Goal: Task Accomplishment & Management: Manage account settings

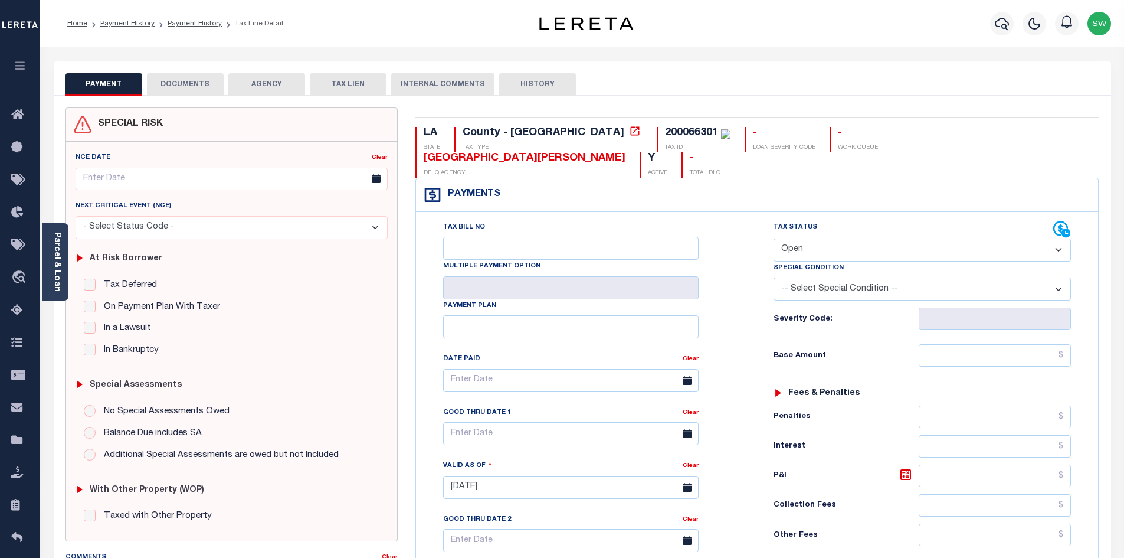
drag, startPoint x: 1062, startPoint y: 223, endPoint x: 1049, endPoint y: 230, distance: 14.5
click at [1062, 238] on select "- Select Status Code - Open Due/Unpaid Paid Incomplete No Tax Due Internal Refu…" at bounding box center [922, 249] width 297 height 23
select select "PYD"
click at [774, 238] on select "- Select Status Code - Open Due/Unpaid Paid Incomplete No Tax Due Internal Refu…" at bounding box center [922, 249] width 297 height 23
type input "[DATE]"
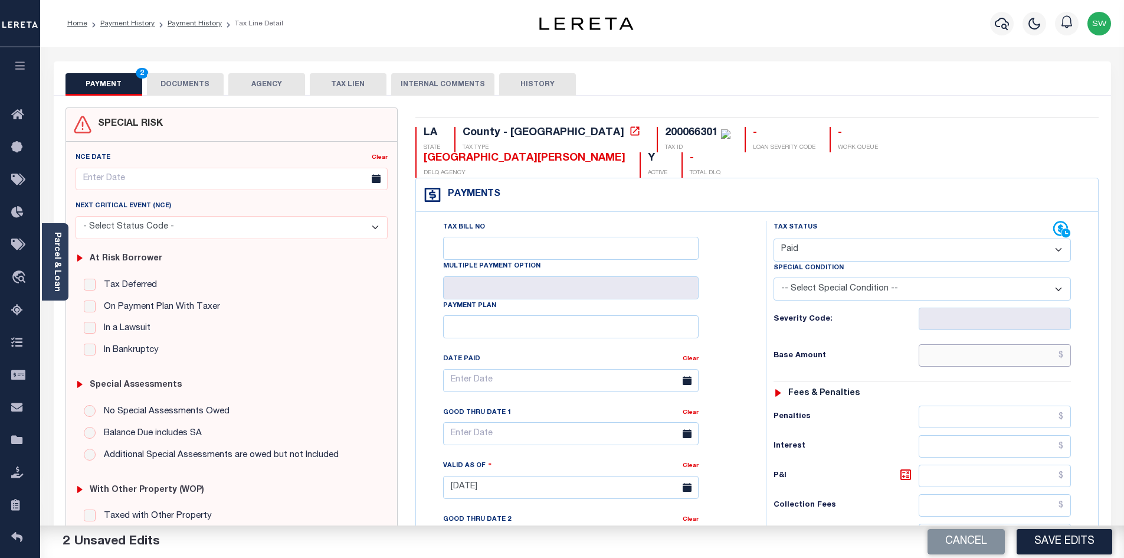
click at [981, 344] on input "text" at bounding box center [995, 355] width 153 height 22
paste input "261.27"
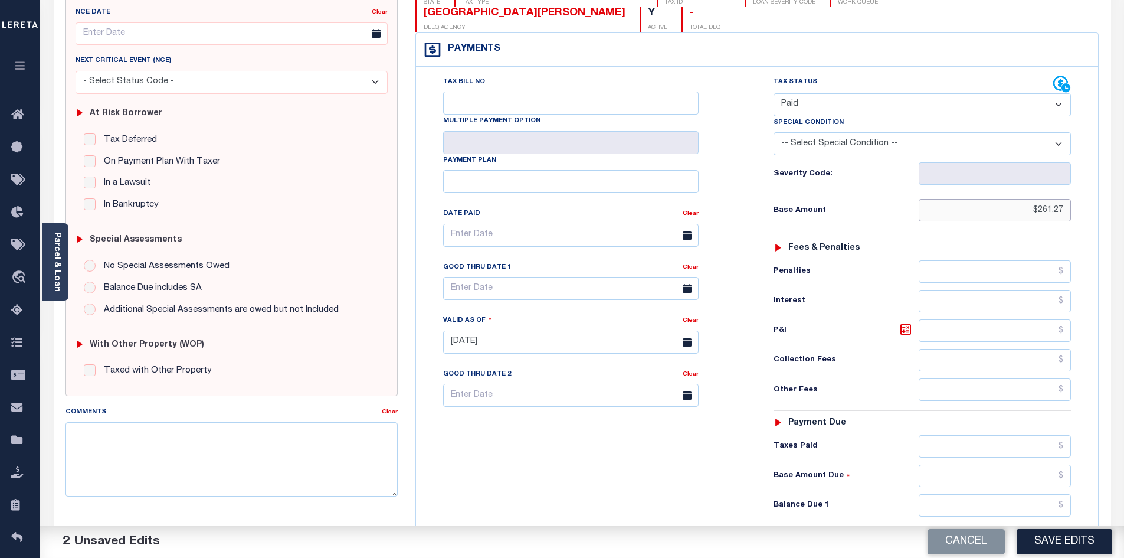
scroll to position [146, 0]
type input "$261.27"
click at [1003, 434] on input "text" at bounding box center [995, 445] width 153 height 22
paste input "261.27"
type input "$261.27"
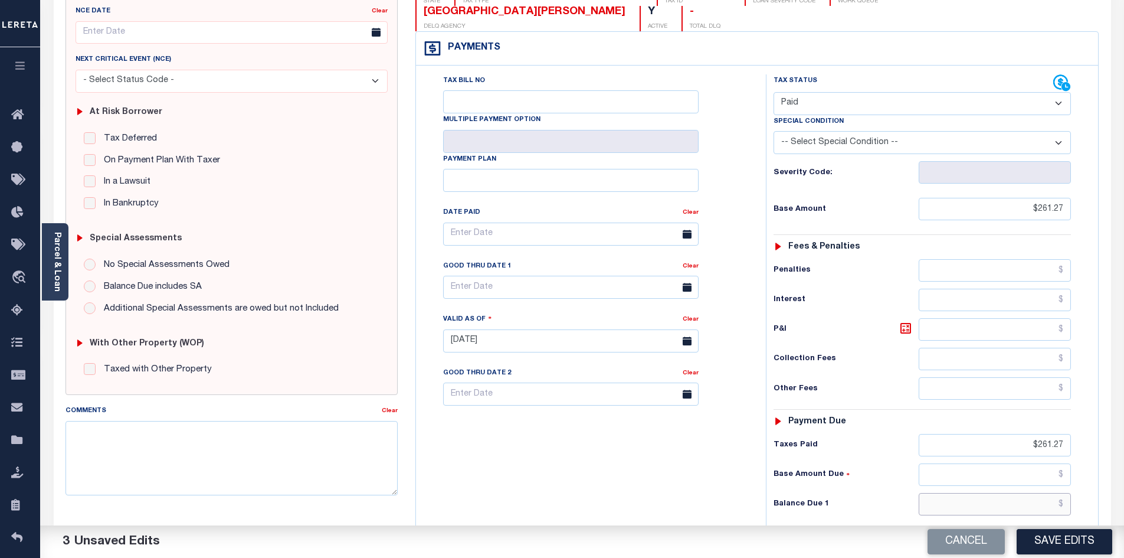
click at [1014, 493] on input "text" at bounding box center [995, 504] width 153 height 22
type input "$0.00"
click at [603, 431] on div "Tax Bill No Multiple Payment Option Payment Plan Clear" at bounding box center [588, 334] width 338 height 521
click at [1068, 550] on button "Save Edits" at bounding box center [1065, 541] width 96 height 25
checkbox input "false"
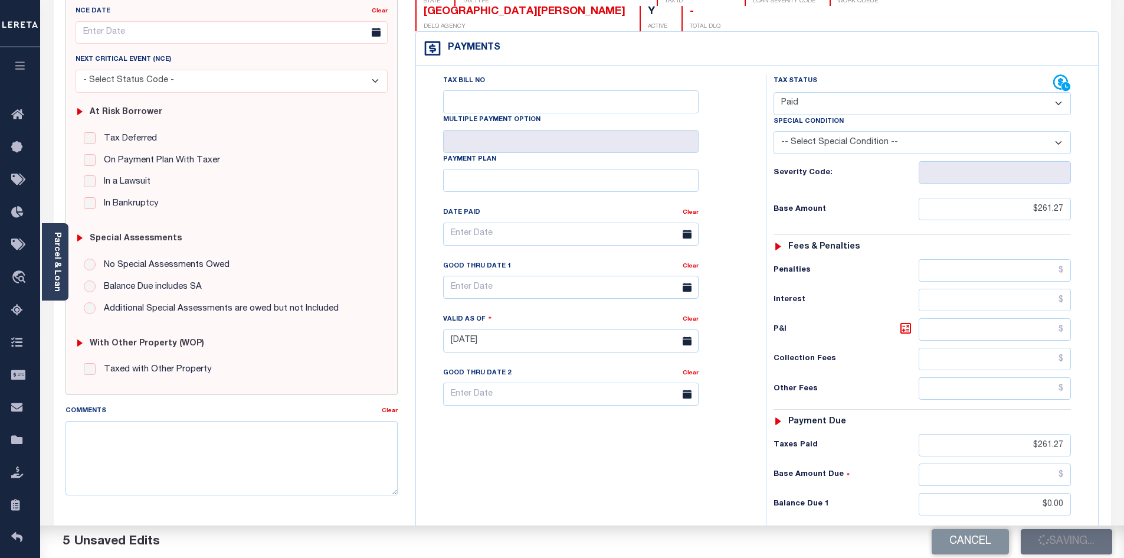
type input "$261.27"
type input "$0"
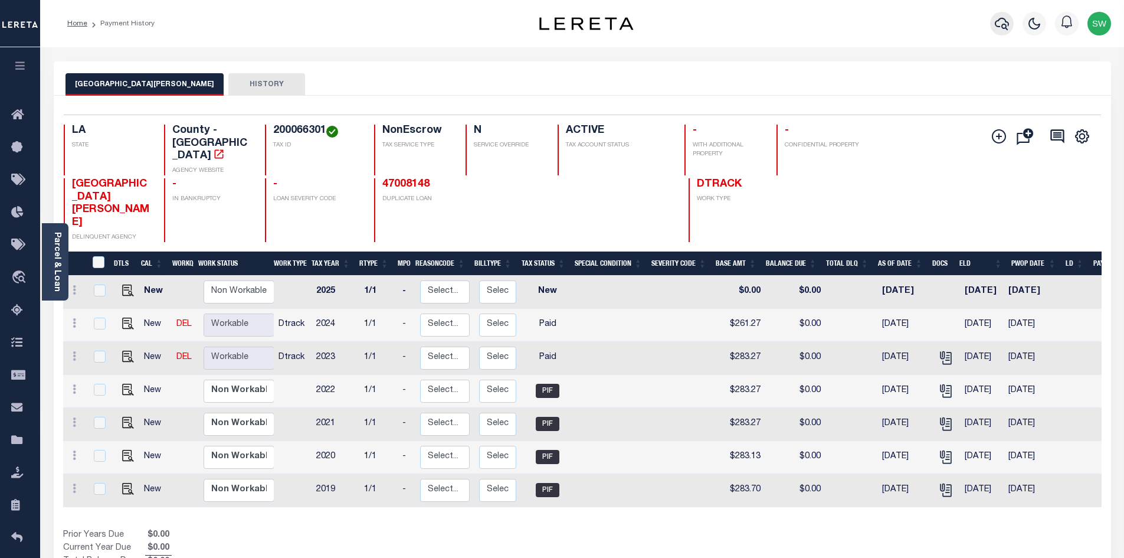
click at [1006, 27] on icon "button" at bounding box center [1002, 24] width 14 height 12
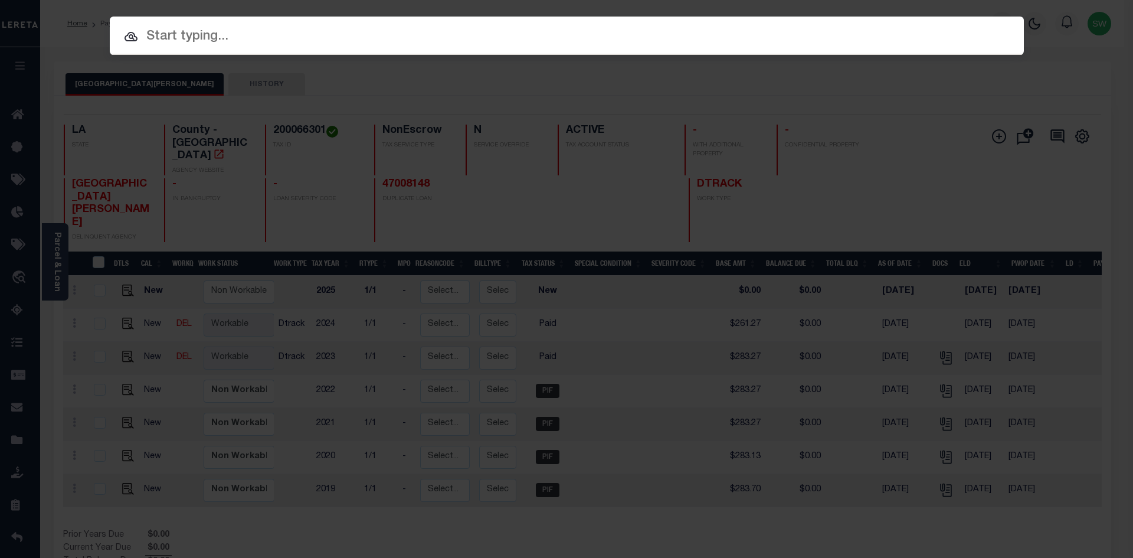
click at [163, 42] on input "text" at bounding box center [567, 37] width 914 height 21
paste input "47010079"
type input "47010079"
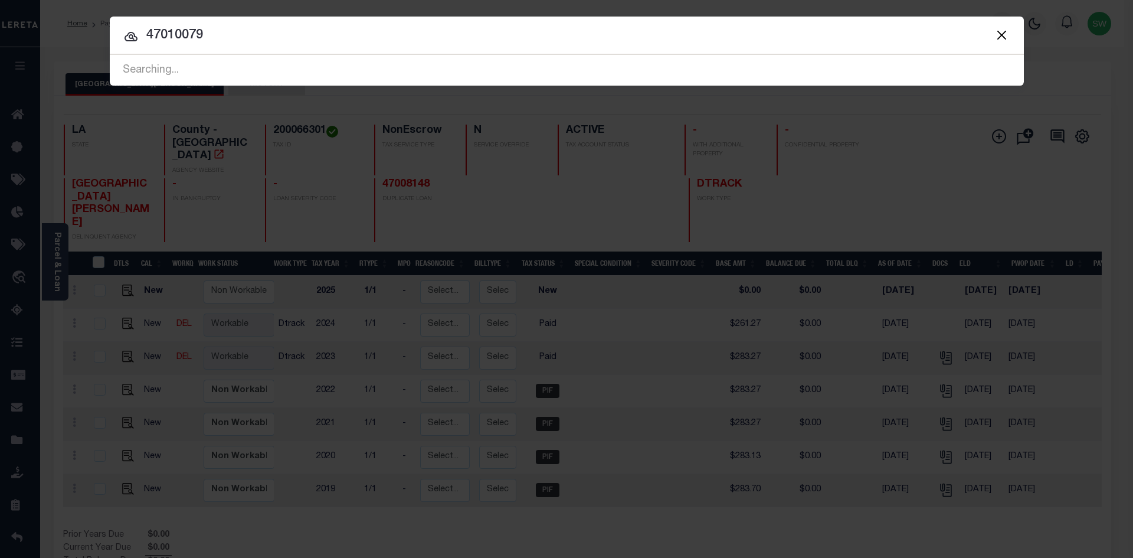
click at [128, 39] on icon at bounding box center [131, 37] width 14 height 14
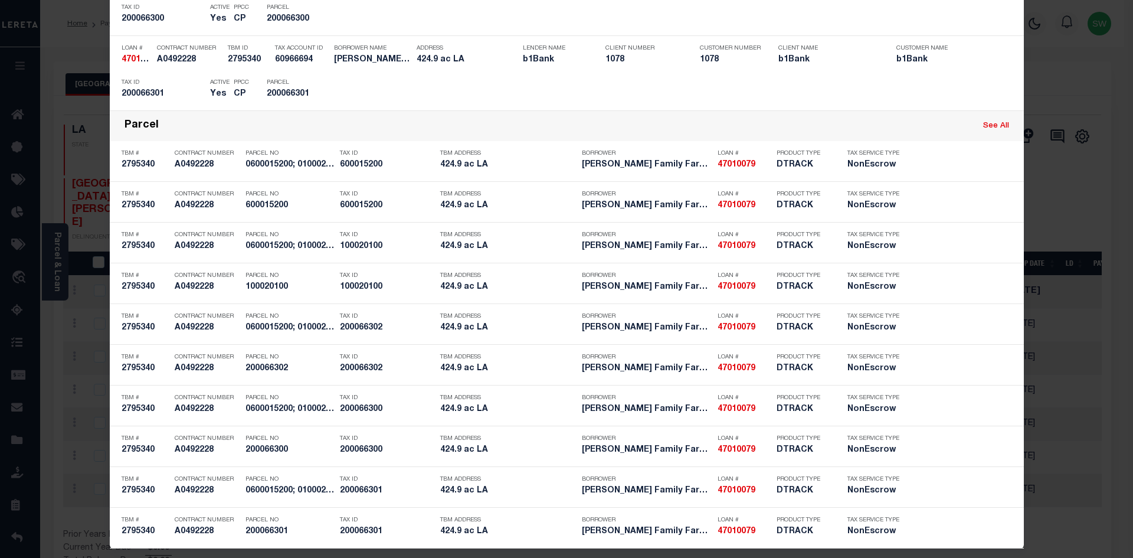
scroll to position [679, 0]
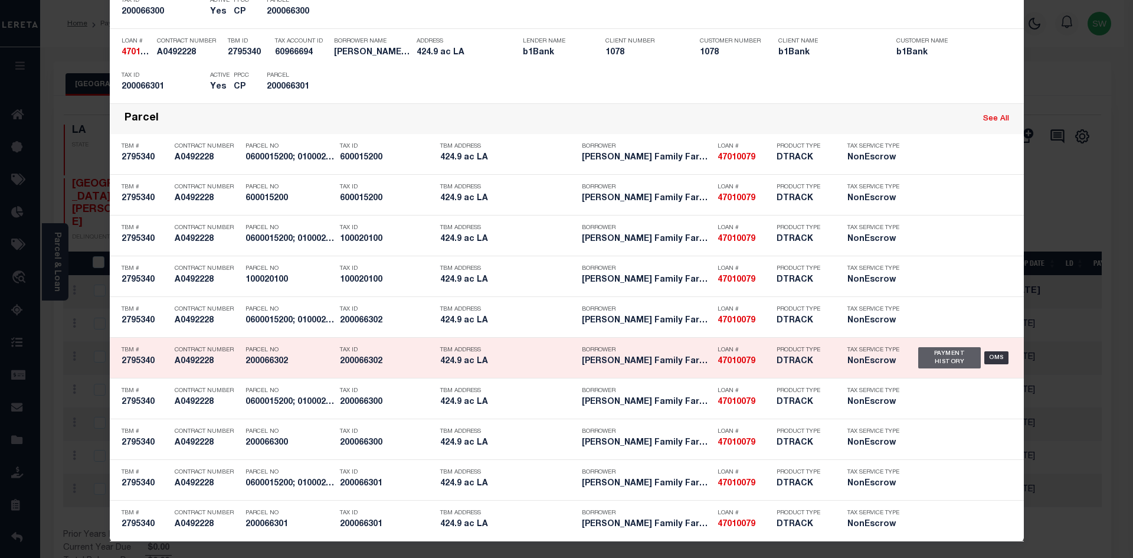
click at [944, 367] on div "Payment History" at bounding box center [949, 357] width 63 height 21
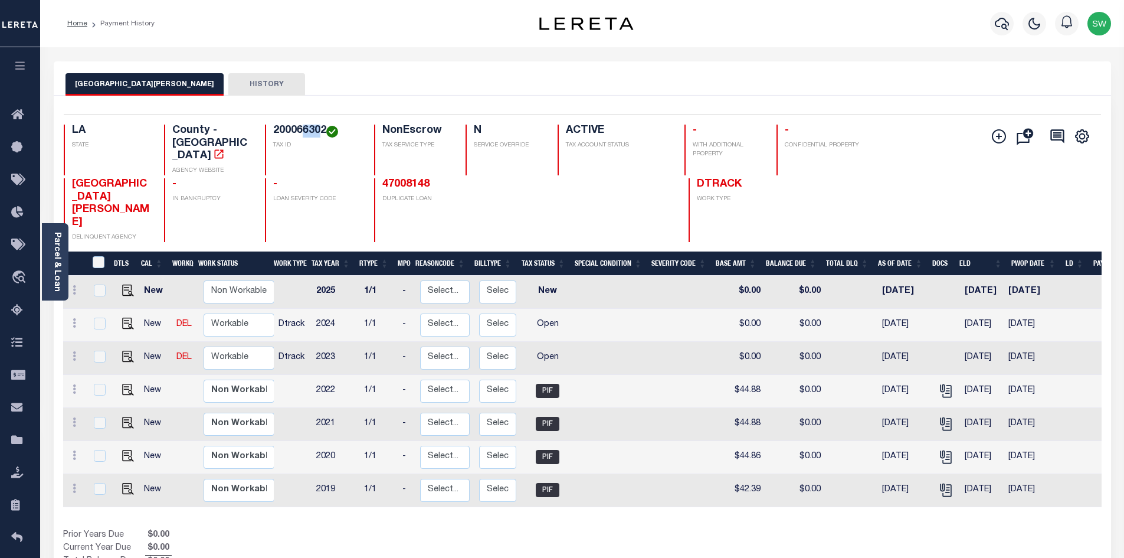
drag, startPoint x: 323, startPoint y: 133, endPoint x: 302, endPoint y: 123, distance: 22.7
click at [302, 123] on div "Selected 7 Results 1 Items per page 25 50 100 LA STATE County - LA AGENCY WEBSI…" at bounding box center [582, 177] width 1056 height 127
drag, startPoint x: 326, startPoint y: 130, endPoint x: 269, endPoint y: 130, distance: 56.7
click at [269, 130] on div "200066302 TAX ID" at bounding box center [312, 150] width 95 height 51
copy h4 "200066302"
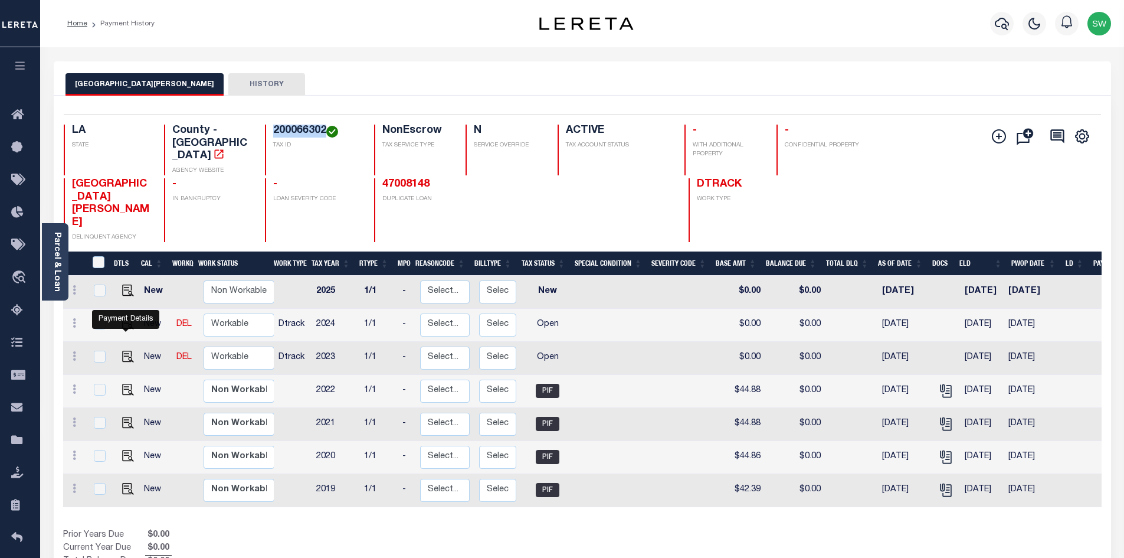
drag, startPoint x: 127, startPoint y: 330, endPoint x: 208, endPoint y: 316, distance: 82.7
click at [127, 351] on img "" at bounding box center [128, 357] width 12 height 12
checkbox input "true"
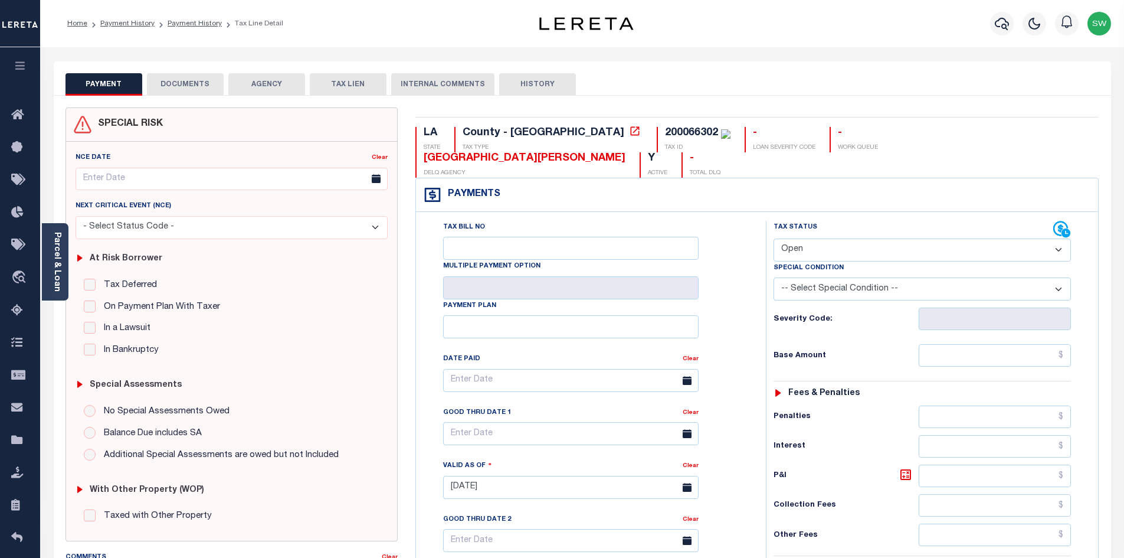
click at [1059, 238] on select "- Select Status Code - Open Due/Unpaid Paid Incomplete No Tax Due Internal Refu…" at bounding box center [922, 249] width 297 height 23
select select "PYD"
click at [774, 238] on select "- Select Status Code - Open Due/Unpaid Paid Incomplete No Tax Due Internal Refu…" at bounding box center [922, 249] width 297 height 23
type input "[DATE]"
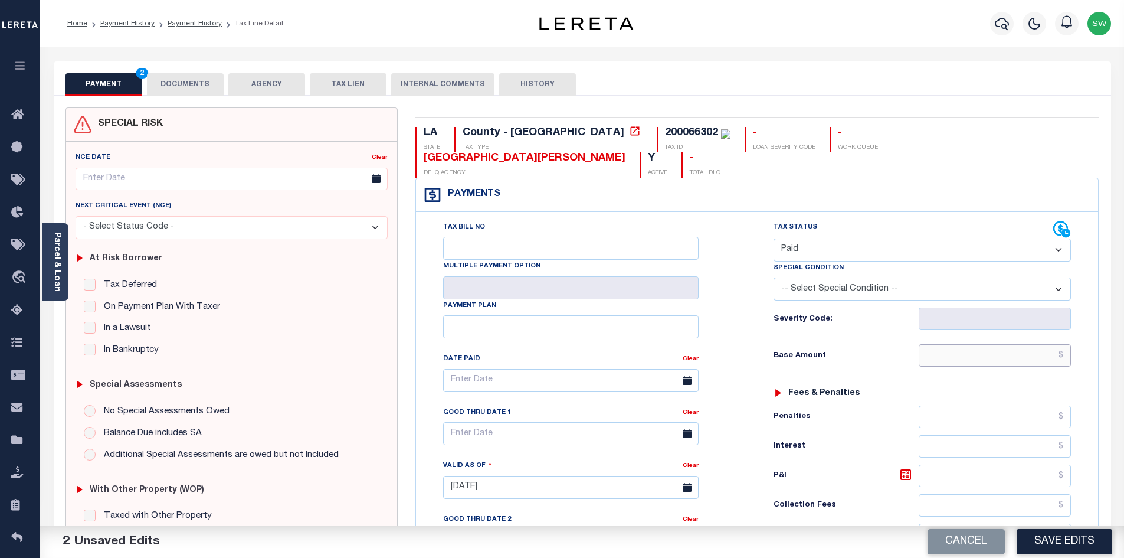
click at [961, 344] on input "text" at bounding box center [995, 355] width 153 height 22
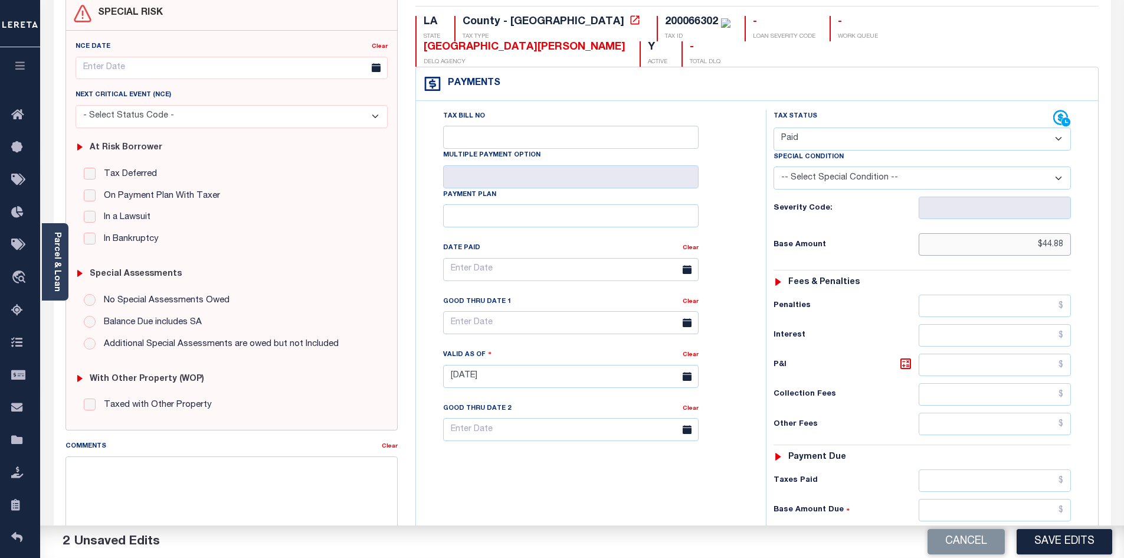
scroll to position [114, 0]
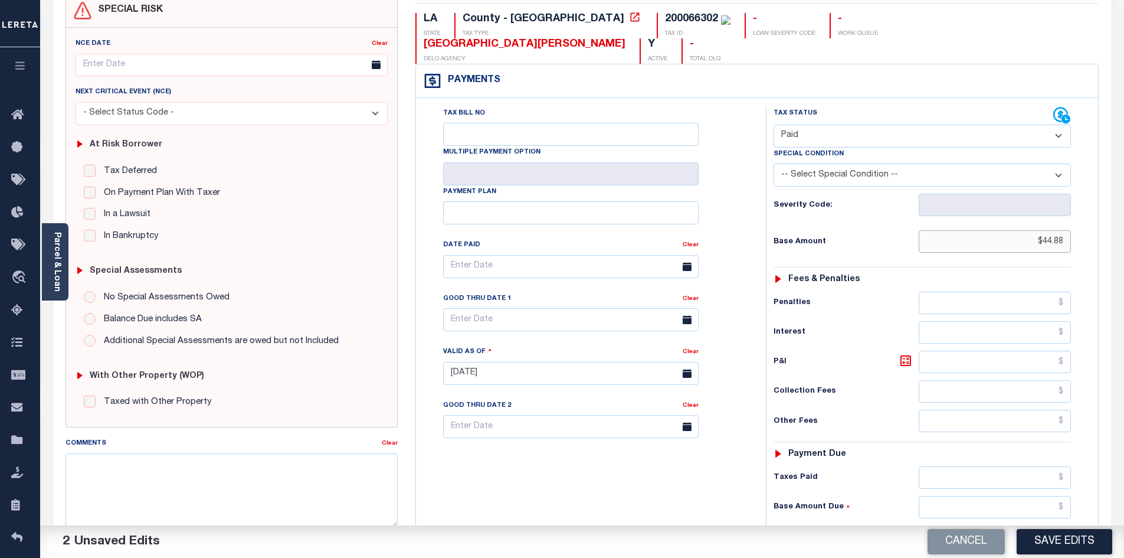
type input "$44.88"
drag, startPoint x: 975, startPoint y: 457, endPoint x: 978, endPoint y: 450, distance: 7.4
click at [975, 466] on input "text" at bounding box center [995, 477] width 153 height 22
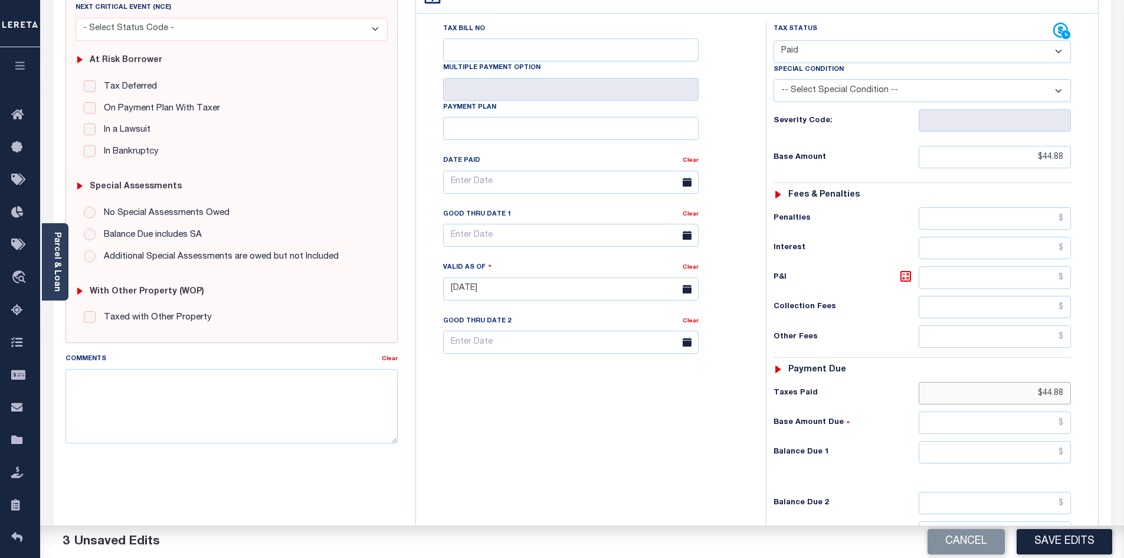
scroll to position [211, 0]
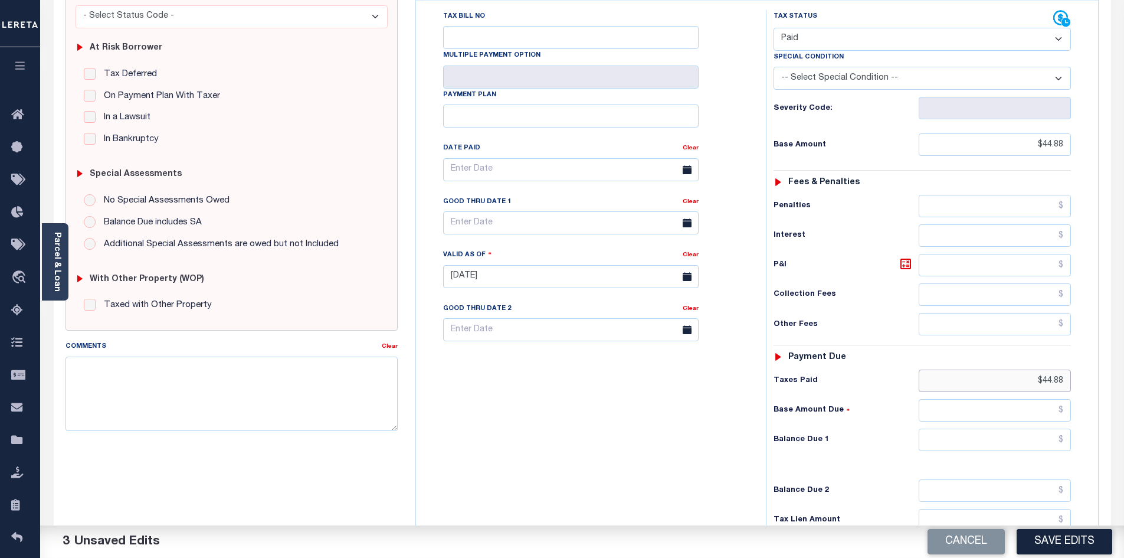
type input "$44.88"
click at [1016, 428] on input "text" at bounding box center [995, 439] width 153 height 22
type input "$0.00"
drag, startPoint x: 672, startPoint y: 439, endPoint x: 924, endPoint y: 484, distance: 255.9
click at [672, 440] on div "Tax Bill No Multiple Payment Option Payment Plan Clear" at bounding box center [588, 270] width 338 height 521
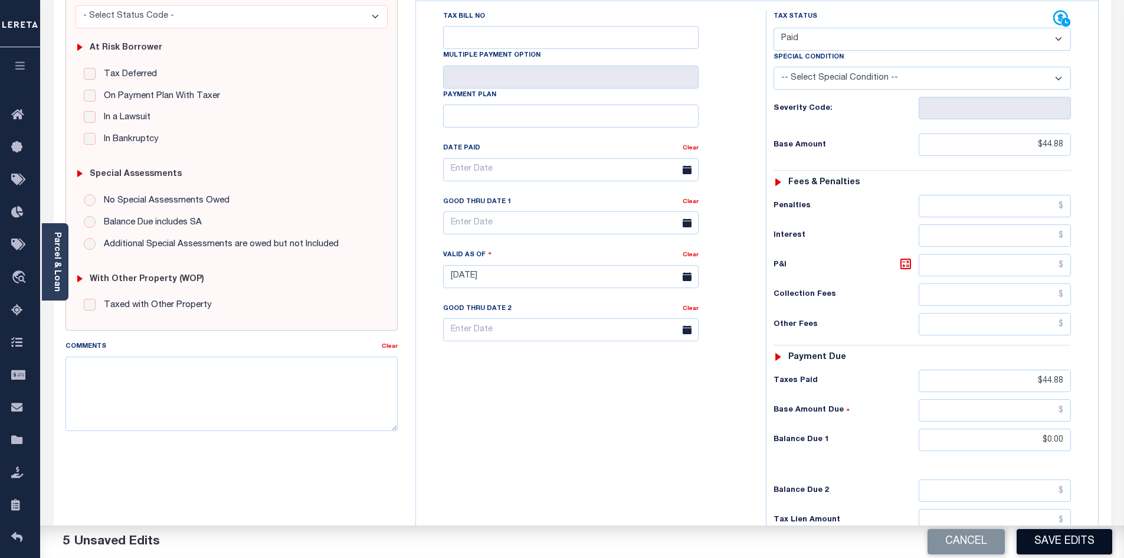
click at [1089, 539] on button "Save Edits" at bounding box center [1065, 541] width 96 height 25
checkbox input "false"
type input "$44.88"
type input "$0"
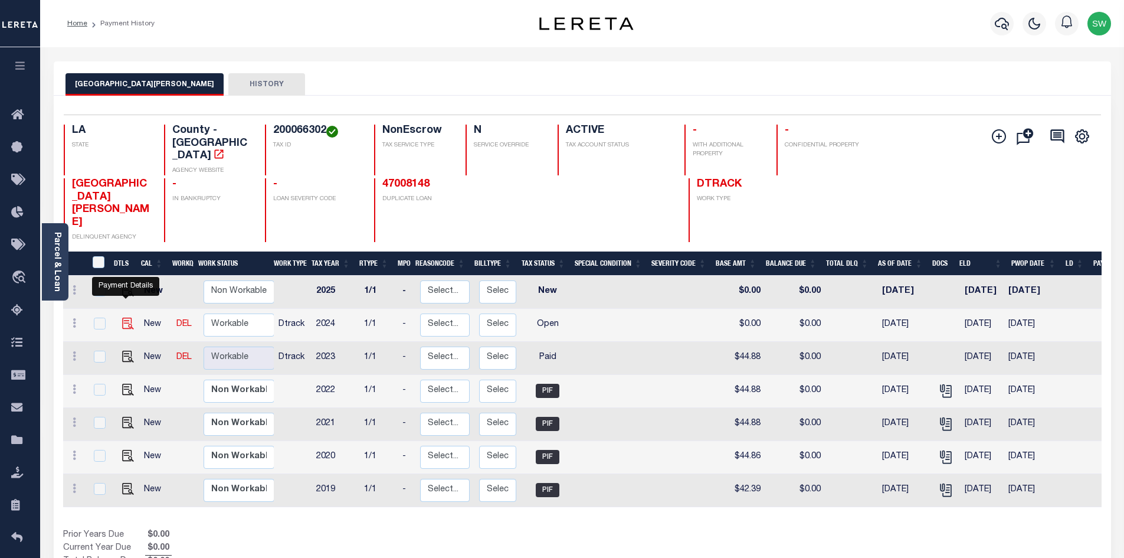
click at [126, 317] on img "" at bounding box center [128, 323] width 12 height 12
checkbox input "true"
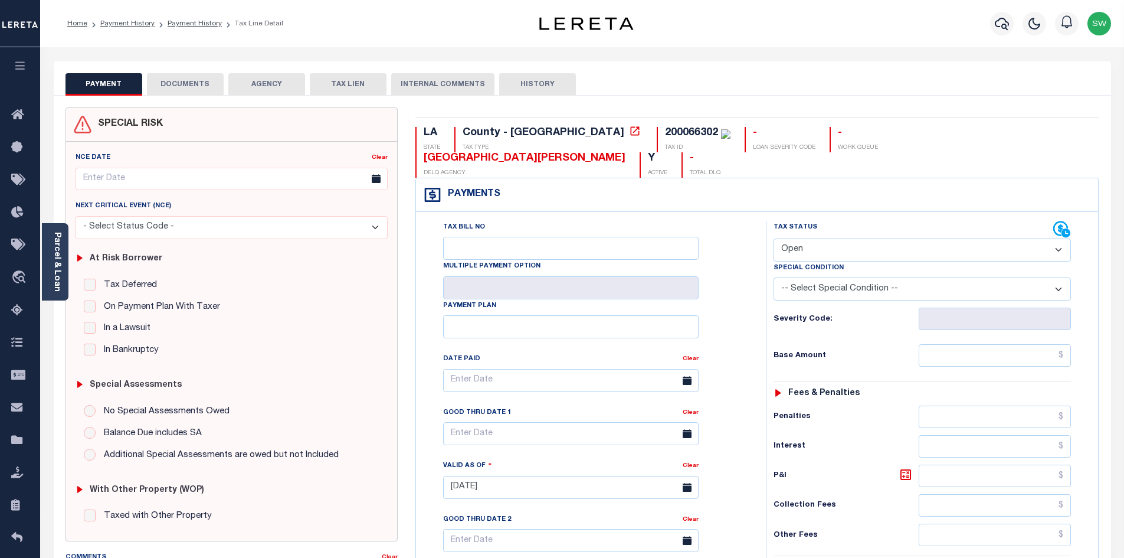
click at [1054, 238] on select "- Select Status Code - Open Due/Unpaid Paid Incomplete No Tax Due Internal Refu…" at bounding box center [922, 249] width 297 height 23
select select "PYD"
click at [774, 238] on select "- Select Status Code - Open Due/Unpaid Paid Incomplete No Tax Due Internal Refu…" at bounding box center [922, 249] width 297 height 23
type input "[DATE]"
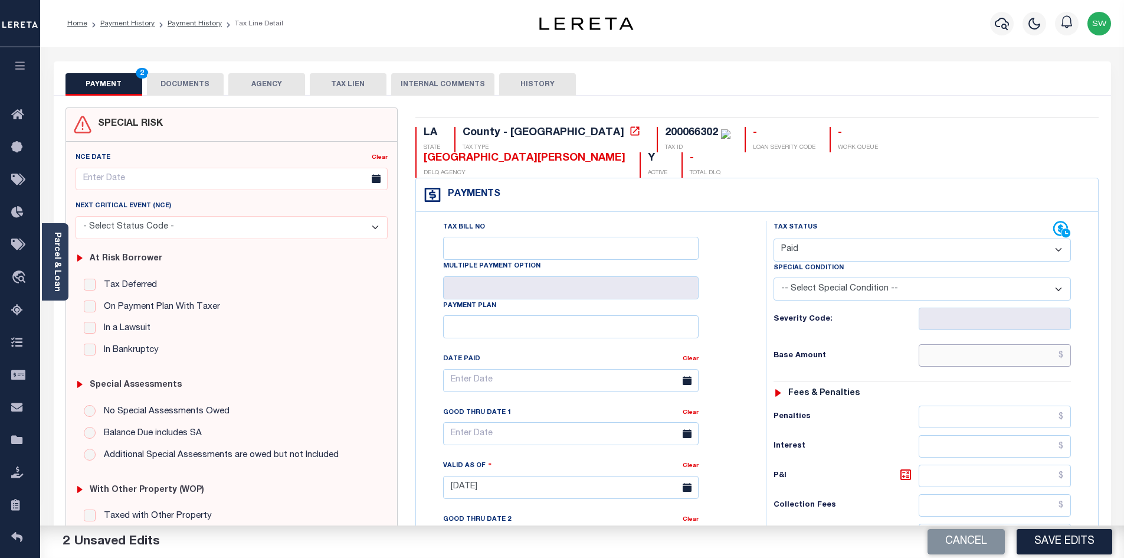
click at [965, 344] on input "text" at bounding box center [995, 355] width 153 height 22
drag, startPoint x: 979, startPoint y: 335, endPoint x: 1076, endPoint y: 342, distance: 97.6
click at [1076, 342] on div "Tax Status Status - Select Status Code -" at bounding box center [926, 481] width 320 height 521
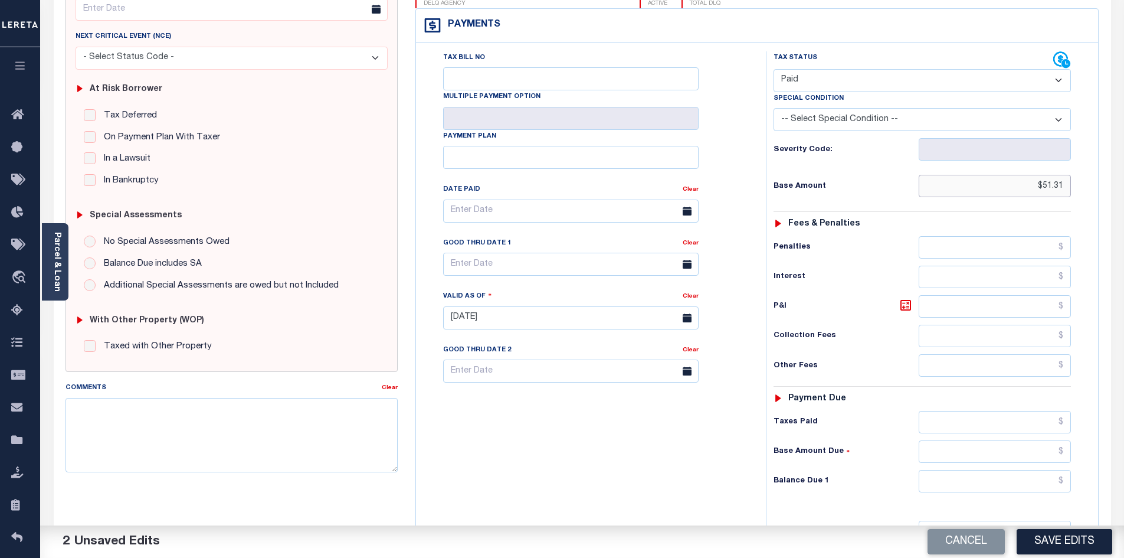
scroll to position [171, 0]
type input "$51.31"
click at [970, 410] on input "text" at bounding box center [995, 421] width 153 height 22
paste input "$51.31"
type input "$51.31"
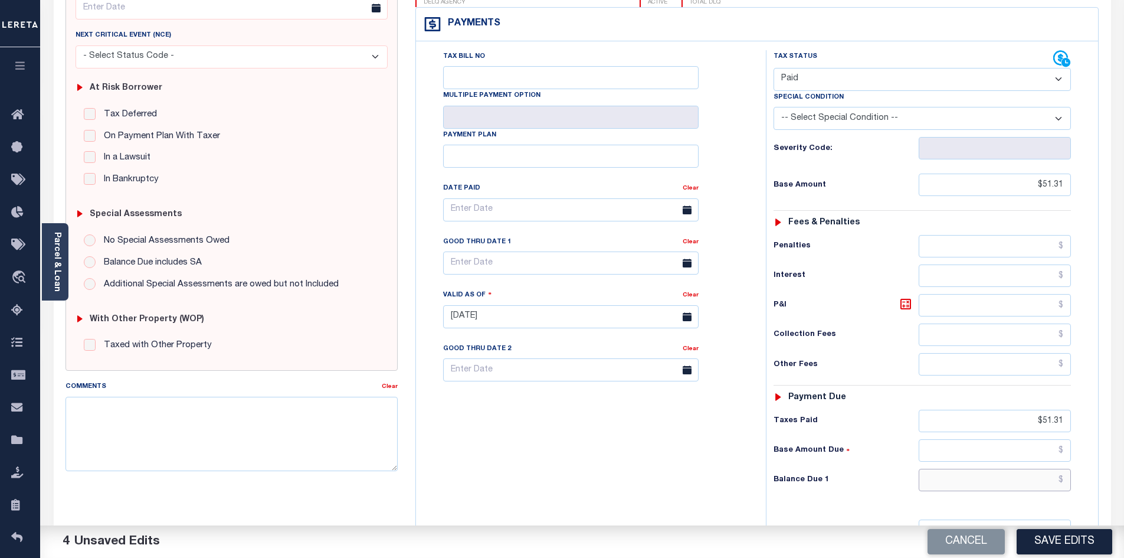
click at [1023, 469] on input "text" at bounding box center [995, 480] width 153 height 22
click at [1016, 469] on input "text" at bounding box center [995, 480] width 153 height 22
type input "$0.00"
click at [665, 471] on div "Tax Bill No Multiple Payment Option Payment Plan Clear" at bounding box center [588, 310] width 338 height 521
click at [1040, 536] on button "Save Edits" at bounding box center [1065, 541] width 96 height 25
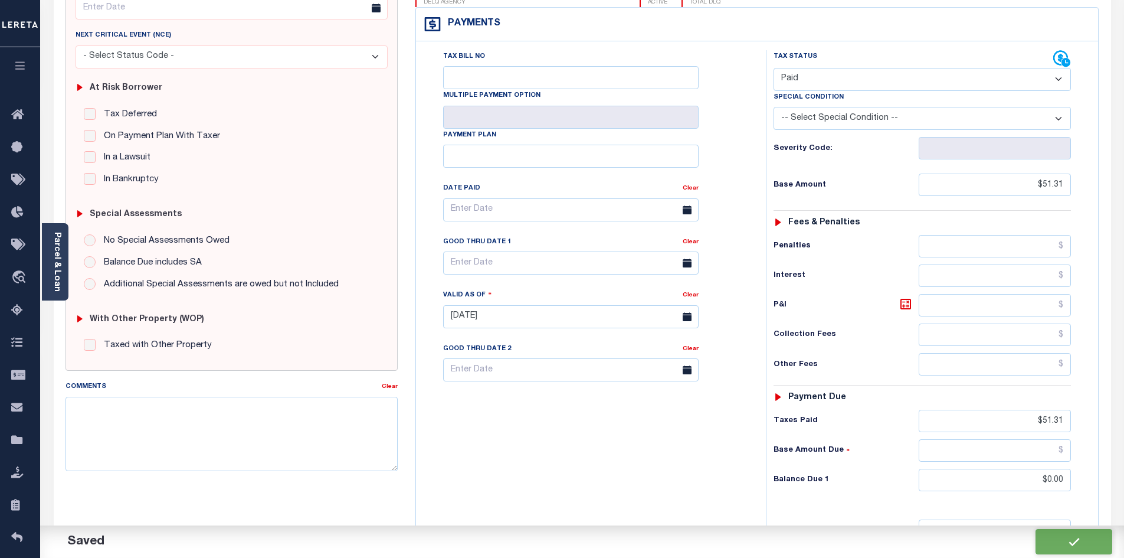
checkbox input "false"
type input "$51.31"
type input "$0"
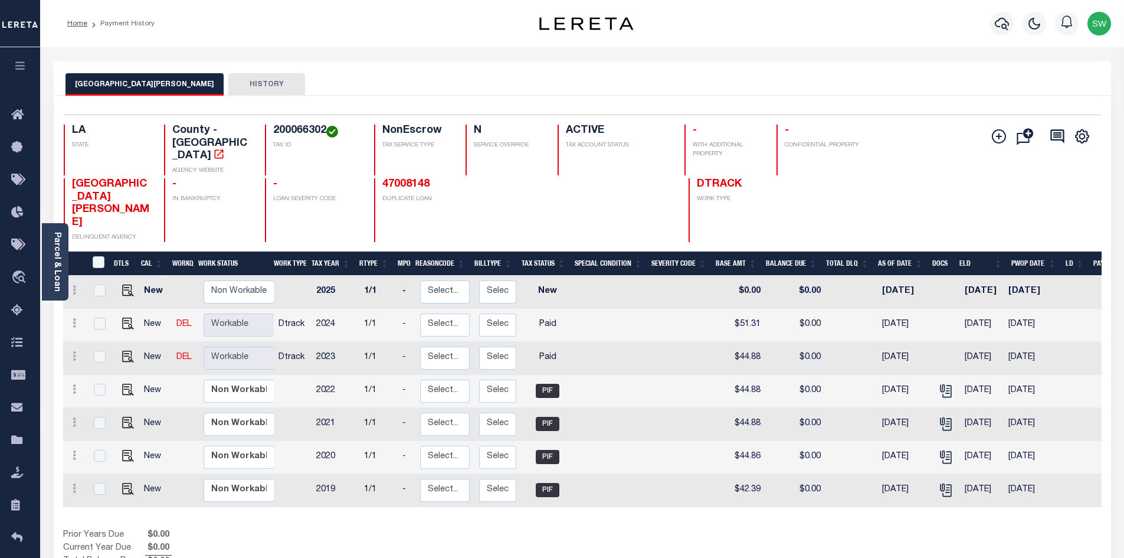
click at [566, 529] on div "Prior Years Due $0.00 Current Year Due $0.00 Total Balance Due $0.00" at bounding box center [322, 549] width 519 height 40
drag, startPoint x: 884, startPoint y: 163, endPoint x: 909, endPoint y: 148, distance: 29.4
click at [884, 178] on div "EAST CARROLL PARISH DELINQUENT AGENCY - IN BANKRUPTCY - LOAN SEVERITY CODE 4700…" at bounding box center [496, 210] width 865 height 64
click at [998, 26] on icon "button" at bounding box center [1002, 24] width 14 height 14
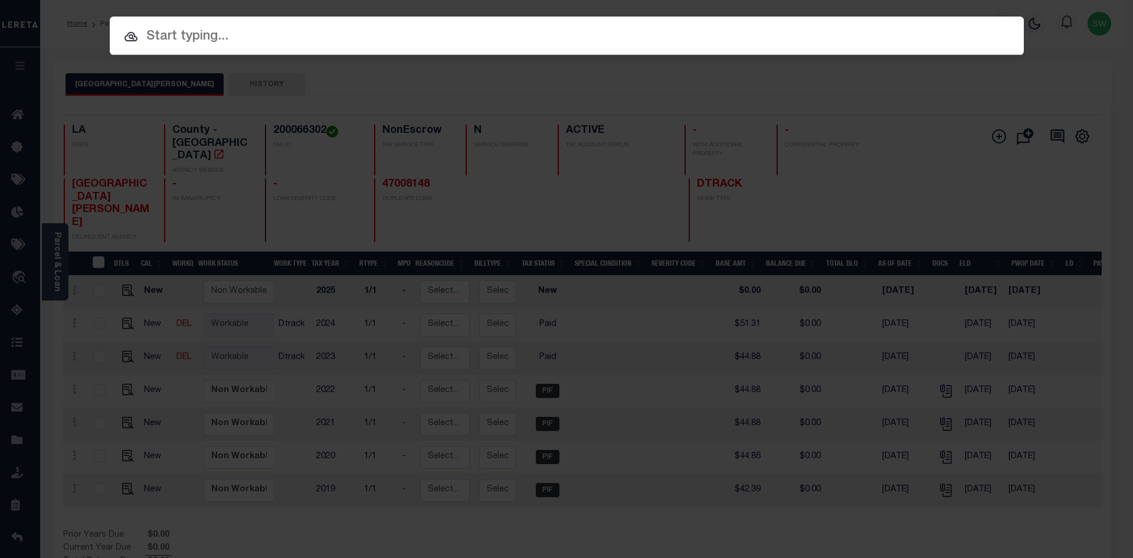
click at [215, 36] on input "text" at bounding box center [567, 37] width 914 height 21
paste input "47008059"
type input "47008059"
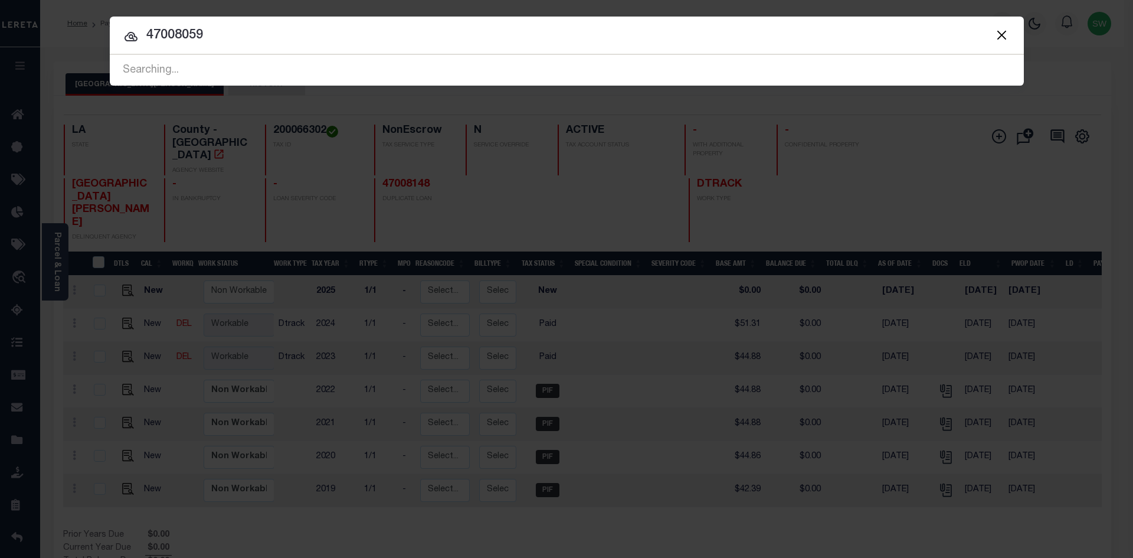
click at [137, 39] on icon at bounding box center [131, 37] width 14 height 14
click at [135, 39] on icon at bounding box center [131, 37] width 14 height 14
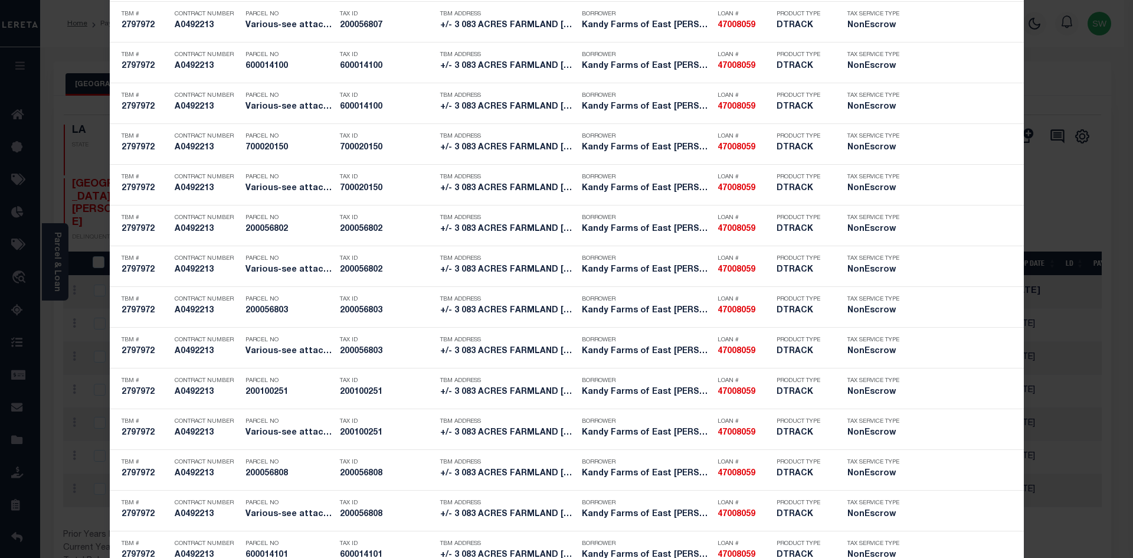
scroll to position [2208, 0]
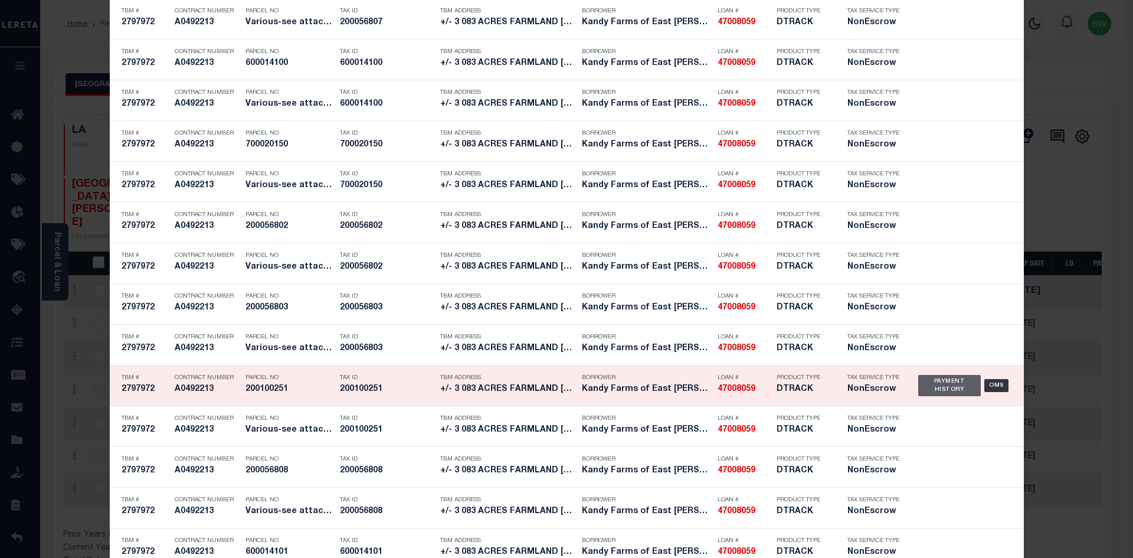
click at [942, 387] on div "Payment History" at bounding box center [949, 385] width 63 height 21
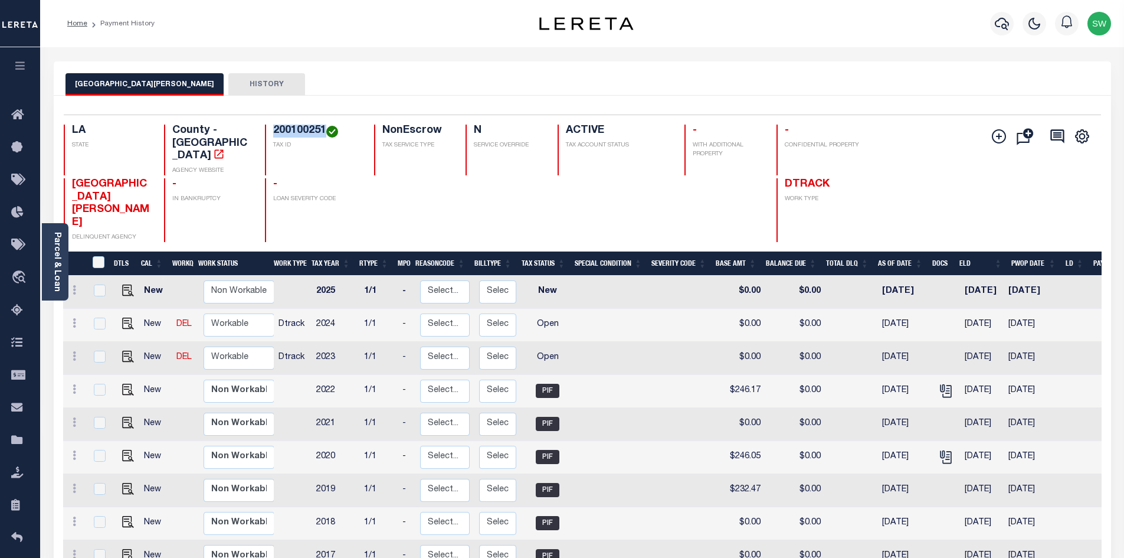
drag, startPoint x: 325, startPoint y: 128, endPoint x: 273, endPoint y: 132, distance: 52.1
click at [273, 132] on h4 "200100251" at bounding box center [316, 131] width 87 height 13
copy h4 "200100251"
click at [53, 265] on link "Parcel & Loan" at bounding box center [57, 262] width 8 height 60
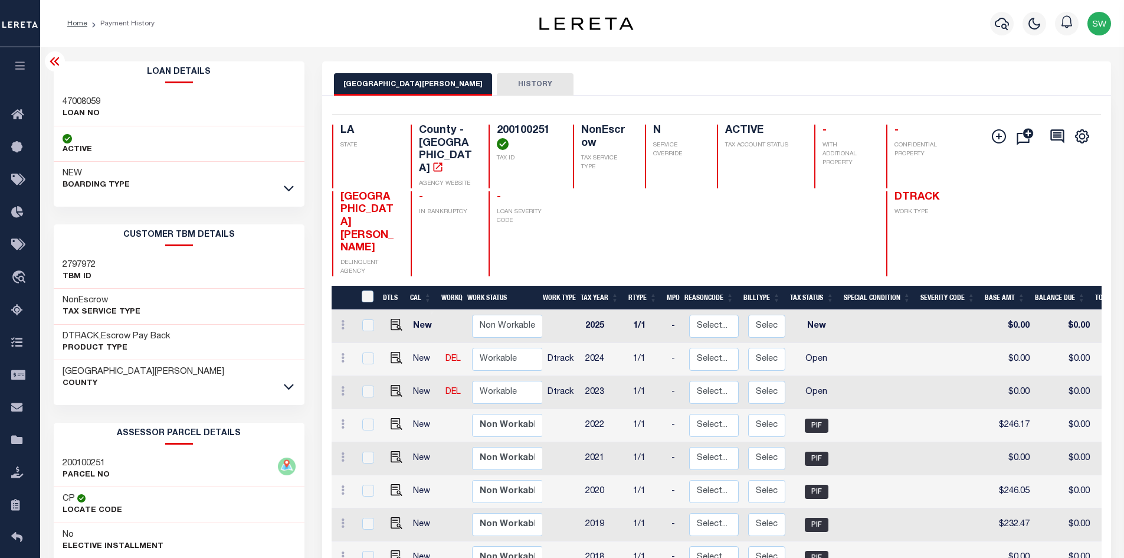
click at [283, 392] on div at bounding box center [289, 386] width 14 height 13
click at [283, 388] on link at bounding box center [289, 386] width 14 height 8
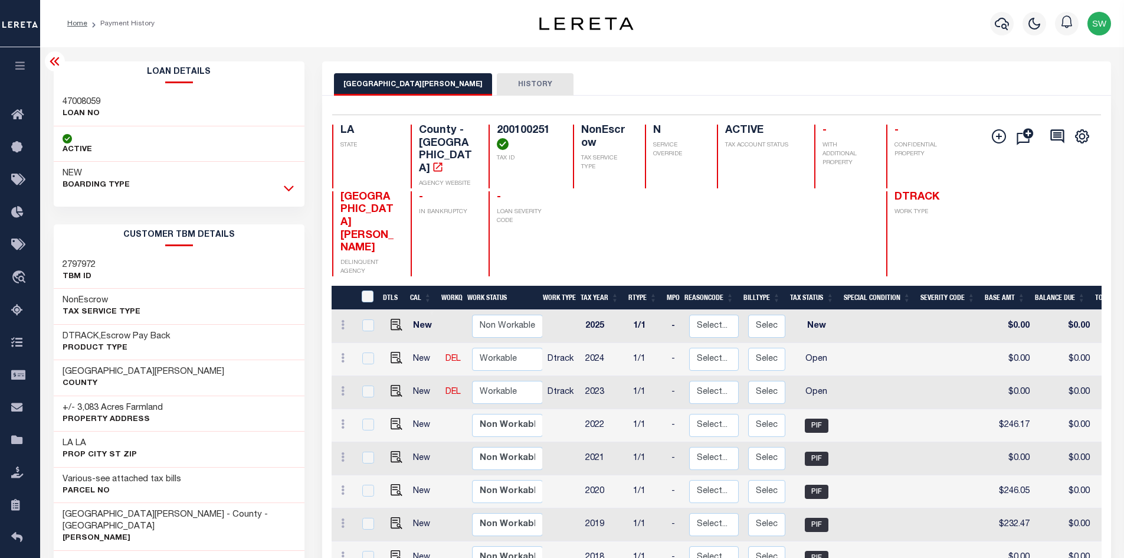
click at [287, 188] on icon at bounding box center [289, 188] width 10 height 12
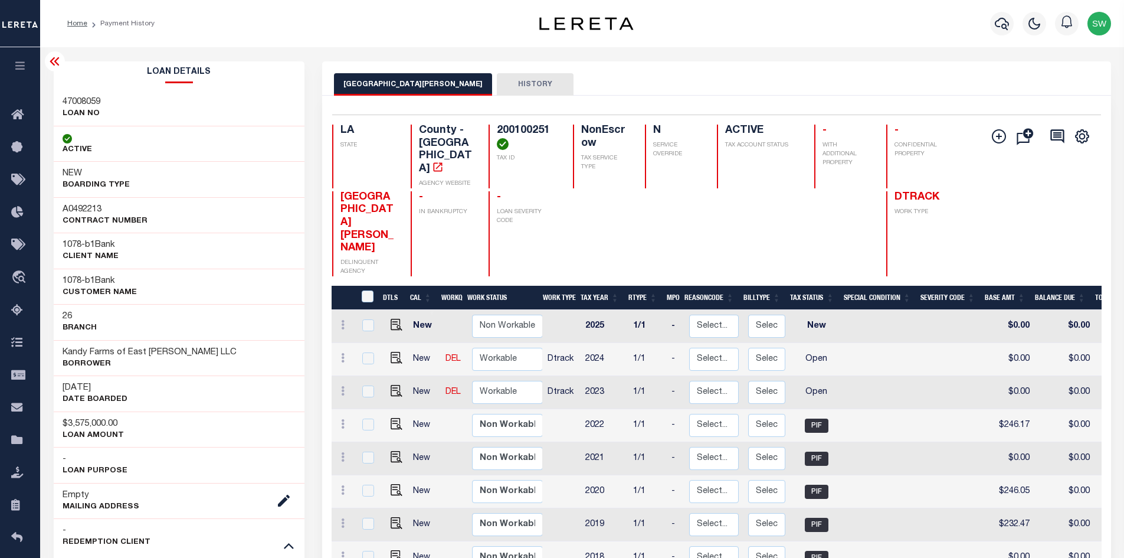
click at [189, 352] on h3 "Kandy Farms of East [PERSON_NAME] LLC" at bounding box center [150, 352] width 174 height 12
drag, startPoint x: 198, startPoint y: 354, endPoint x: 62, endPoint y: 343, distance: 136.2
click at [62, 343] on div "Kandy Farms of East Carroll LLC Borrower" at bounding box center [179, 358] width 251 height 36
copy h3 "Kandy Farms of East [PERSON_NAME] LLC"
drag, startPoint x: 57, startPoint y: 63, endPoint x: 109, endPoint y: 61, distance: 52.5
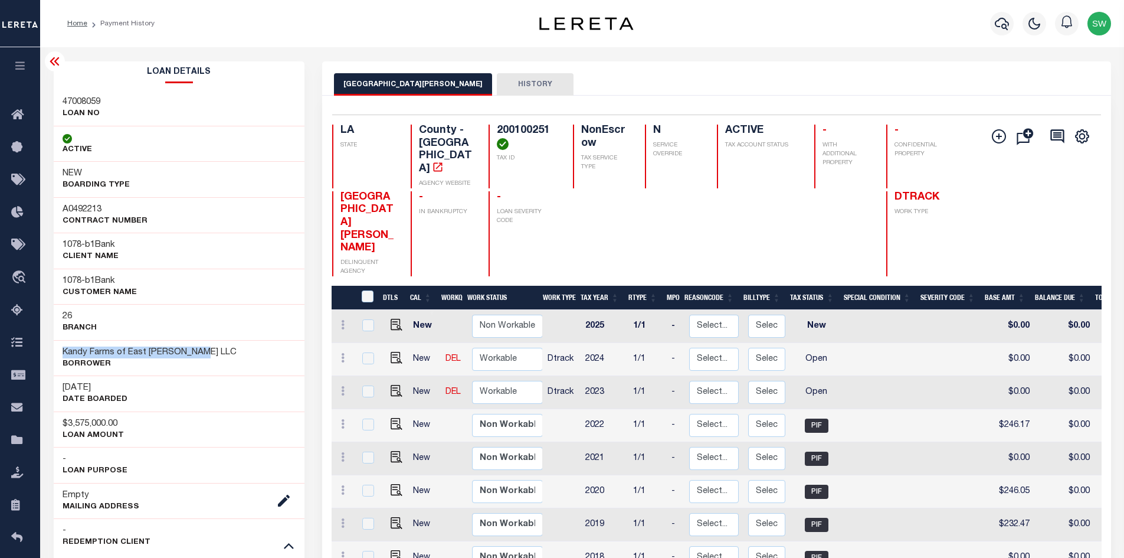
click at [56, 63] on icon at bounding box center [55, 61] width 14 height 14
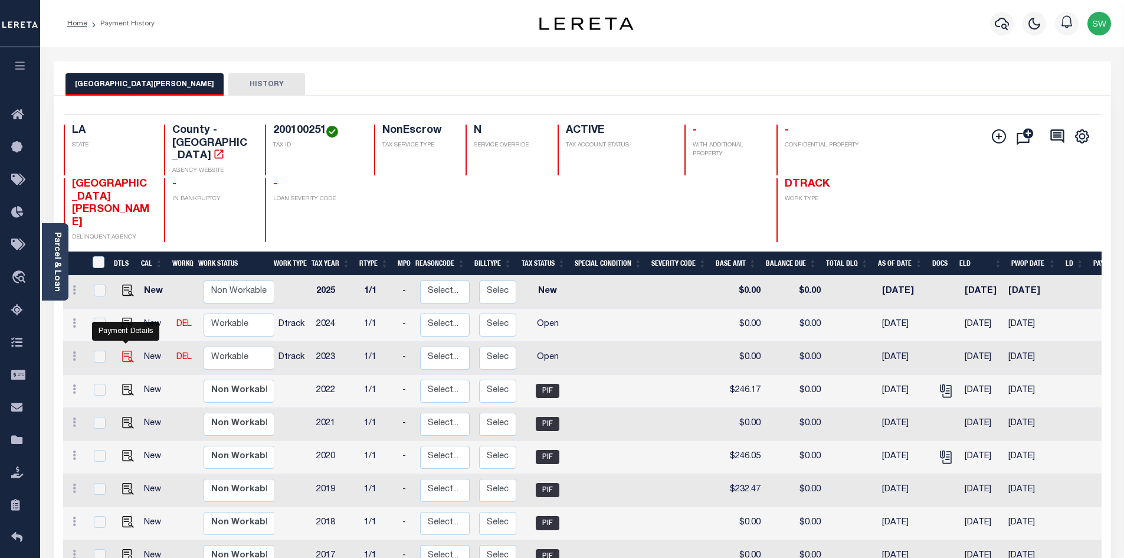
click at [130, 351] on img "" at bounding box center [128, 357] width 12 height 12
checkbox input "true"
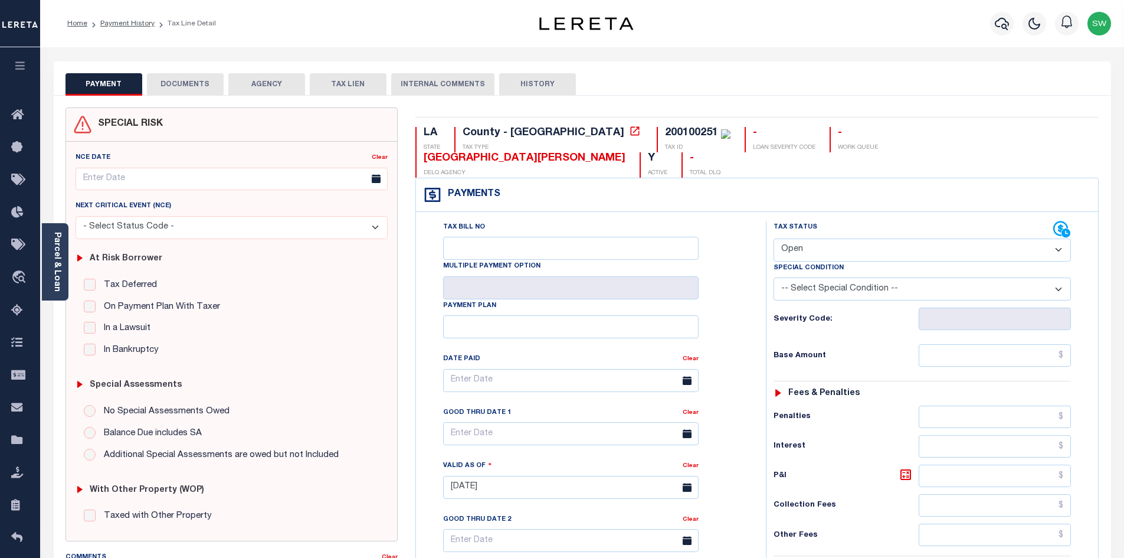
click at [1062, 238] on select "- Select Status Code - Open Due/Unpaid Paid Incomplete No Tax Due Internal Refu…" at bounding box center [922, 249] width 297 height 23
select select "PYD"
click at [774, 238] on select "- Select Status Code - Open Due/Unpaid Paid Incomplete No Tax Due Internal Refu…" at bounding box center [922, 249] width 297 height 23
type input "[DATE]"
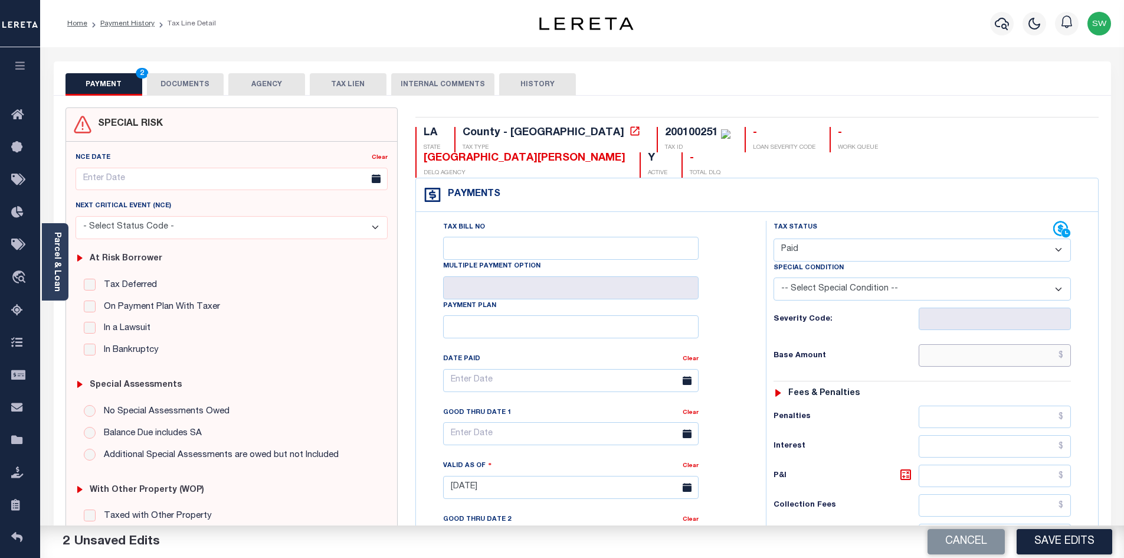
click at [967, 344] on input "text" at bounding box center [995, 355] width 153 height 22
paste input "246.17"
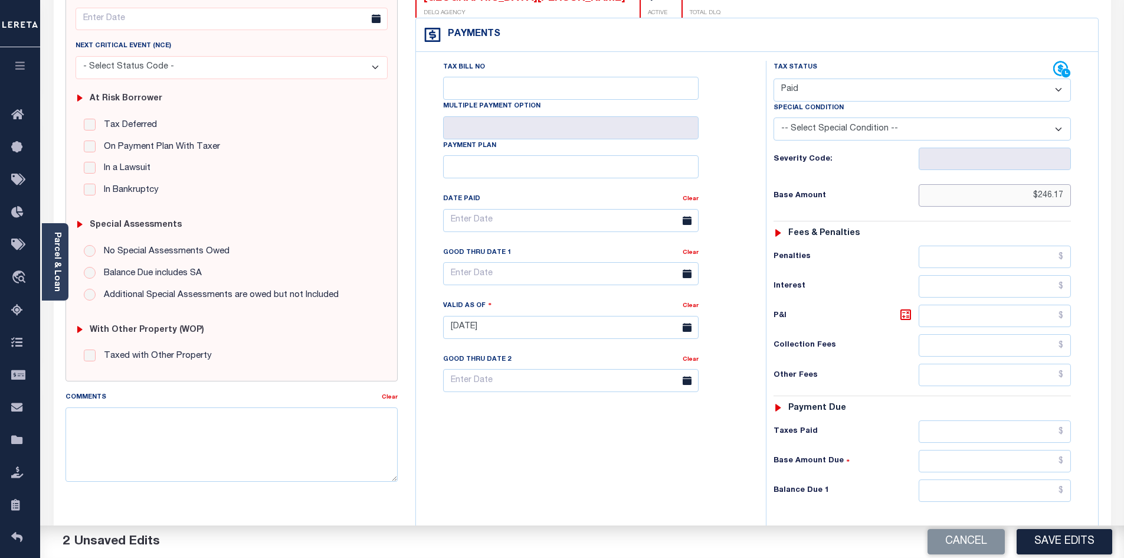
scroll to position [161, 0]
type input "$246.17"
click at [973, 420] on input "text" at bounding box center [995, 431] width 153 height 22
paste input "246.17"
type input "$246.17"
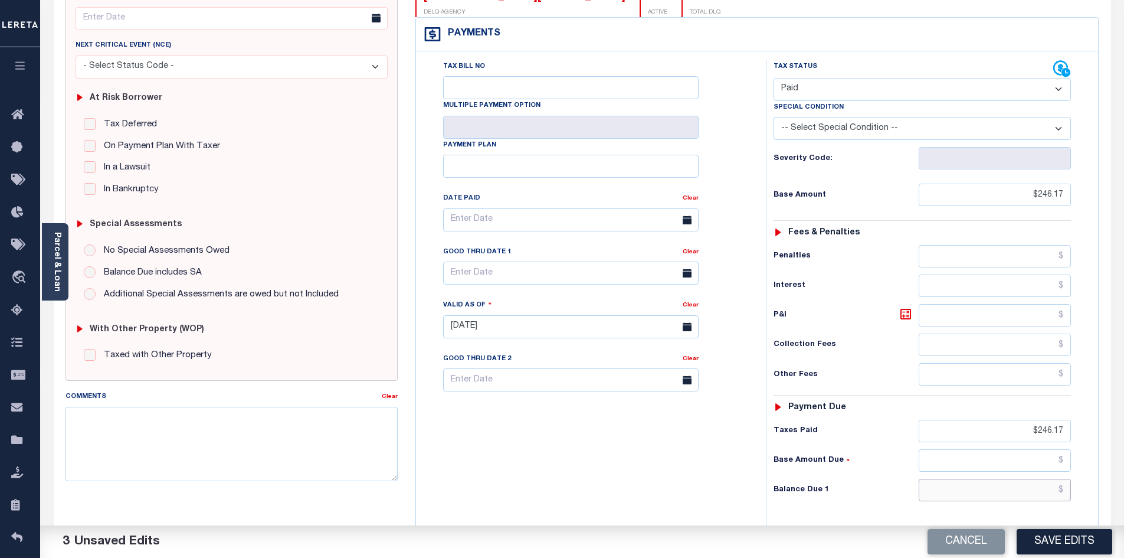
click at [1042, 479] on input "text" at bounding box center [995, 490] width 153 height 22
type input "$0.00"
click at [721, 445] on div "Tax Bill No Multiple Payment Option Payment Plan Clear" at bounding box center [588, 320] width 338 height 521
click at [1070, 546] on button "Save Edits" at bounding box center [1065, 541] width 96 height 25
checkbox input "false"
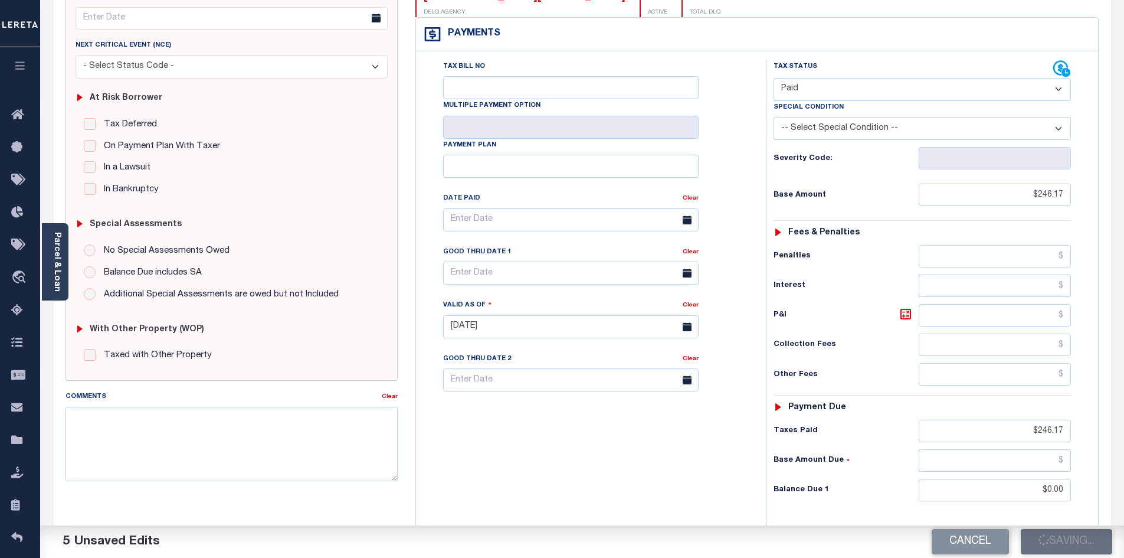
type input "$246.17"
type input "$0"
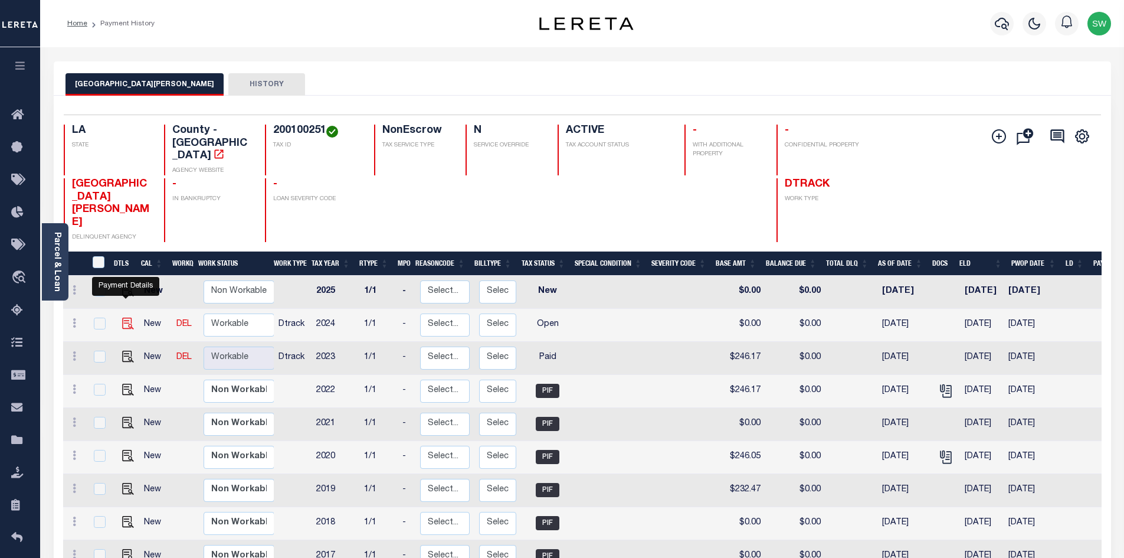
click at [127, 317] on img "" at bounding box center [128, 323] width 12 height 12
checkbox input "true"
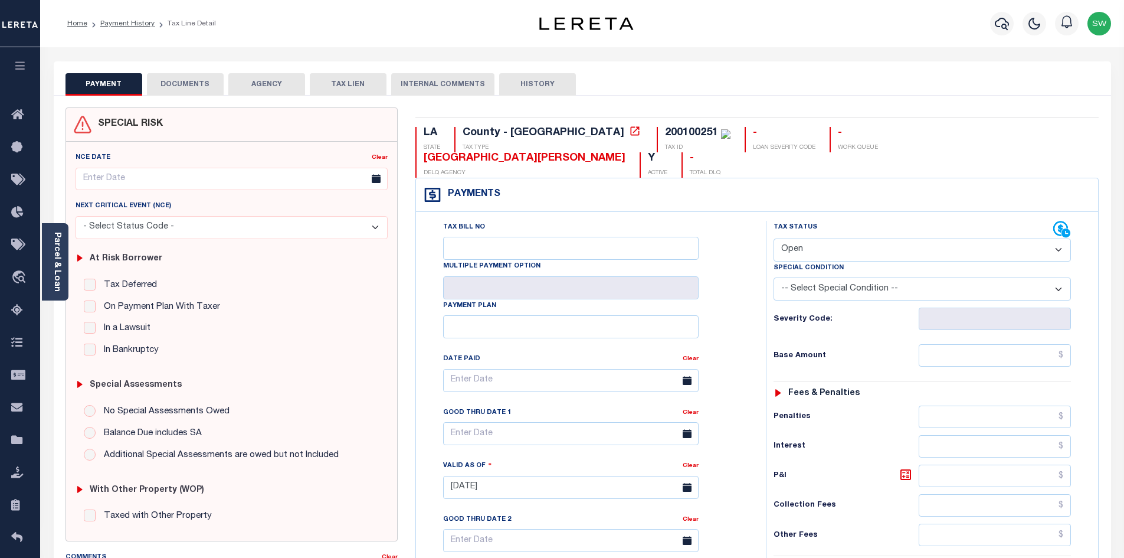
click at [1059, 238] on select "- Select Status Code - Open Due/Unpaid Paid Incomplete No Tax Due Internal Refu…" at bounding box center [922, 249] width 297 height 23
select select "PYD"
click at [774, 238] on select "- Select Status Code - Open Due/Unpaid Paid Incomplete No Tax Due Internal Refu…" at bounding box center [922, 249] width 297 height 23
type input "[DATE]"
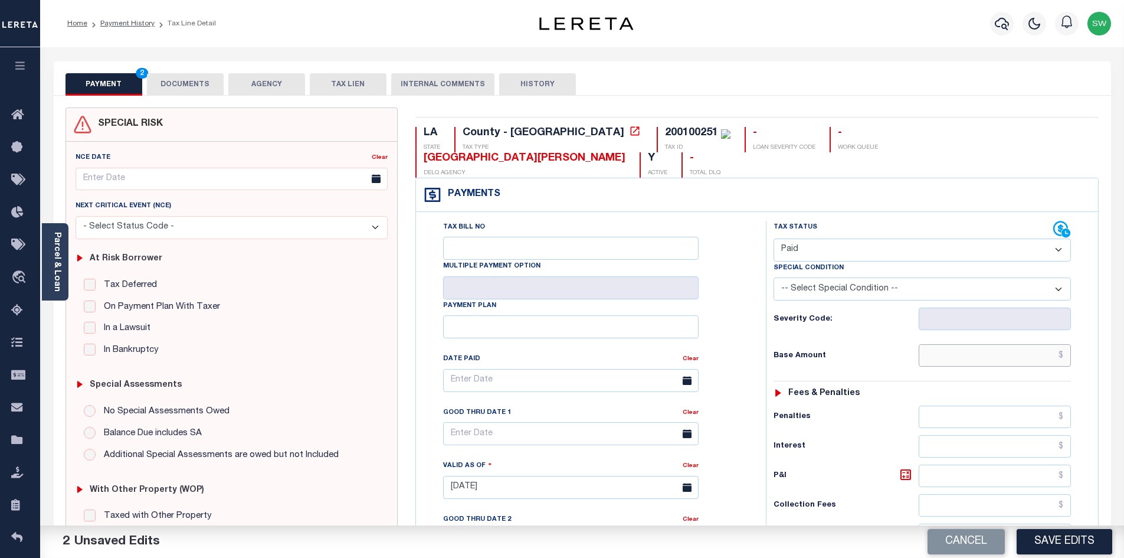
click at [973, 344] on input "text" at bounding box center [995, 355] width 153 height 22
paste input "281.99"
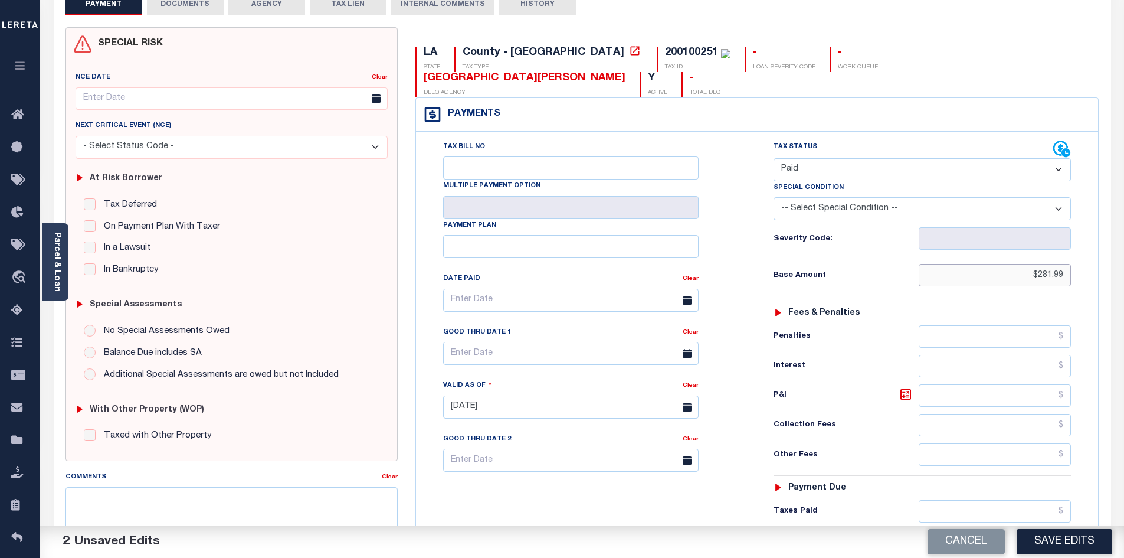
scroll to position [89, 0]
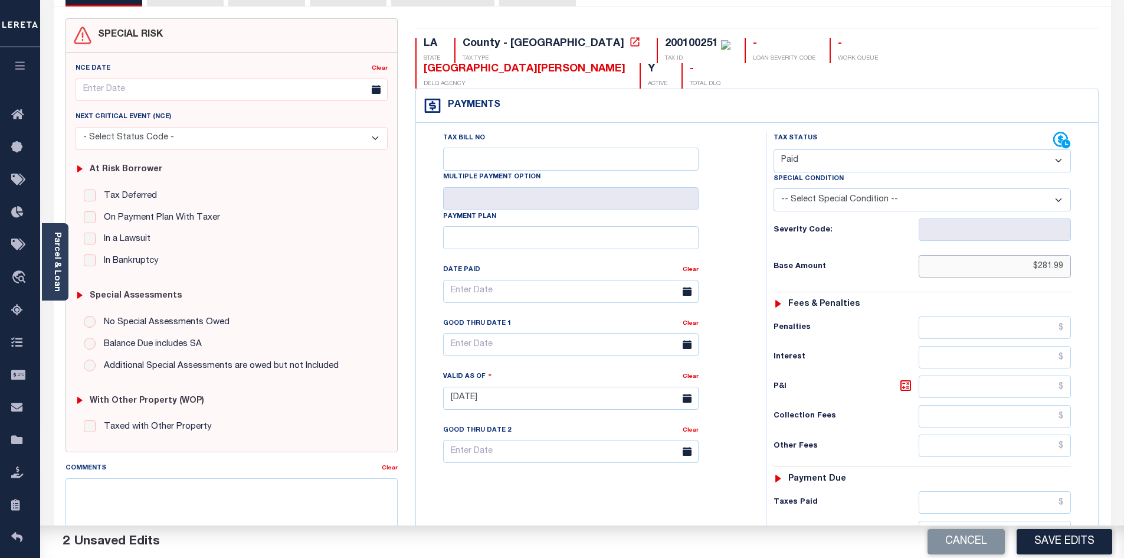
type input "$281.99"
click at [968, 491] on input "text" at bounding box center [995, 502] width 153 height 22
paste input "281.99"
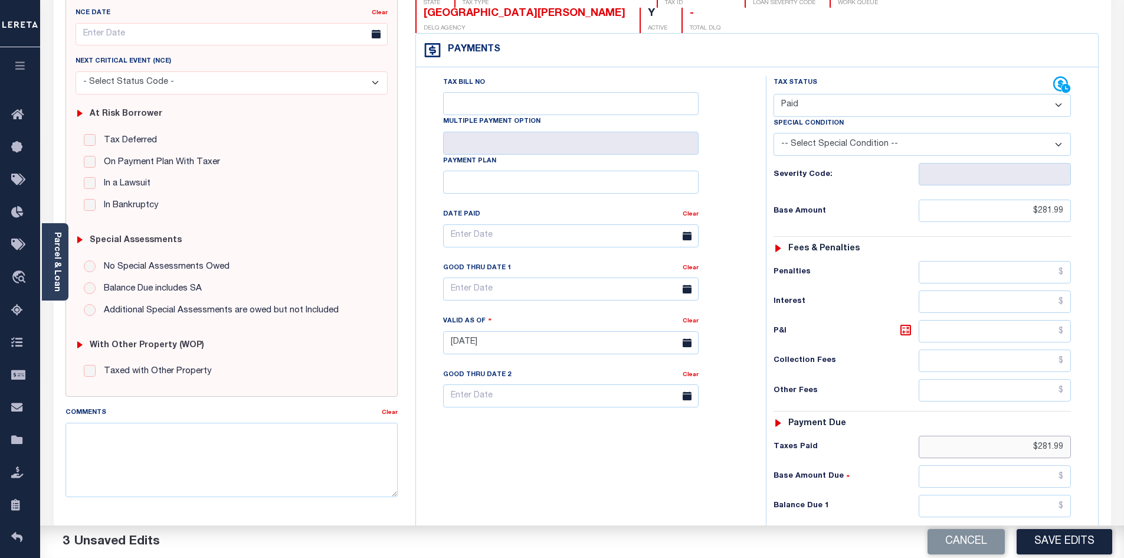
scroll to position [200, 0]
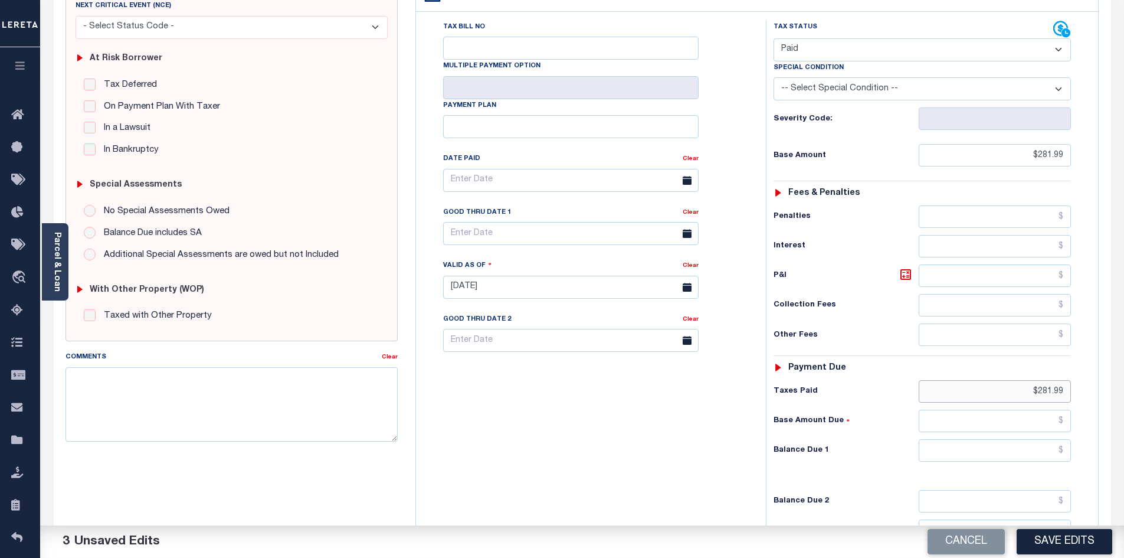
type input "$281.99"
click at [1044, 439] on input "text" at bounding box center [995, 450] width 153 height 22
type input "$0.00"
click at [681, 460] on div "Tax Bill No Multiple Payment Option Payment Plan Clear" at bounding box center [588, 281] width 338 height 521
click at [1055, 545] on button "Save Edits" at bounding box center [1065, 541] width 96 height 25
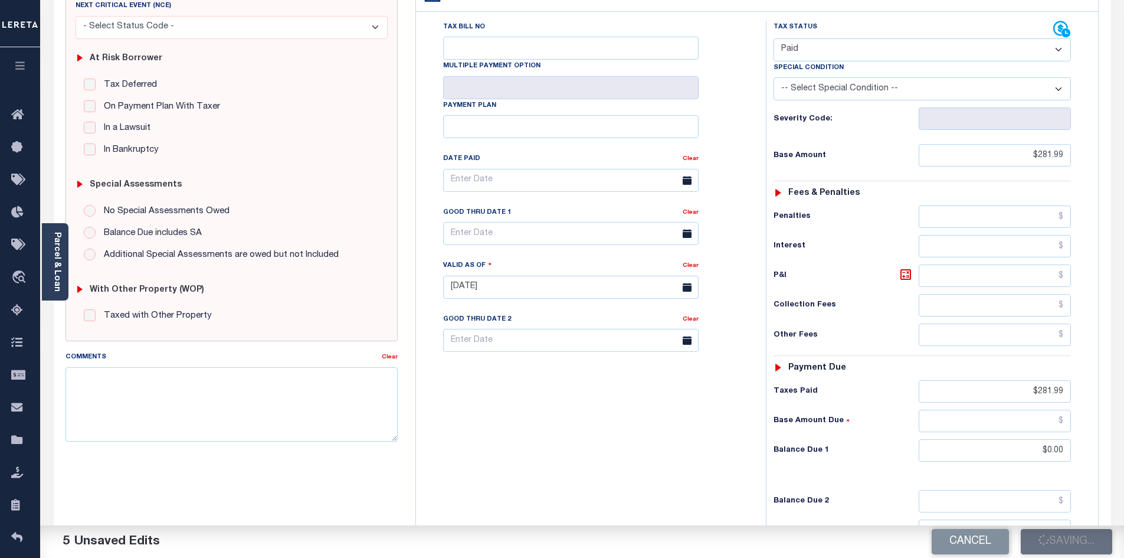
checkbox input "false"
type input "$281.99"
type input "$0"
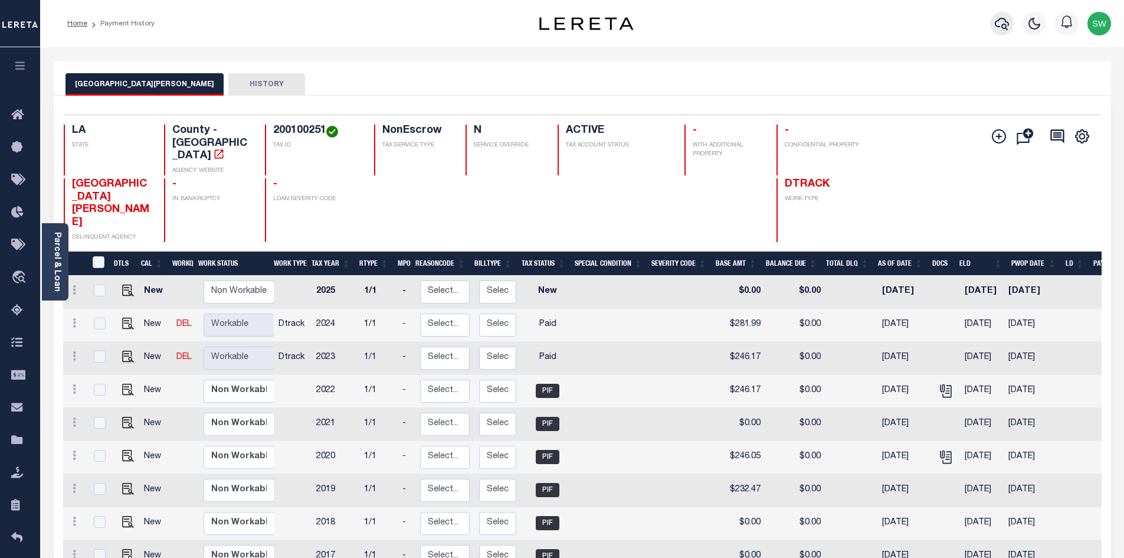
click at [1001, 22] on icon "button" at bounding box center [1002, 24] width 14 height 14
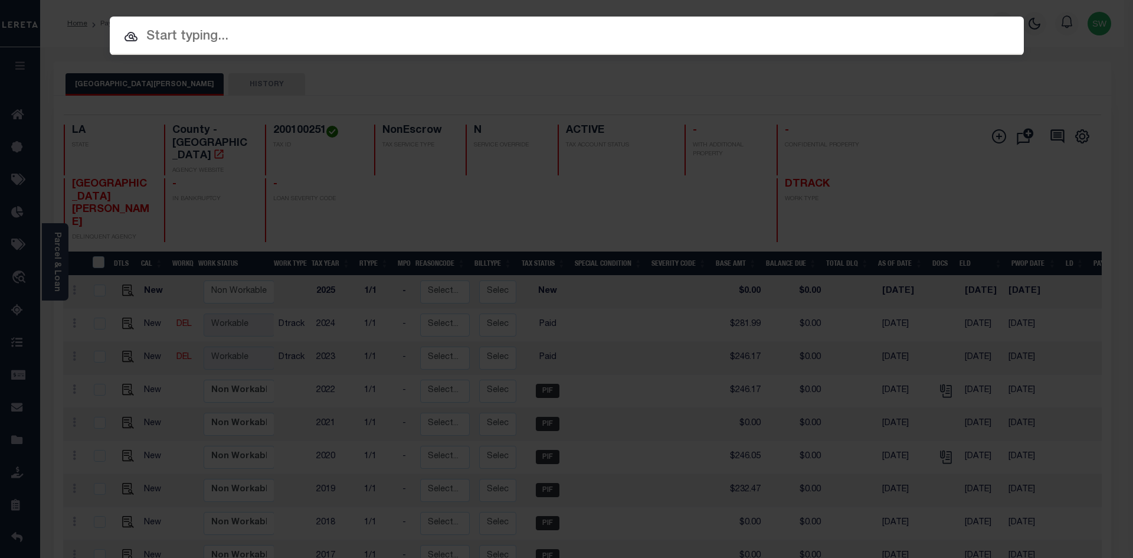
click at [169, 30] on input "text" at bounding box center [567, 37] width 914 height 21
paste input "942400014927"
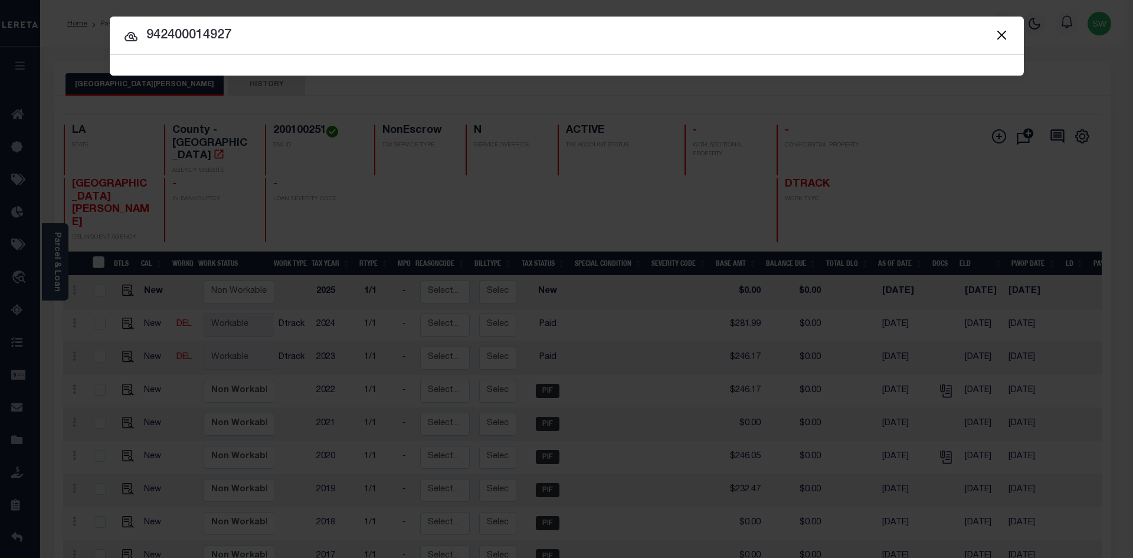
type input "942400014927"
click at [126, 38] on icon at bounding box center [131, 37] width 14 height 14
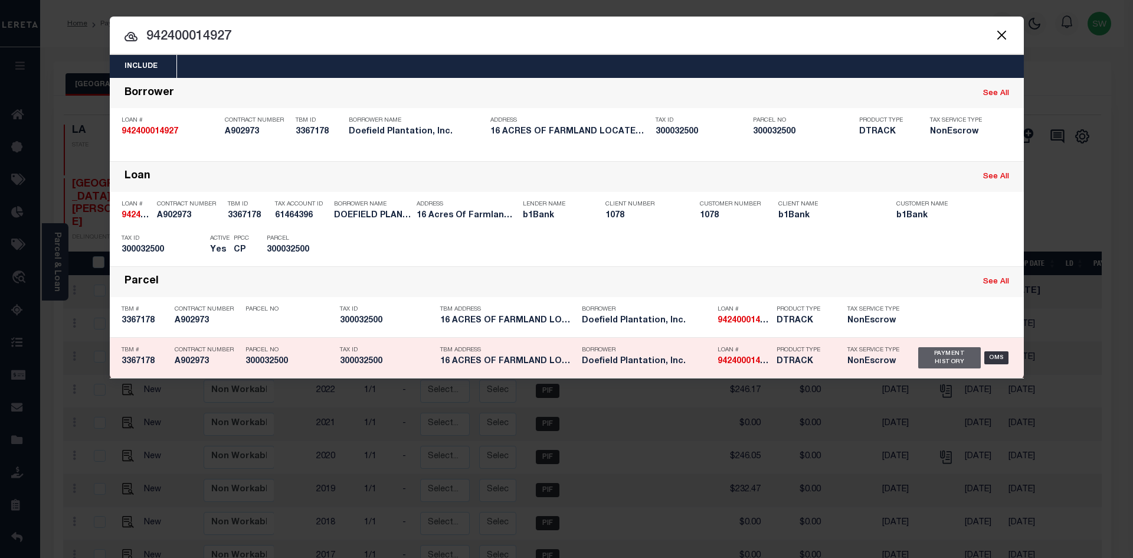
click at [938, 364] on div "Payment History" at bounding box center [949, 357] width 63 height 21
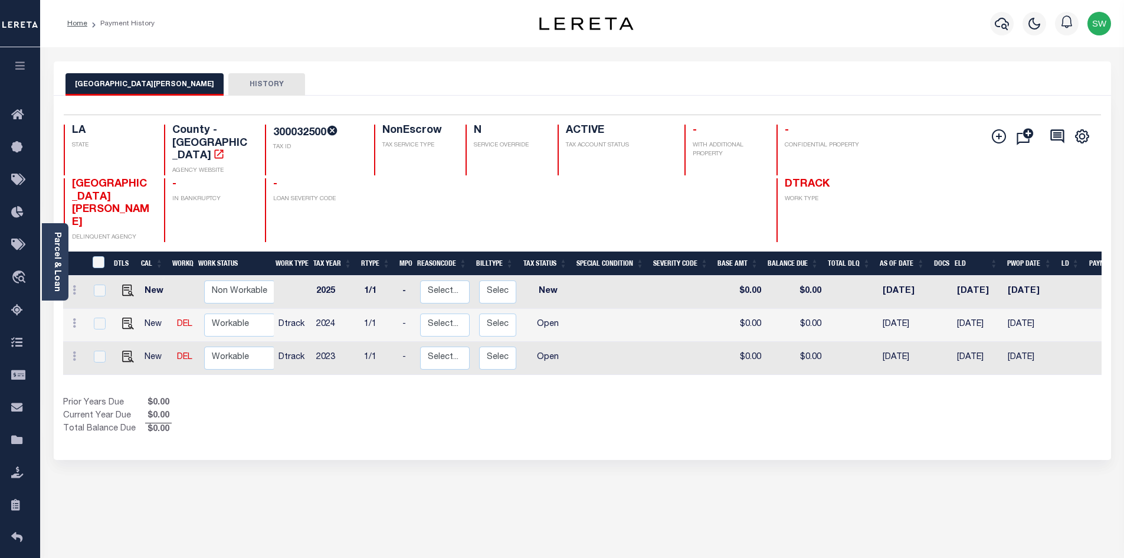
drag, startPoint x: 659, startPoint y: 384, endPoint x: 641, endPoint y: 379, distance: 18.3
click at [657, 397] on div "Show Tax Lines before Bill Release Date Prior Years Due $0.00 Current Year Due …" at bounding box center [582, 417] width 1039 height 40
drag, startPoint x: 325, startPoint y: 129, endPoint x: 267, endPoint y: 130, distance: 57.3
click at [267, 130] on div "300032500 TAX ID" at bounding box center [312, 150] width 95 height 51
copy h4 "300032500"
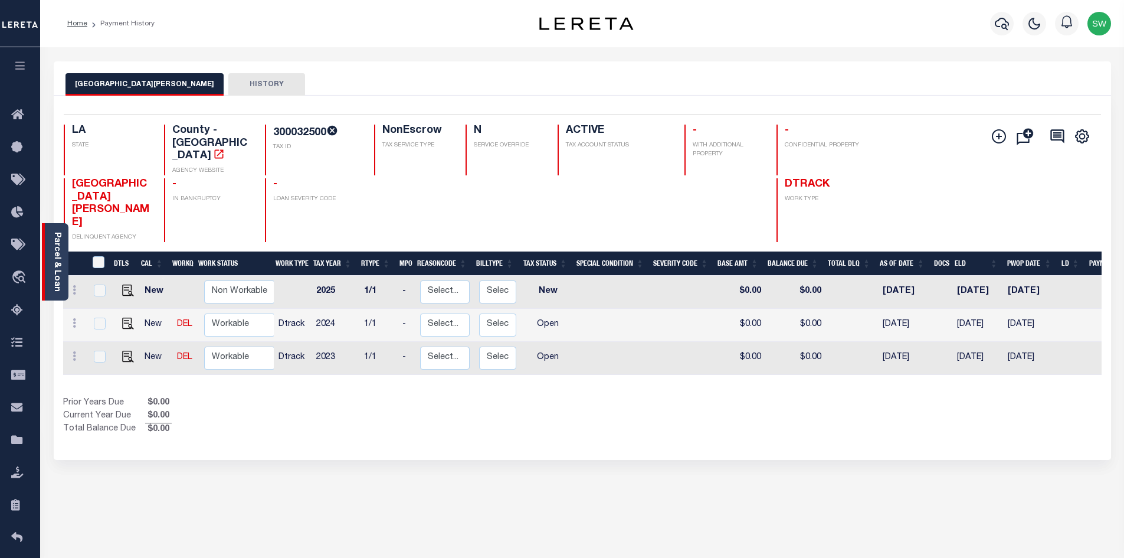
click at [49, 252] on div "Parcel & Loan" at bounding box center [55, 261] width 27 height 77
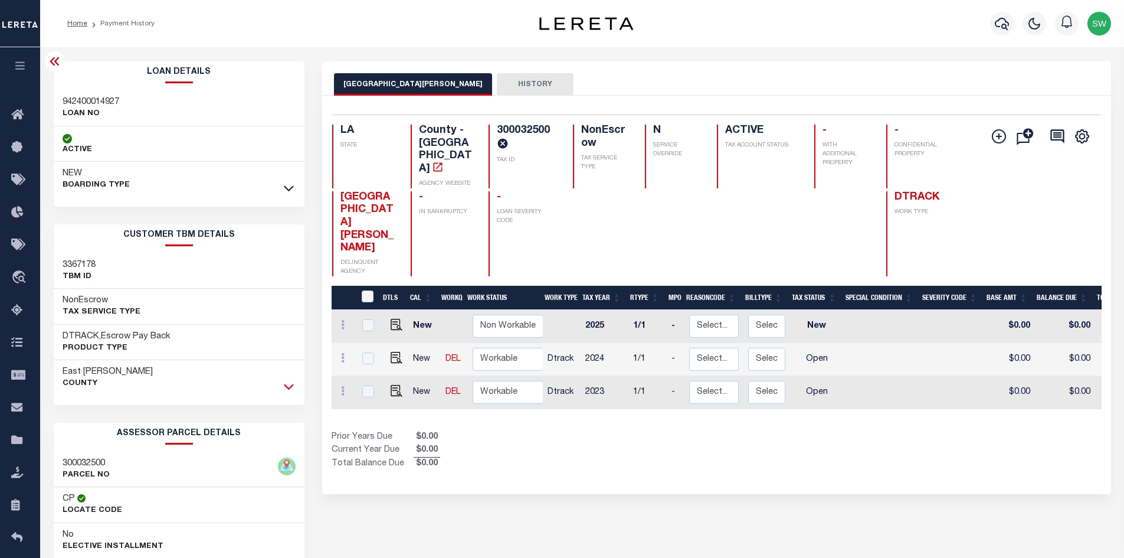
click at [292, 382] on icon at bounding box center [289, 386] width 10 height 12
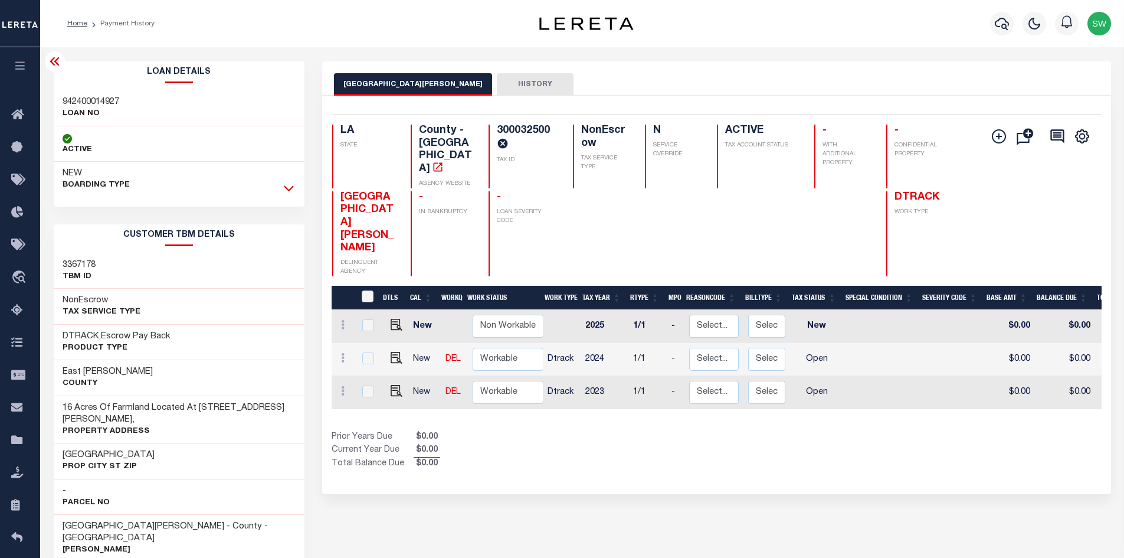
click at [292, 185] on icon at bounding box center [289, 188] width 10 height 12
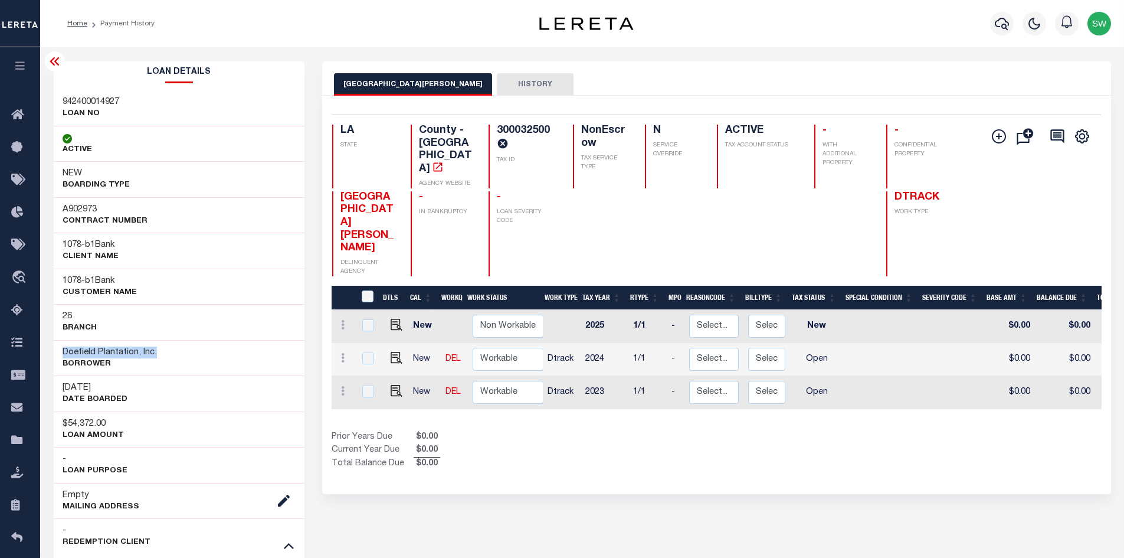
drag, startPoint x: 161, startPoint y: 354, endPoint x: 54, endPoint y: 352, distance: 106.8
click at [54, 352] on div "Doefield Plantation, Inc. [GEOGRAPHIC_DATA]" at bounding box center [179, 358] width 251 height 36
copy h3 "Doefield Plantation, Inc."
drag, startPoint x: 614, startPoint y: 414, endPoint x: 623, endPoint y: 397, distance: 19.3
click at [614, 431] on div "Prior Years Due $0.00 Current Year Due $0.00 Total Balance Due $0.00" at bounding box center [524, 451] width 385 height 40
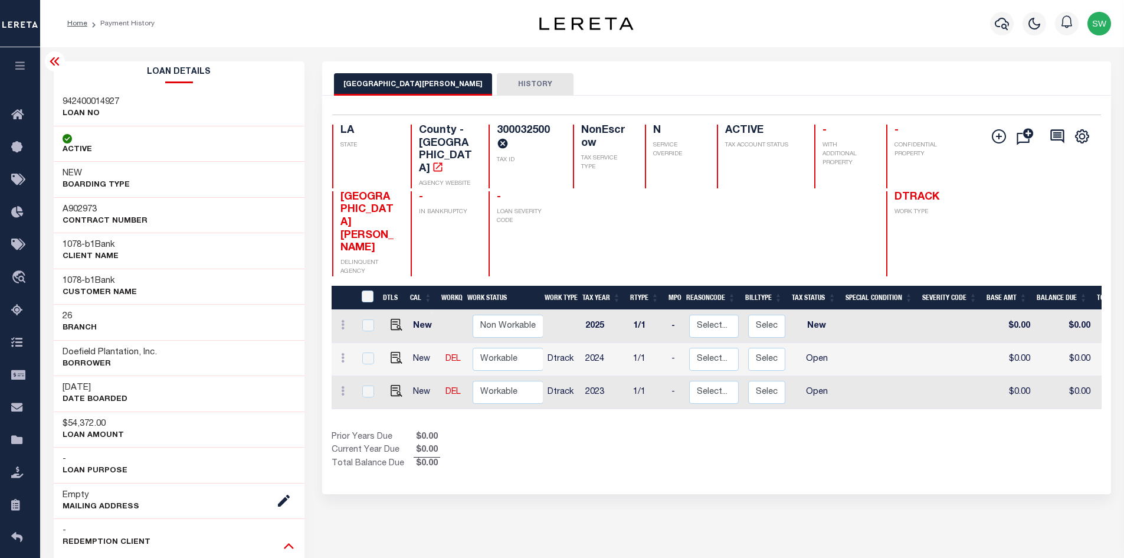
click at [289, 545] on icon at bounding box center [289, 546] width 10 height 6
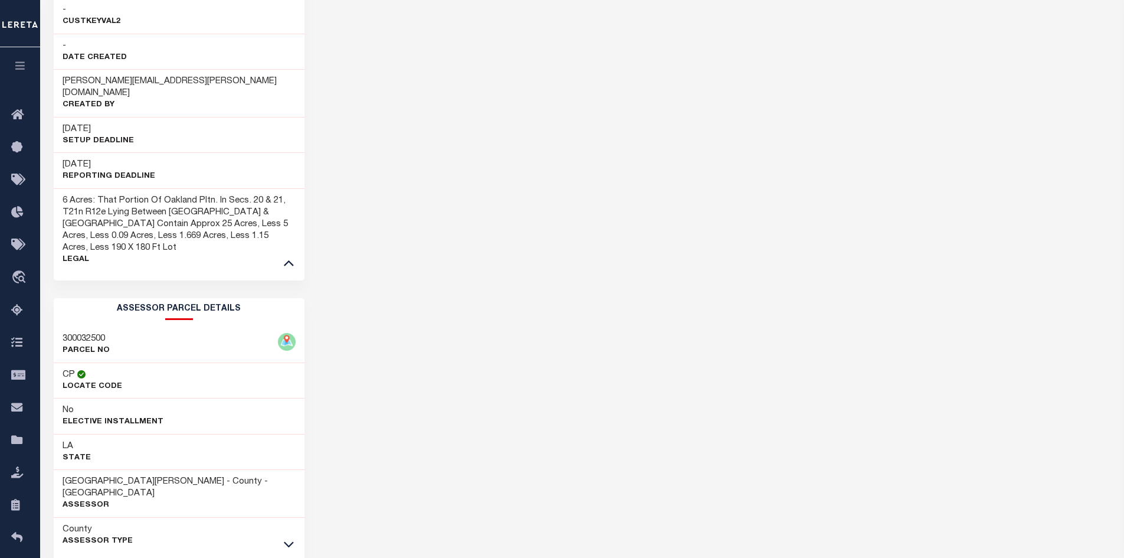
scroll to position [562, 0]
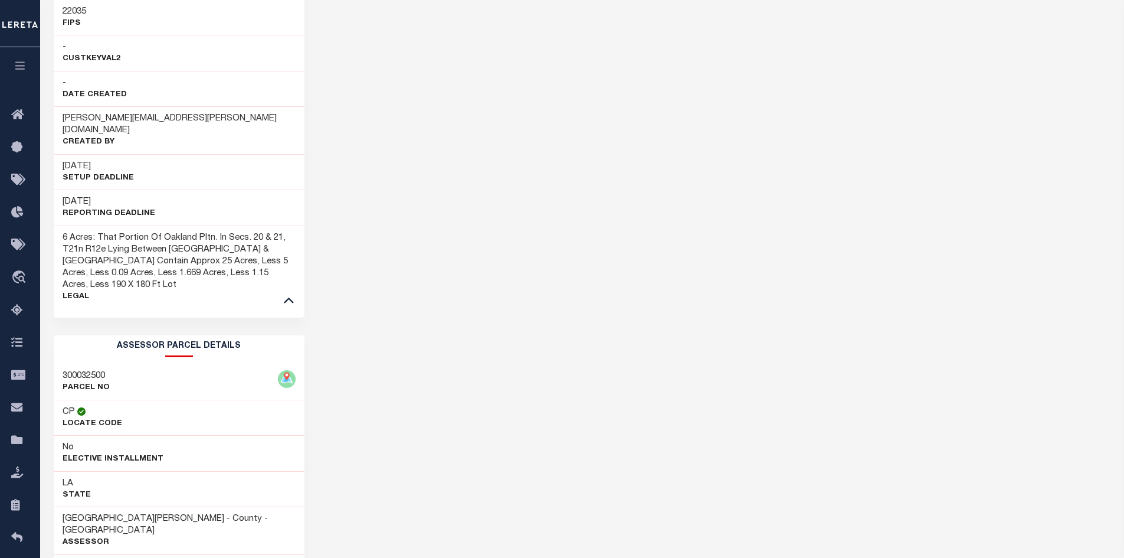
click at [543, 371] on div "EAST CARROLL PARISH HISTORY Selected 3 Results" at bounding box center [716, 75] width 807 height 1153
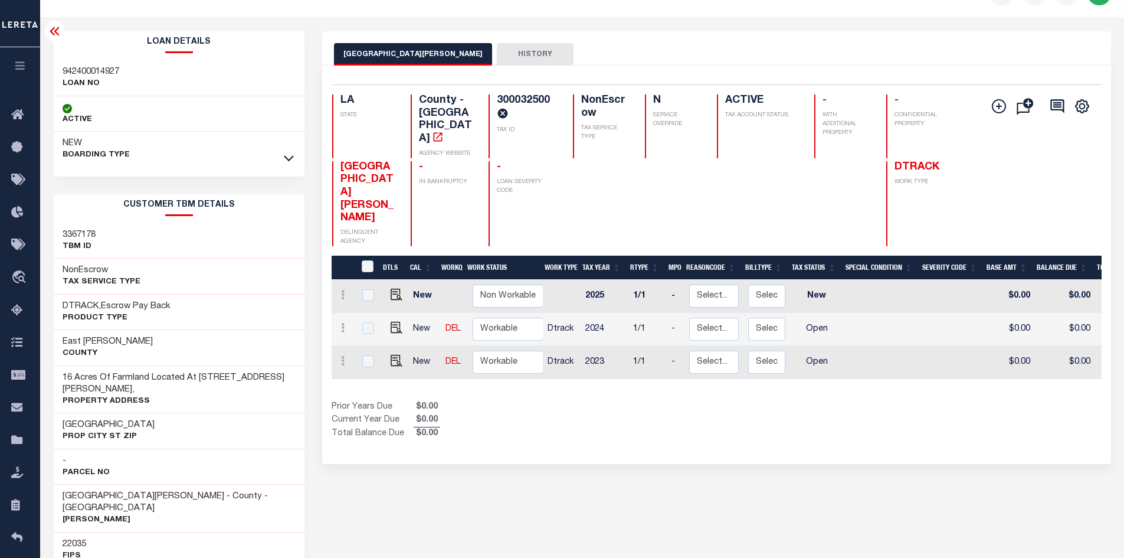
scroll to position [0, 0]
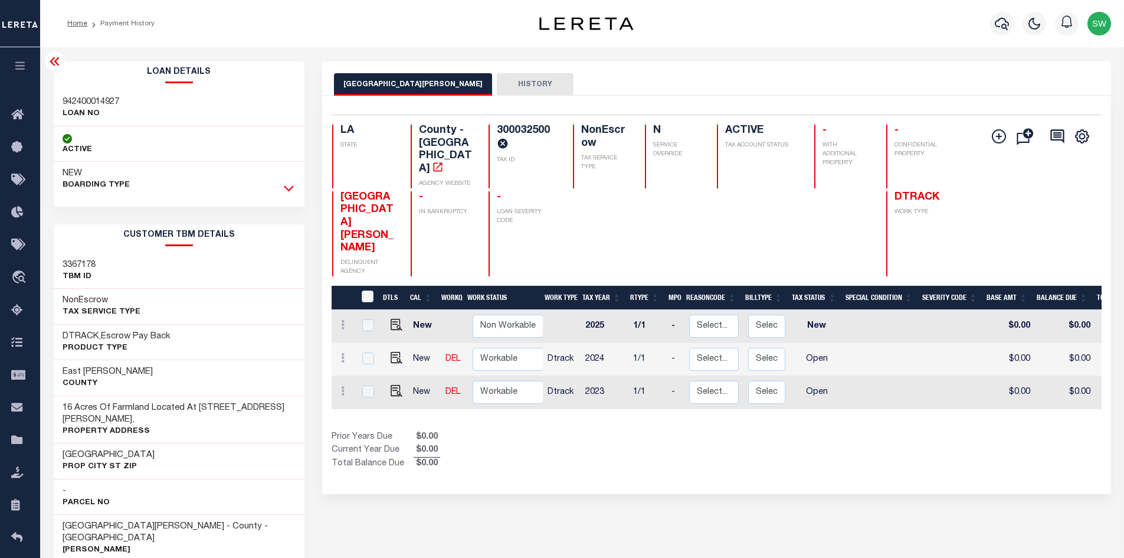
click at [292, 188] on icon at bounding box center [289, 189] width 10 height 6
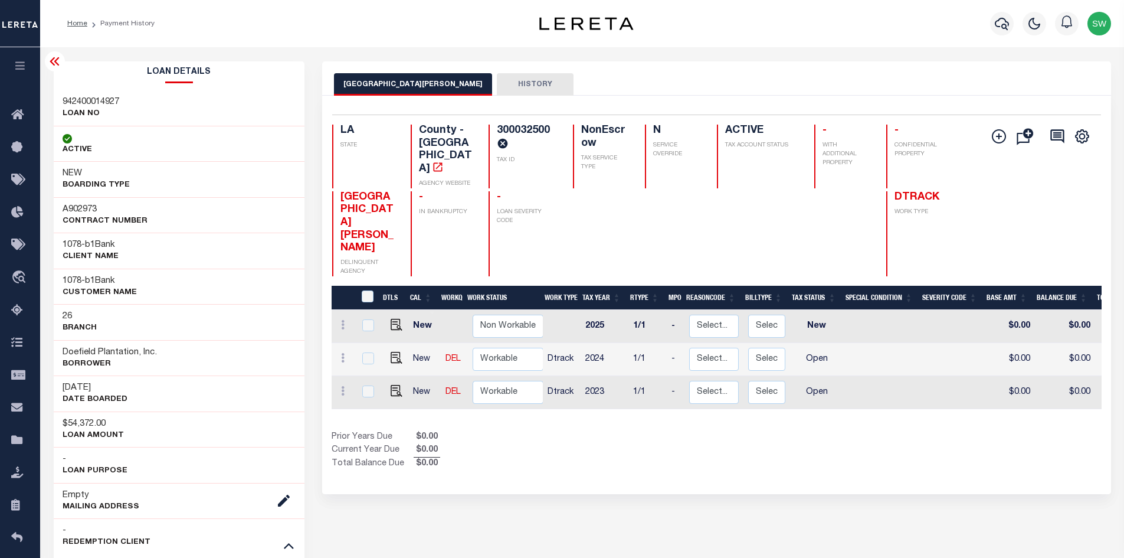
click at [569, 431] on div "Prior Years Due $0.00 Current Year Due $0.00 Total Balance Due $0.00" at bounding box center [524, 451] width 385 height 40
click at [1006, 24] on icon "button" at bounding box center [1002, 24] width 14 height 14
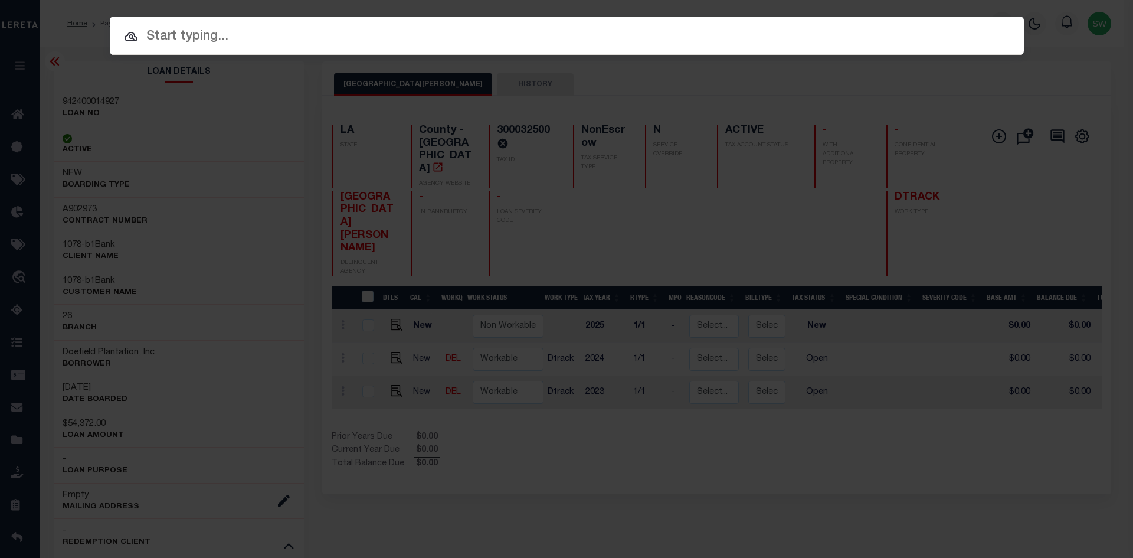
click at [194, 34] on input "text" at bounding box center [567, 37] width 914 height 21
paste input "952100001652"
type input "952100001652"
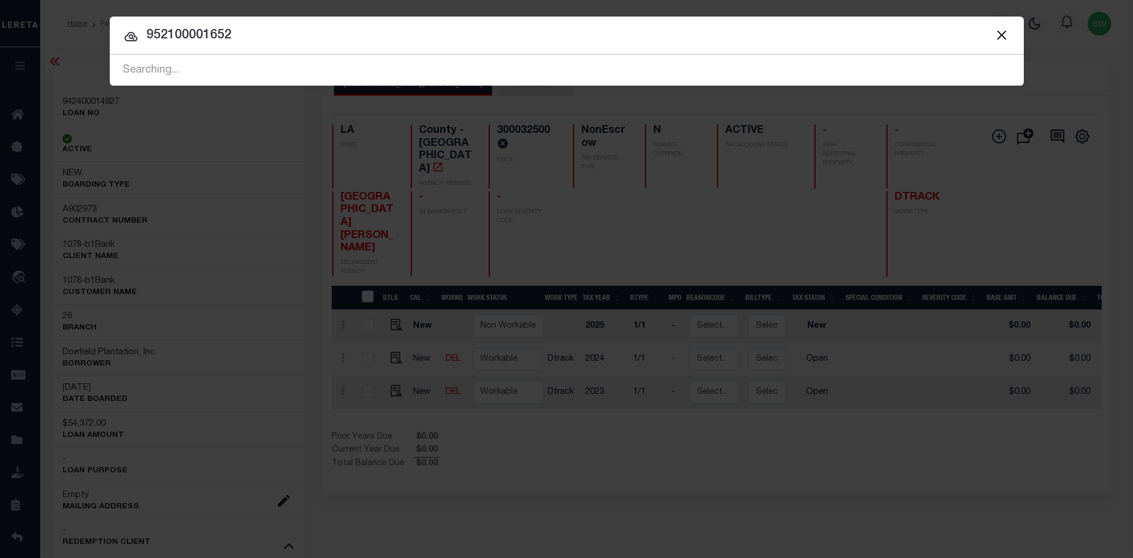
click at [124, 40] on icon at bounding box center [131, 37] width 14 height 14
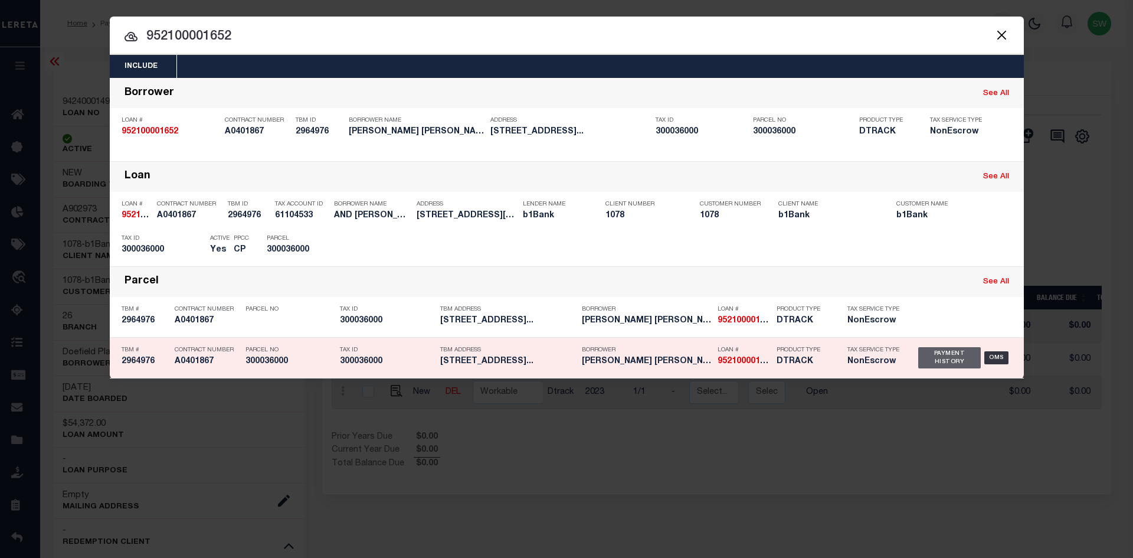
click at [929, 361] on div "Payment History" at bounding box center [949, 357] width 63 height 21
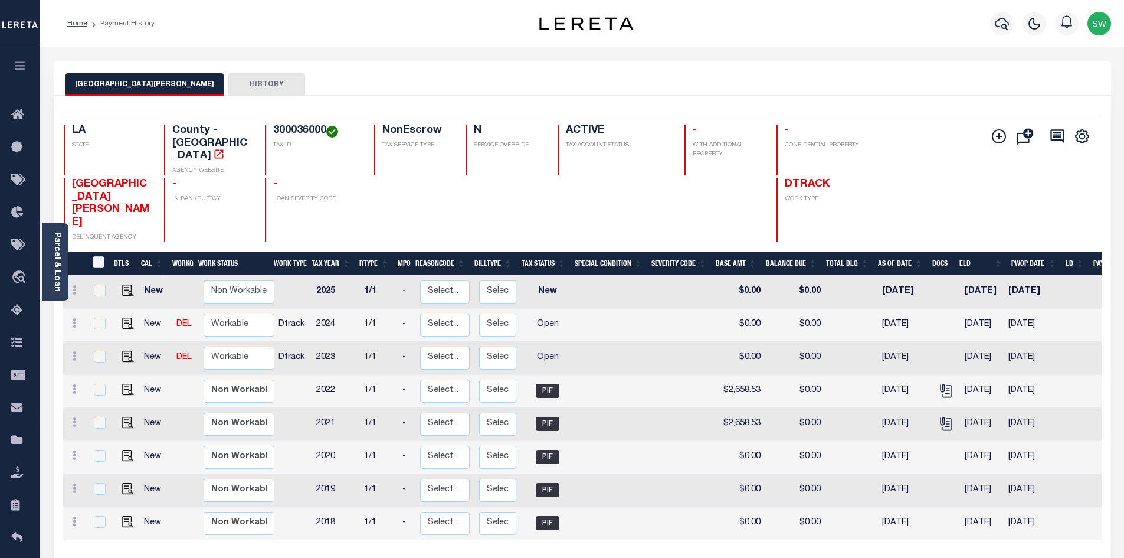
click at [330, 133] on img at bounding box center [332, 132] width 12 height 12
drag, startPoint x: 327, startPoint y: 125, endPoint x: 274, endPoint y: 127, distance: 53.1
click at [274, 127] on h4 "300036000" at bounding box center [316, 131] width 87 height 13
copy h4 "300036000"
click at [126, 351] on img "" at bounding box center [128, 357] width 12 height 12
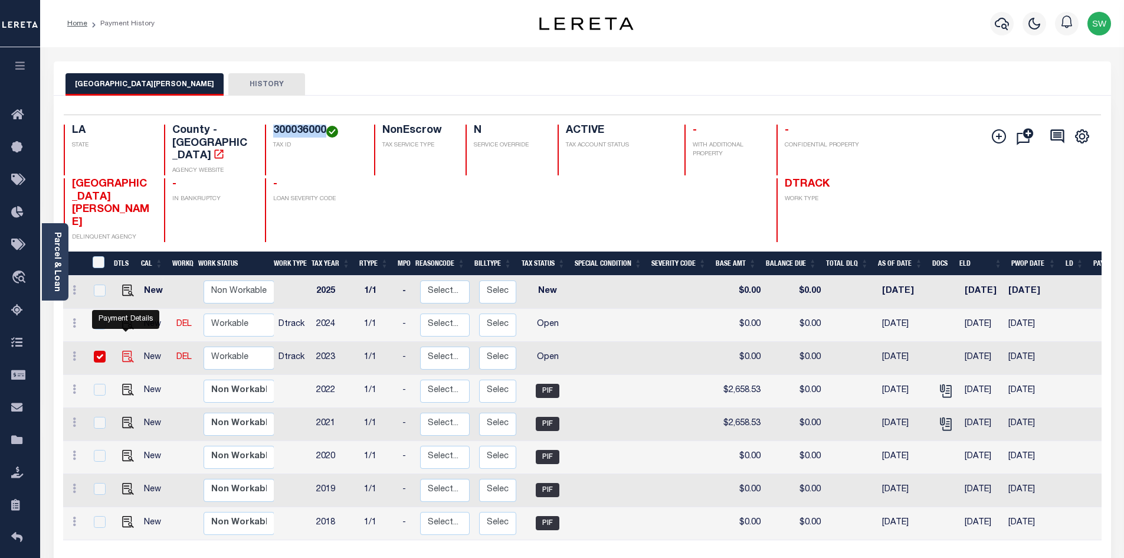
checkbox input "true"
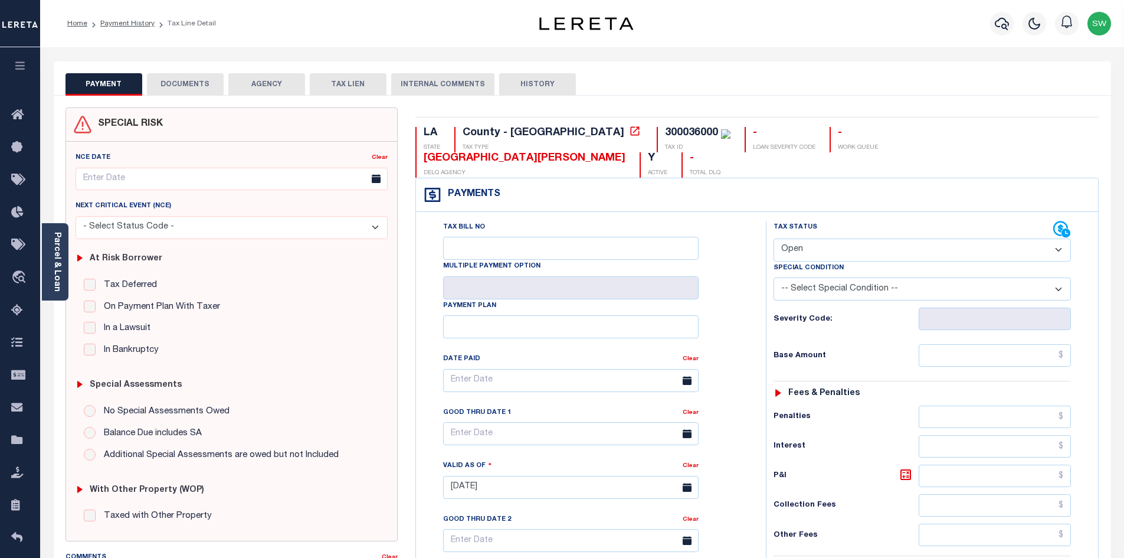
click at [1064, 238] on select "- Select Status Code - Open Due/Unpaid Paid Incomplete No Tax Due Internal Refu…" at bounding box center [922, 249] width 297 height 23
select select "PYD"
click at [774, 238] on select "- Select Status Code - Open Due/Unpaid Paid Incomplete No Tax Due Internal Refu…" at bounding box center [922, 249] width 297 height 23
type input "[DATE]"
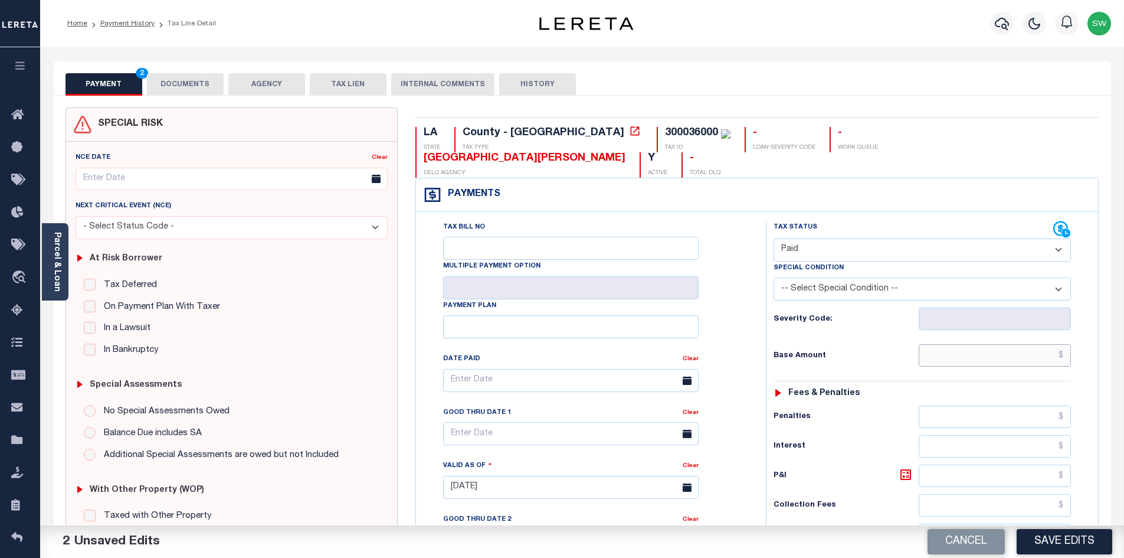
click at [949, 344] on input "text" at bounding box center [995, 355] width 153 height 22
paste input "2,658.53"
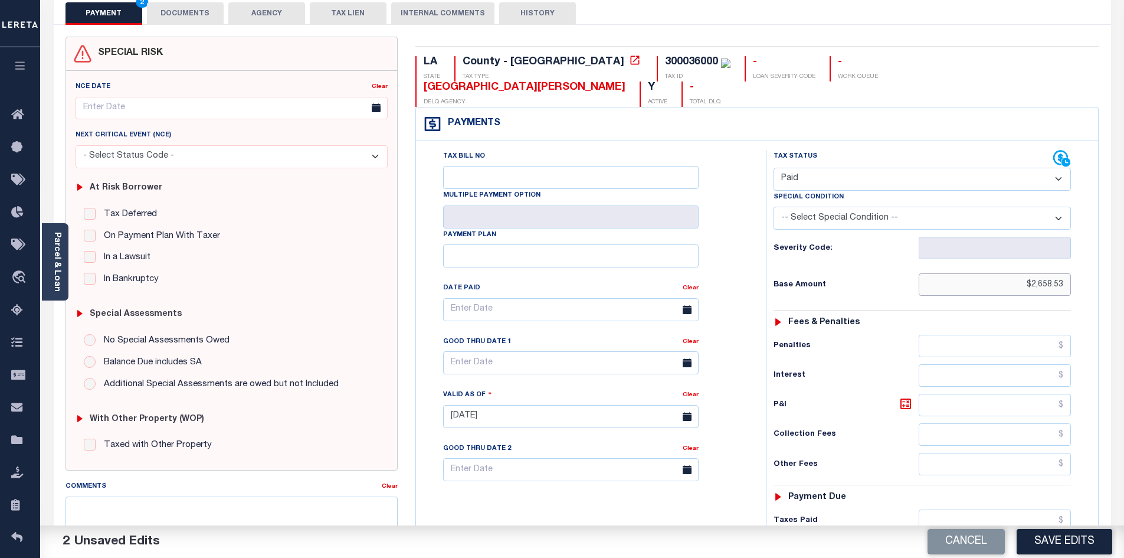
scroll to position [77, 0]
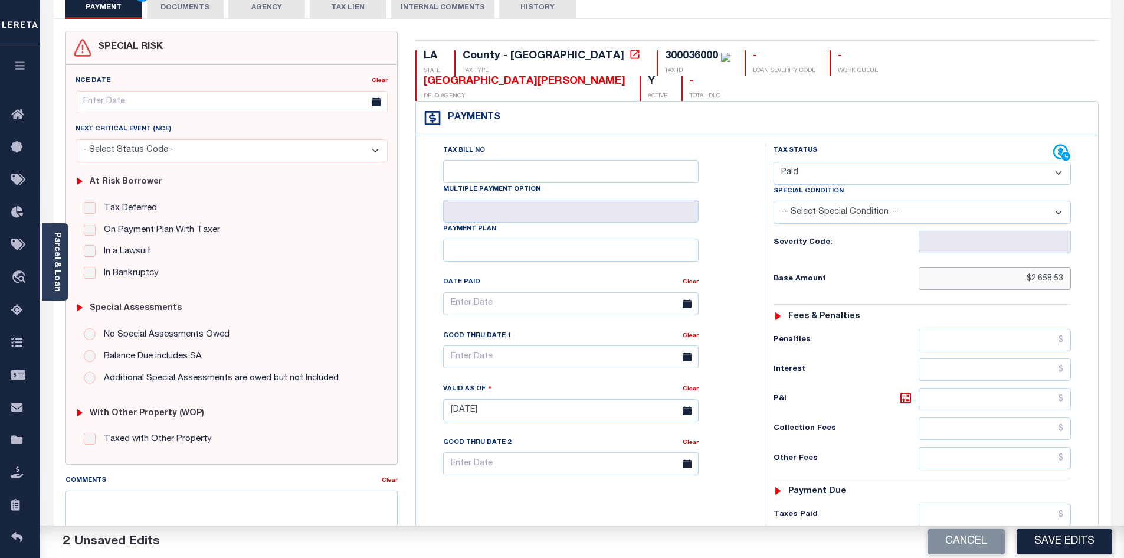
type input "$2,658.53"
click at [954, 503] on input "text" at bounding box center [995, 514] width 153 height 22
paste input "2,658.53"
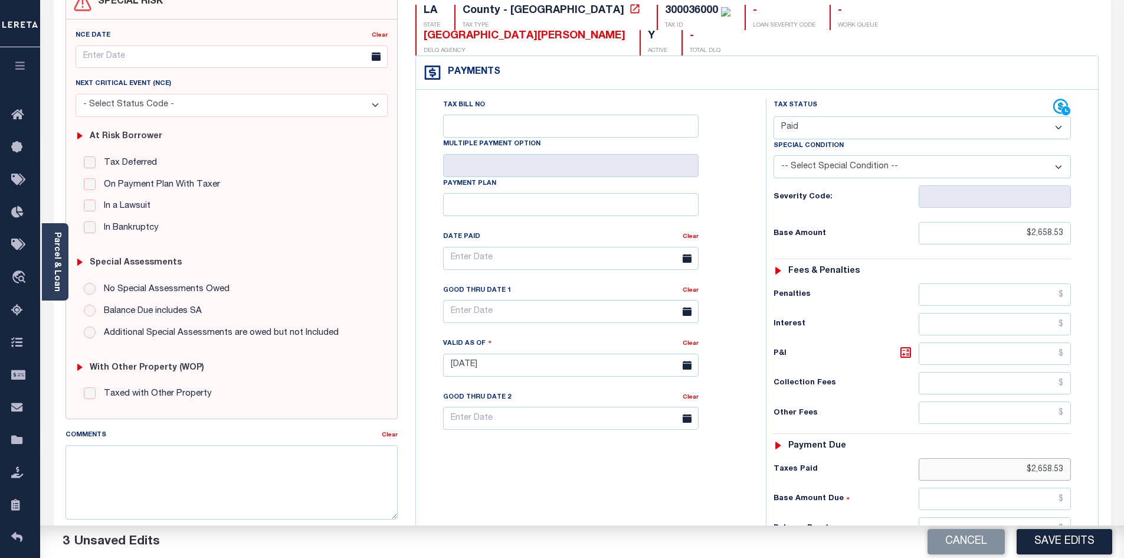
scroll to position [192, 0]
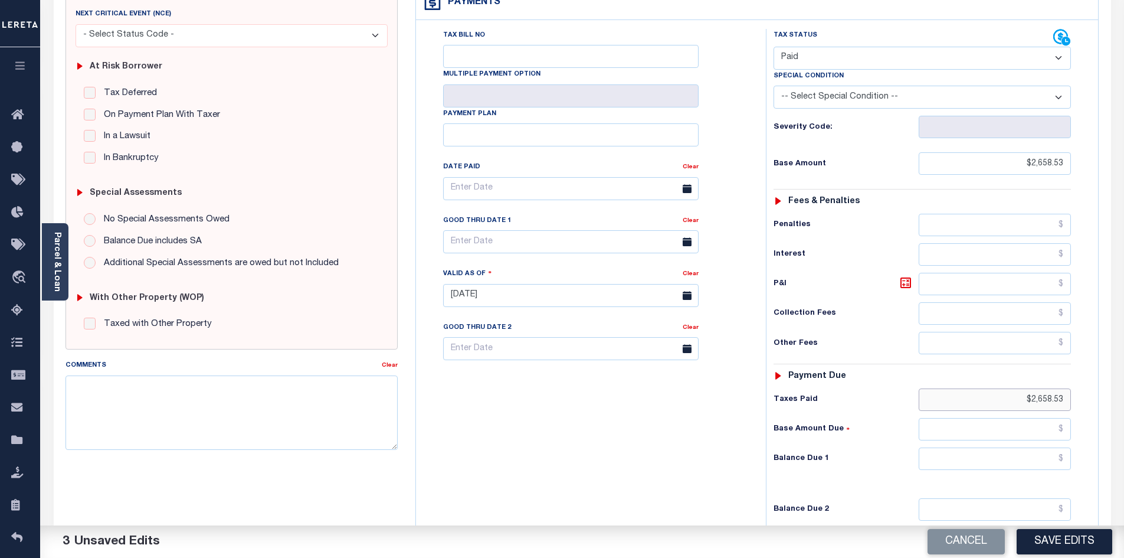
type input "$2,658.53"
click at [1018, 447] on input "text" at bounding box center [995, 458] width 153 height 22
type input "$0.00"
click at [669, 443] on div "Tax Bill No Multiple Payment Option Payment Plan Clear" at bounding box center [588, 289] width 338 height 521
click at [1079, 536] on button "Save Edits" at bounding box center [1065, 541] width 96 height 25
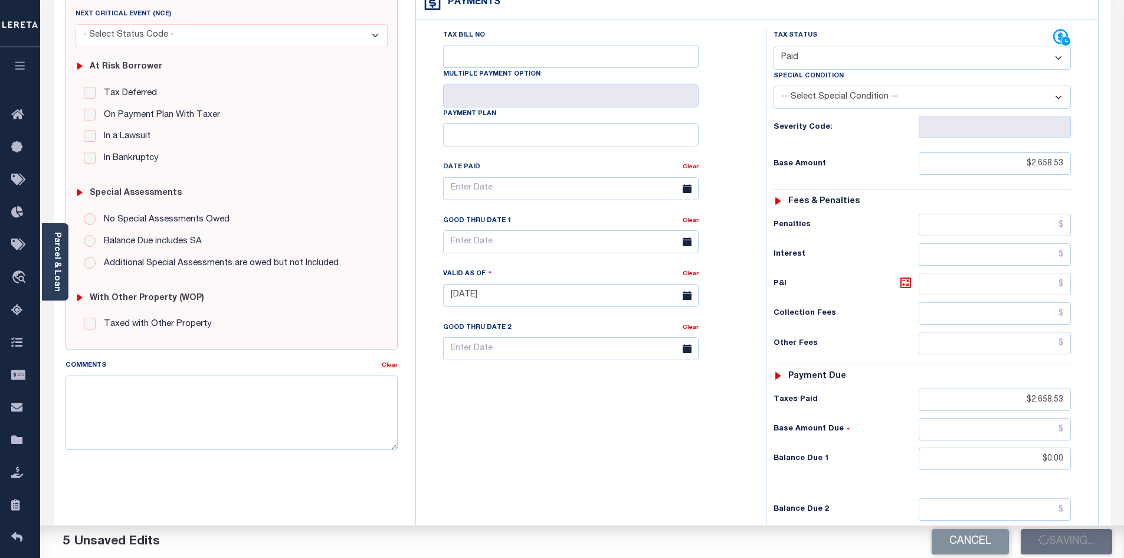
checkbox input "false"
type input "$2,658.53"
type input "$0"
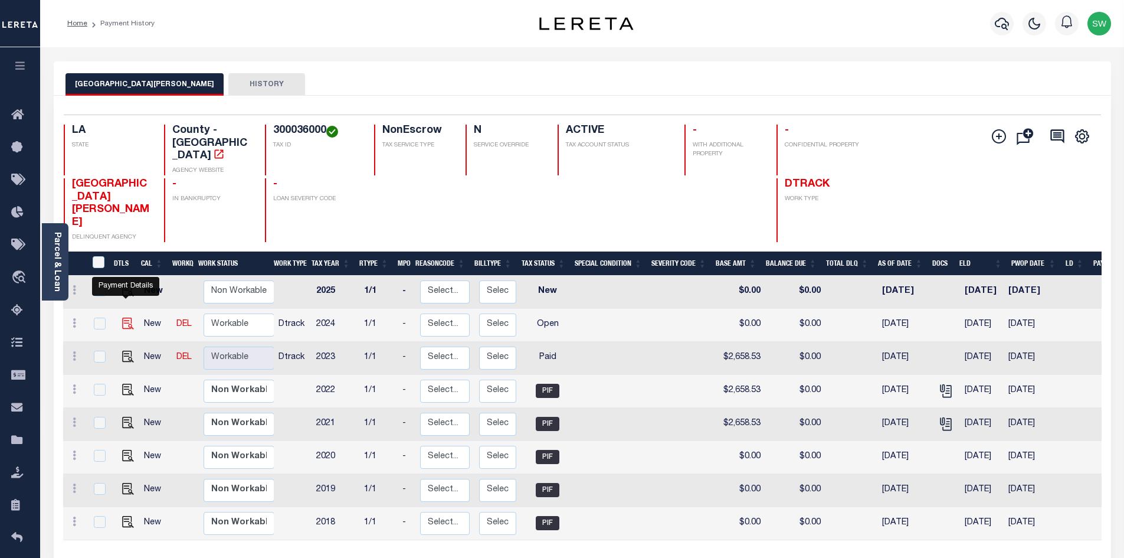
click at [126, 317] on img "" at bounding box center [128, 323] width 12 height 12
checkbox input "true"
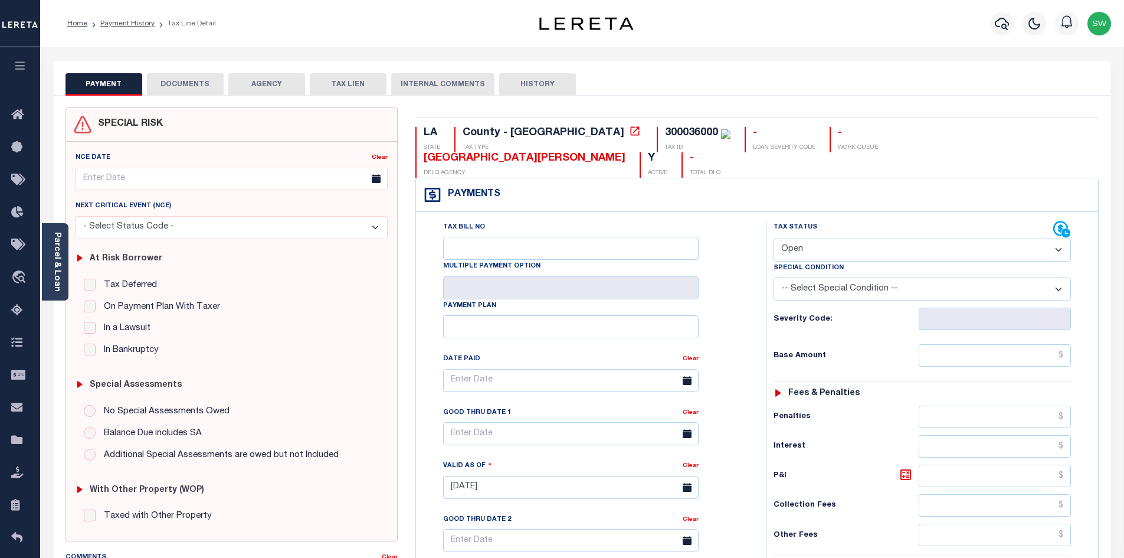
click at [1055, 238] on select "- Select Status Code - Open Due/Unpaid Paid Incomplete No Tax Due Internal Refu…" at bounding box center [922, 249] width 297 height 23
select select "PYD"
click at [774, 238] on select "- Select Status Code - Open Due/Unpaid Paid Incomplete No Tax Due Internal Refu…" at bounding box center [922, 249] width 297 height 23
type input "[DATE]"
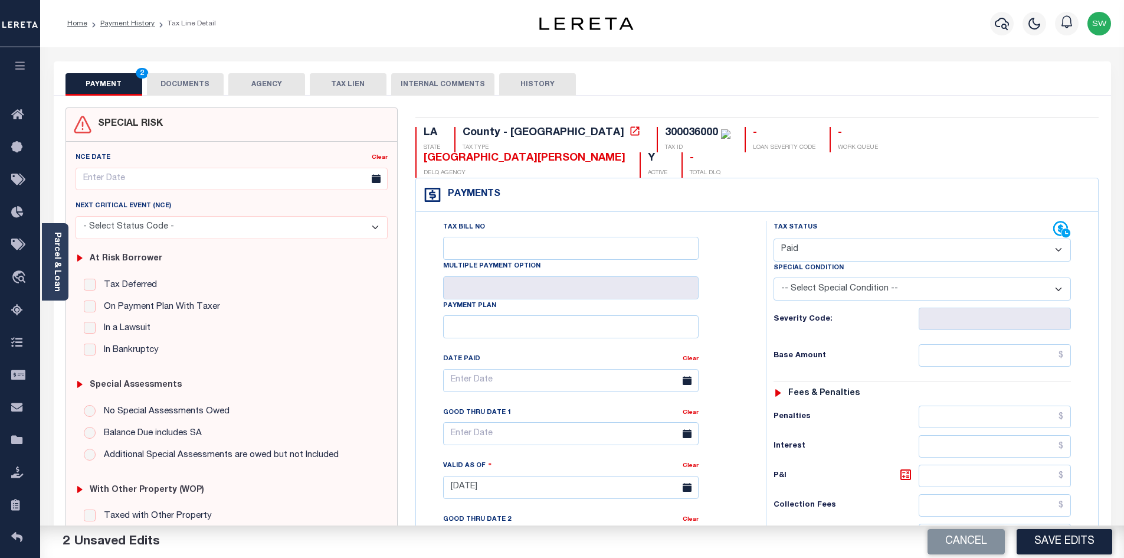
click at [878, 221] on div "Tax Status Status" at bounding box center [914, 230] width 280 height 18
click at [969, 344] on input "text" at bounding box center [995, 355] width 153 height 22
paste input "2,658.53"
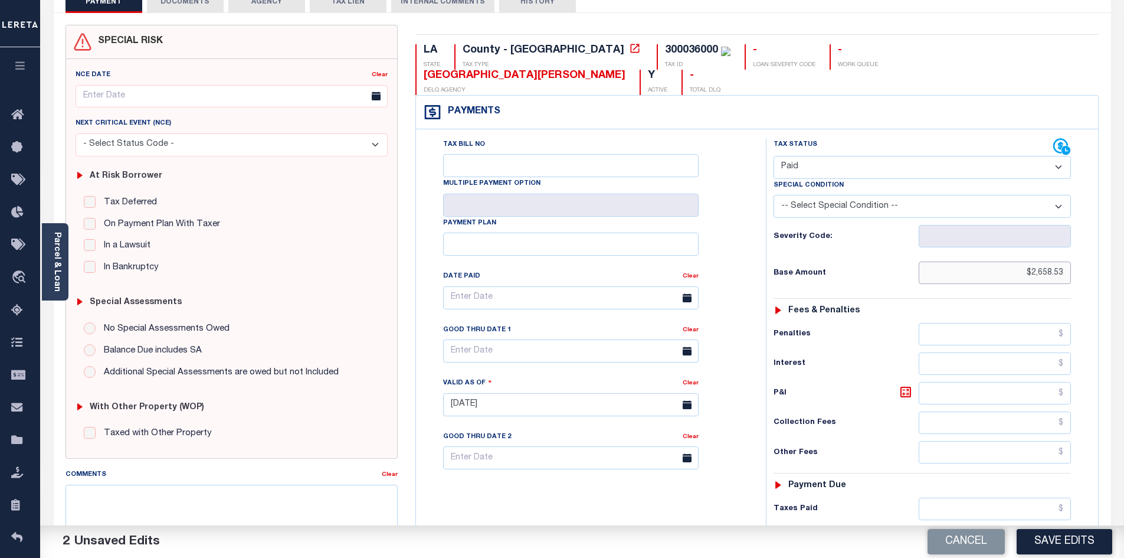
scroll to position [83, 0]
type input "$2,658.53"
click at [987, 497] on input "text" at bounding box center [995, 508] width 153 height 22
paste input "2,658.53"
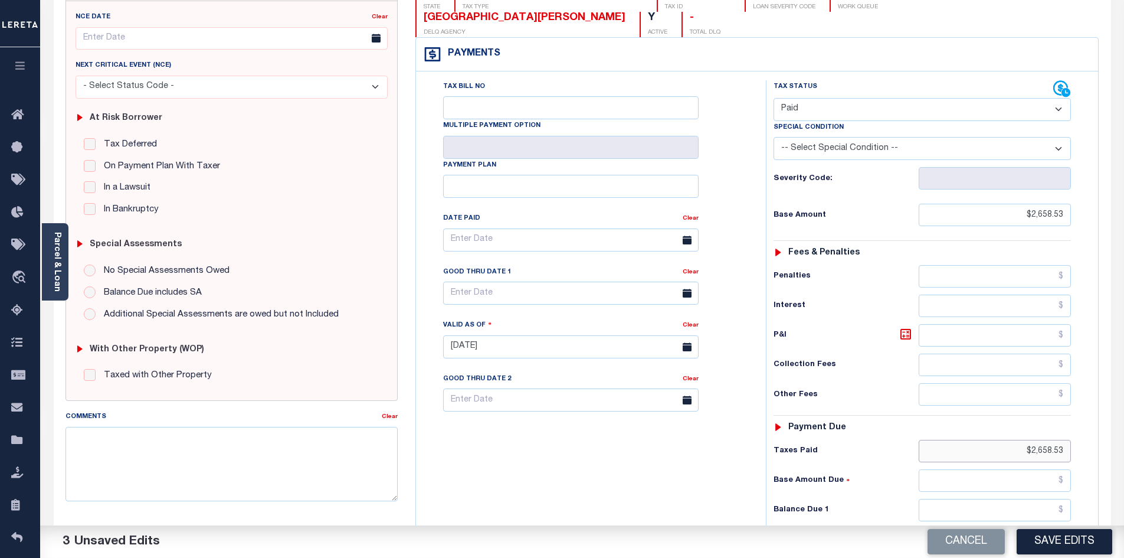
scroll to position [151, 0]
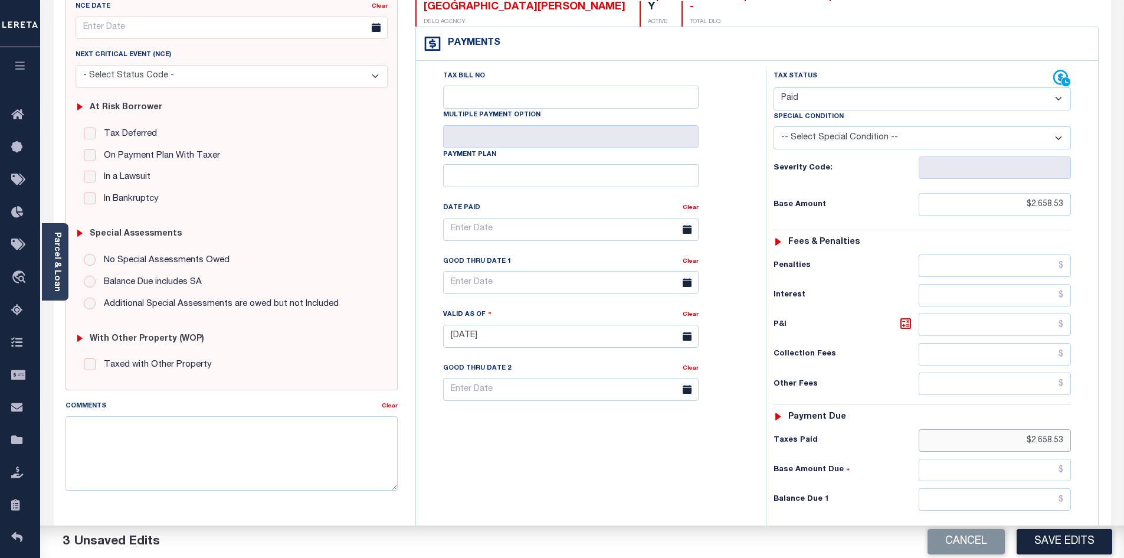
type input "$2,658.53"
click at [1029, 488] on input "text" at bounding box center [995, 499] width 153 height 22
type input "$0.00"
click at [679, 427] on div "Tax Bill No Multiple Payment Option Payment Plan Clear" at bounding box center [588, 330] width 338 height 521
click at [1089, 522] on div "Tax Status Status" at bounding box center [926, 330] width 338 height 521
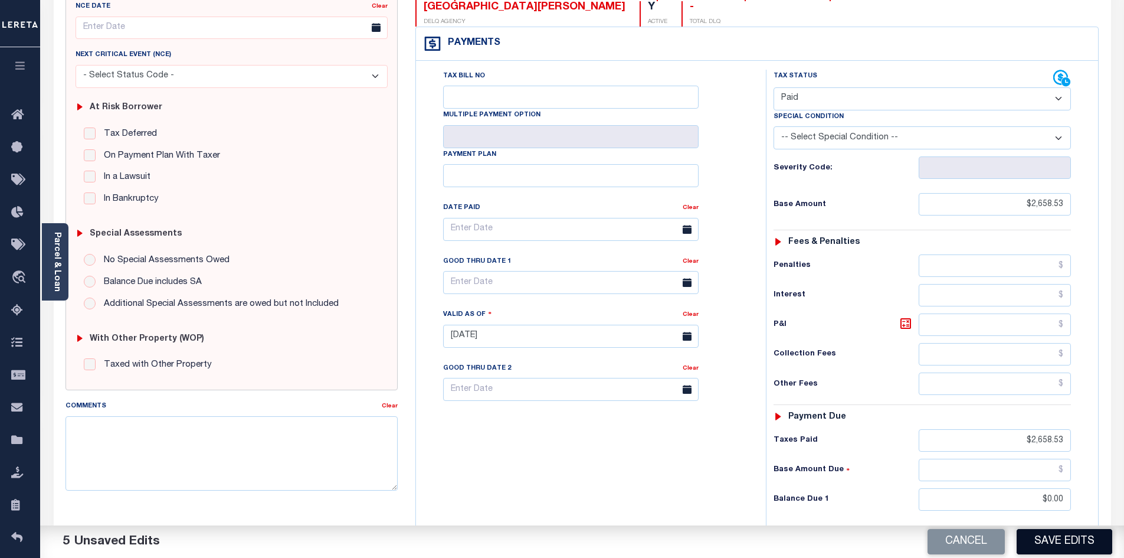
click at [1063, 541] on button "Save Edits" at bounding box center [1065, 541] width 96 height 25
checkbox input "false"
type input "$2,658.53"
type input "$0"
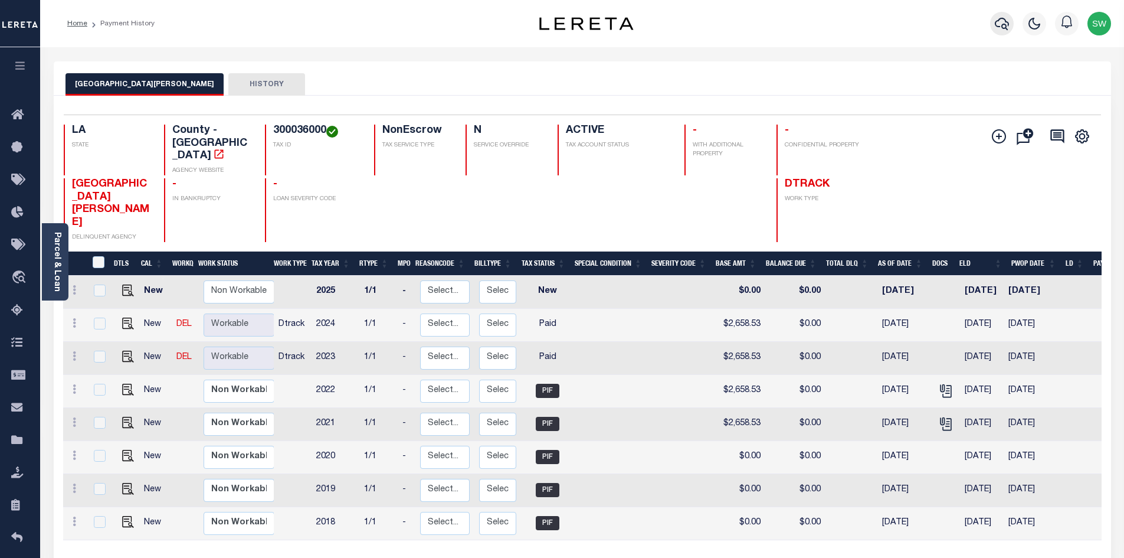
click at [1000, 26] on icon "button" at bounding box center [1002, 24] width 14 height 14
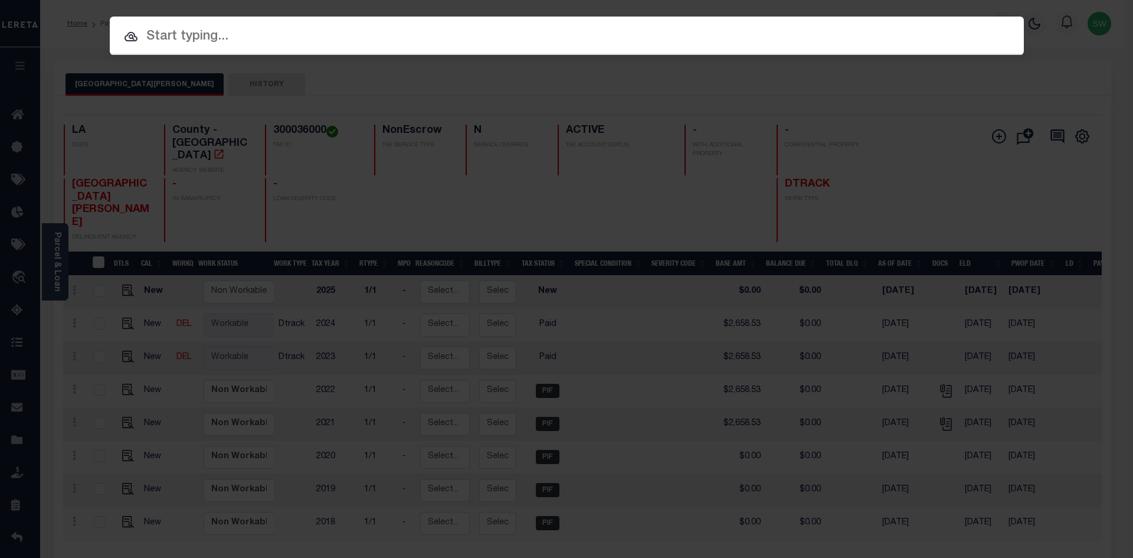
click at [154, 38] on input "text" at bounding box center [567, 37] width 914 height 21
paste input "972200003176"
type input "972200003176"
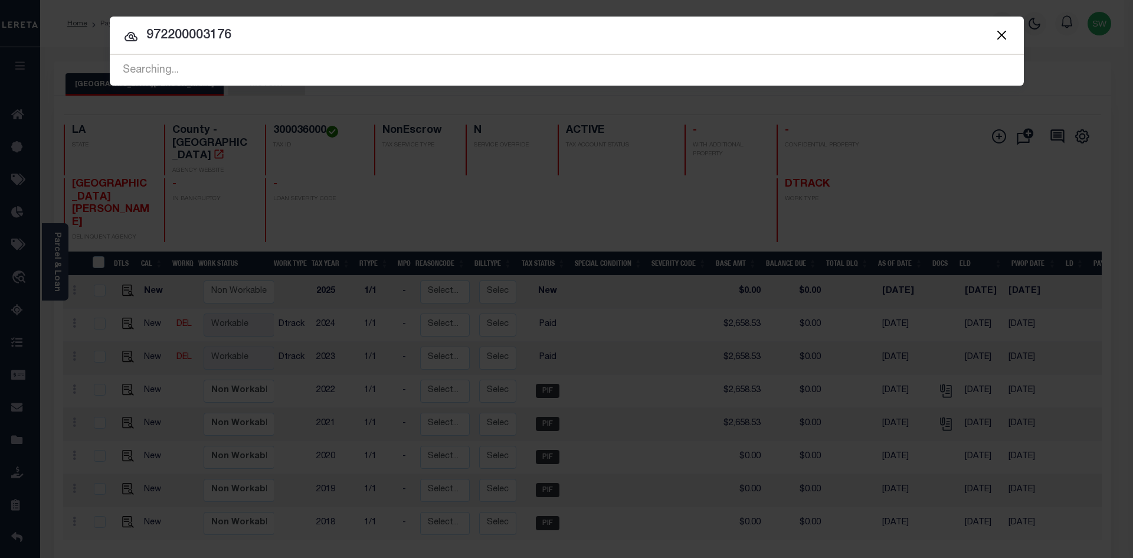
click at [127, 38] on icon at bounding box center [131, 37] width 14 height 14
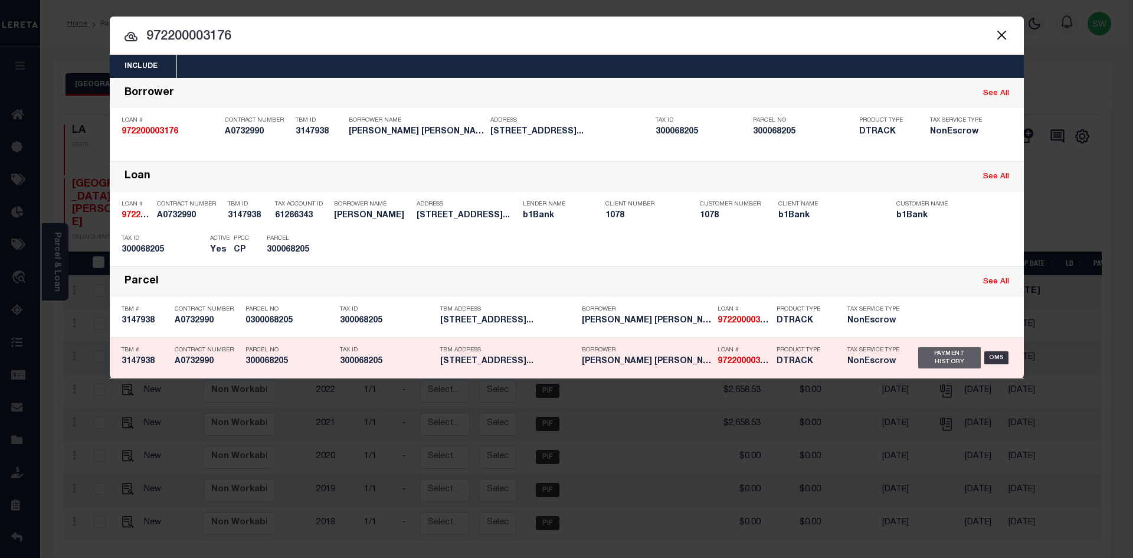
click at [945, 361] on div "Payment History" at bounding box center [949, 357] width 63 height 21
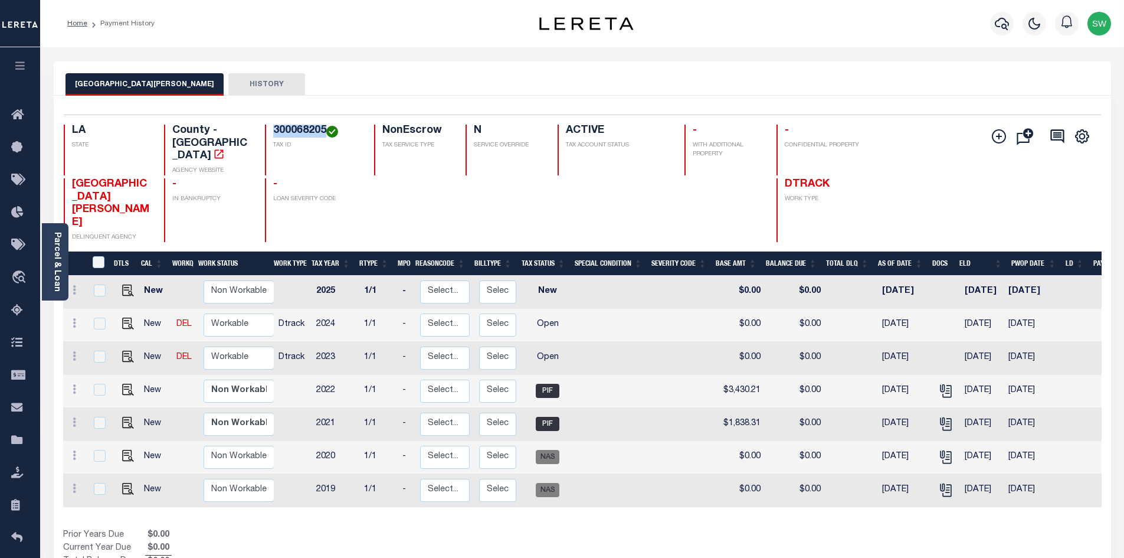
drag, startPoint x: 327, startPoint y: 130, endPoint x: 271, endPoint y: 127, distance: 55.5
click at [271, 127] on div "300068205 TAX ID" at bounding box center [312, 150] width 95 height 51
copy h4 "300068205"
click at [57, 263] on link "Parcel & Loan" at bounding box center [57, 262] width 8 height 60
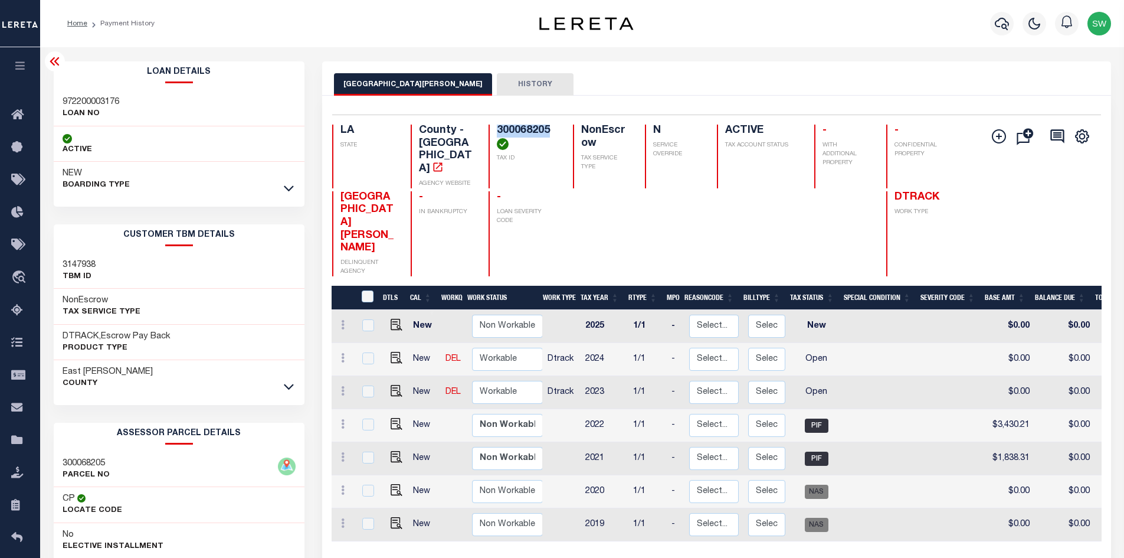
click at [294, 186] on link at bounding box center [289, 188] width 14 height 8
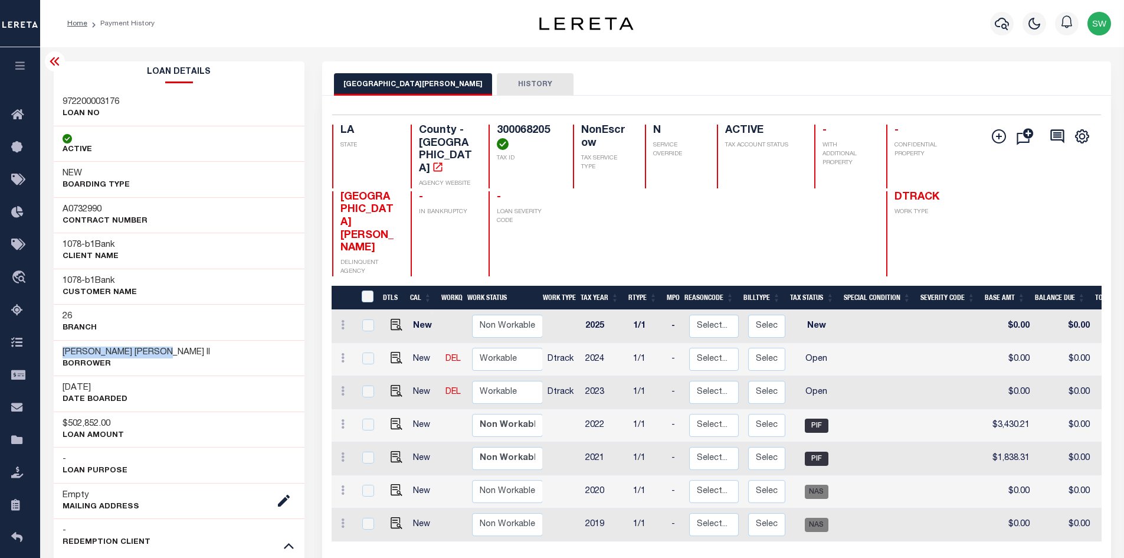
drag, startPoint x: 153, startPoint y: 352, endPoint x: 58, endPoint y: 349, distance: 95.0
click at [58, 349] on div "Robert Bonner Holt II Borrower" at bounding box center [179, 358] width 251 height 36
copy h3 "Robert Bonner Holt II"
click at [395, 385] on img "" at bounding box center [397, 391] width 12 height 12
checkbox input "true"
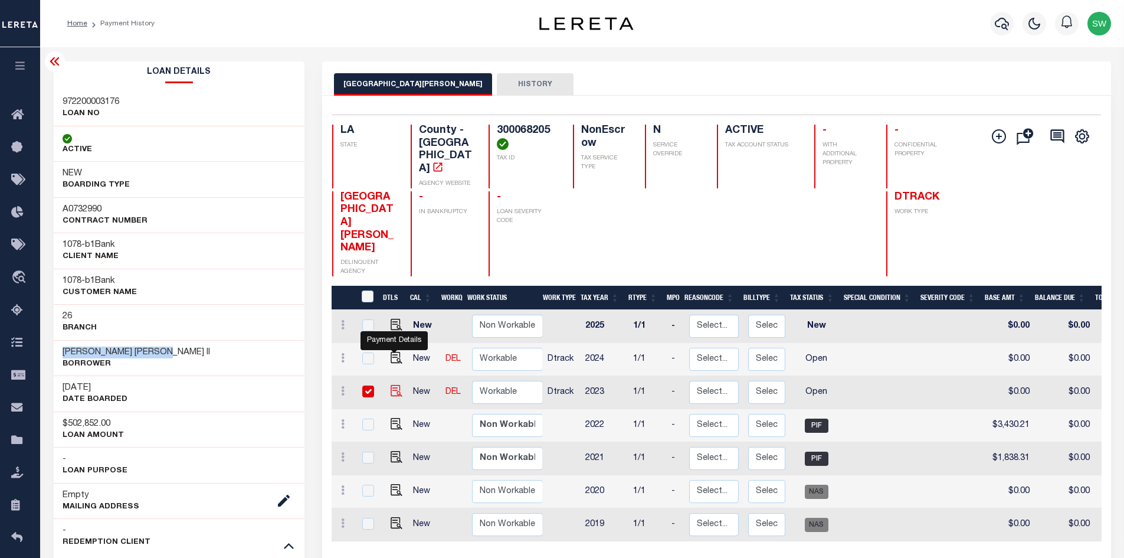
checkbox input "true"
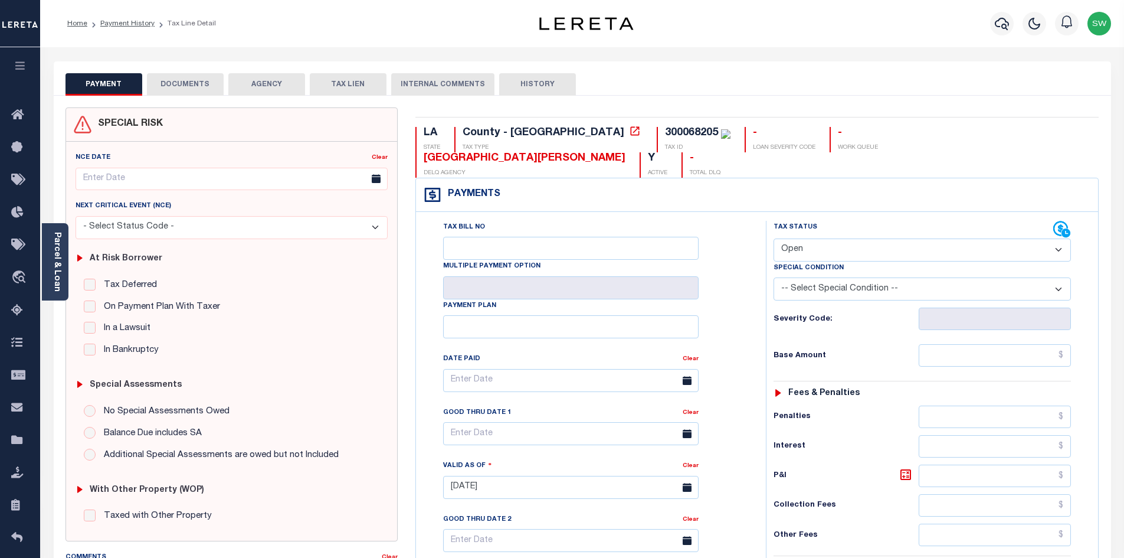
click at [1062, 238] on select "- Select Status Code - Open Due/Unpaid Paid Incomplete No Tax Due Internal Refu…" at bounding box center [922, 249] width 297 height 23
select select "PYD"
click at [774, 238] on select "- Select Status Code - Open Due/Unpaid Paid Incomplete No Tax Due Internal Refu…" at bounding box center [922, 249] width 297 height 23
type input "[DATE]"
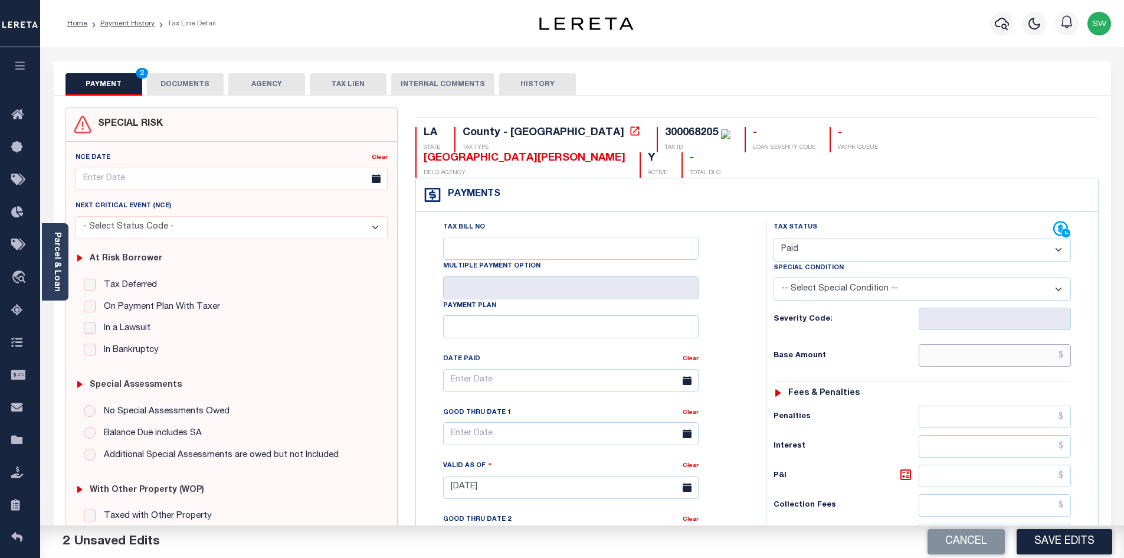
click at [971, 344] on input "text" at bounding box center [995, 355] width 153 height 22
paste input "3,430.21"
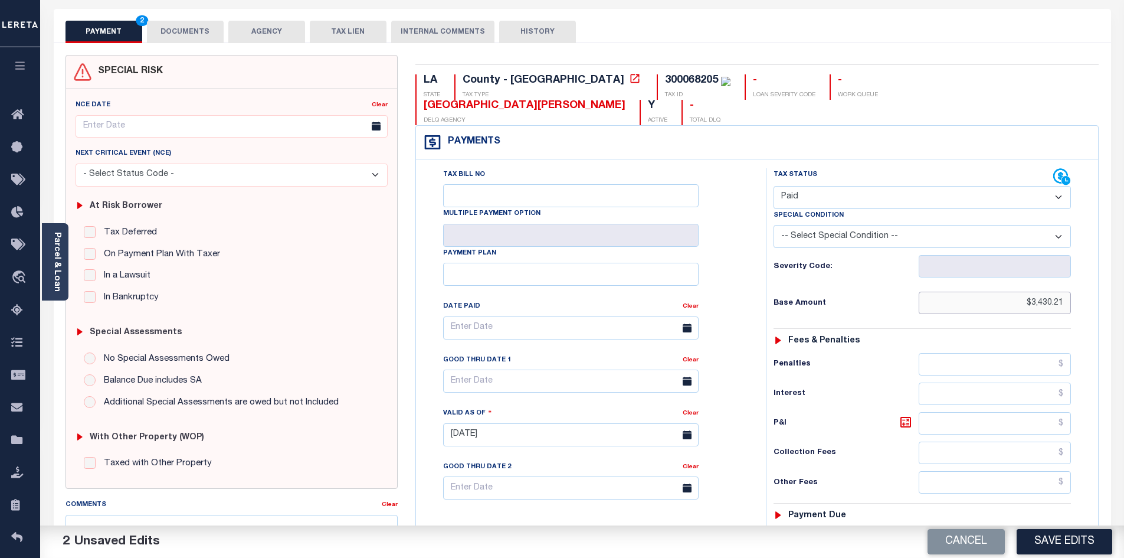
scroll to position [77, 0]
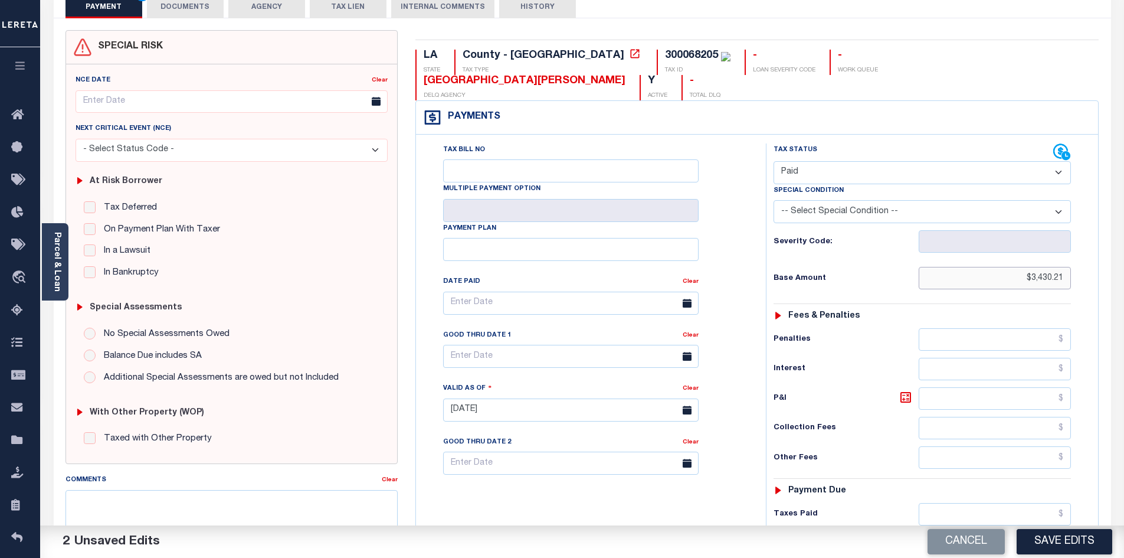
type input "$3,430.21"
click at [962, 503] on input "text" at bounding box center [995, 514] width 153 height 22
paste input "3,430.21"
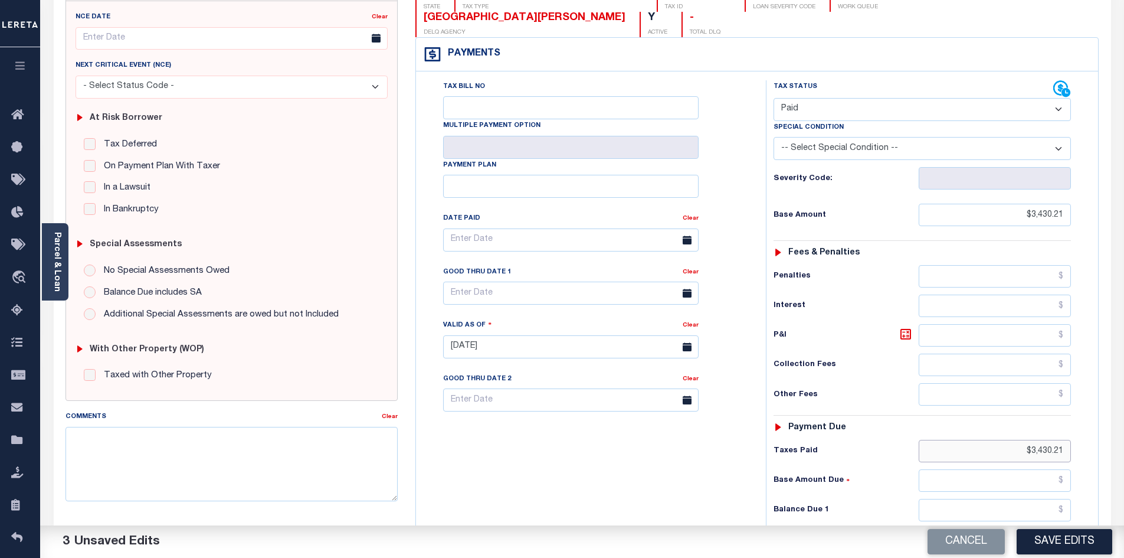
scroll to position [145, 0]
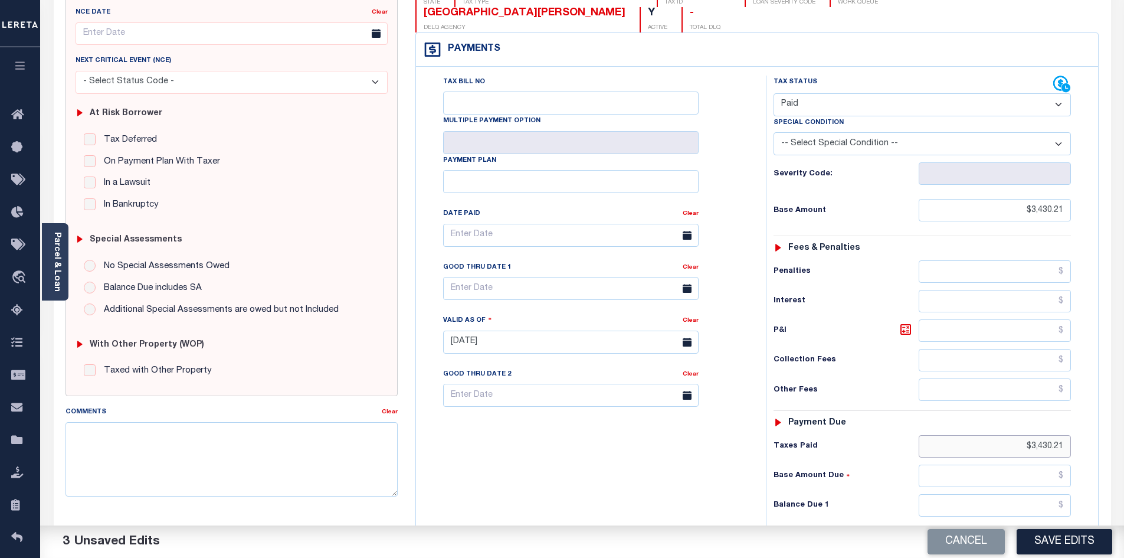
type input "$3,430.21"
click at [1032, 494] on input "text" at bounding box center [995, 505] width 153 height 22
type input "$0.00"
drag, startPoint x: 592, startPoint y: 471, endPoint x: 641, endPoint y: 456, distance: 50.9
click at [591, 471] on div "Tax Bill No Multiple Payment Option Payment Plan Clear" at bounding box center [588, 336] width 338 height 521
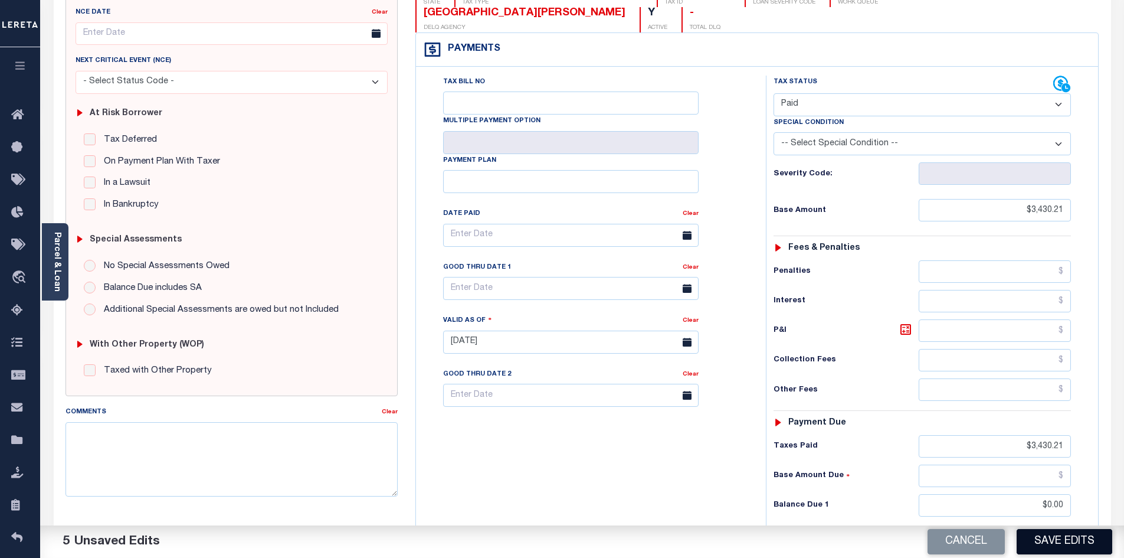
click at [1075, 538] on button "Save Edits" at bounding box center [1065, 541] width 96 height 25
checkbox input "false"
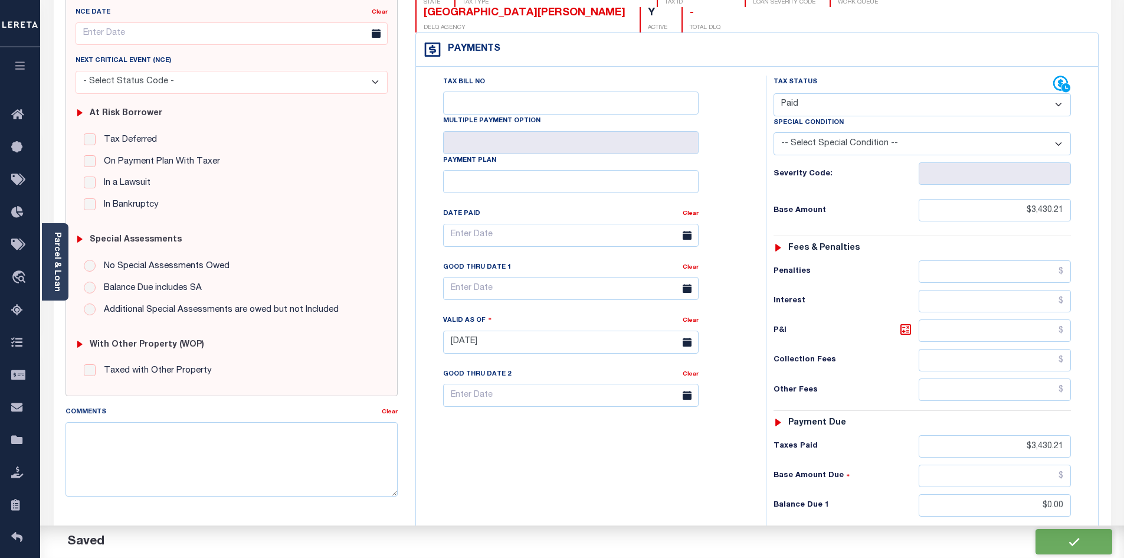
type input "$3,430.21"
type input "$0"
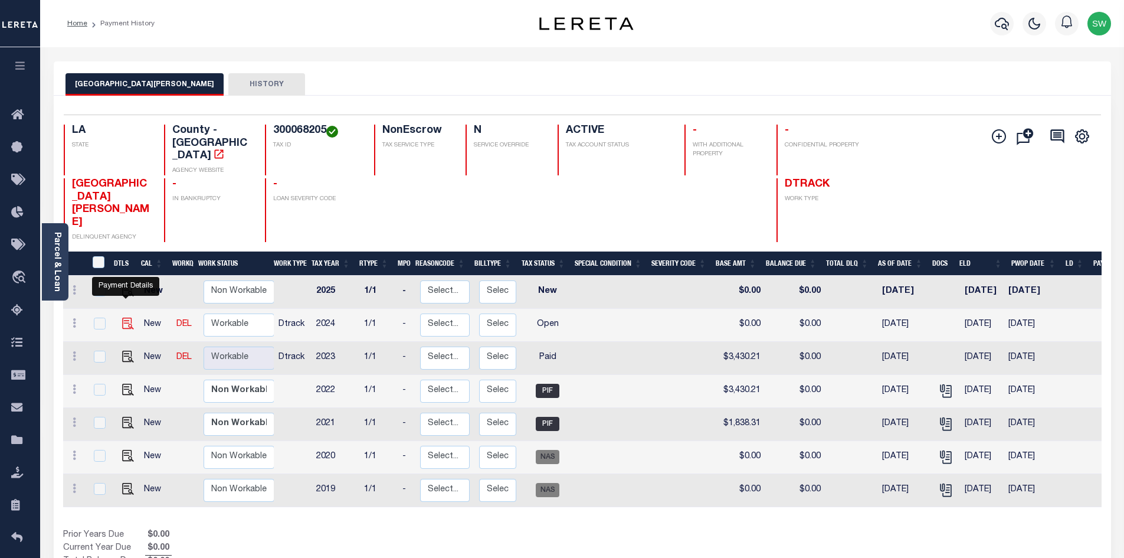
click at [123, 317] on img "" at bounding box center [128, 323] width 12 height 12
checkbox input "true"
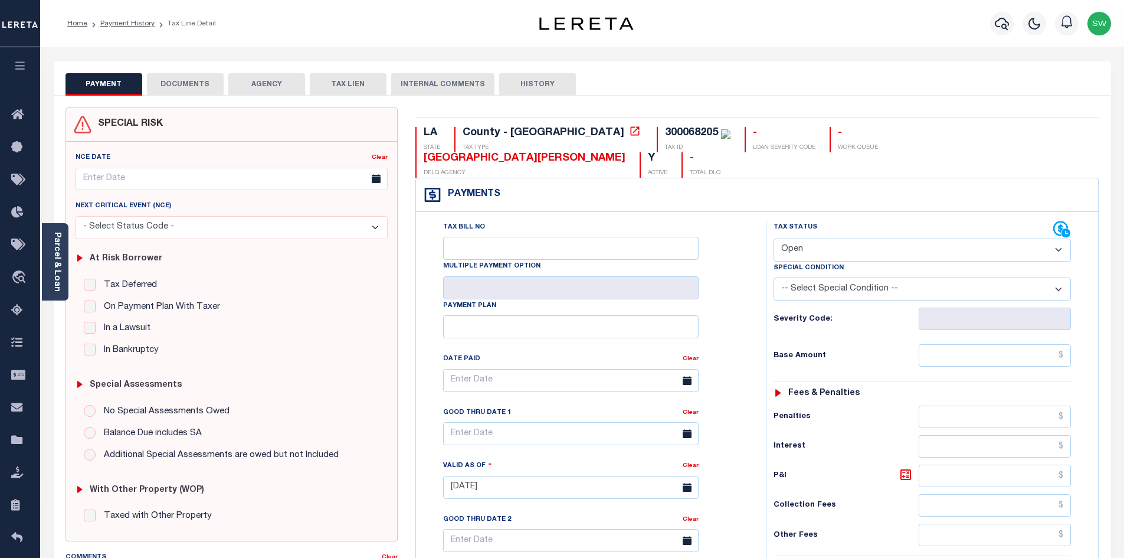
click at [1055, 238] on select "- Select Status Code - Open Due/Unpaid Paid Incomplete No Tax Due Internal Refu…" at bounding box center [922, 249] width 297 height 23
select select "PYD"
click at [774, 238] on select "- Select Status Code - Open Due/Unpaid Paid Incomplete No Tax Due Internal Refu…" at bounding box center [922, 249] width 297 height 23
type input "[DATE]"
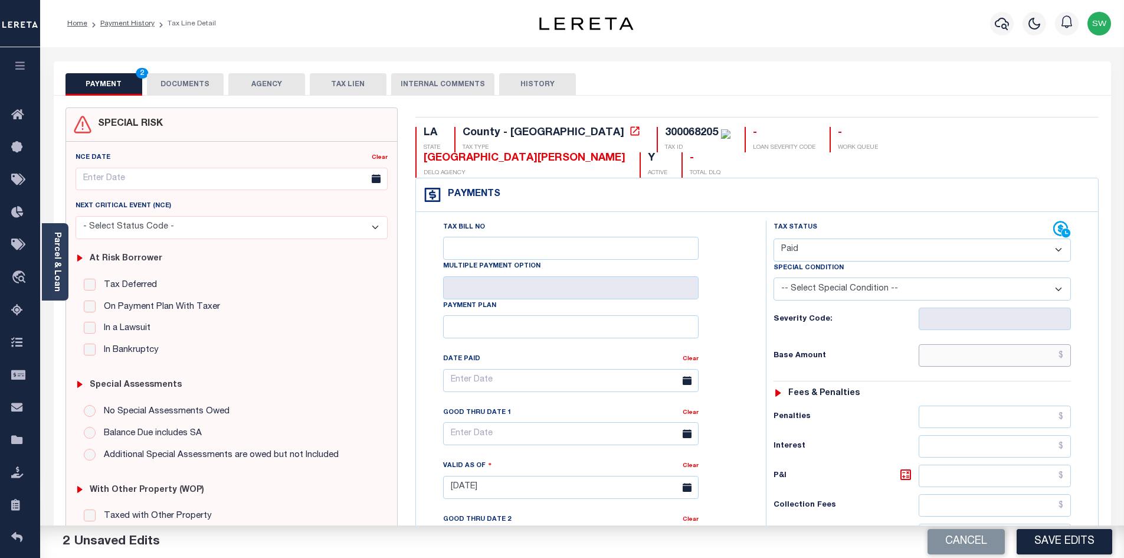
click at [982, 344] on input "text" at bounding box center [995, 355] width 153 height 22
paste input "4,380.17"
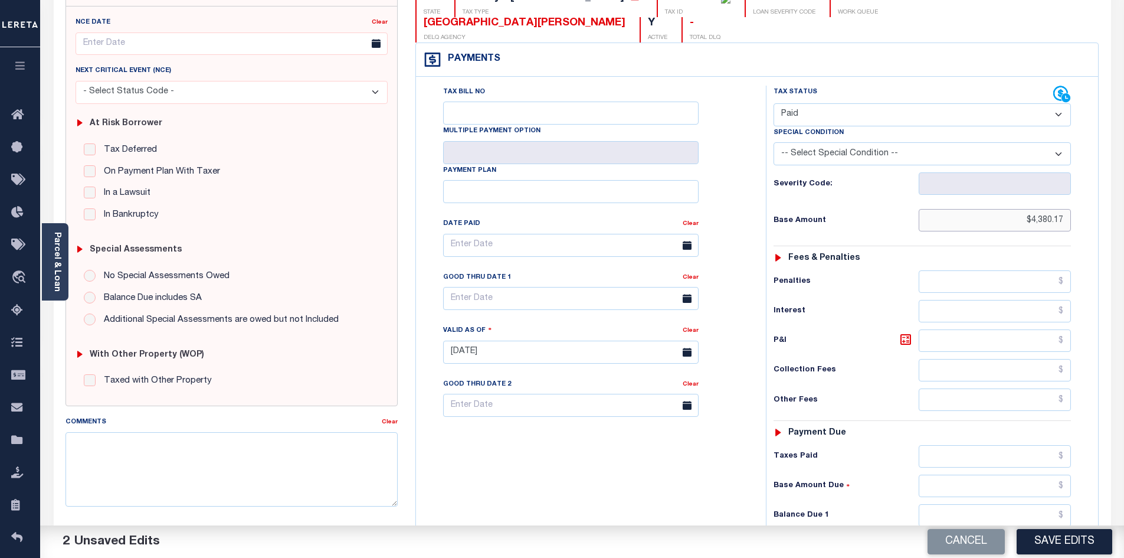
scroll to position [136, 0]
type input "$4,380.17"
click at [974, 444] on input "text" at bounding box center [995, 455] width 153 height 22
paste input "4,380.17"
type input "$4,380.17"
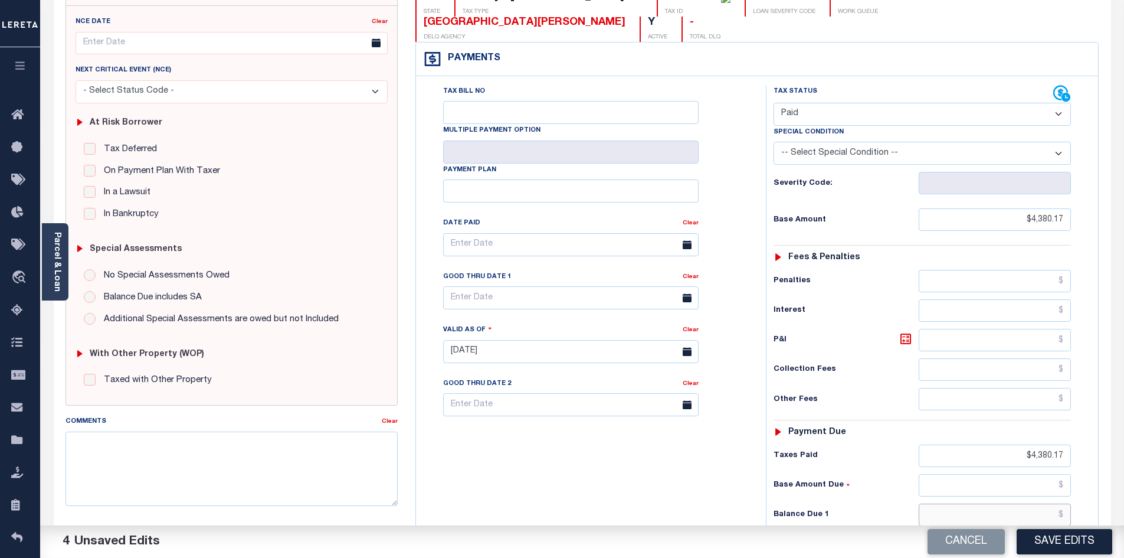
click at [1003, 503] on input "text" at bounding box center [995, 514] width 153 height 22
type input "$0.00"
click at [670, 466] on div "Tax Bill No Multiple Payment Option Payment Plan Clear" at bounding box center [588, 345] width 338 height 521
click at [1056, 542] on button "Save Edits" at bounding box center [1065, 541] width 96 height 25
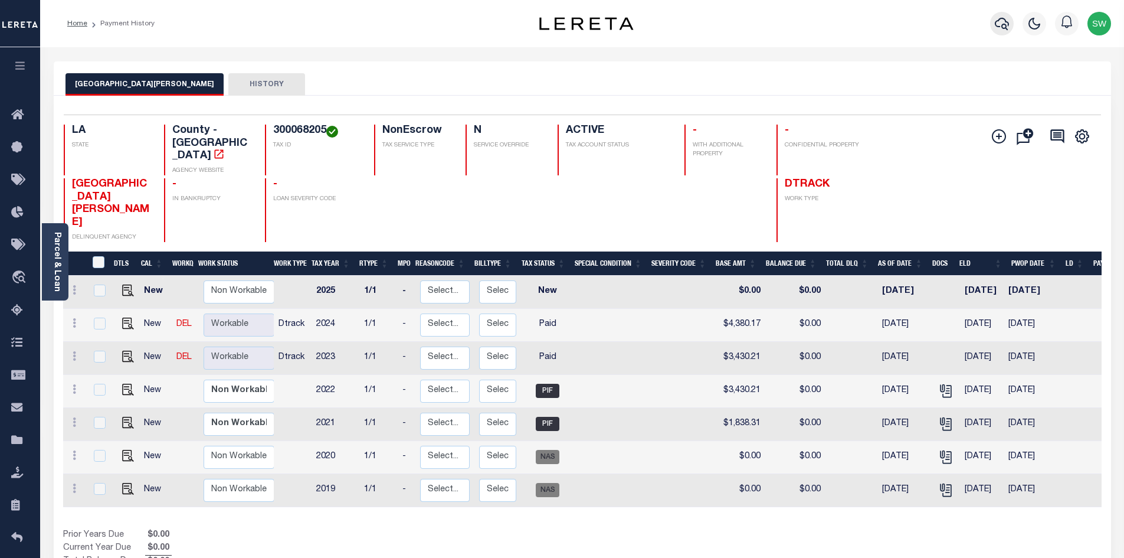
click at [1009, 24] on button "button" at bounding box center [1002, 24] width 24 height 24
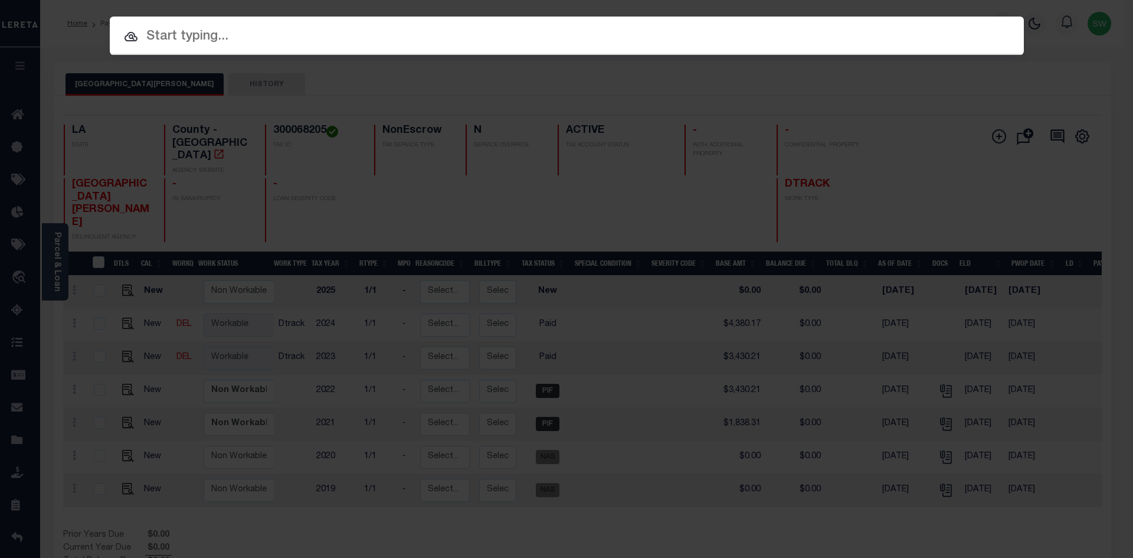
click at [167, 33] on input "text" at bounding box center [567, 37] width 914 height 21
paste input "7360932"
type input "7360932"
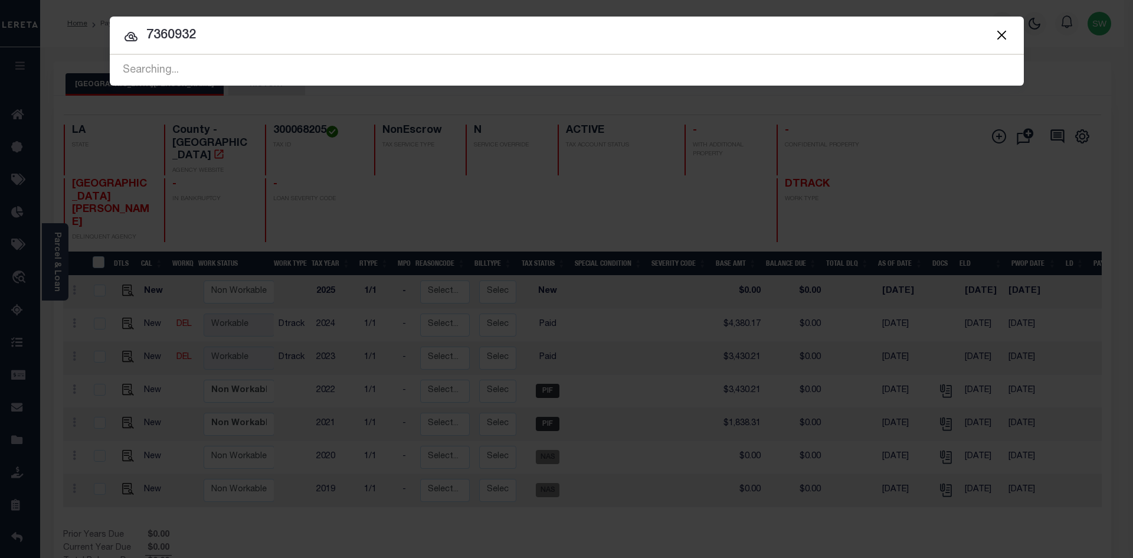
click at [129, 37] on icon at bounding box center [131, 36] width 13 height 9
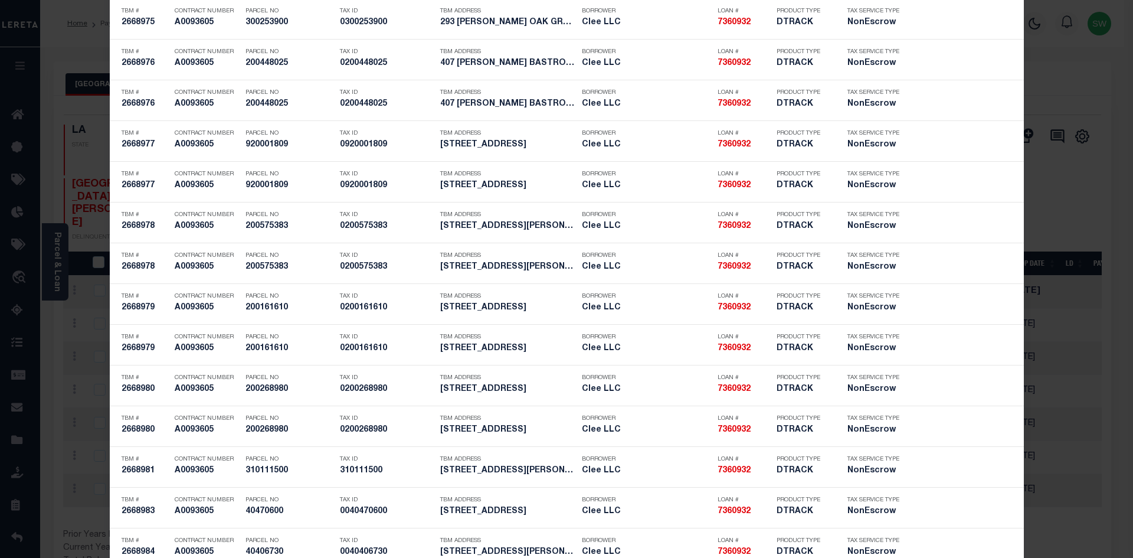
scroll to position [2809, 0]
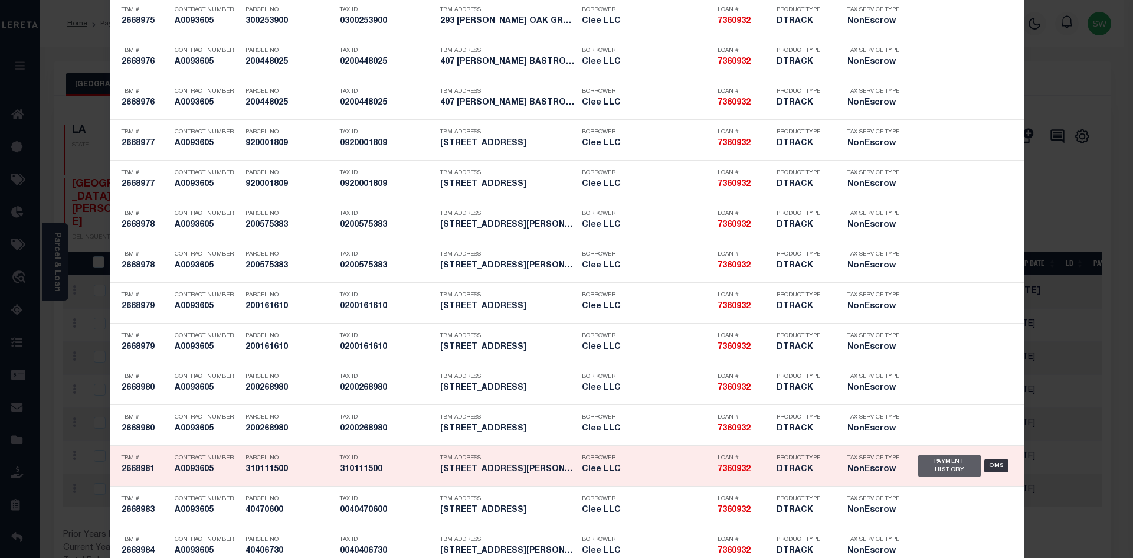
click at [937, 466] on div "Payment History" at bounding box center [949, 465] width 63 height 21
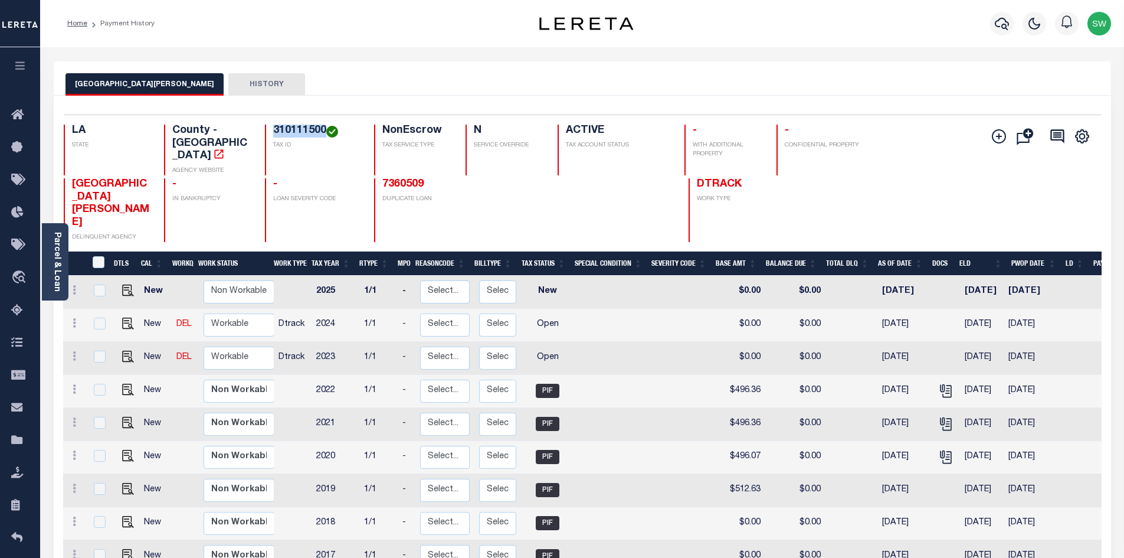
drag, startPoint x: 325, startPoint y: 126, endPoint x: 271, endPoint y: 125, distance: 54.3
click at [271, 125] on div "310111500 TAX ID" at bounding box center [312, 150] width 95 height 51
copy h4 "310111500"
drag, startPoint x: 55, startPoint y: 249, endPoint x: 68, endPoint y: 245, distance: 13.5
click at [55, 249] on link "Parcel & Loan" at bounding box center [57, 262] width 8 height 60
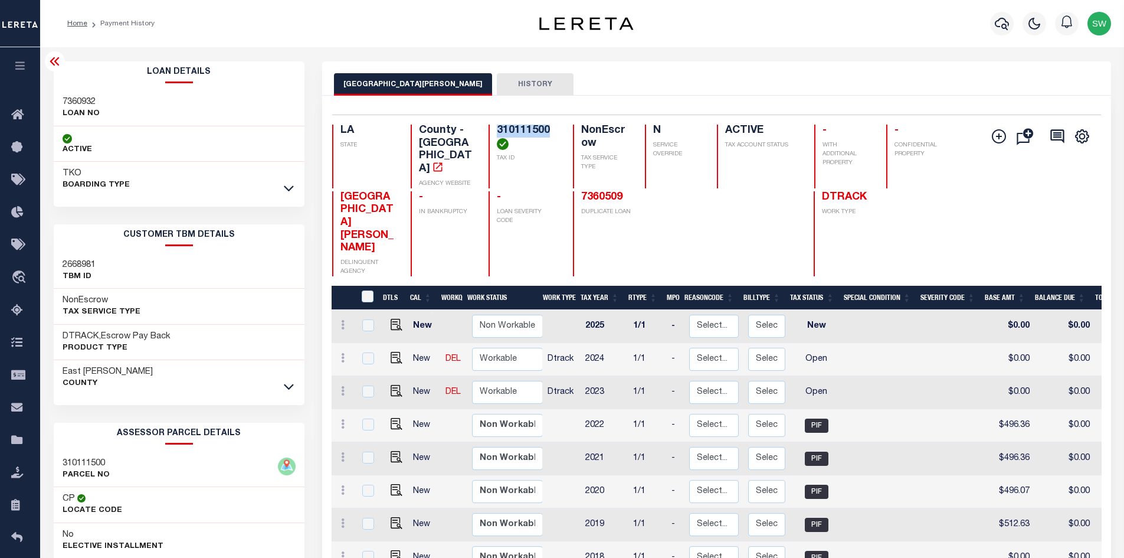
click at [286, 190] on icon at bounding box center [289, 188] width 10 height 12
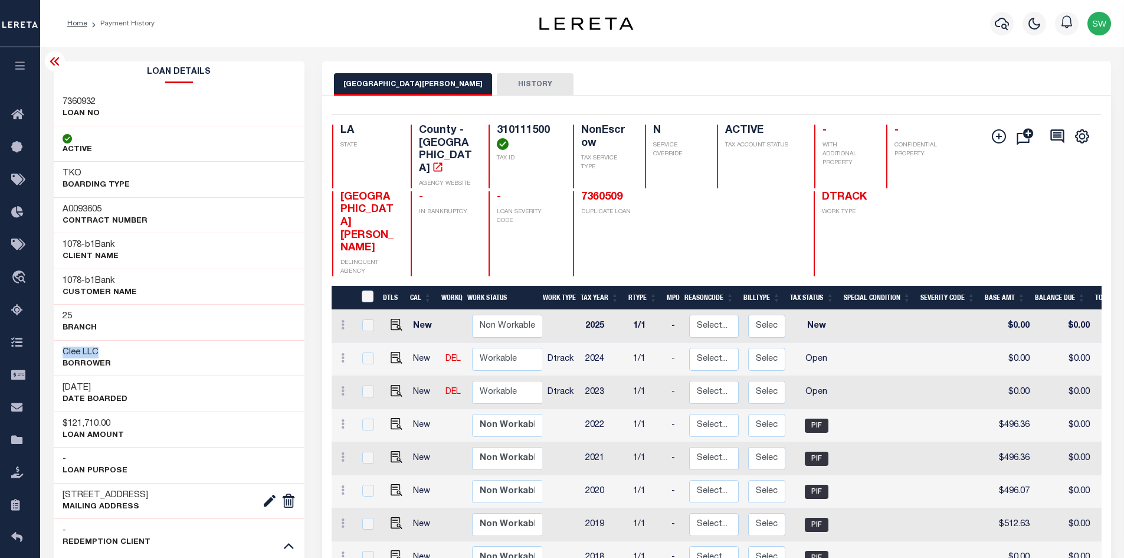
drag, startPoint x: 112, startPoint y: 350, endPoint x: 60, endPoint y: 356, distance: 52.9
click at [60, 356] on div "Clee LLC Borrower" at bounding box center [179, 358] width 251 height 36
copy h3 "Clee LLC"
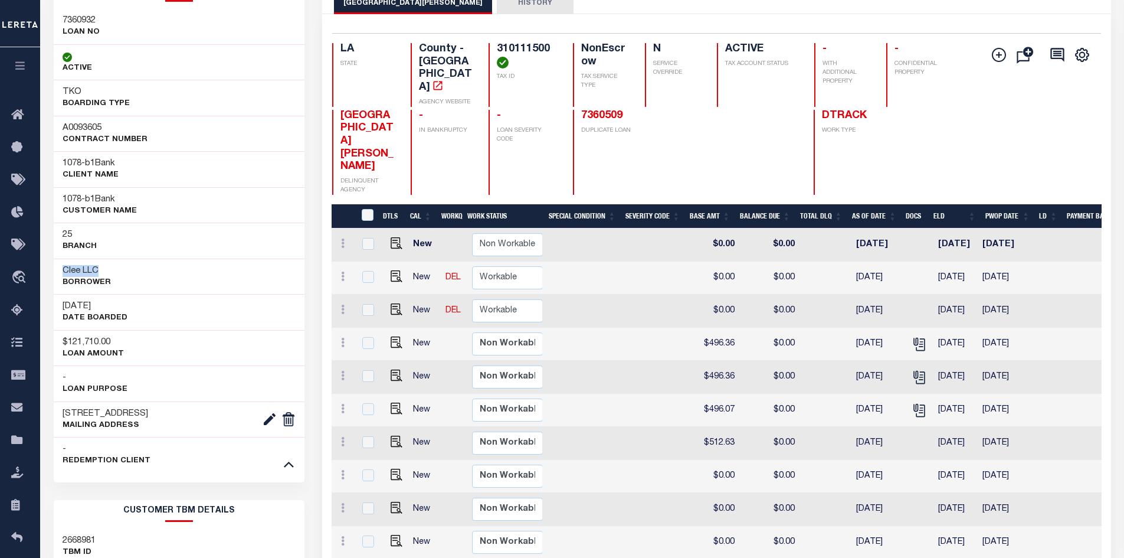
scroll to position [0, 296]
click at [918, 336] on icon "" at bounding box center [918, 343] width 15 height 15
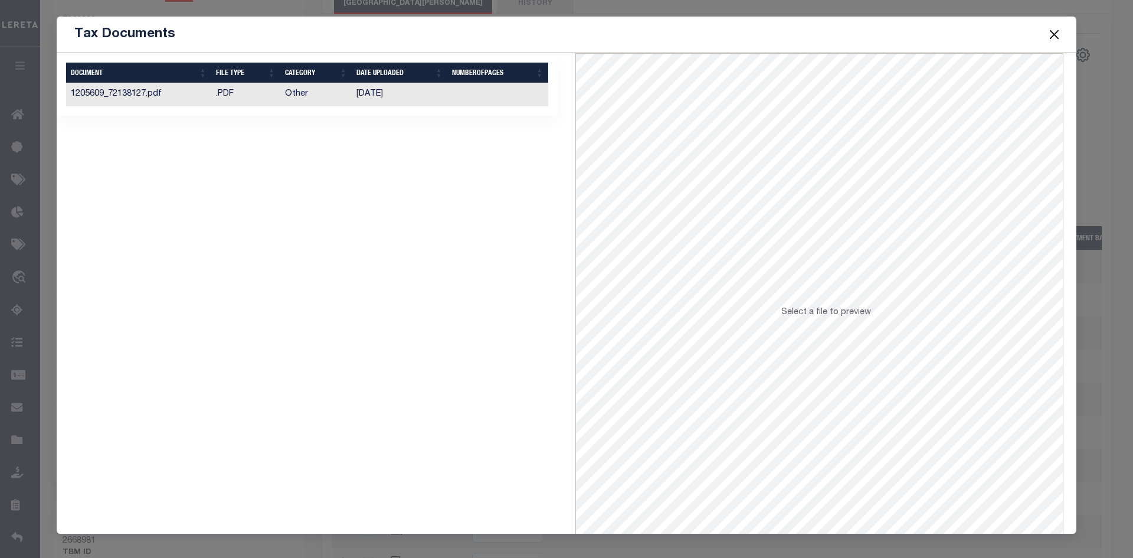
click at [117, 92] on td "1205609_72138127.pdf" at bounding box center [138, 94] width 145 height 23
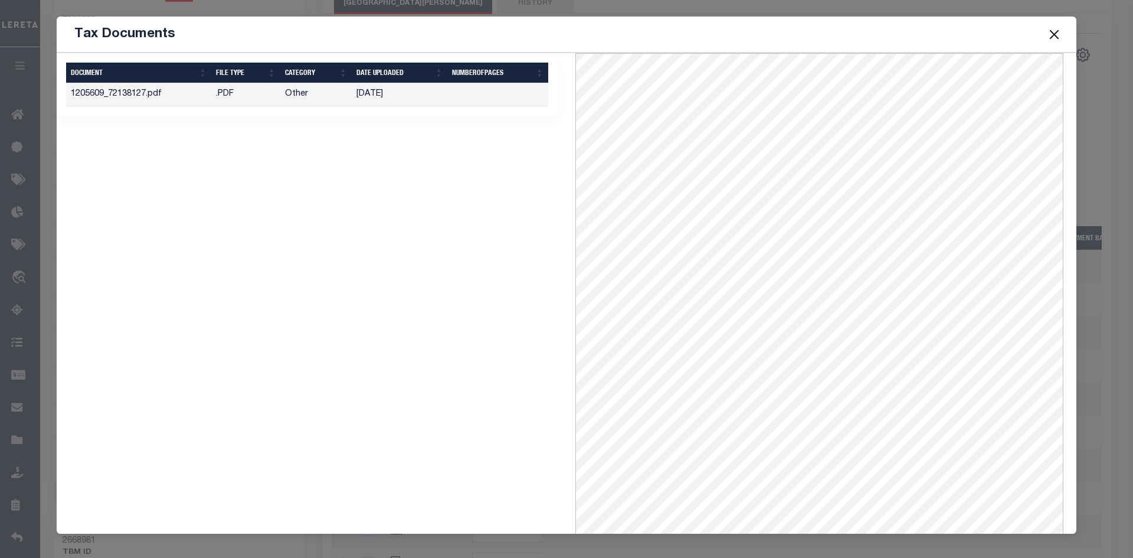
click at [1053, 32] on button "Close" at bounding box center [1054, 34] width 15 height 15
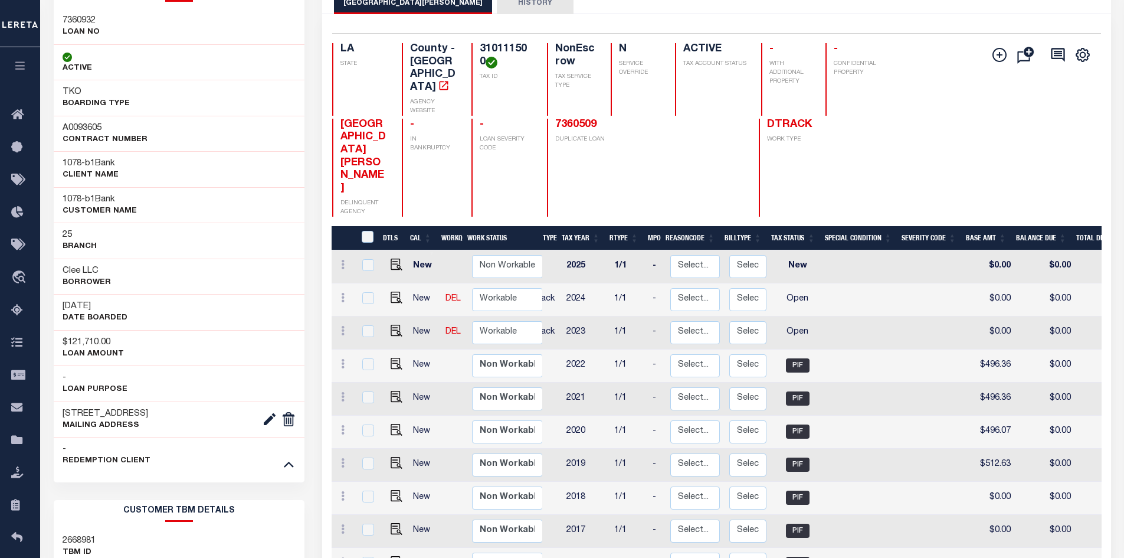
scroll to position [0, 0]
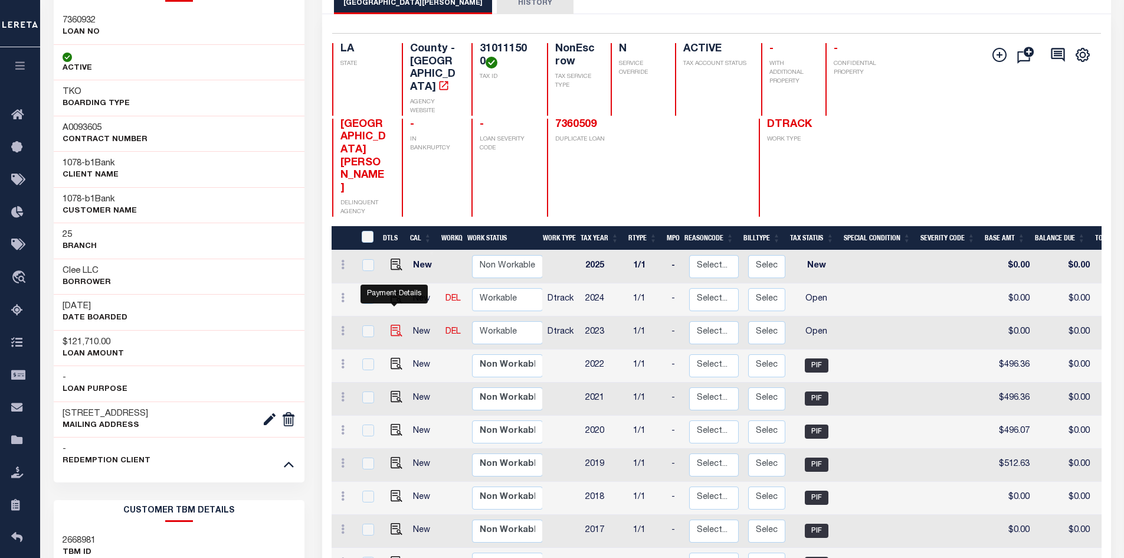
click at [397, 325] on img "" at bounding box center [397, 331] width 12 height 12
checkbox input "true"
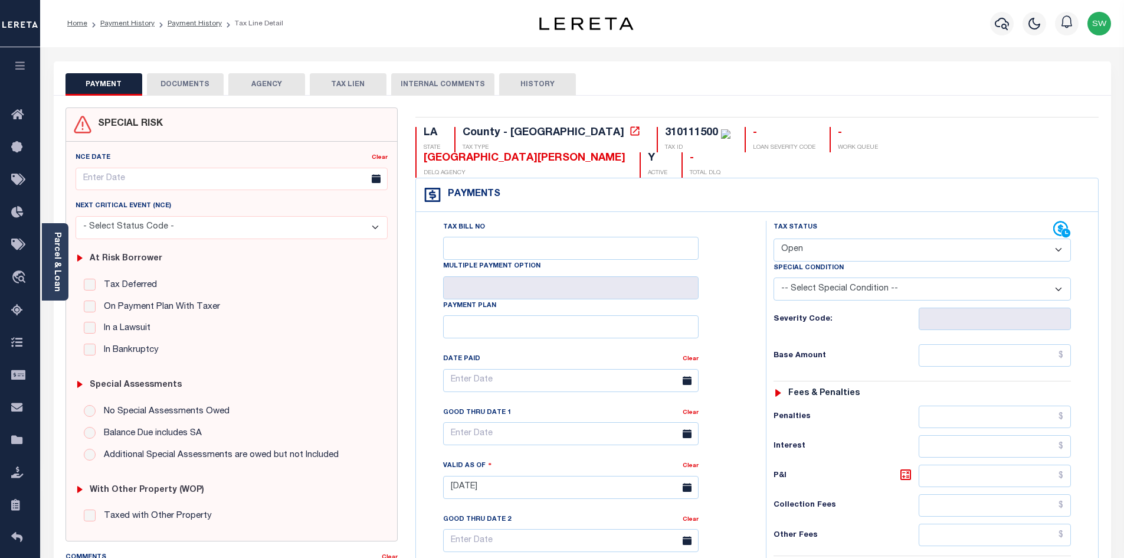
click at [1054, 238] on select "- Select Status Code - Open Due/Unpaid Paid Incomplete No Tax Due Internal Refu…" at bounding box center [922, 249] width 297 height 23
select select "PYD"
click at [774, 238] on select "- Select Status Code - Open Due/Unpaid Paid Incomplete No Tax Due Internal Refu…" at bounding box center [922, 249] width 297 height 23
type input "[DATE]"
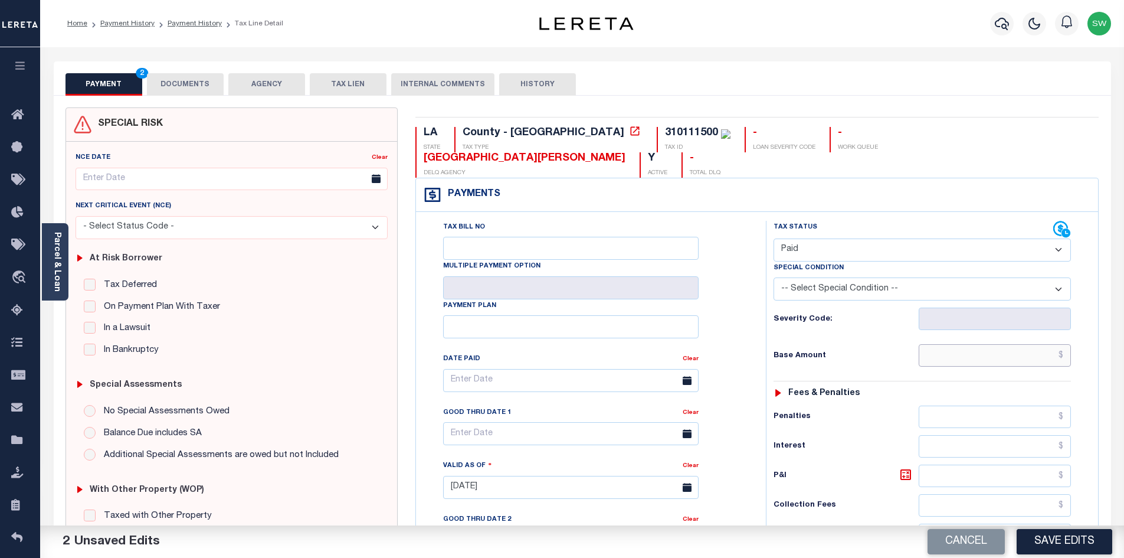
click at [968, 344] on input "text" at bounding box center [995, 355] width 153 height 22
click at [957, 344] on input "text" at bounding box center [995, 355] width 153 height 22
paste input "496.36"
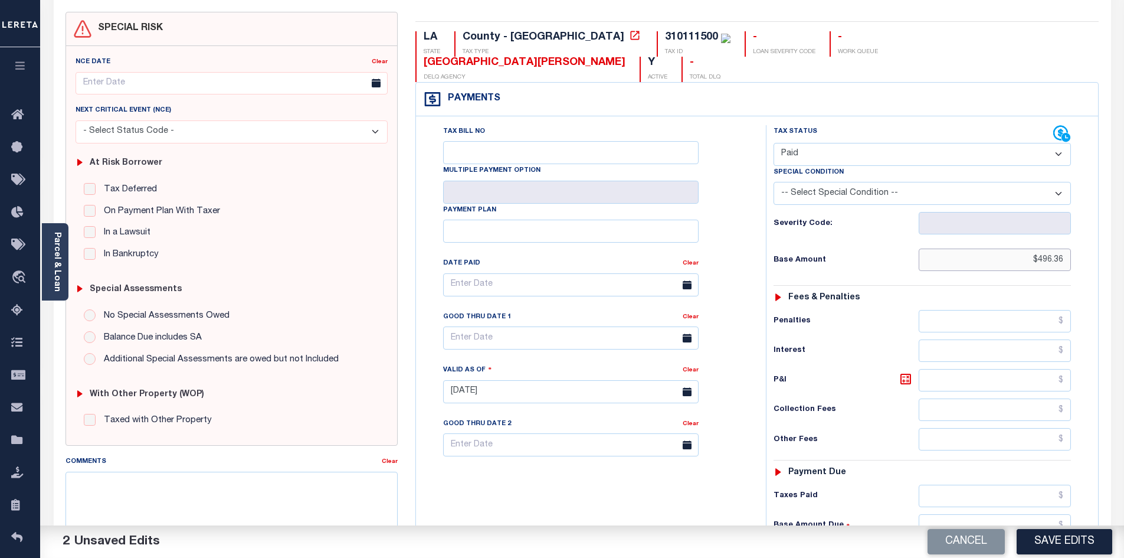
scroll to position [97, 0]
type input "$496.36"
click at [981, 483] on input "text" at bounding box center [995, 494] width 153 height 22
paste input "496.36"
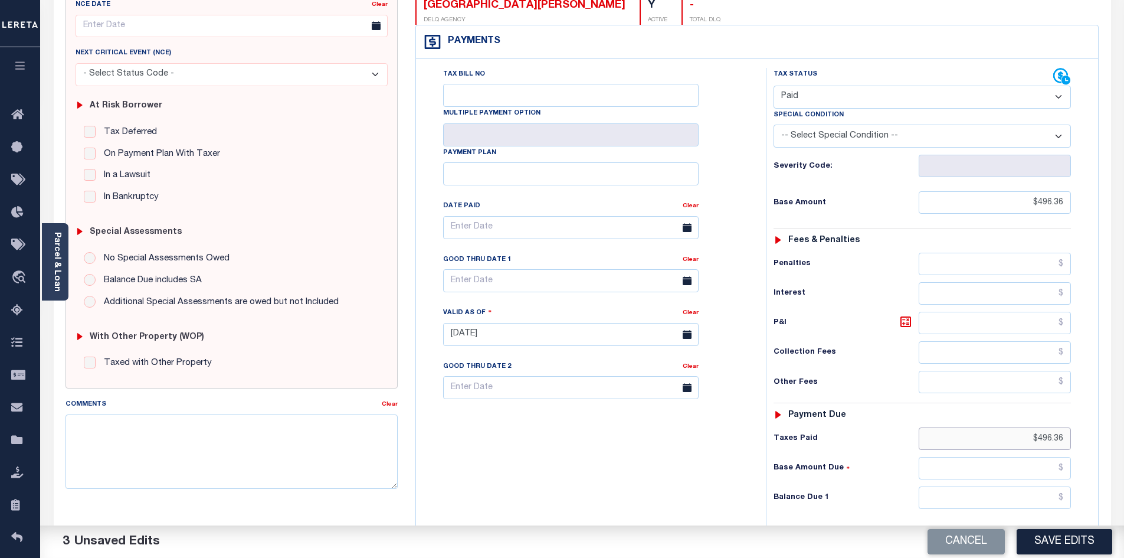
scroll to position [161, 0]
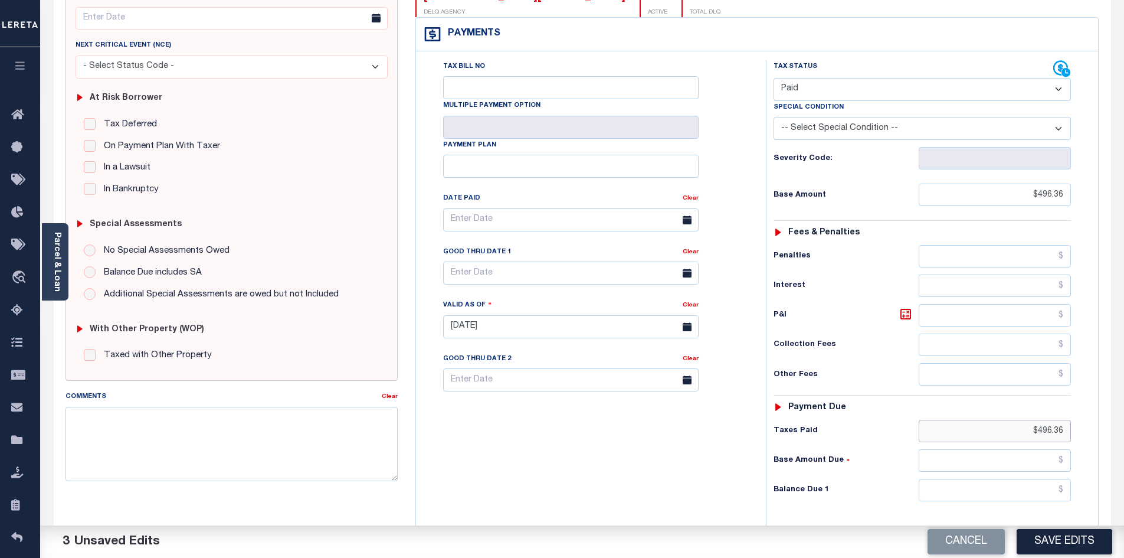
type input "$496.36"
click at [1021, 479] on input "text" at bounding box center [995, 490] width 153 height 22
type input "$0.00"
drag, startPoint x: 679, startPoint y: 444, endPoint x: 951, endPoint y: 488, distance: 276.2
click at [686, 444] on div "Tax Bill No Multiple Payment Option Payment Plan Clear" at bounding box center [588, 320] width 338 height 521
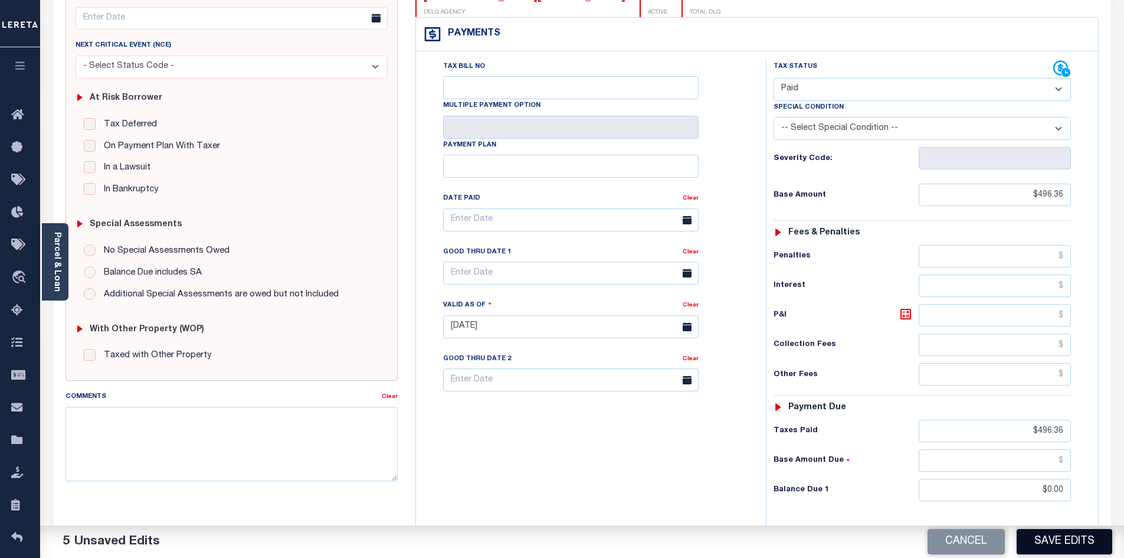
click at [1075, 542] on button "Save Edits" at bounding box center [1065, 541] width 96 height 25
checkbox input "false"
type input "$496.36"
type input "$0"
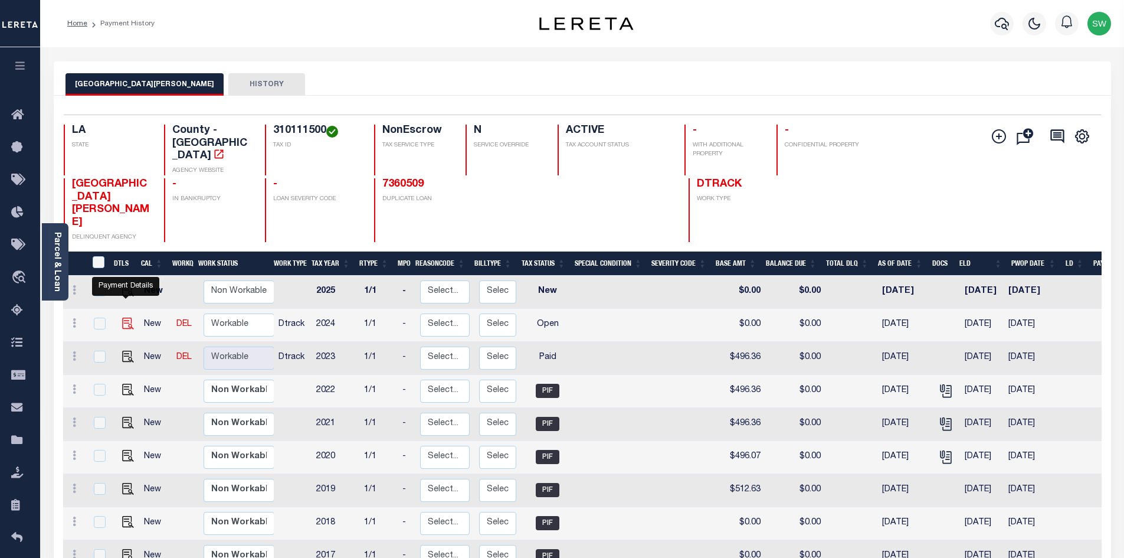
click at [125, 317] on img "" at bounding box center [128, 323] width 12 height 12
checkbox input "true"
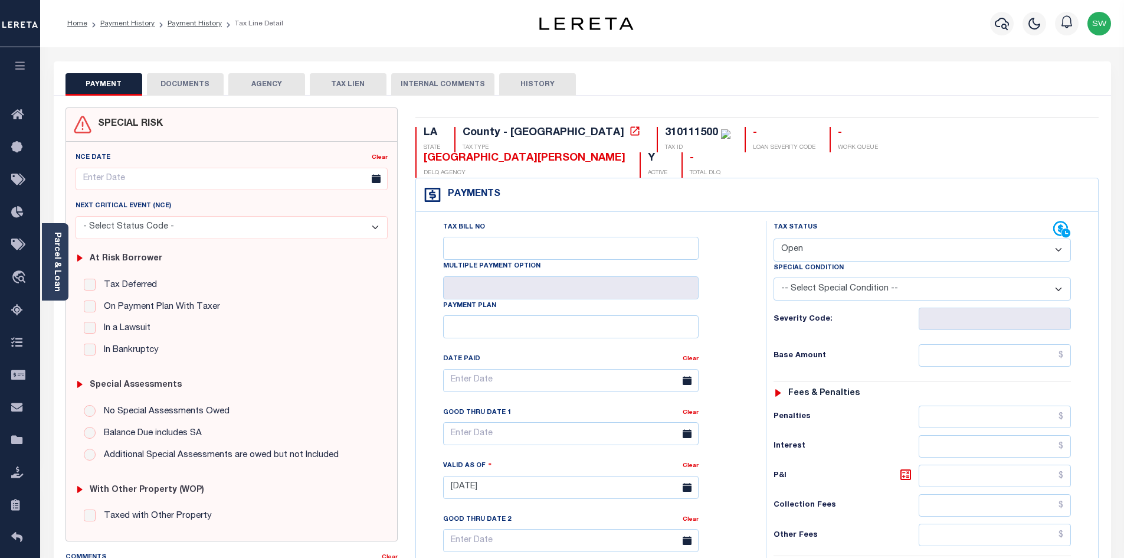
click at [1059, 238] on select "- Select Status Code - Open Due/Unpaid Paid Incomplete No Tax Due Internal Refu…" at bounding box center [922, 249] width 297 height 23
select select "PYD"
click at [774, 238] on select "- Select Status Code - Open Due/Unpaid Paid Incomplete No Tax Due Internal Refu…" at bounding box center [922, 249] width 297 height 23
type input "[DATE]"
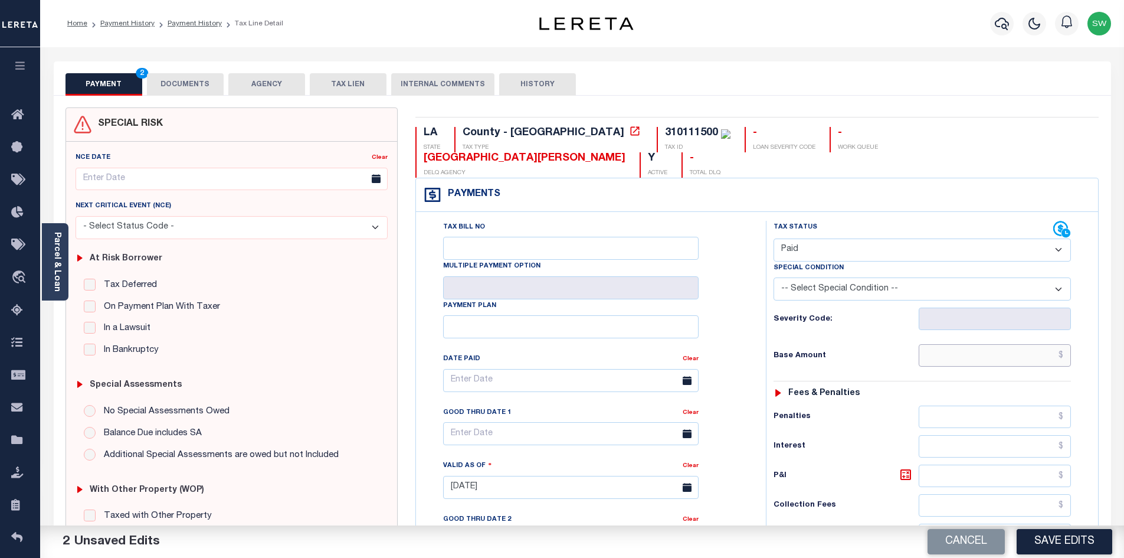
click at [964, 344] on input "text" at bounding box center [995, 355] width 153 height 22
paste input "588.68"
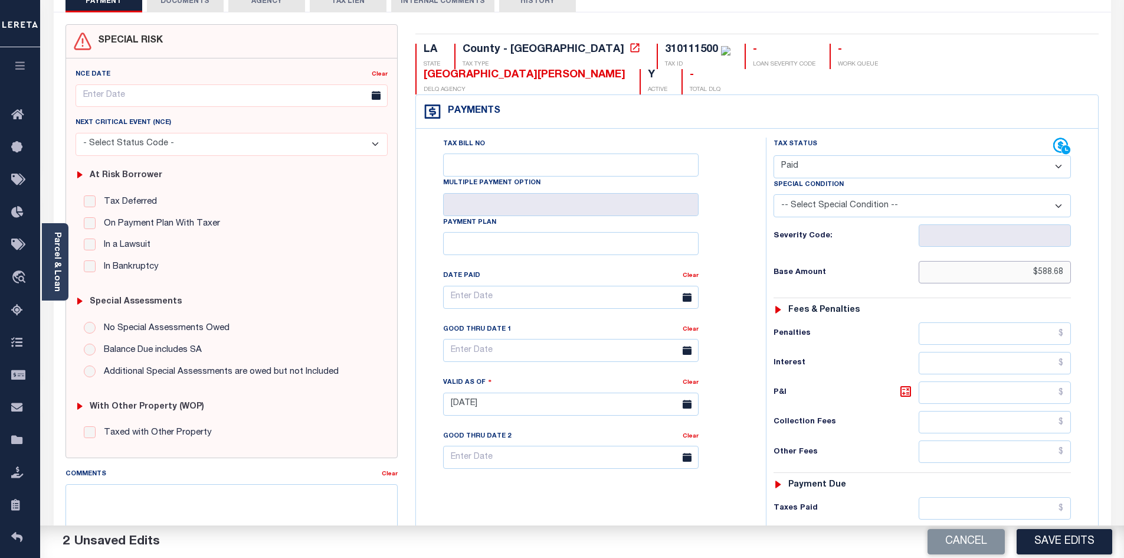
scroll to position [105, 0]
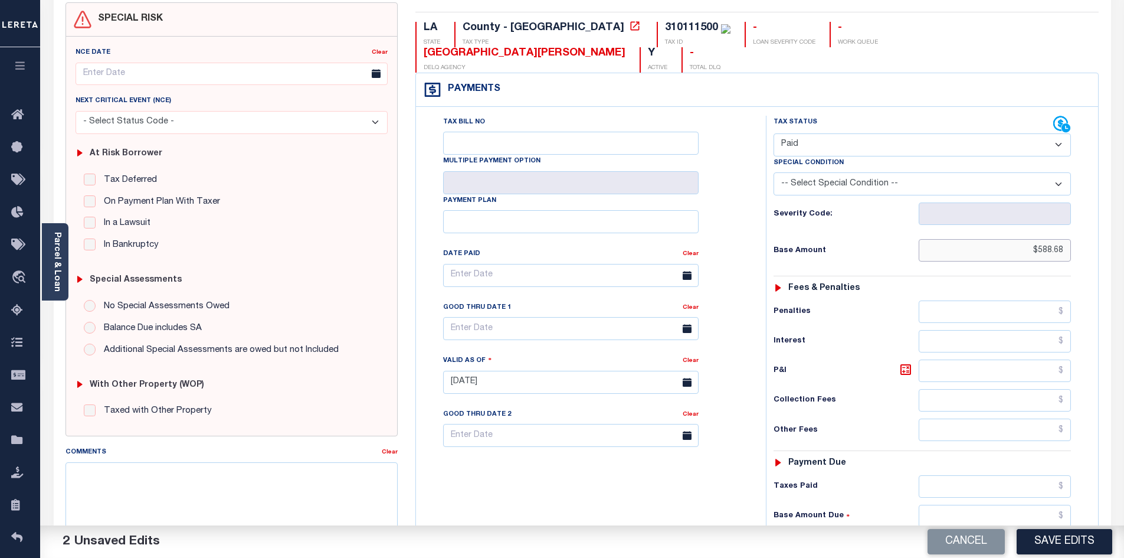
type input "$588.68"
click at [964, 475] on input "text" at bounding box center [995, 486] width 153 height 22
paste input "588.68"
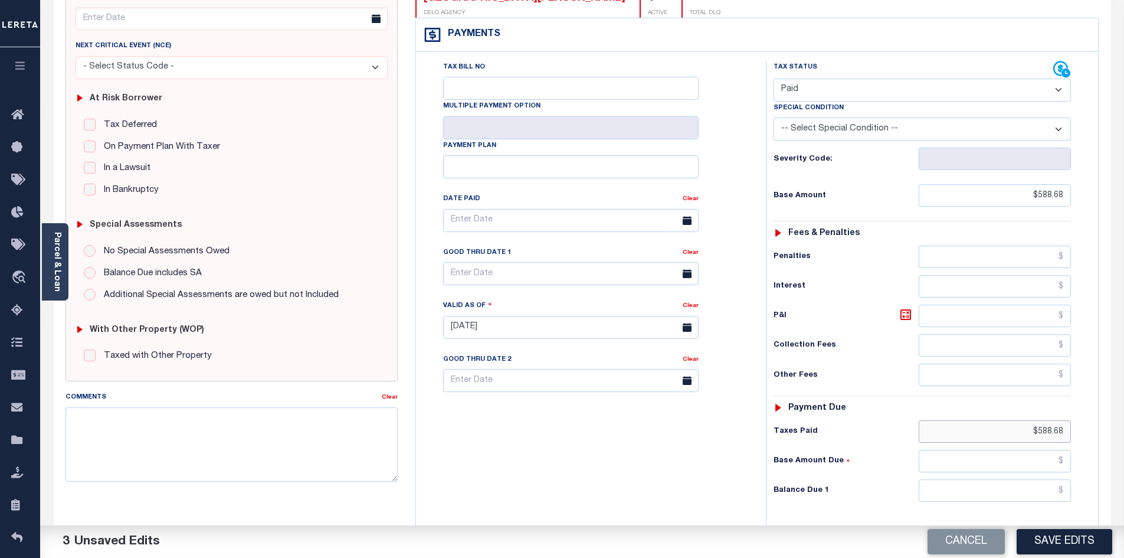
scroll to position [163, 0]
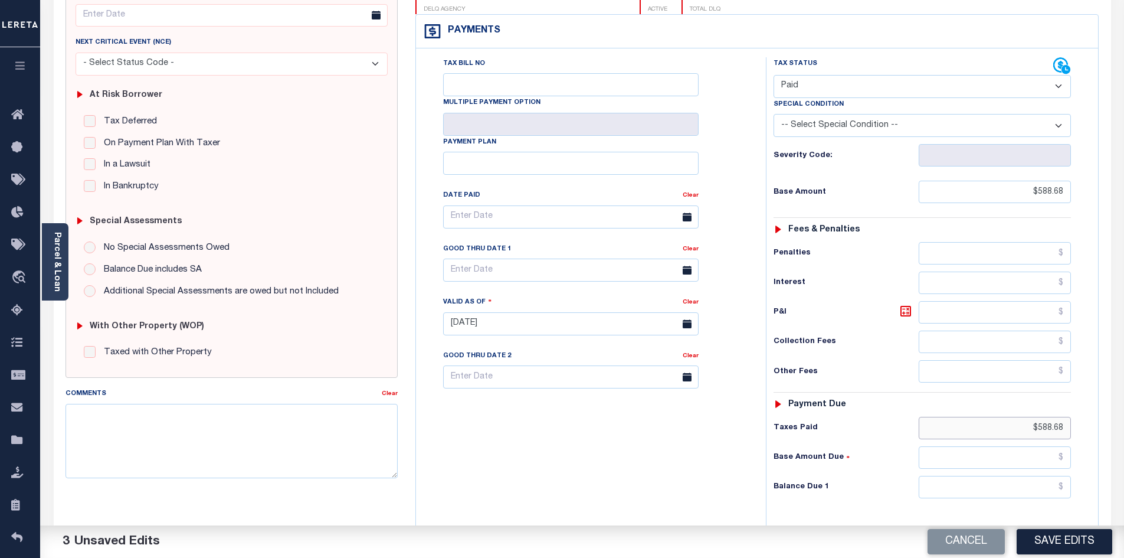
type input "$588.68"
click at [1038, 476] on input "text" at bounding box center [995, 487] width 153 height 22
type input "$0.00"
drag, startPoint x: 656, startPoint y: 456, endPoint x: 788, endPoint y: 453, distance: 132.2
click at [670, 454] on div "Tax Bill No Multiple Payment Option Payment Plan Clear" at bounding box center [588, 317] width 338 height 521
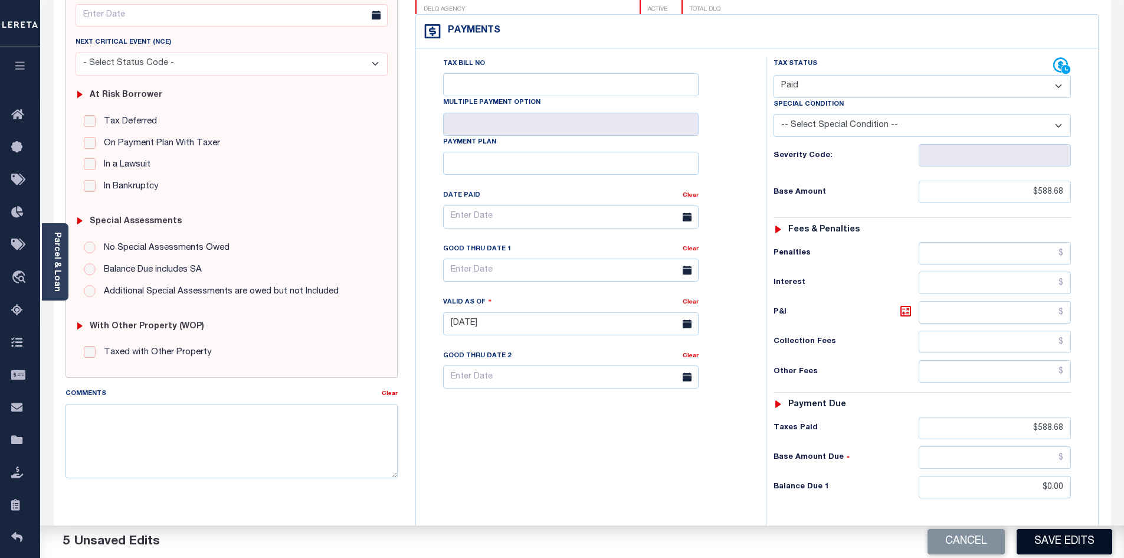
click at [1056, 548] on button "Save Edits" at bounding box center [1065, 541] width 96 height 25
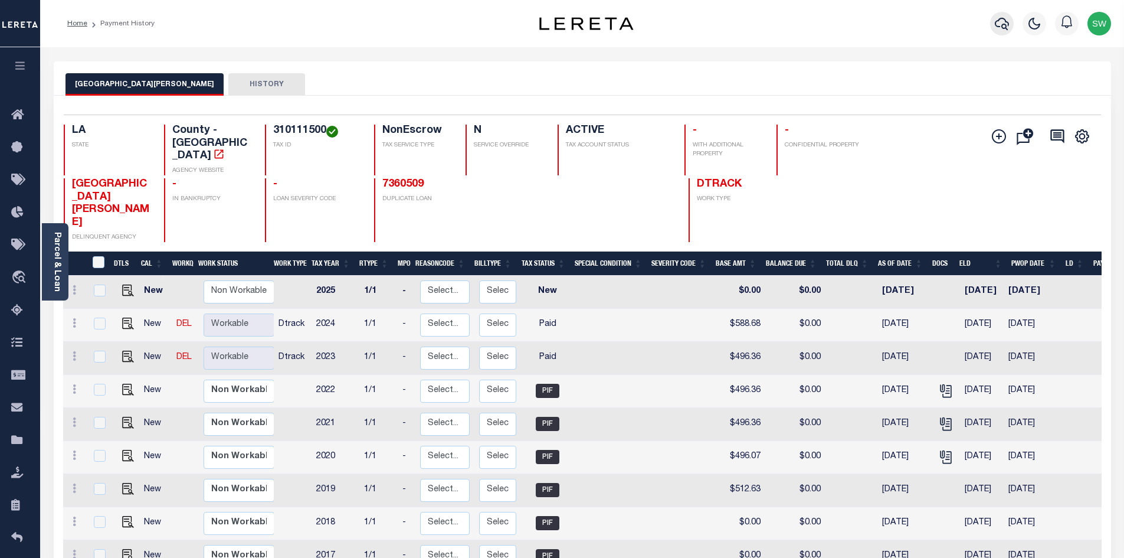
click at [995, 22] on icon "button" at bounding box center [1002, 24] width 14 height 14
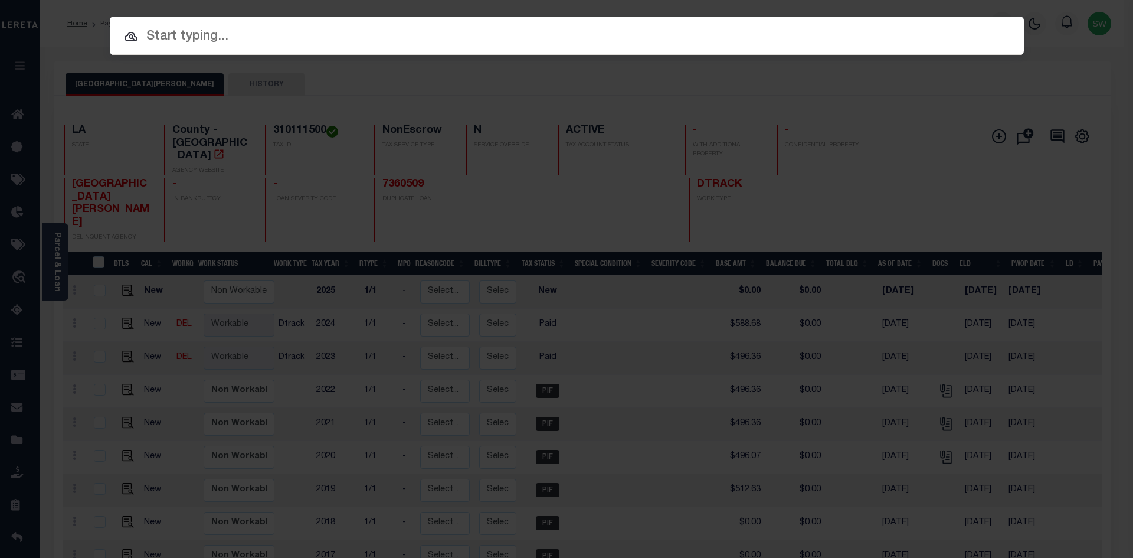
click at [228, 48] on div at bounding box center [567, 36] width 914 height 38
click at [230, 40] on input "text" at bounding box center [567, 37] width 914 height 21
paste input "962300001261"
type input "962300001261"
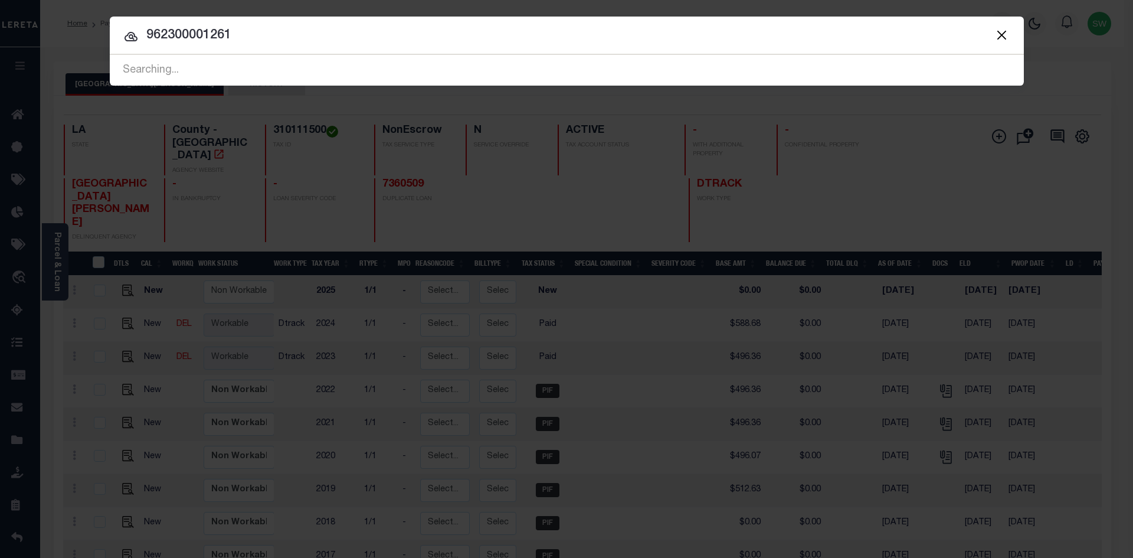
click at [134, 34] on icon at bounding box center [131, 36] width 13 height 9
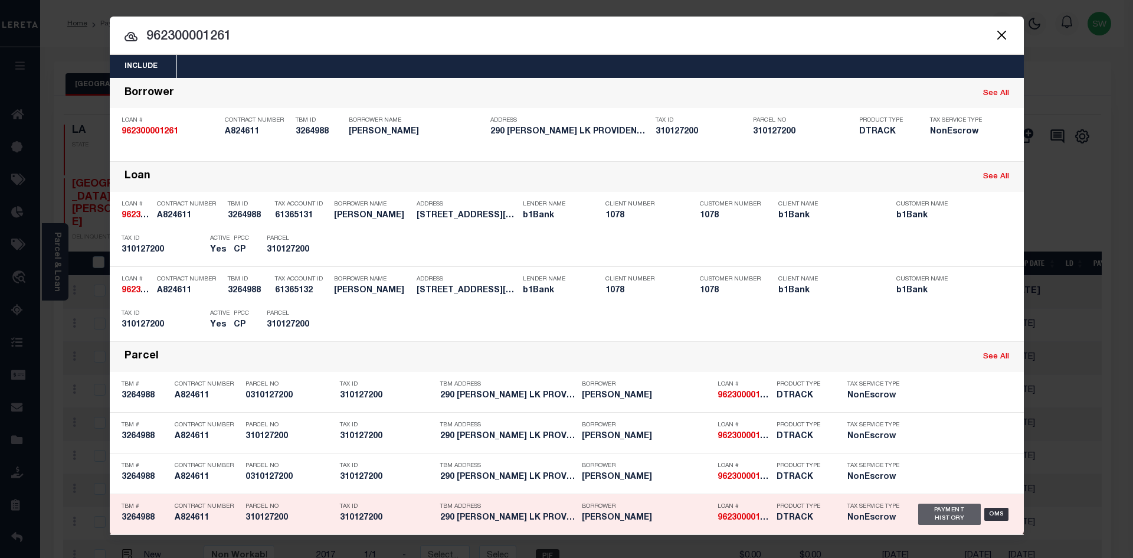
click at [962, 514] on div "Payment History" at bounding box center [949, 513] width 63 height 21
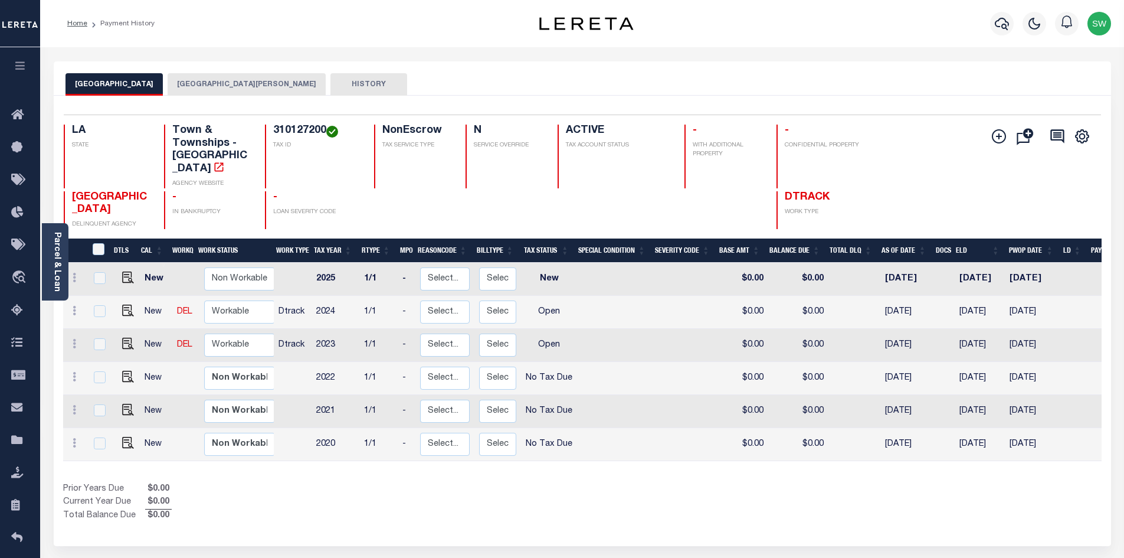
click at [683, 490] on div "Show Tax Lines before Bill Release Date Prior Years Due $0.00 Current Year Due …" at bounding box center [582, 503] width 1039 height 40
click at [233, 81] on button "[GEOGRAPHIC_DATA][PERSON_NAME]" at bounding box center [247, 84] width 158 height 22
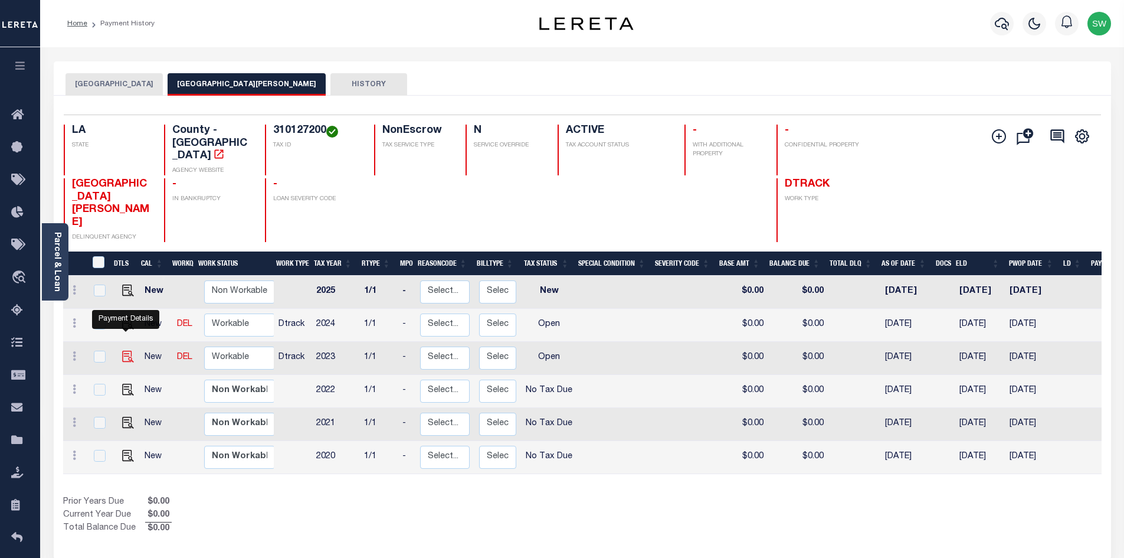
click at [123, 351] on img "" at bounding box center [128, 357] width 12 height 12
checkbox input "true"
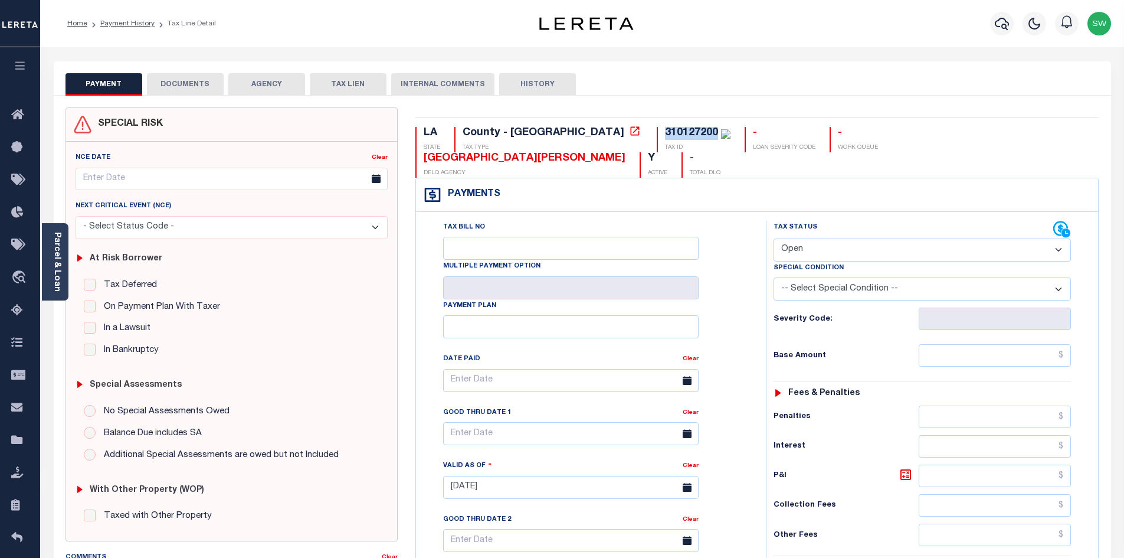
drag, startPoint x: 618, startPoint y: 135, endPoint x: 565, endPoint y: 127, distance: 54.2
click at [665, 127] on div "310127200" at bounding box center [698, 133] width 66 height 13
copy div "310127200"
click at [62, 256] on div "Parcel & Loan" at bounding box center [55, 261] width 27 height 77
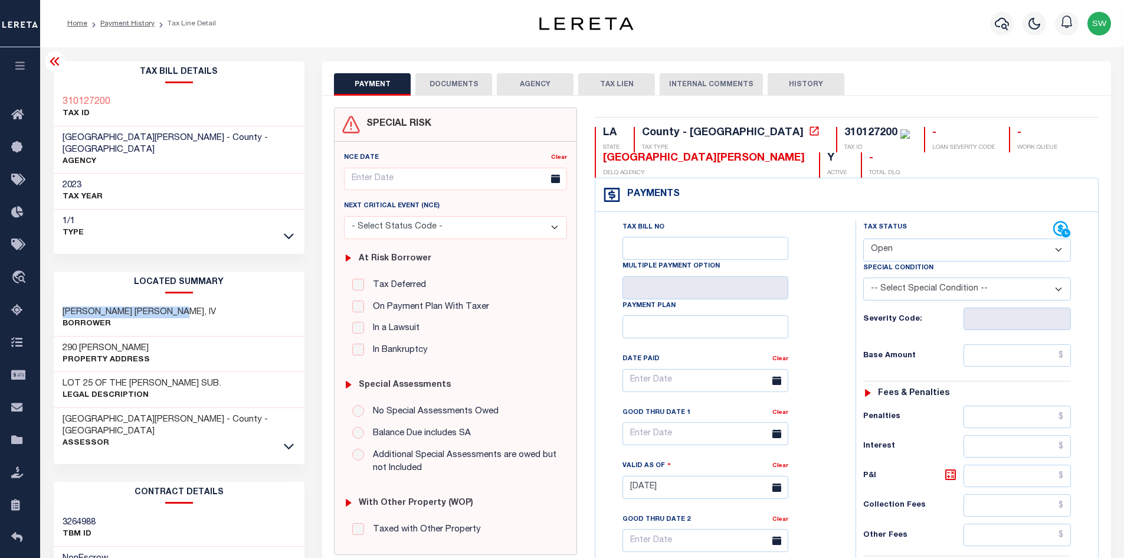
drag, startPoint x: 190, startPoint y: 299, endPoint x: 57, endPoint y: 302, distance: 132.8
click at [57, 302] on div "THORNTON JAMES OSCAR, IV Borrower" at bounding box center [179, 318] width 251 height 36
copy h3 "[PERSON_NAME] [PERSON_NAME], IV"
drag, startPoint x: 1059, startPoint y: 249, endPoint x: 1053, endPoint y: 256, distance: 8.8
click at [1059, 249] on select "- Select Status Code - Open Due/Unpaid Paid Incomplete No Tax Due Internal Refu…" at bounding box center [967, 249] width 208 height 23
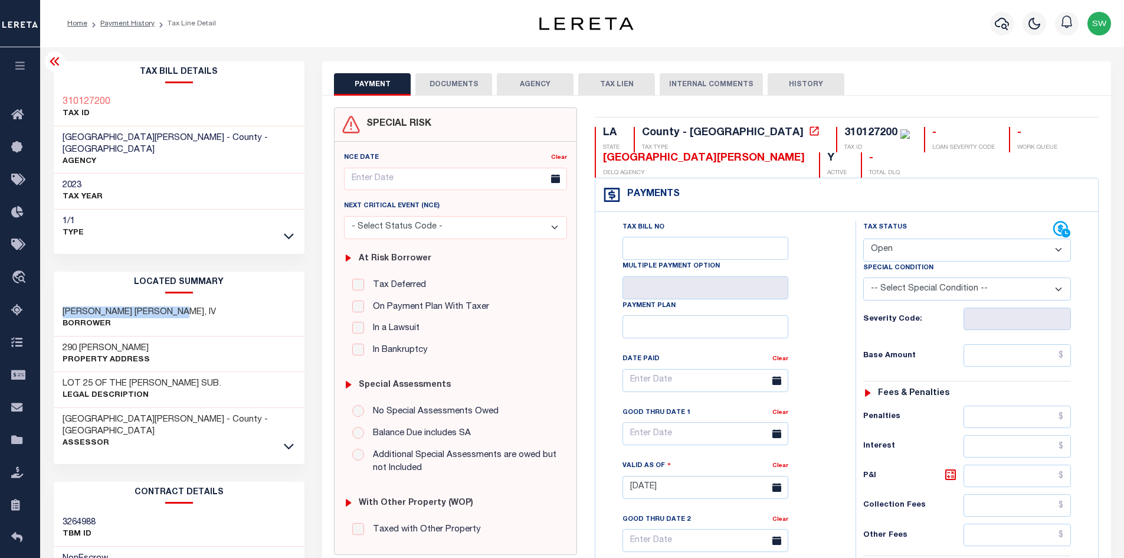
select select "PYD"
click at [863, 239] on select "- Select Status Code - Open Due/Unpaid Paid Incomplete No Tax Due Internal Refu…" at bounding box center [967, 249] width 208 height 23
type input "10/06/2025"
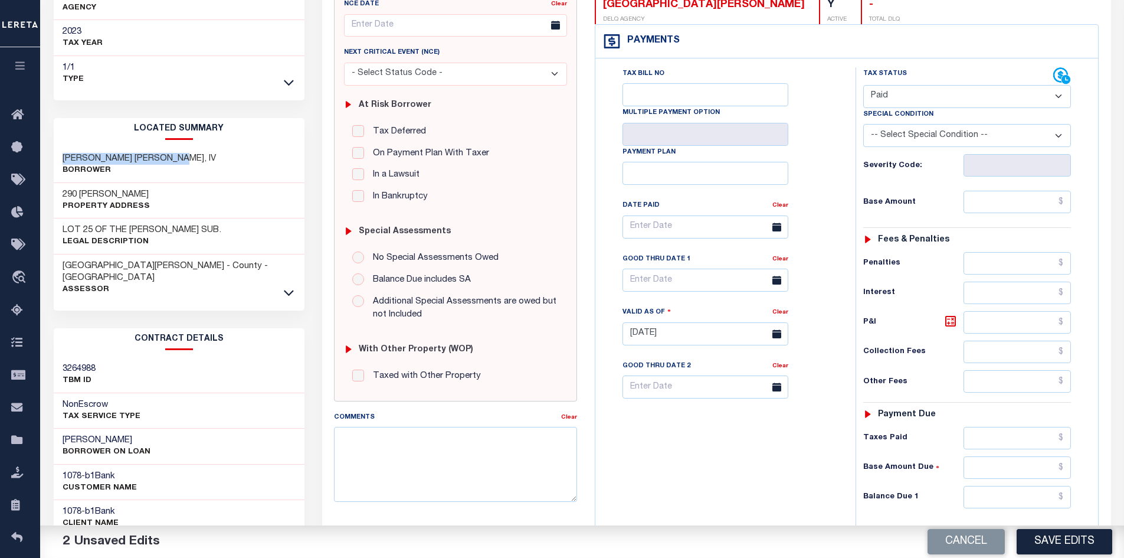
scroll to position [158, 0]
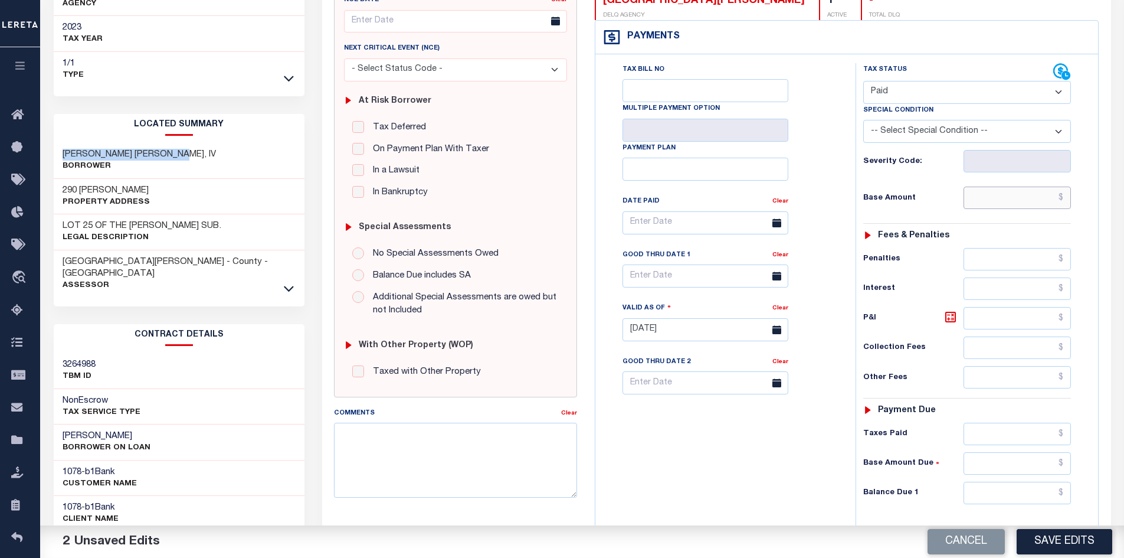
click at [1020, 202] on input "text" at bounding box center [1018, 197] width 108 height 22
paste input "960.39"
type input "$960.39"
click at [982, 440] on input "text" at bounding box center [1018, 434] width 108 height 22
paste input "960.39"
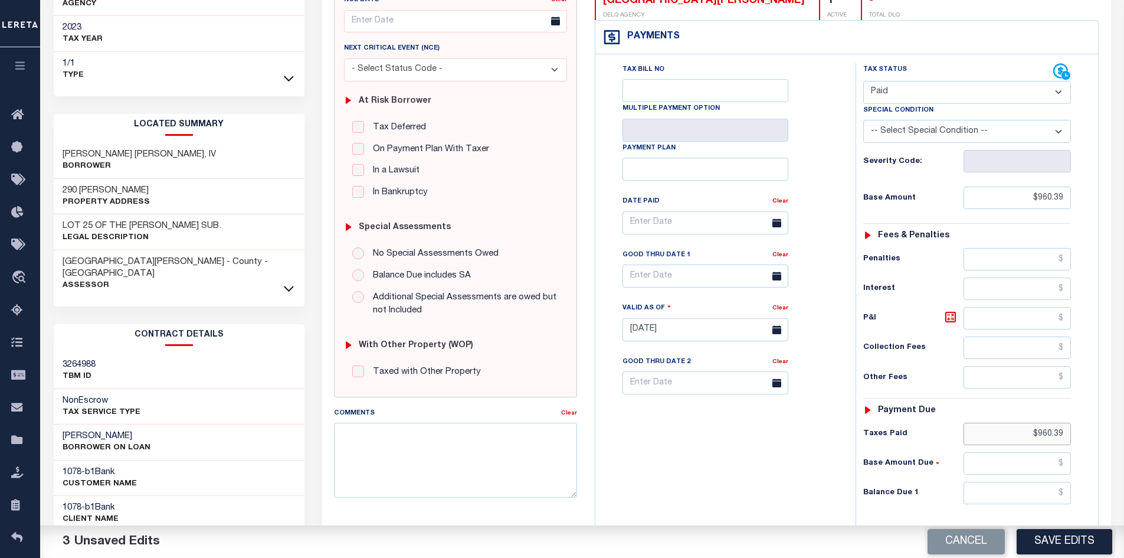
type input "$960.39"
click at [1044, 500] on input "text" at bounding box center [1018, 493] width 108 height 22
type input "$0.00"
click at [708, 484] on div "Tax Bill No Multiple Payment Option Payment Plan Clear" at bounding box center [722, 323] width 248 height 521
click at [1044, 540] on button "Save Edits" at bounding box center [1065, 541] width 96 height 25
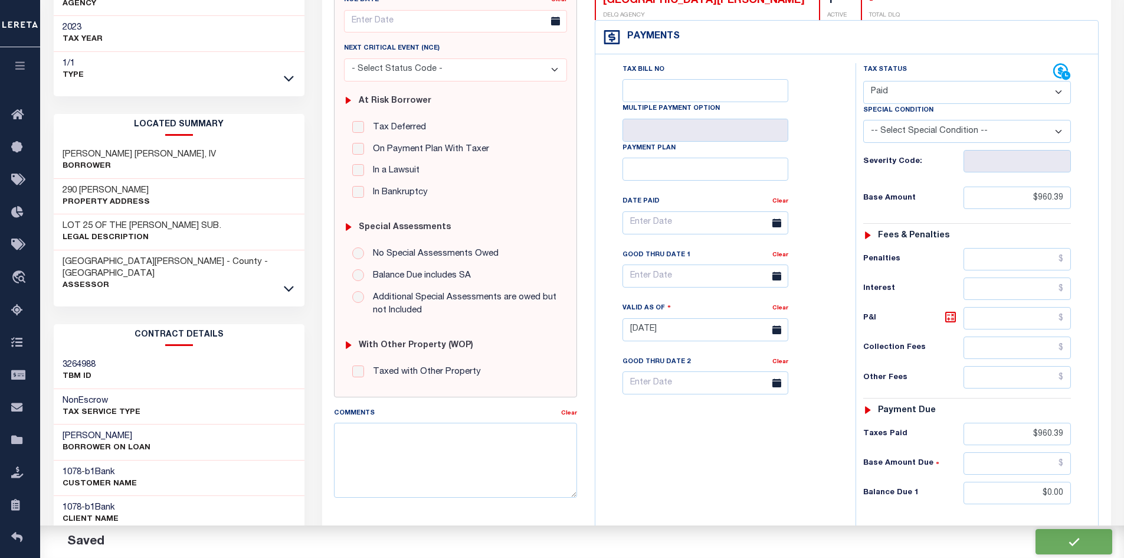
checkbox input "false"
type input "$960.39"
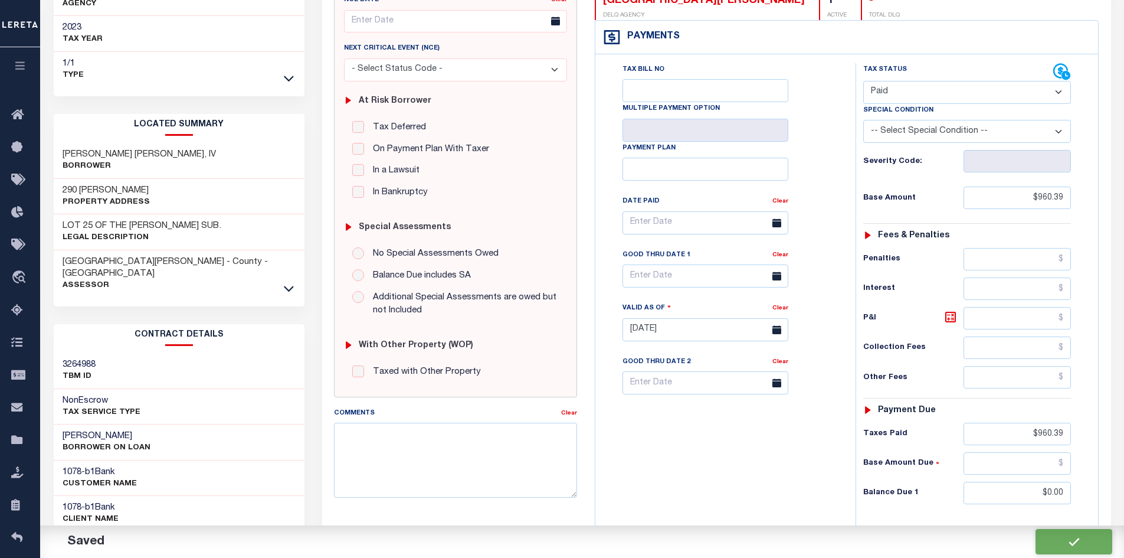
type input "$0"
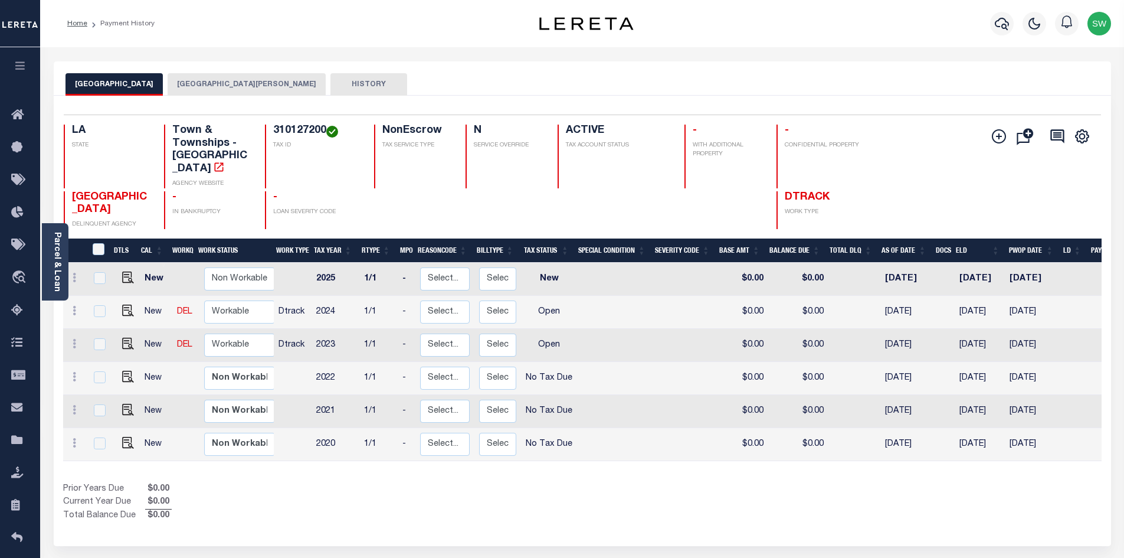
click at [253, 89] on button "[GEOGRAPHIC_DATA][PERSON_NAME]" at bounding box center [247, 84] width 158 height 22
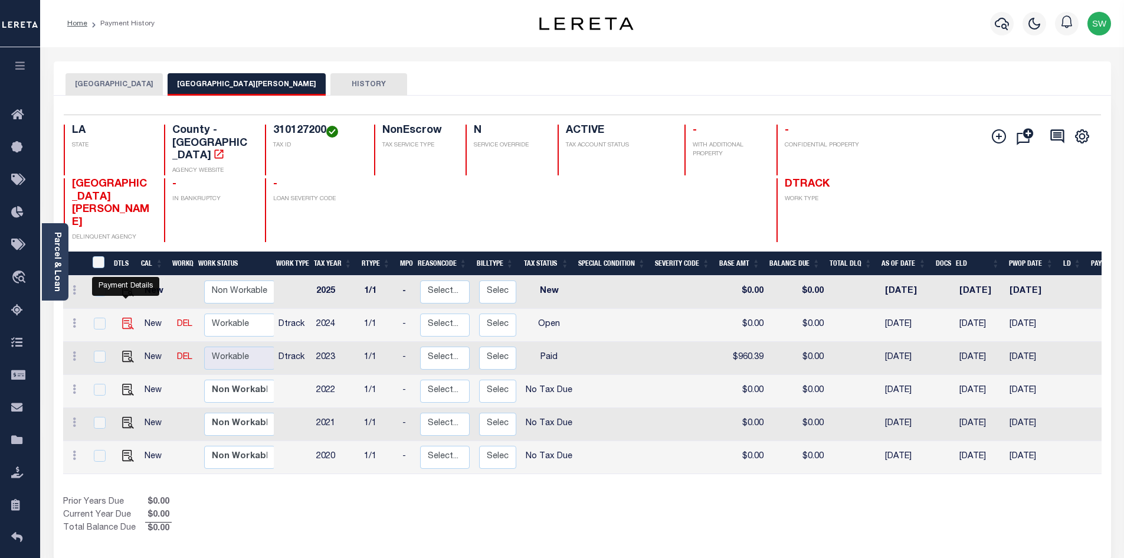
click at [130, 317] on img "" at bounding box center [128, 323] width 12 height 12
checkbox input "true"
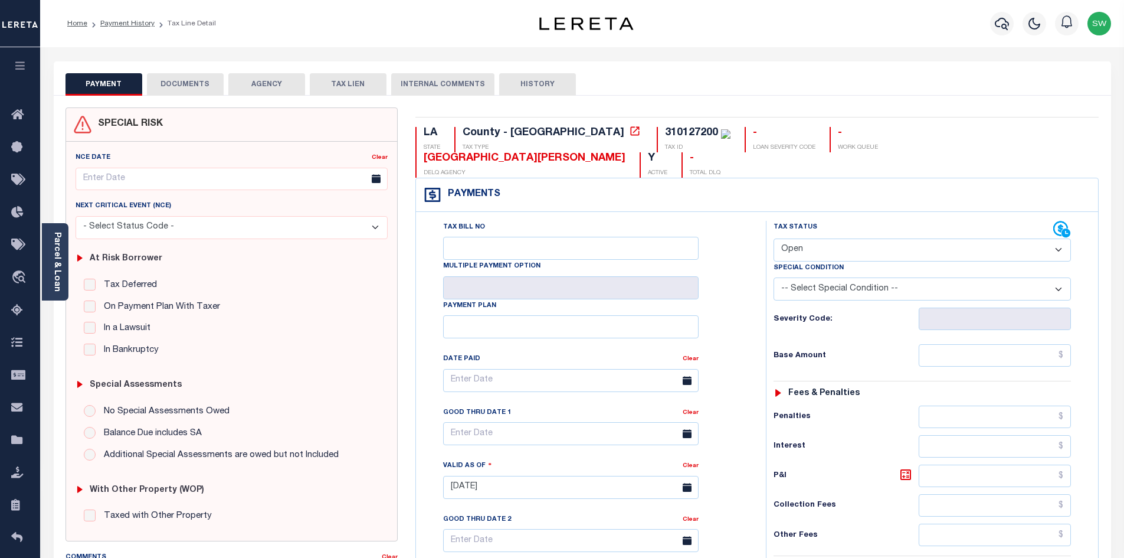
drag, startPoint x: 1057, startPoint y: 225, endPoint x: 1053, endPoint y: 230, distance: 6.3
click at [1057, 238] on select "- Select Status Code - Open Due/Unpaid Paid Incomplete No Tax Due Internal Refu…" at bounding box center [922, 249] width 297 height 23
select select "PYD"
click at [774, 238] on select "- Select Status Code - Open Due/Unpaid Paid Incomplete No Tax Due Internal Refu…" at bounding box center [922, 249] width 297 height 23
type input "[DATE]"
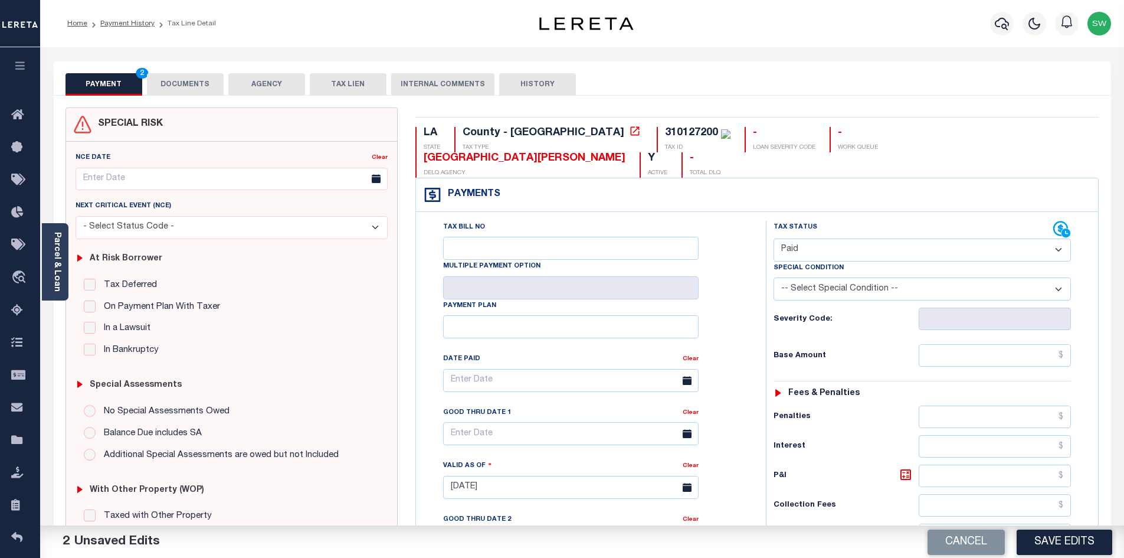
click at [761, 296] on div "Tax Status Status" at bounding box center [926, 481] width 338 height 521
click at [959, 344] on input "text" at bounding box center [995, 355] width 153 height 22
paste input "1,524.79"
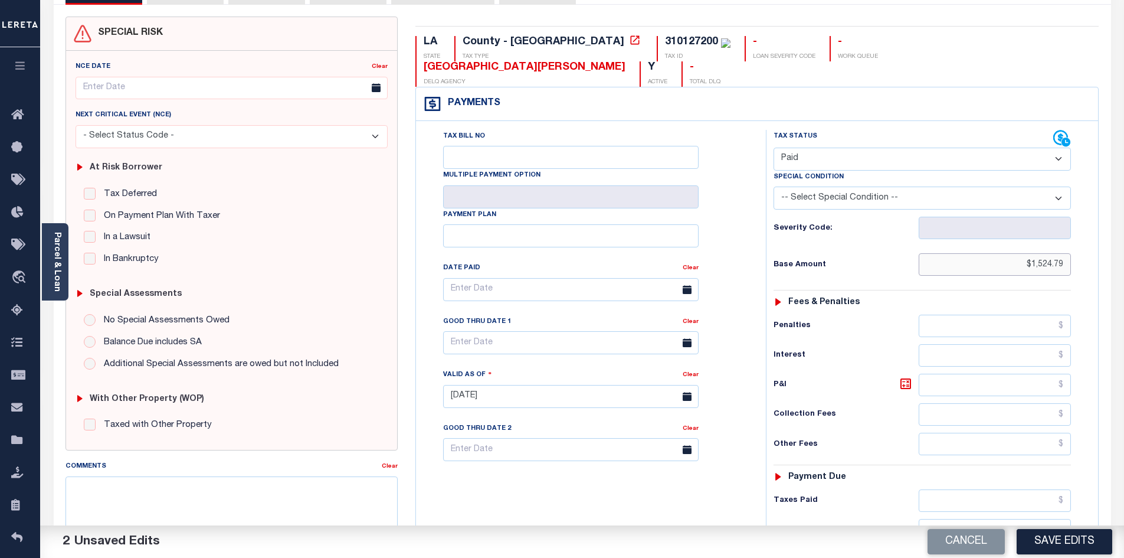
scroll to position [149, 0]
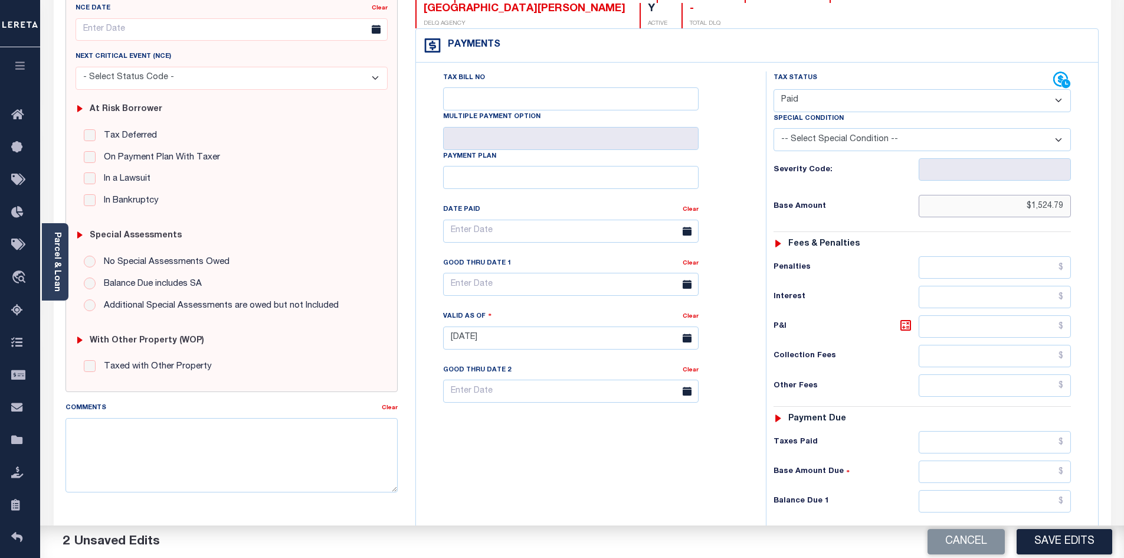
type input "$1,524.79"
click at [981, 431] on input "text" at bounding box center [995, 442] width 153 height 22
paste input "1,524.79"
type input "$1,524.79"
click at [1003, 490] on input "text" at bounding box center [995, 501] width 153 height 22
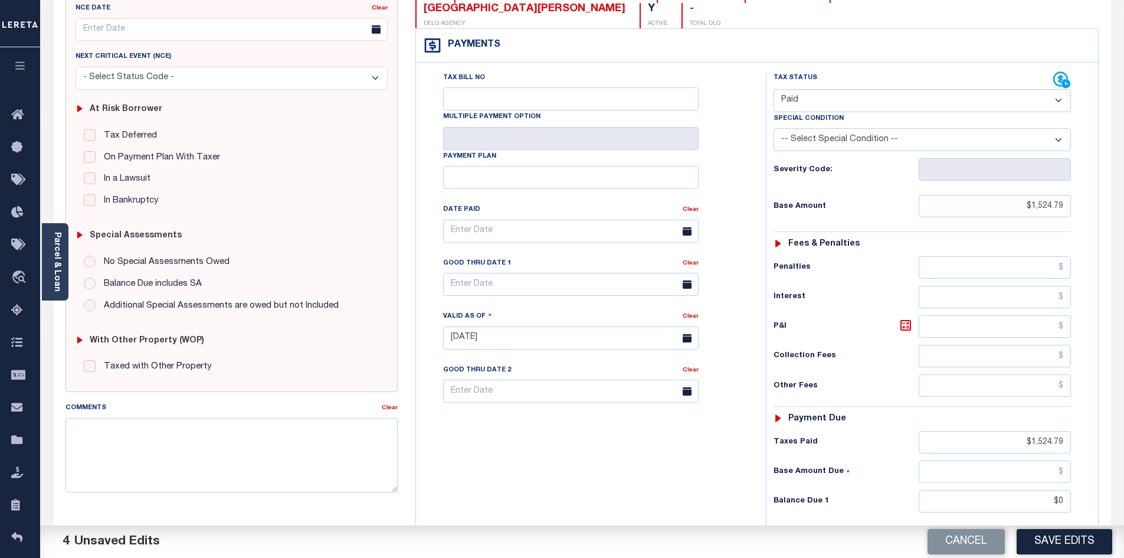
type input "$0.00"
click at [687, 476] on div "Tax Bill No Multiple Payment Option Payment Plan Clear" at bounding box center [588, 331] width 338 height 521
click at [1039, 546] on button "Save Edits" at bounding box center [1065, 541] width 96 height 25
checkbox input "false"
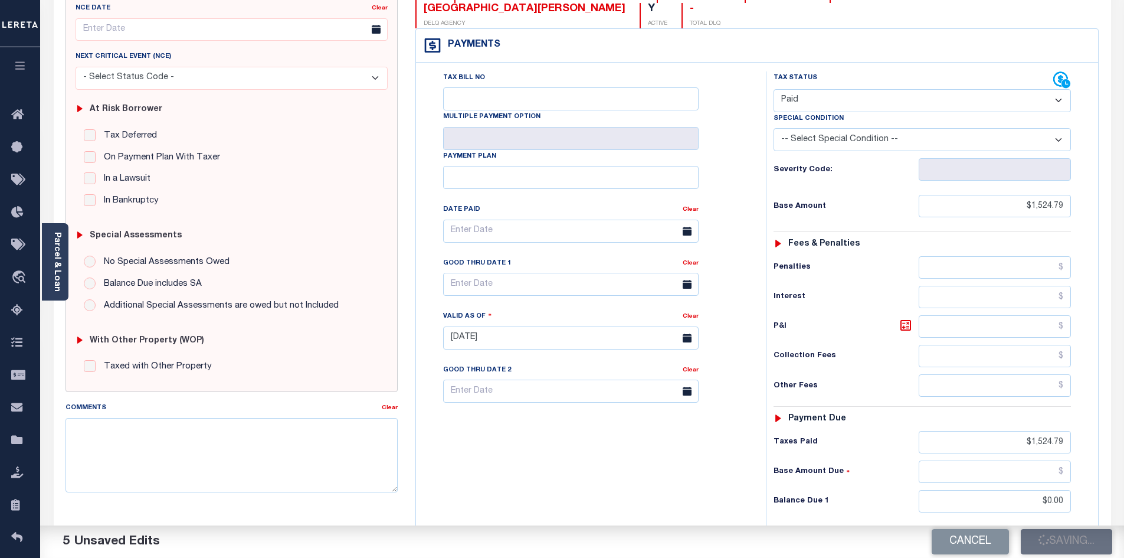
checkbox input "false"
type input "$1,524.79"
type input "$0"
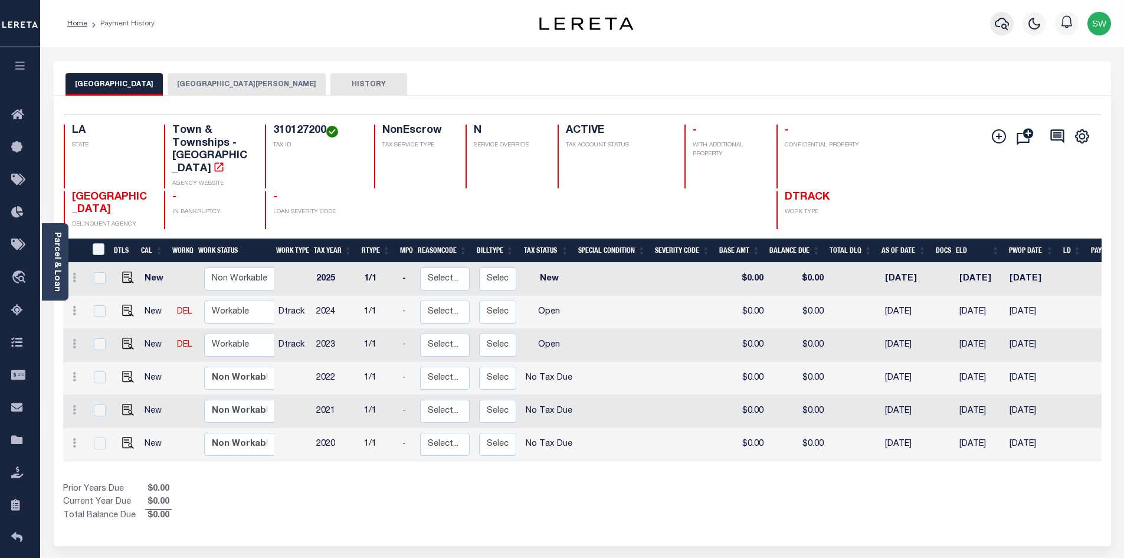
click at [1000, 22] on icon "button" at bounding box center [1002, 24] width 14 height 14
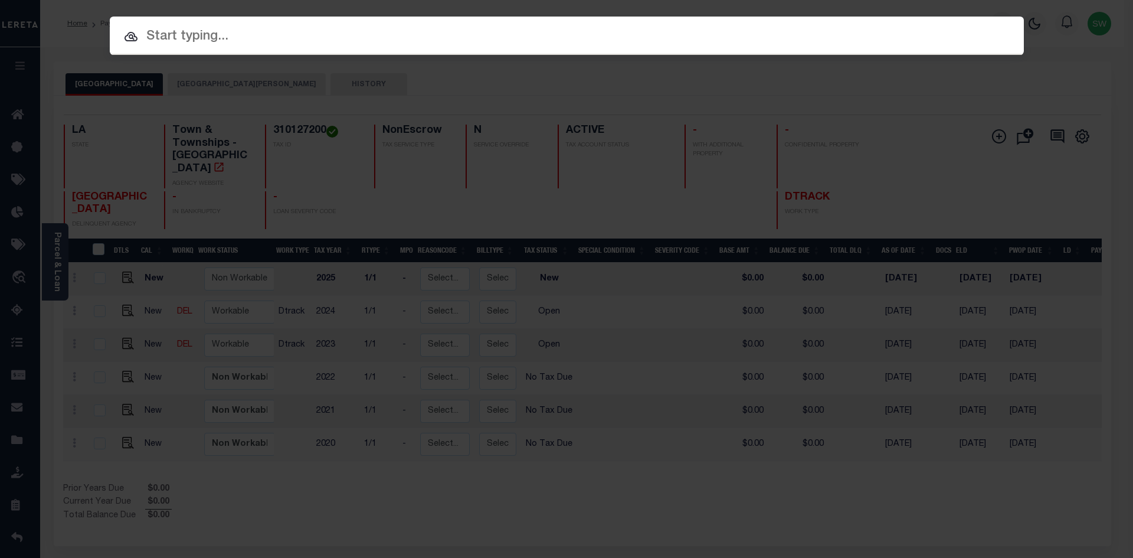
click at [165, 34] on input "text" at bounding box center [567, 37] width 914 height 21
paste input "972400003695"
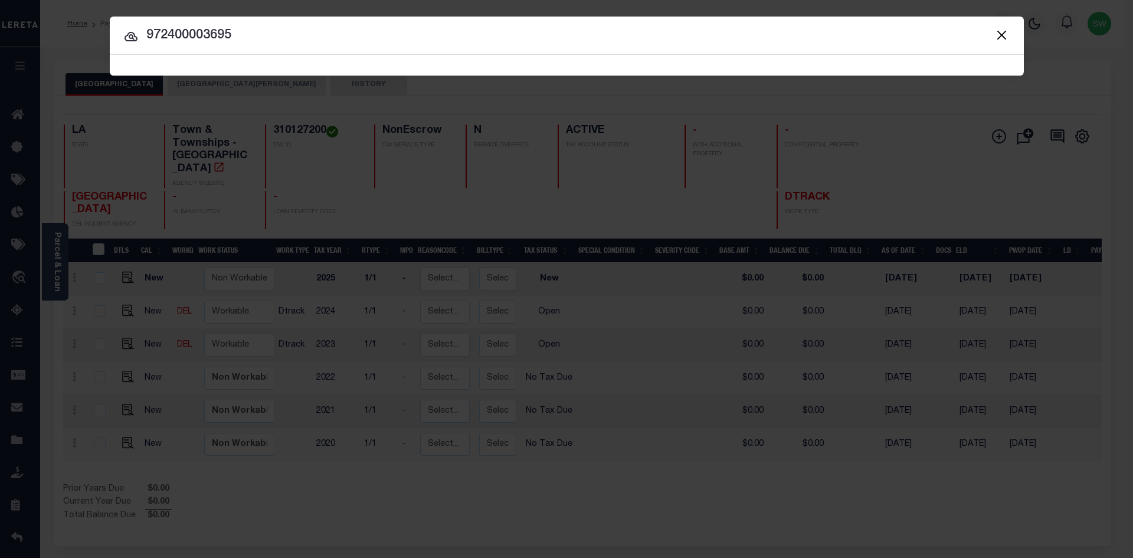
type input "972400003695"
click at [132, 37] on icon at bounding box center [131, 37] width 14 height 14
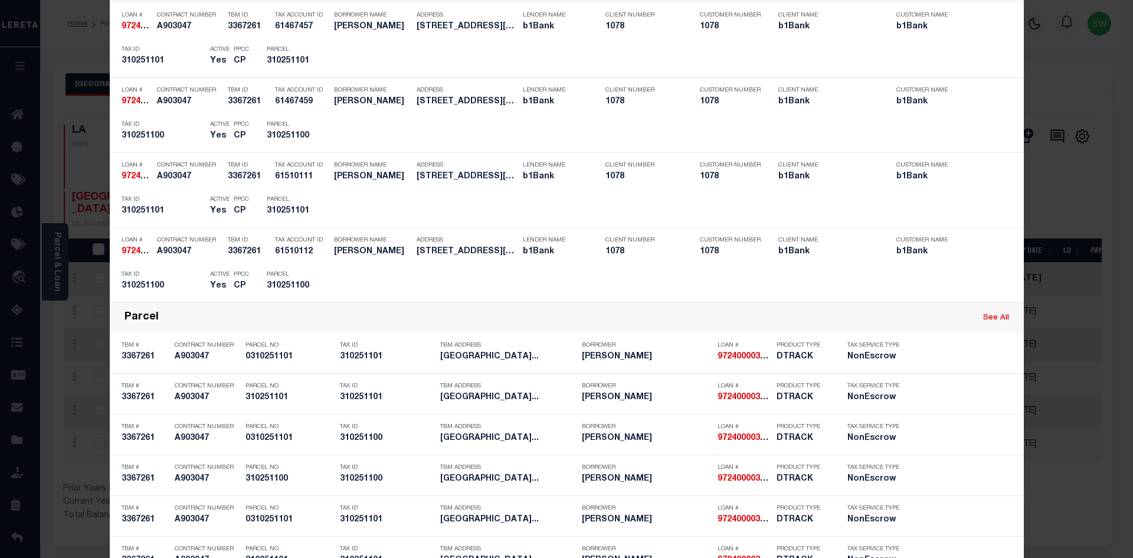
scroll to position [266, 0]
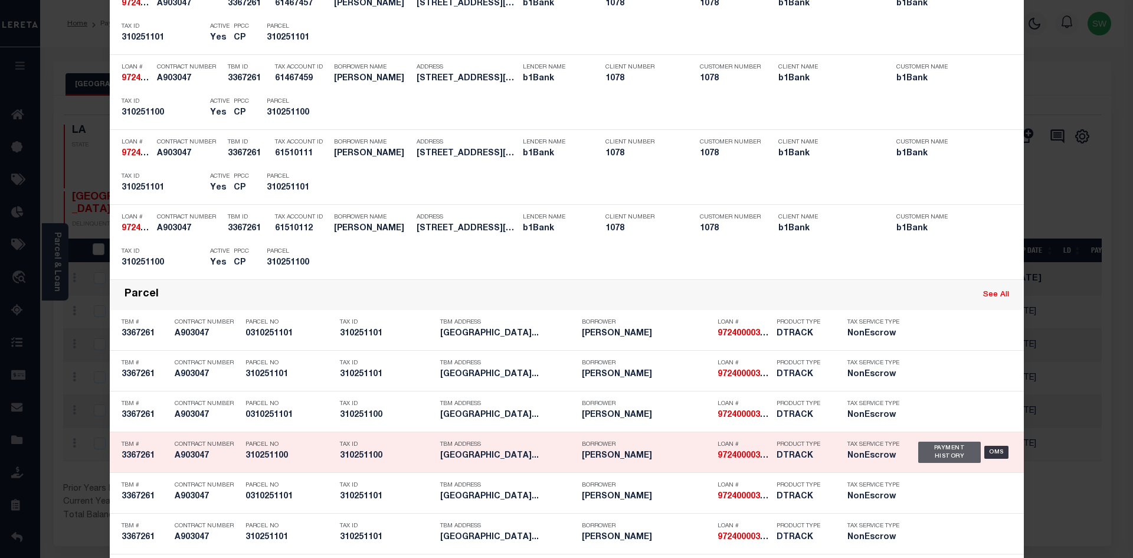
click at [922, 451] on div "Payment History" at bounding box center [949, 451] width 63 height 21
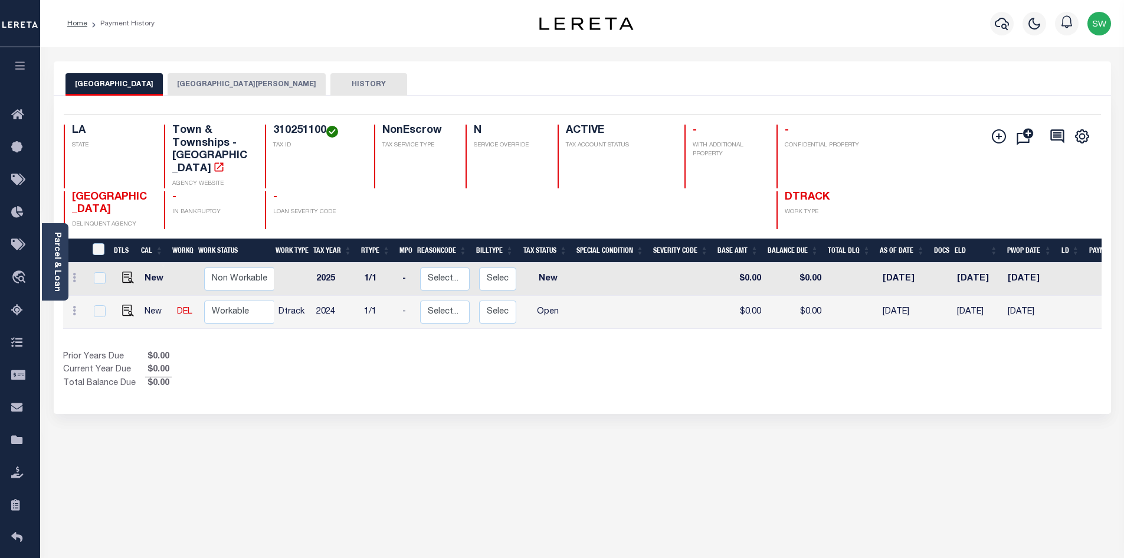
click at [563, 380] on div "Prior Years Due $0.00 Current Year Due $0.00 Total Balance Due $0.00" at bounding box center [322, 371] width 519 height 40
click at [235, 80] on button "[GEOGRAPHIC_DATA][PERSON_NAME]" at bounding box center [247, 84] width 158 height 22
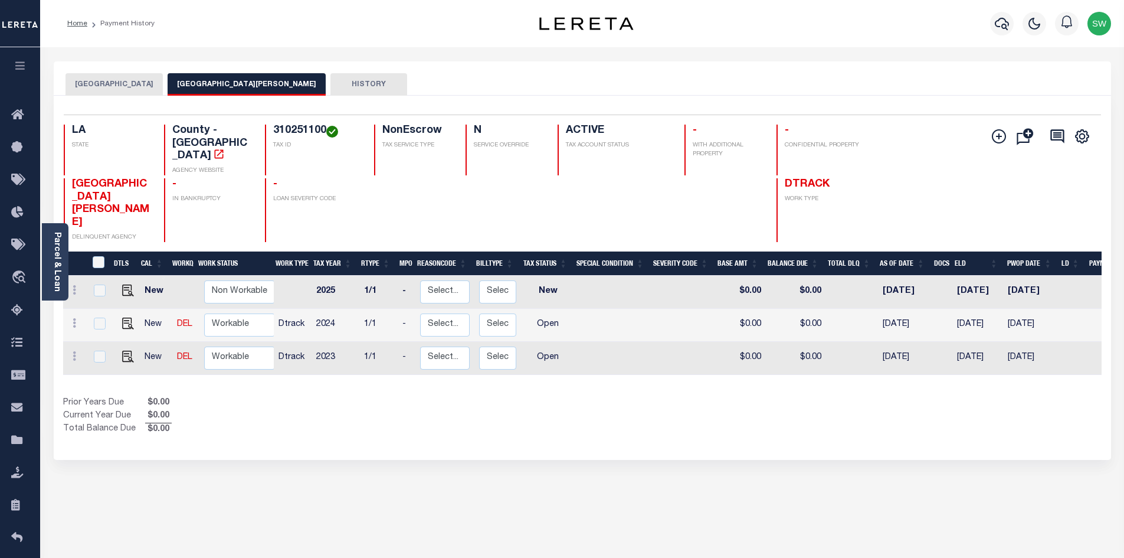
click at [538, 397] on div "Prior Years Due $0.00 Current Year Due $0.00 Total Balance Due $0.00" at bounding box center [322, 417] width 519 height 40
click at [402, 397] on div "Prior Years Due $0.00 Current Year Due $0.00 Total Balance Due $0.00" at bounding box center [322, 417] width 519 height 40
drag, startPoint x: 60, startPoint y: 251, endPoint x: 78, endPoint y: 230, distance: 28.5
click at [60, 251] on link "Parcel & Loan" at bounding box center [57, 262] width 8 height 60
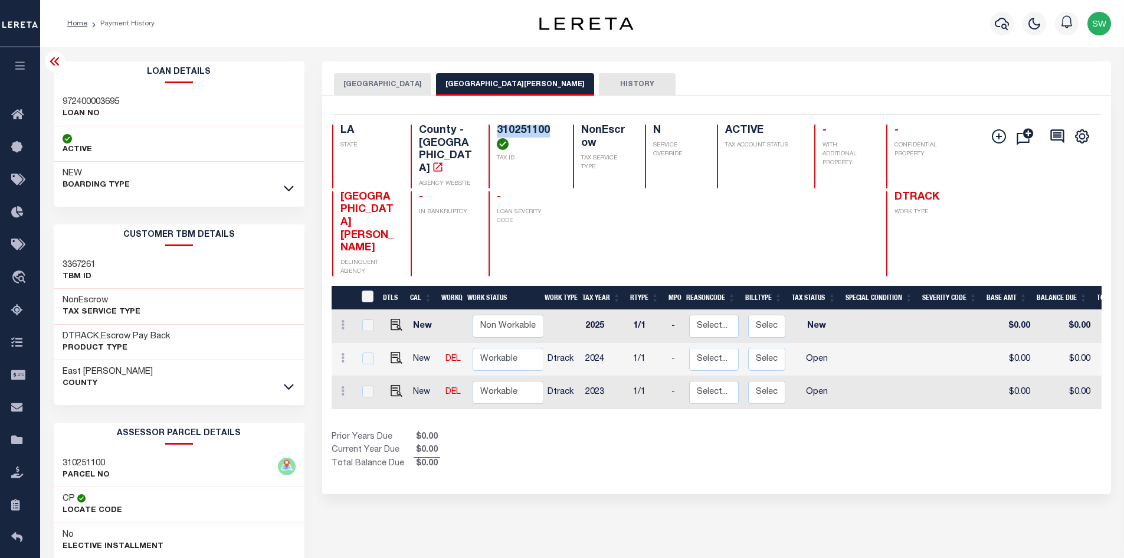
drag, startPoint x: 551, startPoint y: 130, endPoint x: 490, endPoint y: 133, distance: 60.3
click at [490, 133] on div "310251100 TAX ID" at bounding box center [524, 157] width 70 height 64
copy h4 "310251100"
drag, startPoint x: 286, startPoint y: 189, endPoint x: 249, endPoint y: 258, distance: 78.1
click at [286, 189] on icon at bounding box center [289, 188] width 10 height 12
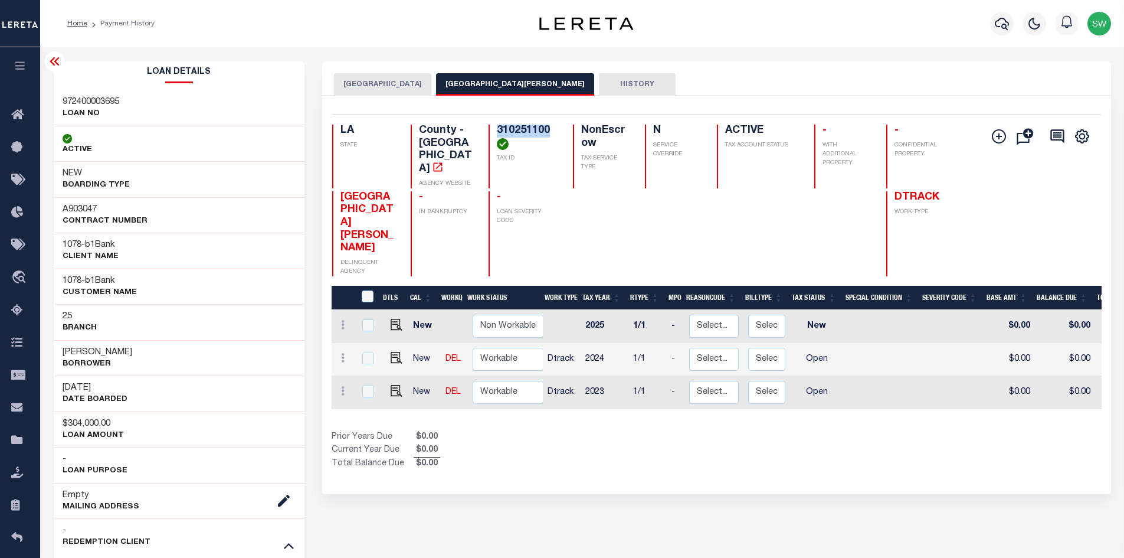
drag, startPoint x: 177, startPoint y: 352, endPoint x: 62, endPoint y: 352, distance: 115.1
click at [62, 352] on div "Madelyn Schneider Benton Borrower" at bounding box center [179, 358] width 251 height 36
copy h3 "[PERSON_NAME]"
click at [606, 431] on div "Prior Years Due $0.00 Current Year Due $0.00 Total Balance Due $0.00" at bounding box center [524, 451] width 385 height 40
click at [383, 78] on button "[GEOGRAPHIC_DATA]" at bounding box center [382, 84] width 97 height 22
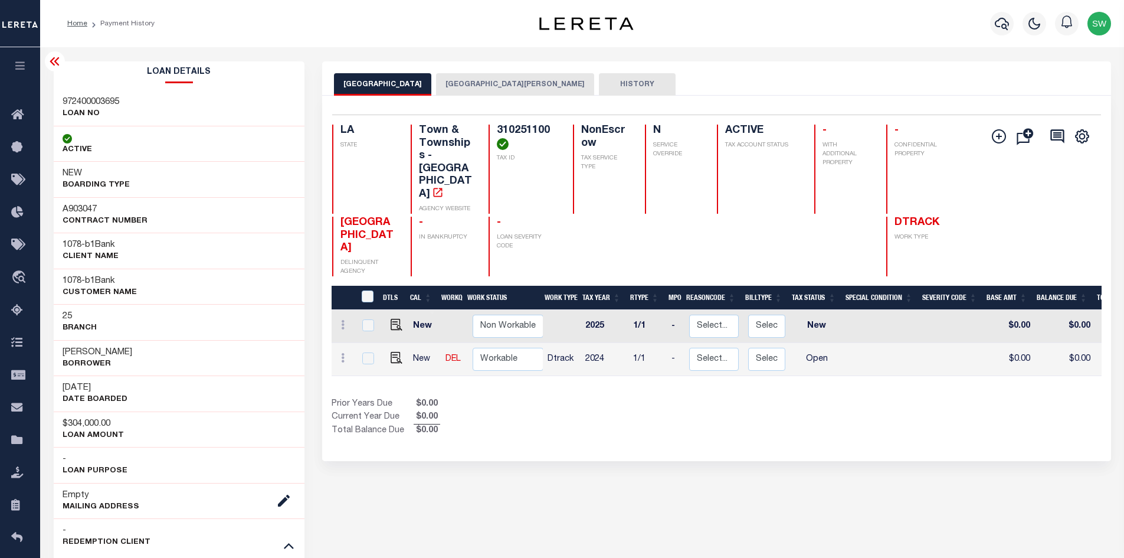
click at [665, 398] on div "Prior Years Due $0.00 Current Year Due $0.00 Total Balance Due $0.00" at bounding box center [524, 418] width 385 height 40
click at [746, 398] on div "Show Tax Lines before Bill Release Date Prior Years Due $0.00 Current Year Due …" at bounding box center [717, 418] width 770 height 40
click at [491, 88] on button "[GEOGRAPHIC_DATA][PERSON_NAME]" at bounding box center [515, 84] width 158 height 22
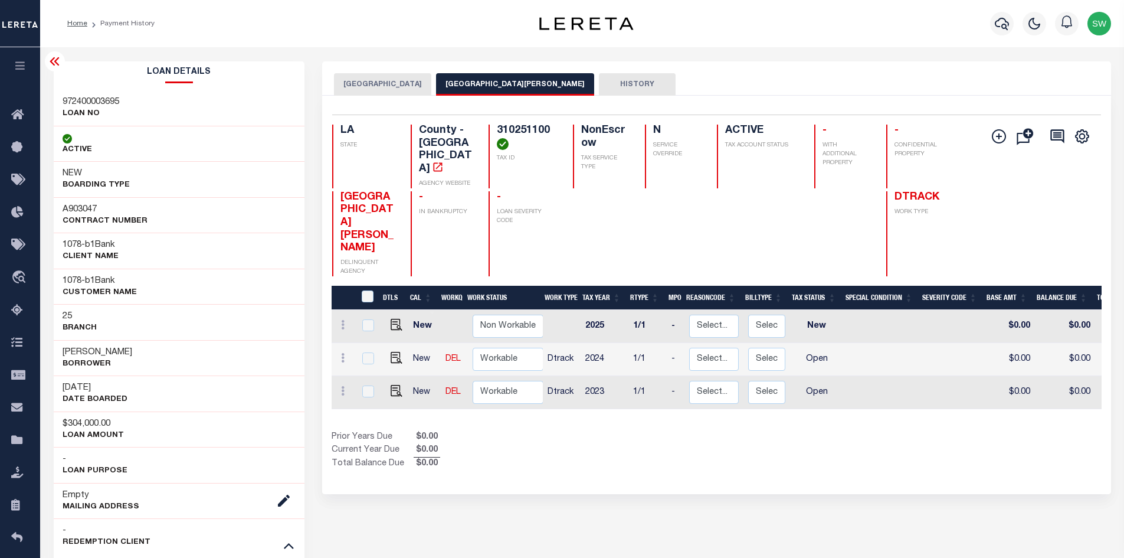
click at [640, 431] on div "Prior Years Due $0.00 Current Year Due $0.00 Total Balance Due $0.00" at bounding box center [524, 451] width 385 height 40
drag, startPoint x: 703, startPoint y: 402, endPoint x: 686, endPoint y: 395, distance: 18.0
click at [703, 431] on div "Prior Years Due $0.00 Current Year Due $0.00 Total Balance Due $0.00" at bounding box center [524, 451] width 385 height 40
click at [395, 352] on img "" at bounding box center [397, 358] width 12 height 12
checkbox input "true"
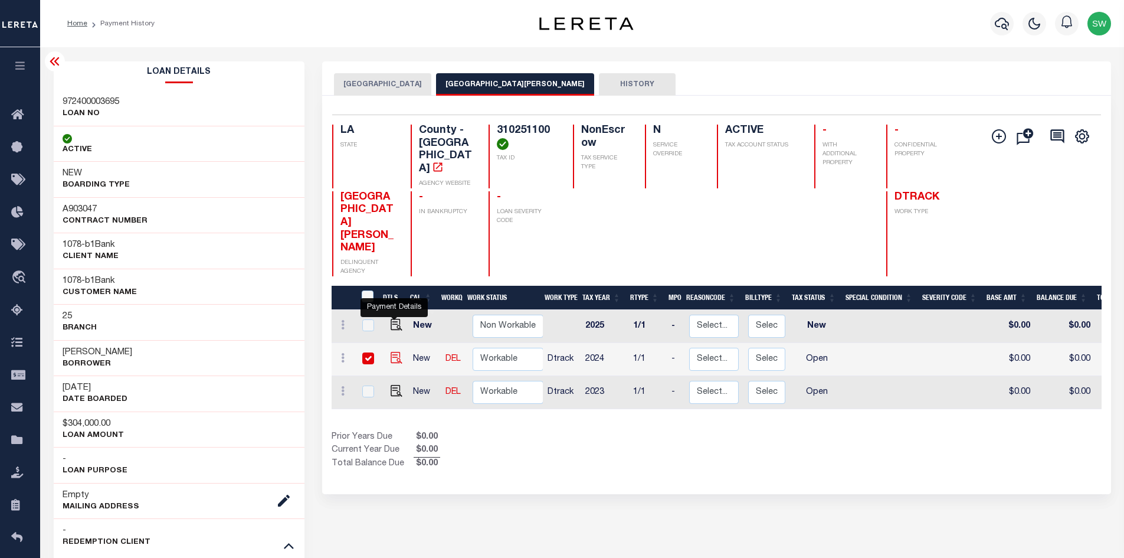
checkbox input "true"
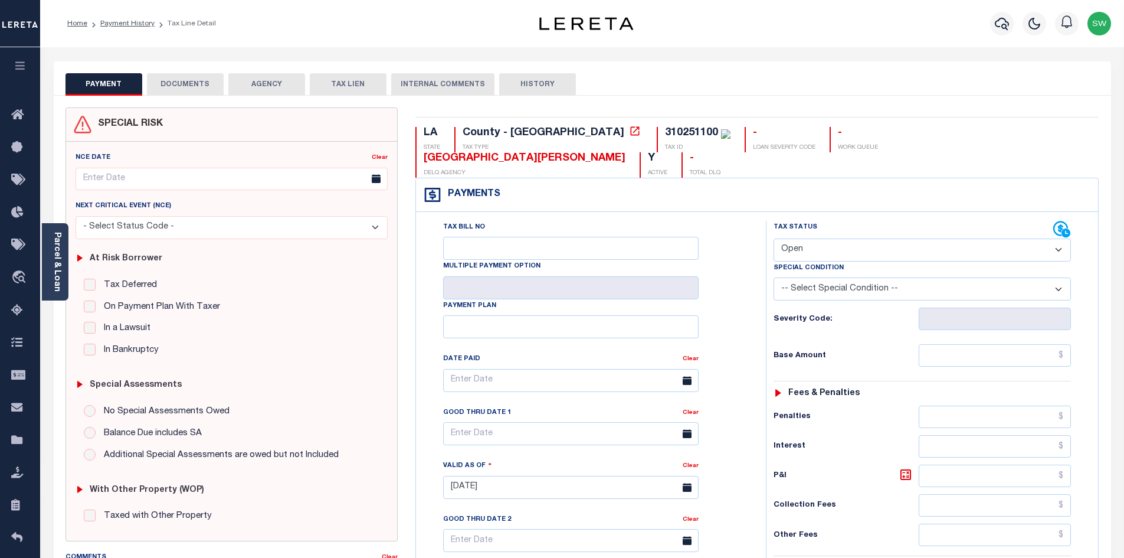
drag, startPoint x: 1059, startPoint y: 228, endPoint x: 1043, endPoint y: 233, distance: 17.4
click at [1059, 238] on select "- Select Status Code - Open Due/Unpaid Paid Incomplete No Tax Due Internal Refu…" at bounding box center [922, 249] width 297 height 23
select select "PYD"
click at [774, 238] on select "- Select Status Code - Open Due/Unpaid Paid Incomplete No Tax Due Internal Refu…" at bounding box center [922, 249] width 297 height 23
type input "[DATE]"
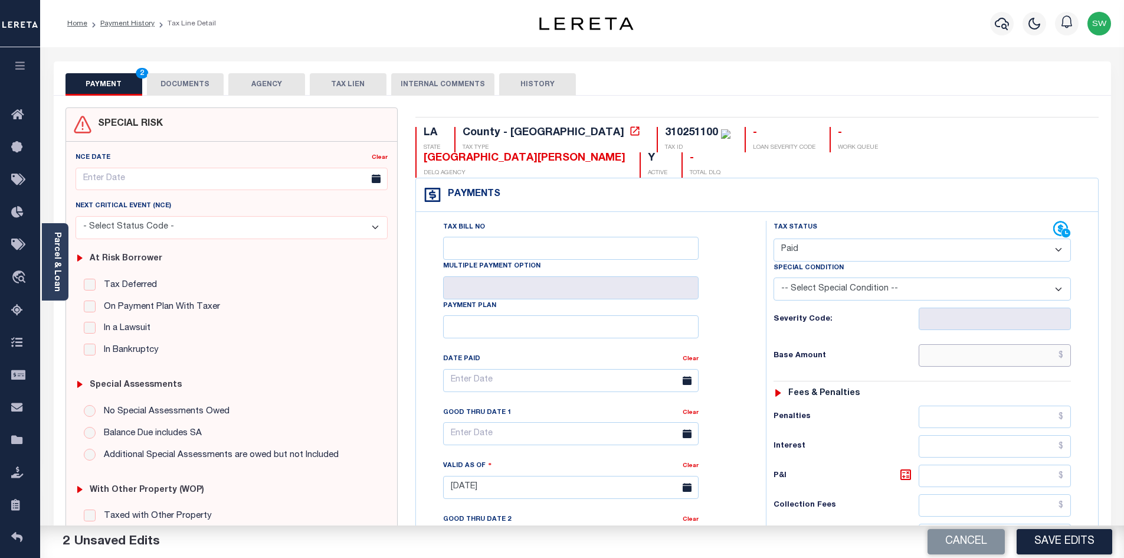
click at [966, 344] on input "text" at bounding box center [995, 355] width 153 height 22
paste input "186.71"
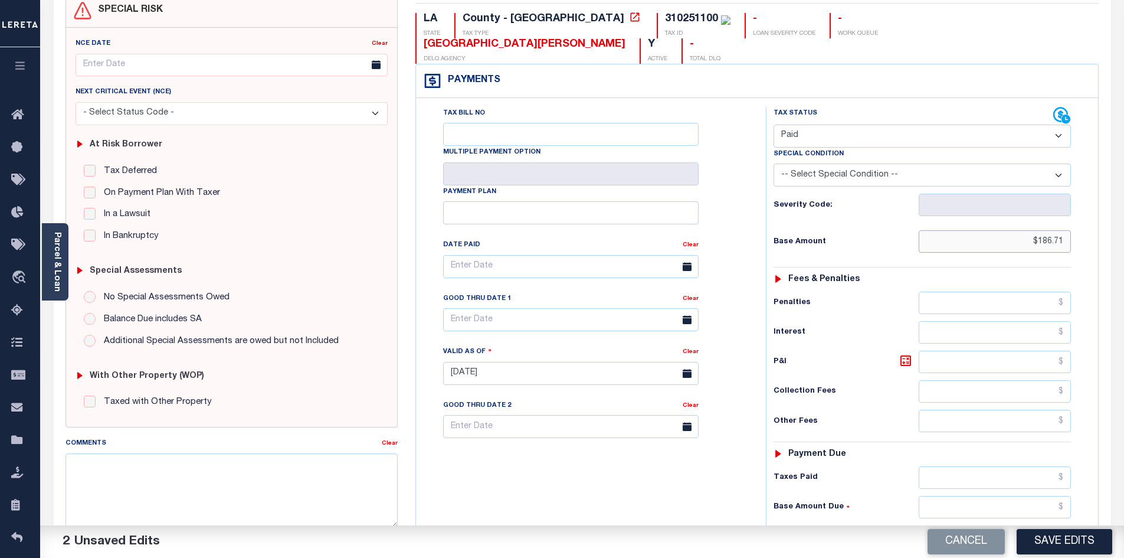
scroll to position [116, 0]
type input "$186.71"
click at [954, 464] on input "text" at bounding box center [995, 475] width 153 height 22
paste input "186.71"
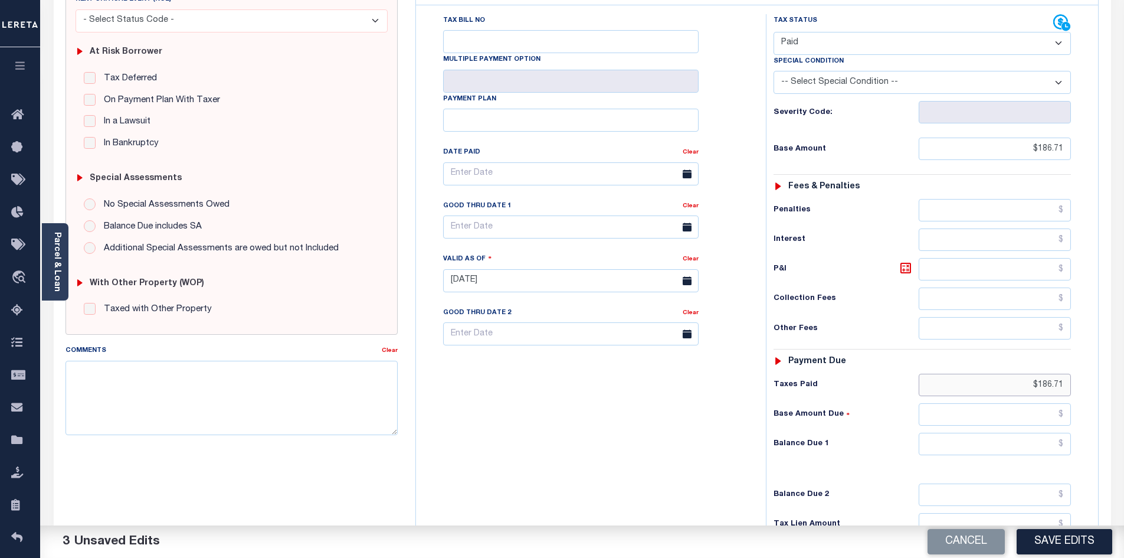
type input "$186.71"
click at [1019, 483] on input "text" at bounding box center [995, 494] width 153 height 22
click at [1016, 433] on input "text" at bounding box center [995, 444] width 153 height 22
type input "$0.00"
drag, startPoint x: 674, startPoint y: 434, endPoint x: 742, endPoint y: 422, distance: 68.9
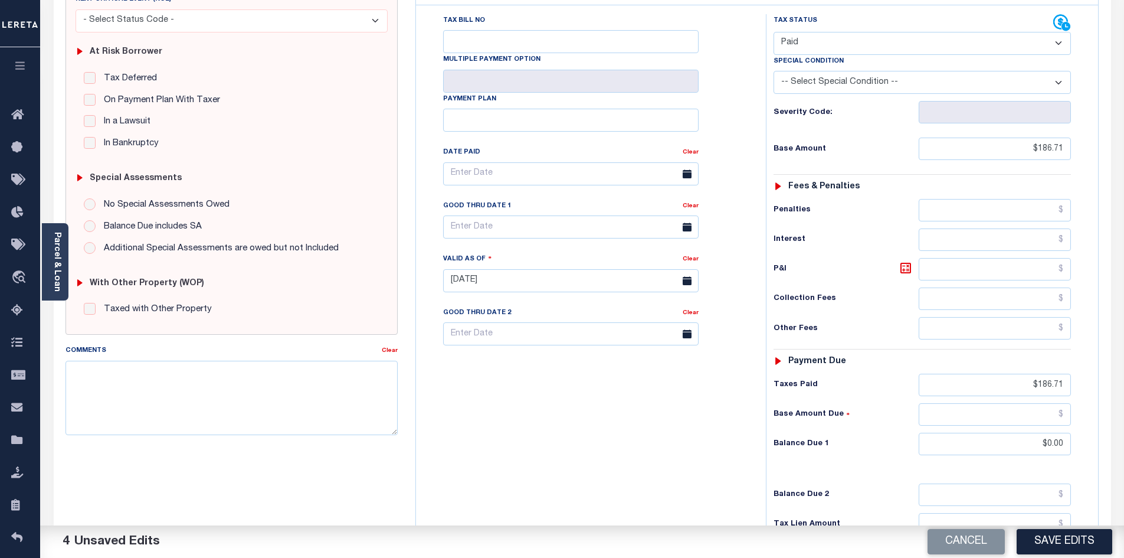
click at [680, 433] on div "Tax Bill No Multiple Payment Option Payment Plan Clear" at bounding box center [588, 274] width 338 height 521
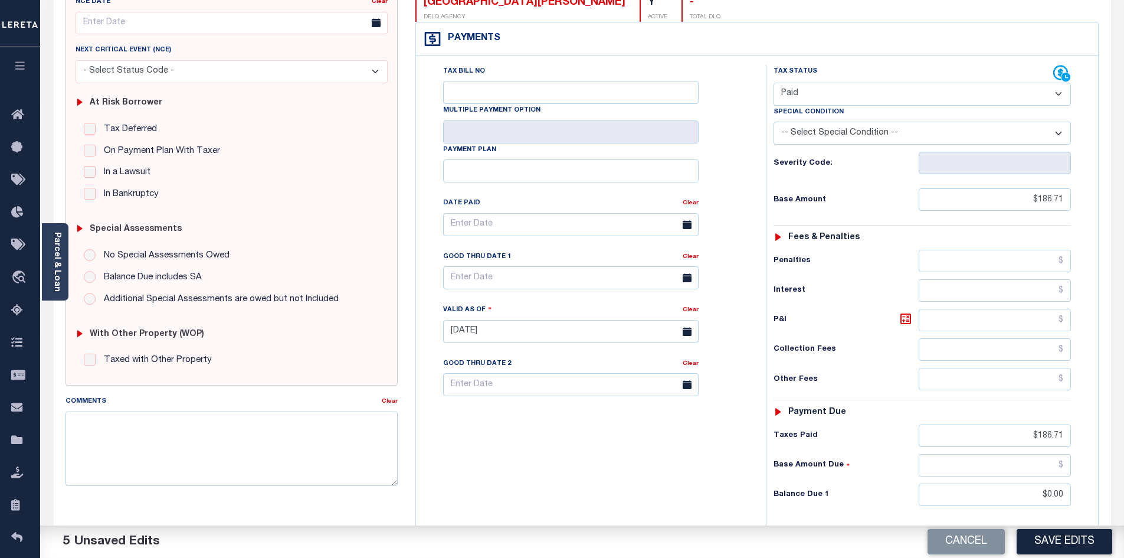
scroll to position [0, 0]
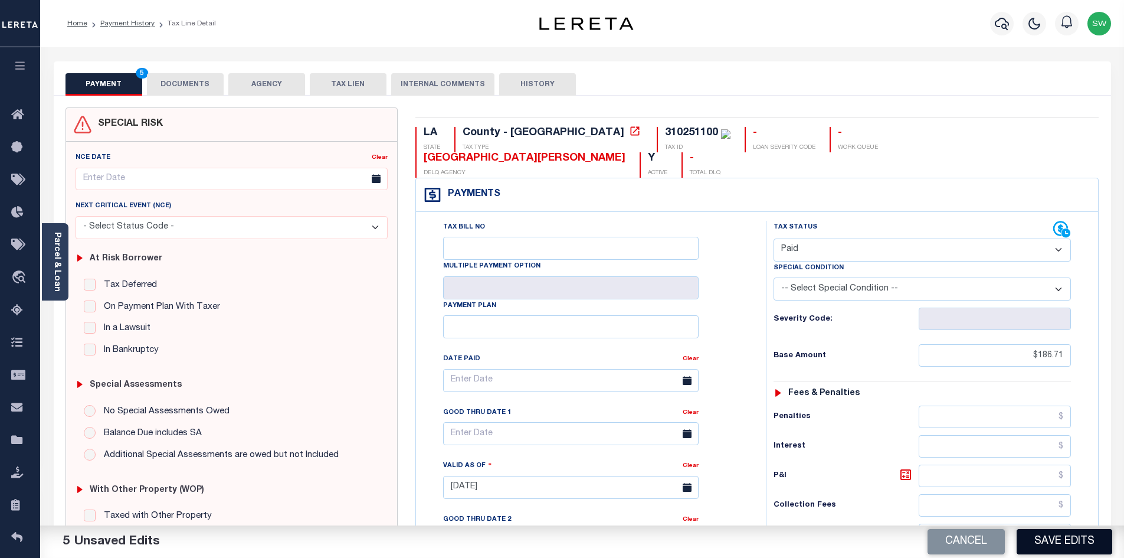
click at [1059, 543] on button "Save Edits" at bounding box center [1065, 541] width 96 height 25
checkbox input "false"
type input "$186.71"
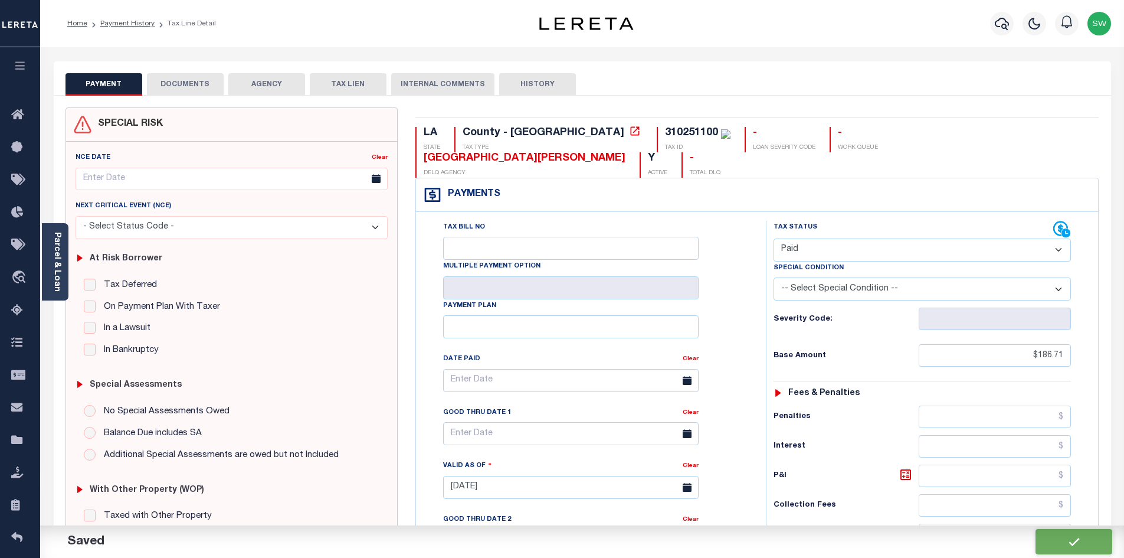
type input "$186.71"
type input "$0"
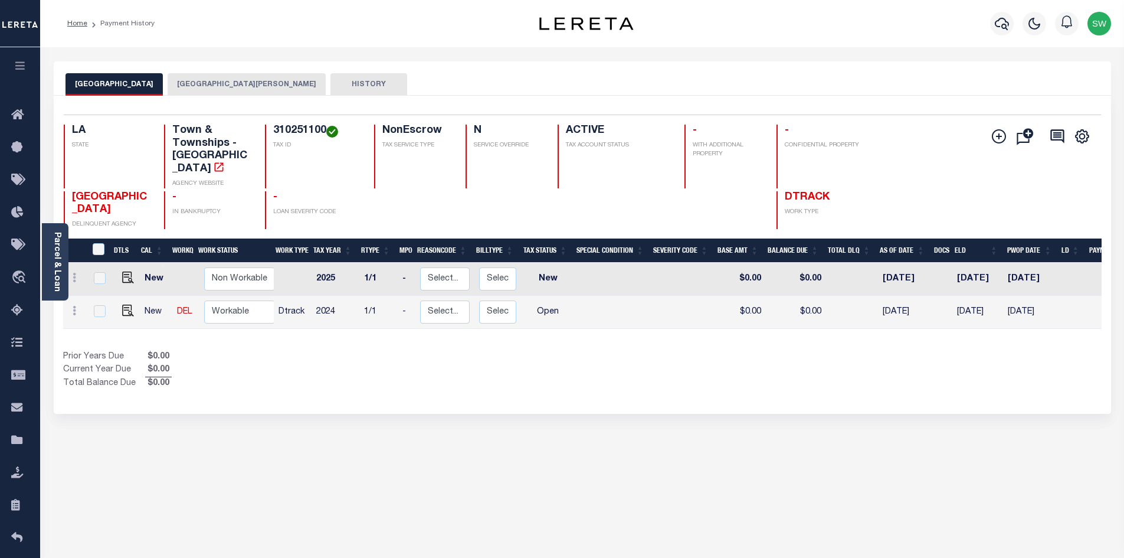
drag, startPoint x: 595, startPoint y: 365, endPoint x: 511, endPoint y: 289, distance: 113.3
click at [592, 363] on div "Show Tax Lines before Bill Release Date Prior Years Due $0.00 Current Year Due …" at bounding box center [582, 371] width 1039 height 40
click at [257, 84] on button "[GEOGRAPHIC_DATA][PERSON_NAME]" at bounding box center [247, 84] width 158 height 22
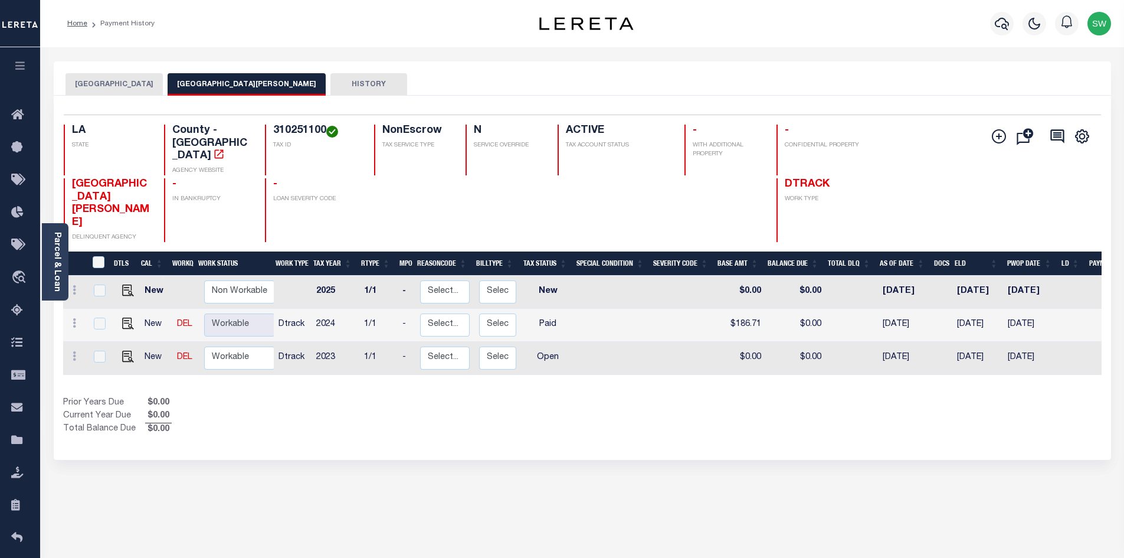
click at [647, 397] on div "Show Tax Lines before Bill Release Date Prior Years Due $0.00 Current Year Due …" at bounding box center [582, 417] width 1039 height 40
click at [405, 397] on div "Prior Years Due $0.00 Current Year Due $0.00 Total Balance Due $0.00" at bounding box center [322, 417] width 519 height 40
drag, startPoint x: 574, startPoint y: 386, endPoint x: 559, endPoint y: 364, distance: 26.8
click at [571, 397] on div "Prior Years Due $0.00 Current Year Due $0.00 Total Balance Due $0.00" at bounding box center [322, 417] width 519 height 40
click at [463, 397] on div "Prior Years Due $0.00 Current Year Due $0.00 Total Balance Due $0.00" at bounding box center [322, 417] width 519 height 40
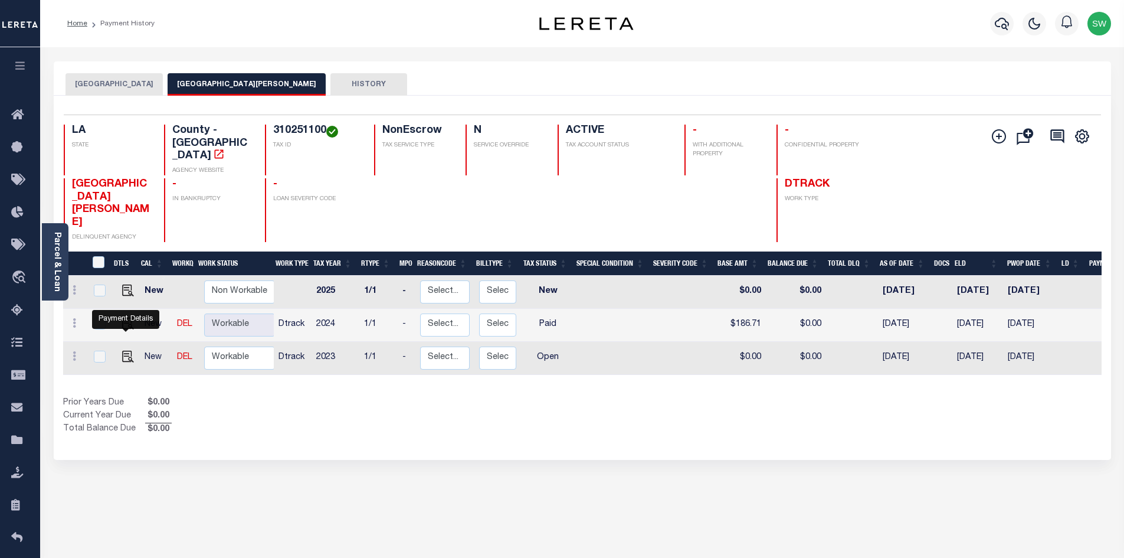
drag, startPoint x: 126, startPoint y: 328, endPoint x: 186, endPoint y: 317, distance: 61.7
click at [126, 351] on img "" at bounding box center [128, 357] width 12 height 12
checkbox input "true"
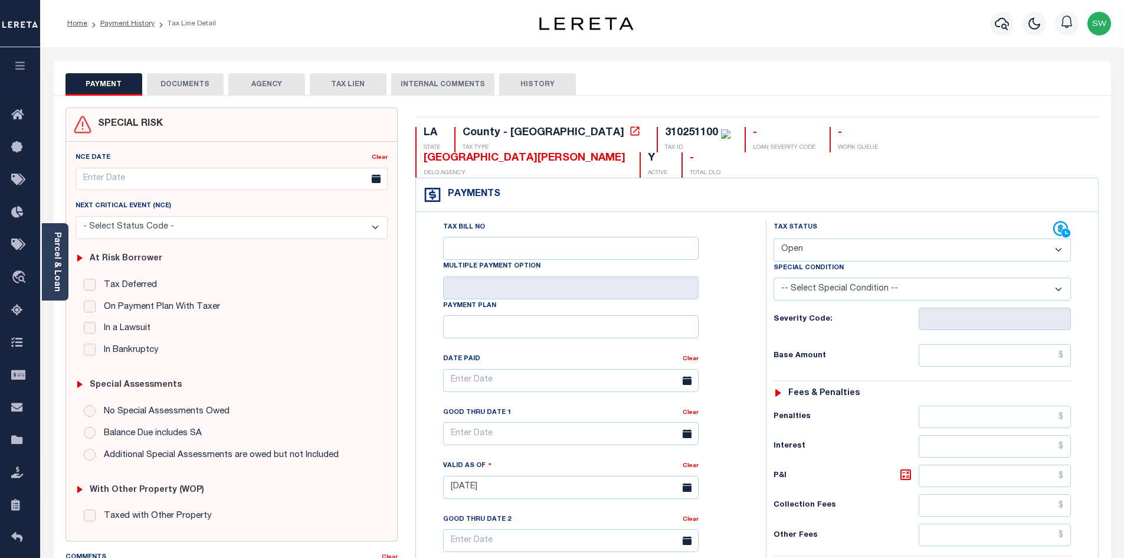
drag, startPoint x: 1055, startPoint y: 227, endPoint x: 1053, endPoint y: 233, distance: 6.7
click at [1055, 238] on select "- Select Status Code - Open Due/Unpaid Paid Incomplete No Tax Due Internal Refu…" at bounding box center [922, 249] width 297 height 23
select select "NTX"
click at [774, 238] on select "- Select Status Code - Open Due/Unpaid Paid Incomplete No Tax Due Internal Refu…" at bounding box center [922, 249] width 297 height 23
type input "[DATE]"
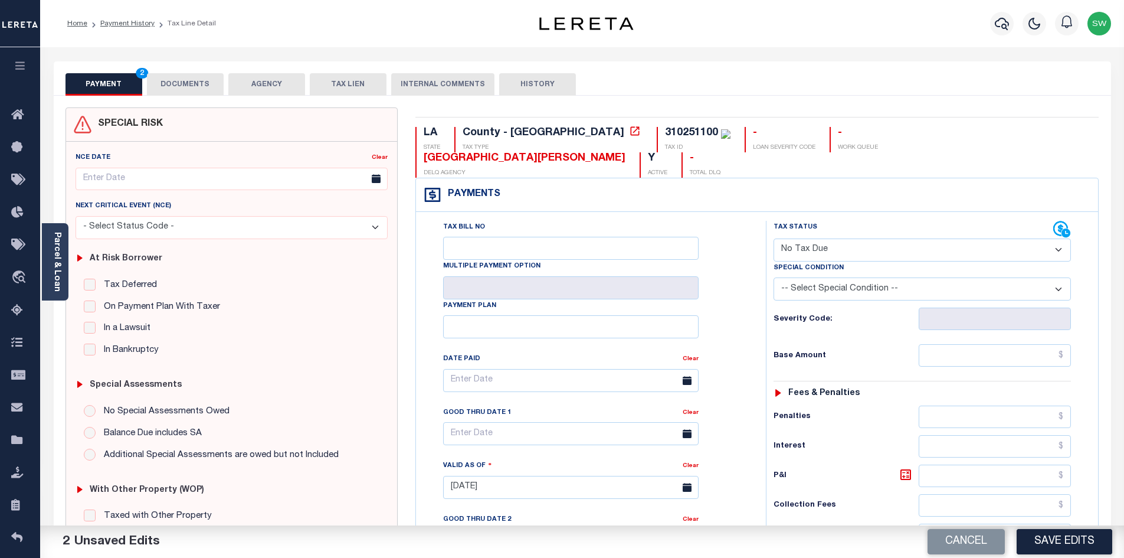
drag, startPoint x: 729, startPoint y: 370, endPoint x: 771, endPoint y: 364, distance: 43.0
click at [729, 370] on div "Tax Bill No Multiple Payment Option Payment Plan Clear" at bounding box center [588, 386] width 320 height 331
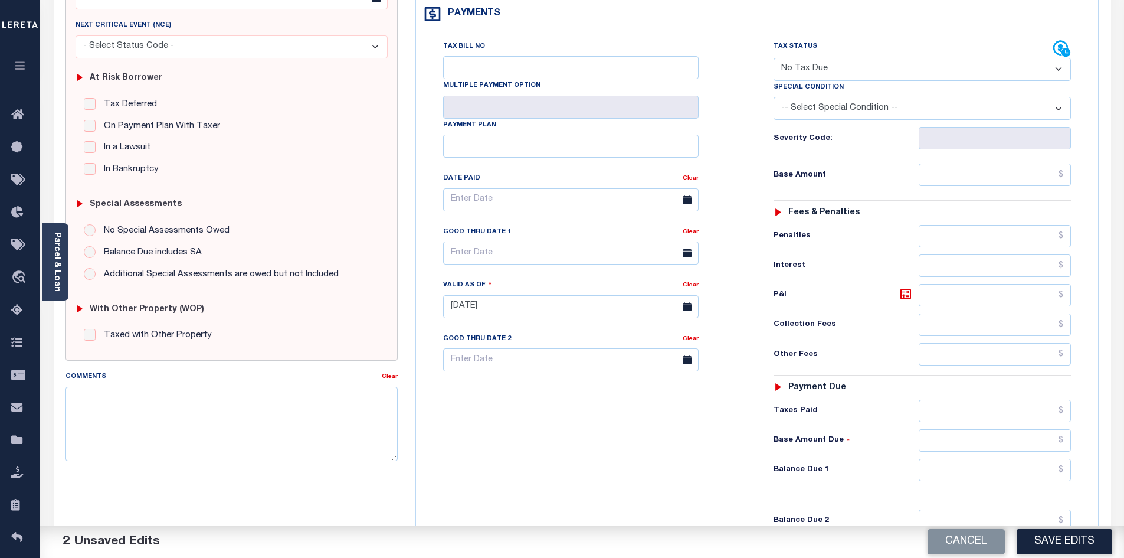
scroll to position [195, 0]
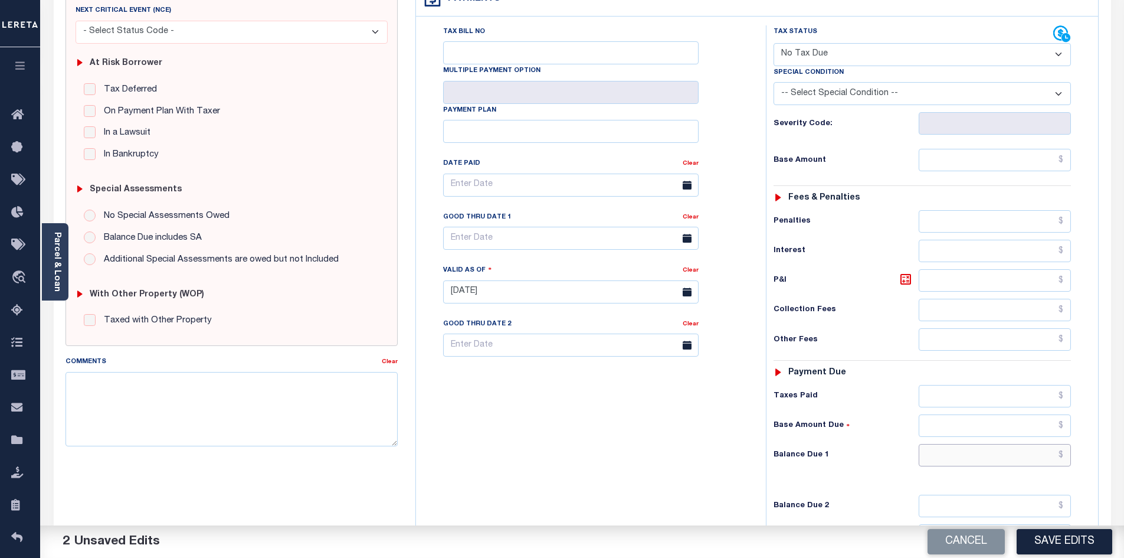
drag, startPoint x: 985, startPoint y: 429, endPoint x: 1015, endPoint y: 423, distance: 30.7
click at [985, 444] on input "text" at bounding box center [995, 455] width 153 height 22
type input "$0.00"
click at [627, 411] on div "Tax Bill No Multiple Payment Option Payment Plan Clear" at bounding box center [588, 285] width 338 height 521
click at [1041, 538] on button "Save Edits" at bounding box center [1065, 541] width 96 height 25
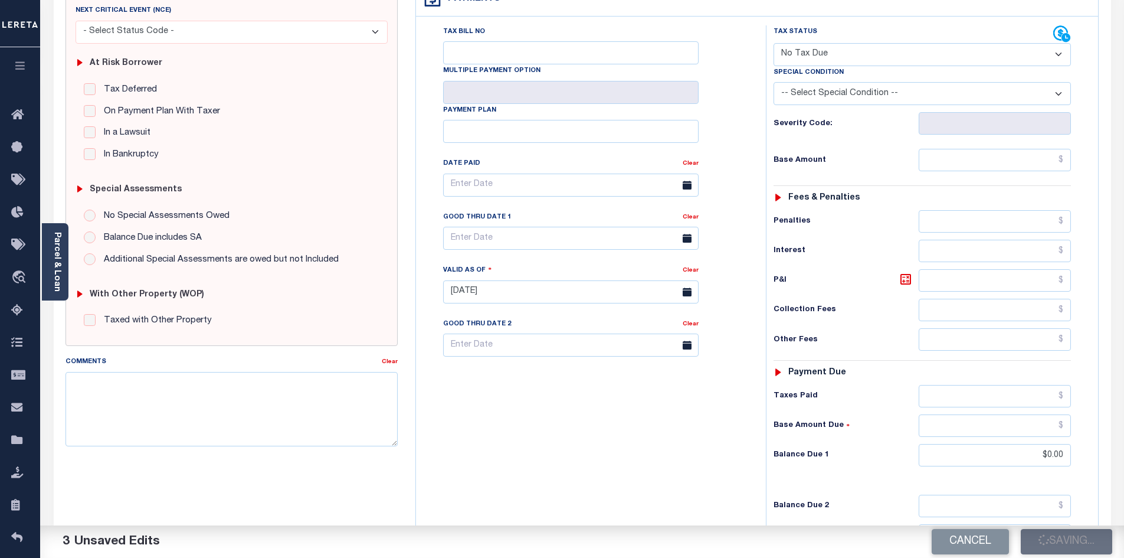
checkbox input "false"
type input "$0"
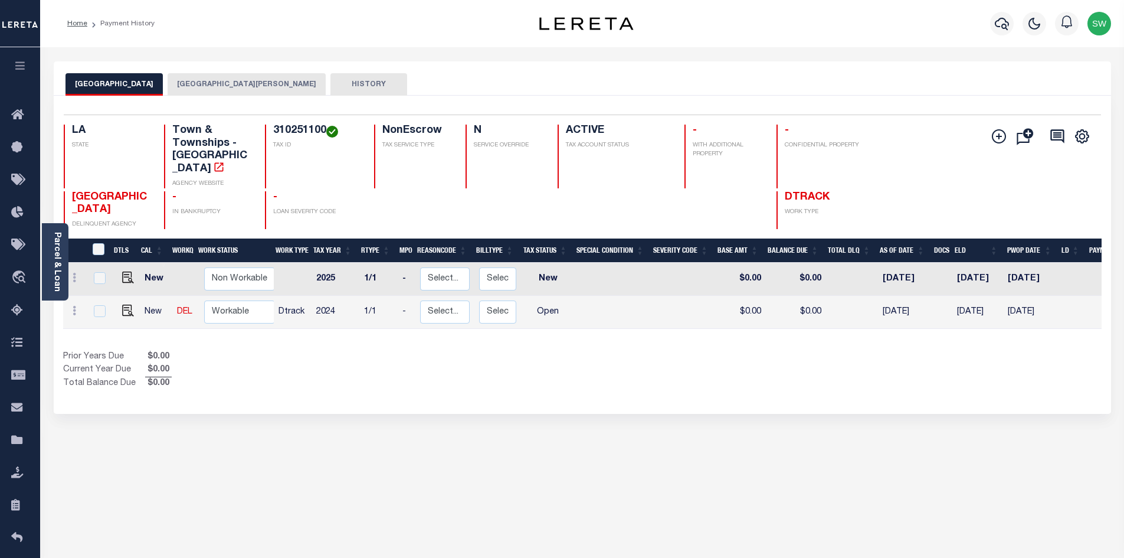
click at [632, 366] on div "Show Tax Lines before Bill Release Date Prior Years Due $0.00 Current Year Due …" at bounding box center [582, 371] width 1039 height 40
click at [1003, 22] on icon "button" at bounding box center [1002, 24] width 14 height 14
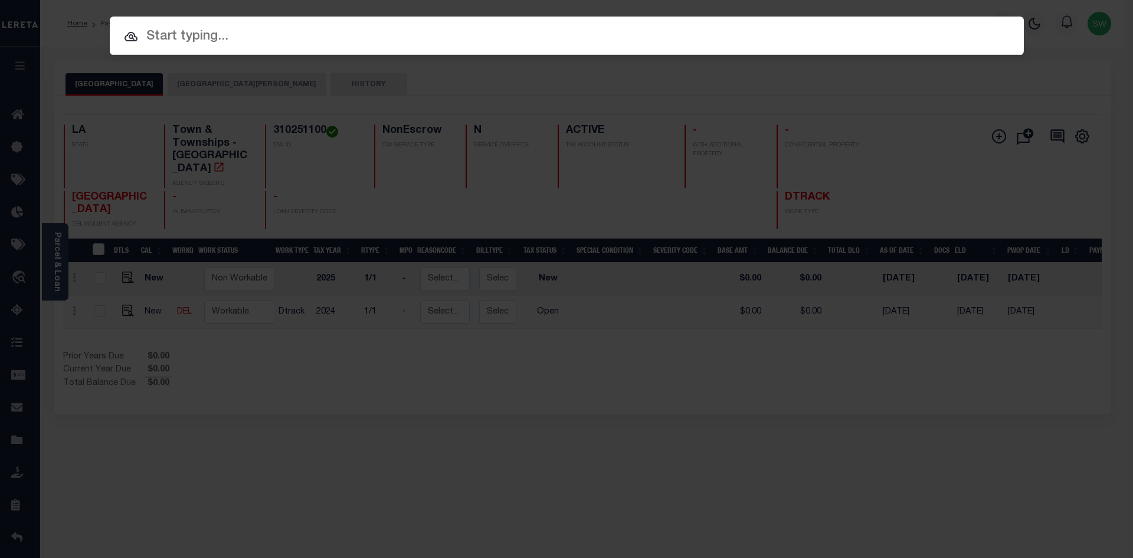
click at [192, 39] on input "text" at bounding box center [567, 37] width 914 height 21
paste input "972400003695"
type input "972400003695"
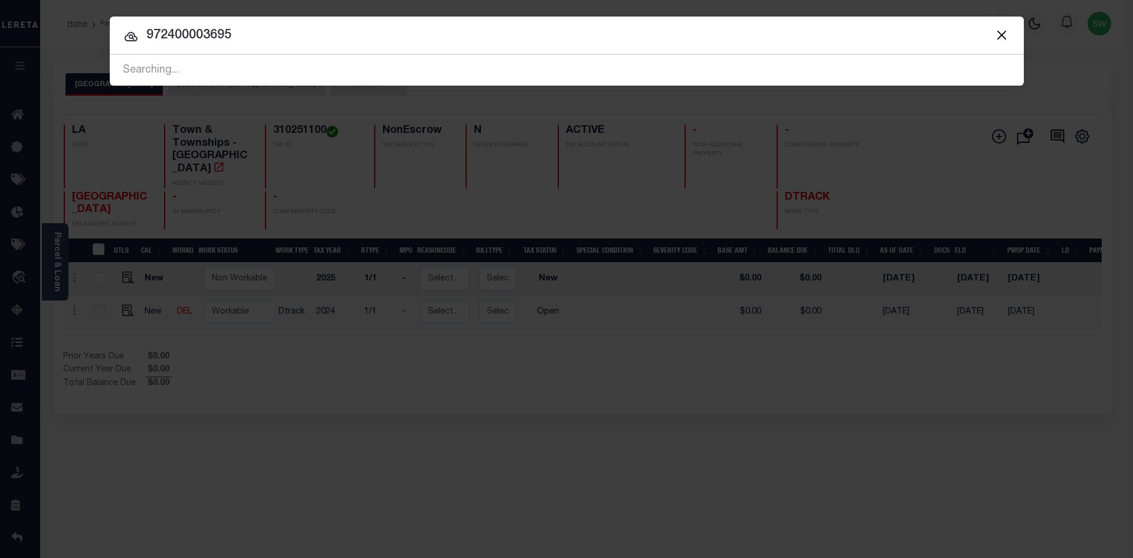
click at [124, 36] on icon at bounding box center [131, 37] width 14 height 14
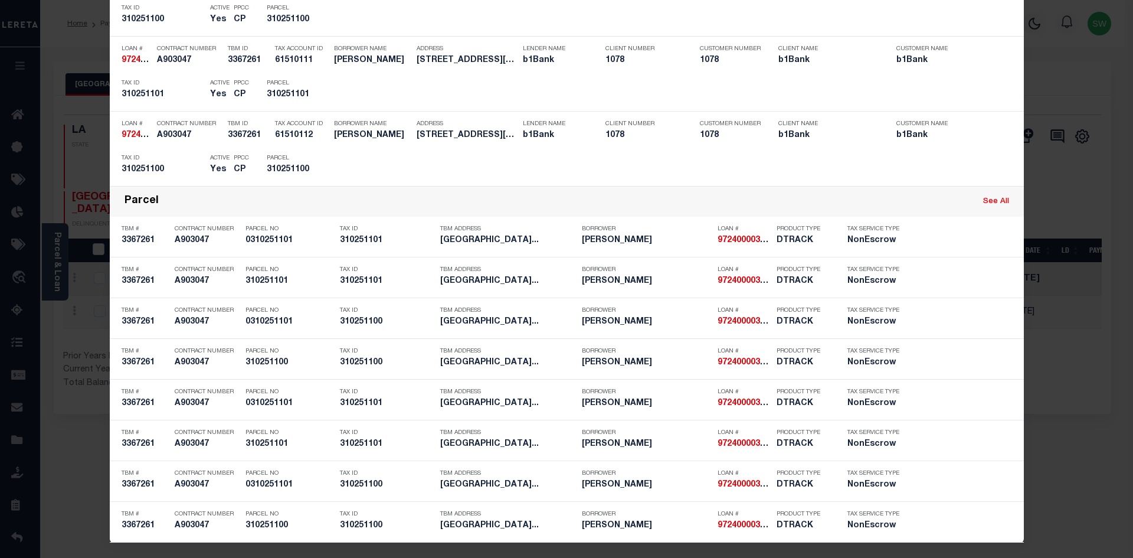
scroll to position [362, 0]
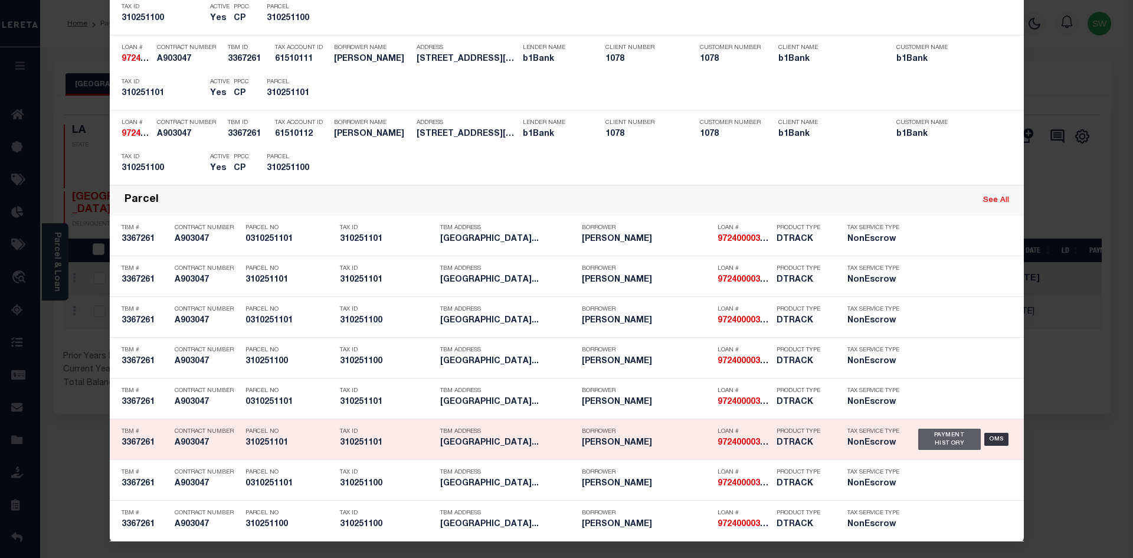
click at [930, 440] on div "Payment History" at bounding box center [949, 438] width 63 height 21
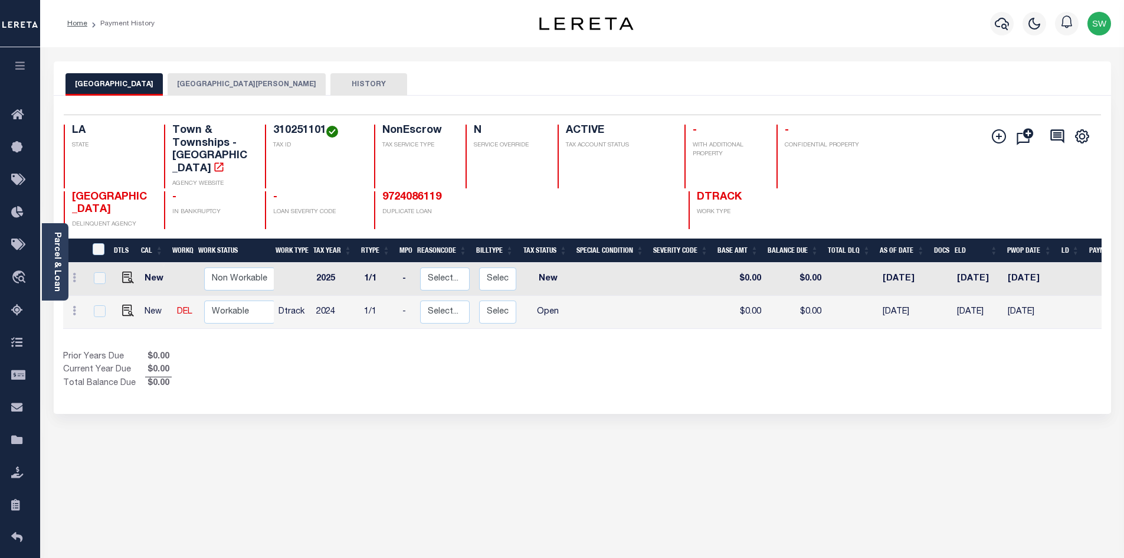
drag, startPoint x: 613, startPoint y: 371, endPoint x: 604, endPoint y: 364, distance: 11.0
click at [607, 371] on div "Show Tax Lines before Bill Release Date Prior Years Due $0.00 Current Year Due …" at bounding box center [582, 371] width 1039 height 40
click at [244, 80] on button "[GEOGRAPHIC_DATA][PERSON_NAME]" at bounding box center [247, 84] width 158 height 22
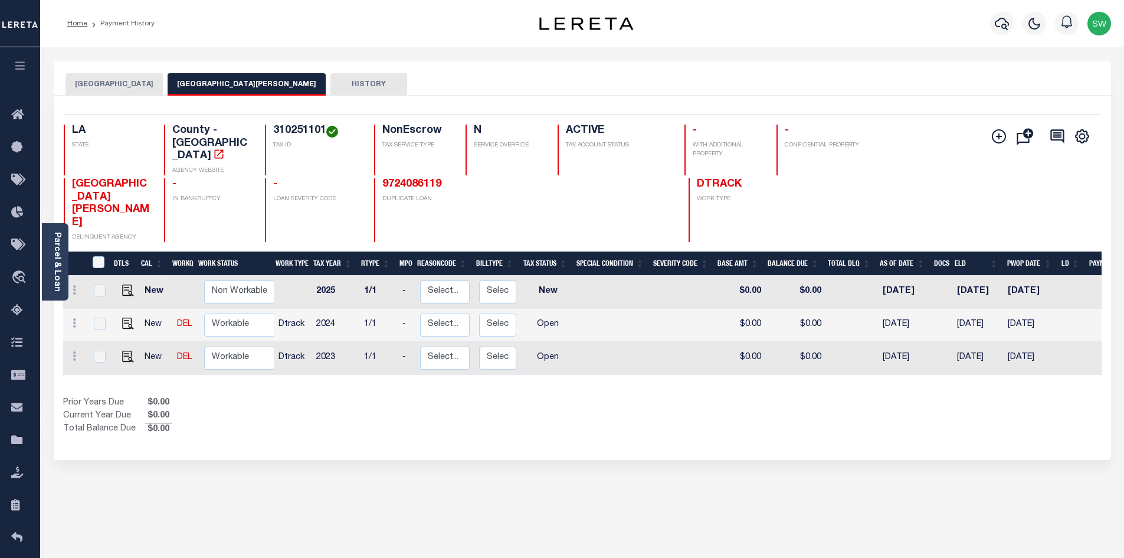
drag, startPoint x: 502, startPoint y: 404, endPoint x: 502, endPoint y: 387, distance: 17.1
click at [502, 404] on div "Prior Years Due $0.00 Current Year Due $0.00 Total Balance Due $0.00" at bounding box center [322, 417] width 519 height 40
drag, startPoint x: 482, startPoint y: 420, endPoint x: 675, endPoint y: 319, distance: 218.3
click at [484, 418] on div "Selected 3 Results 1 Items per page 25 50 100 LA STATE TAX ID N" at bounding box center [582, 278] width 1057 height 364
click at [61, 263] on link "Parcel & Loan" at bounding box center [57, 262] width 8 height 60
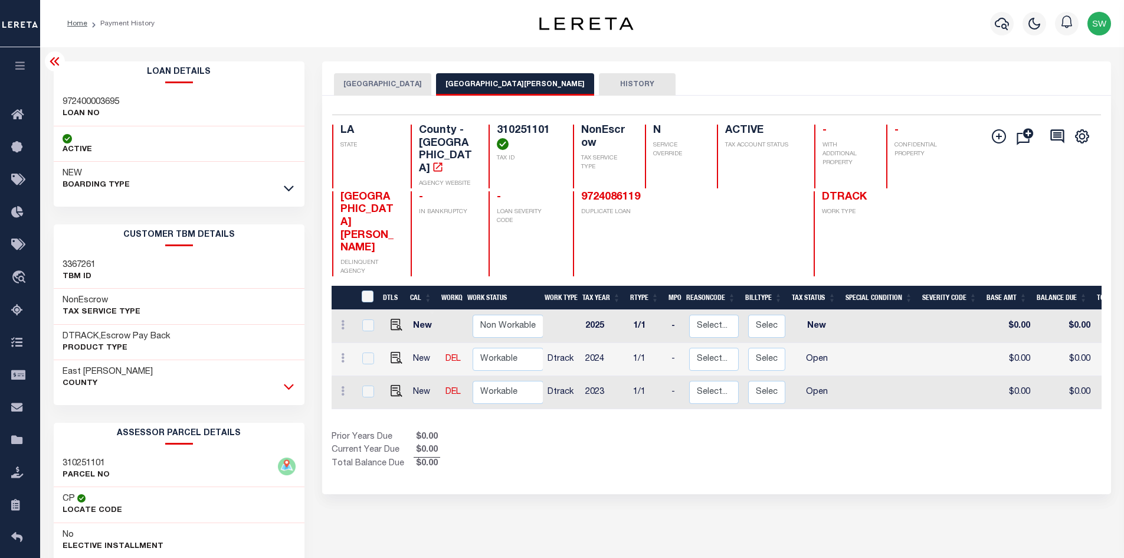
click at [291, 388] on icon at bounding box center [289, 387] width 10 height 6
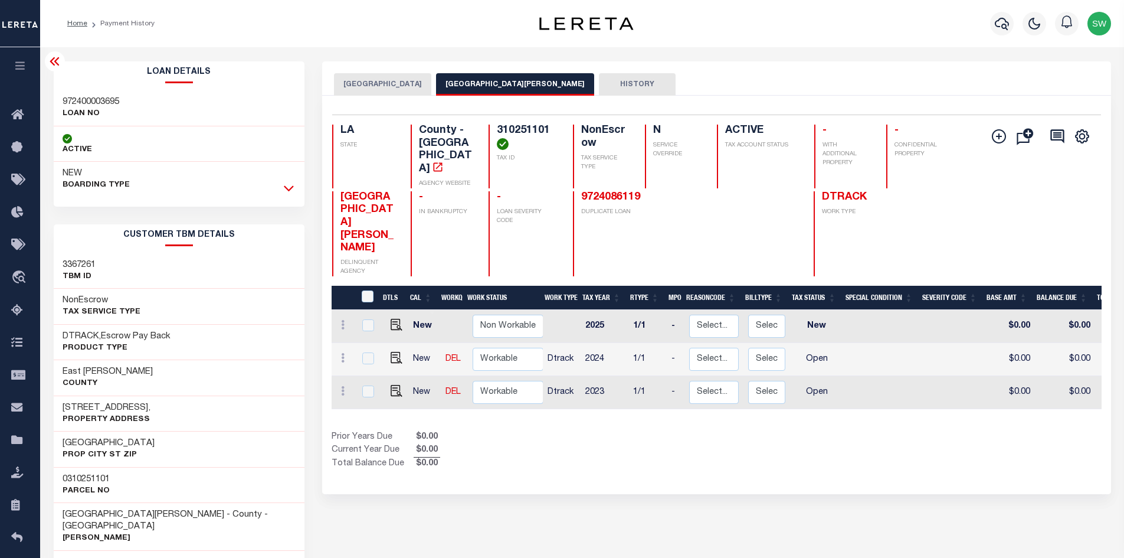
click at [290, 191] on icon at bounding box center [289, 189] width 10 height 6
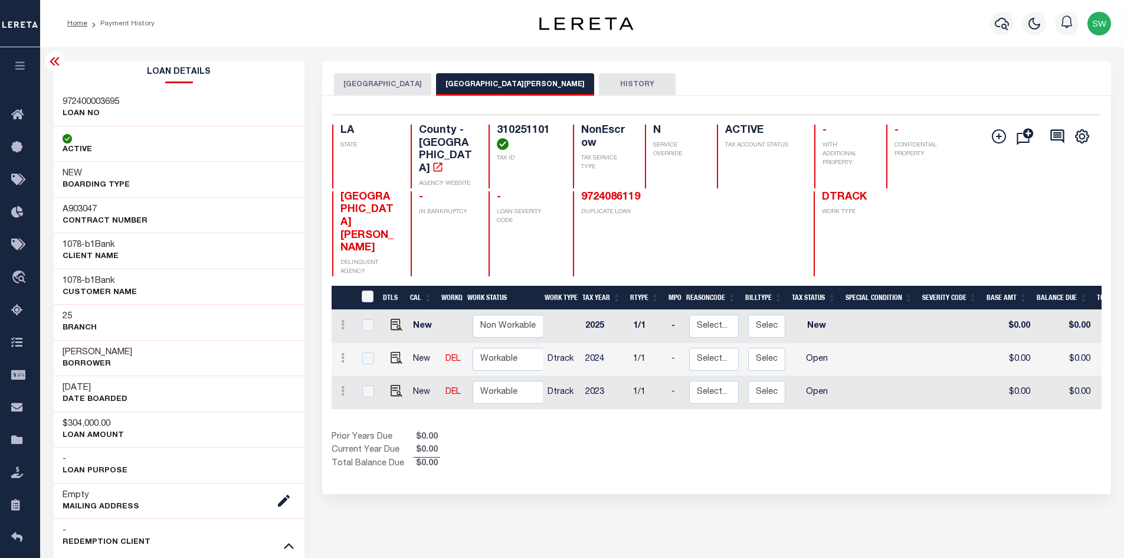
drag, startPoint x: 757, startPoint y: 401, endPoint x: 677, endPoint y: 358, distance: 90.3
click at [754, 431] on div "Show Tax Lines before Bill Release Date Prior Years Due $0.00 Current Year Due …" at bounding box center [717, 451] width 770 height 40
click at [396, 352] on img "" at bounding box center [397, 358] width 12 height 12
checkbox input "true"
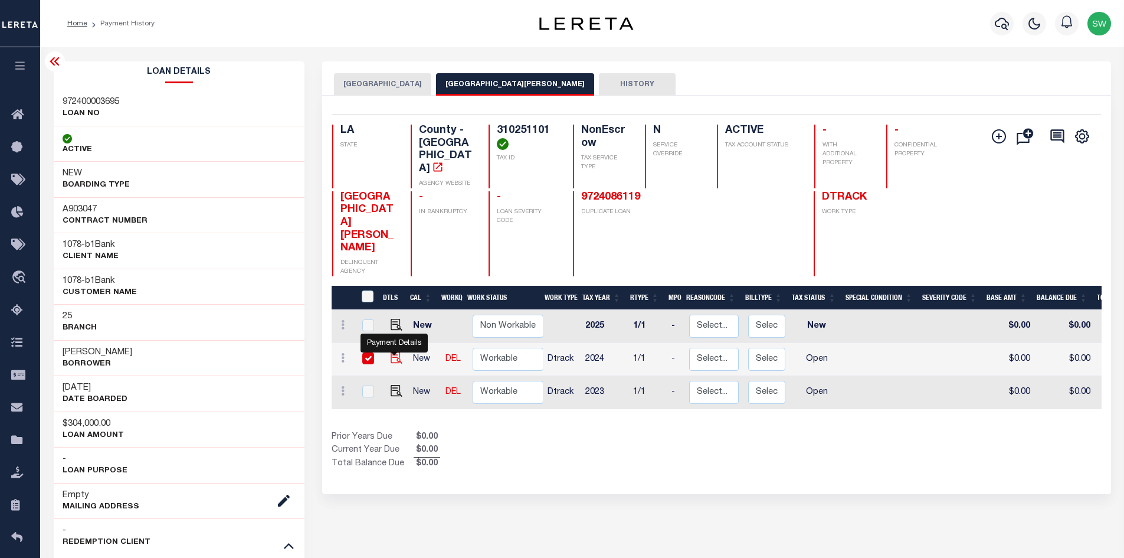
checkbox input "true"
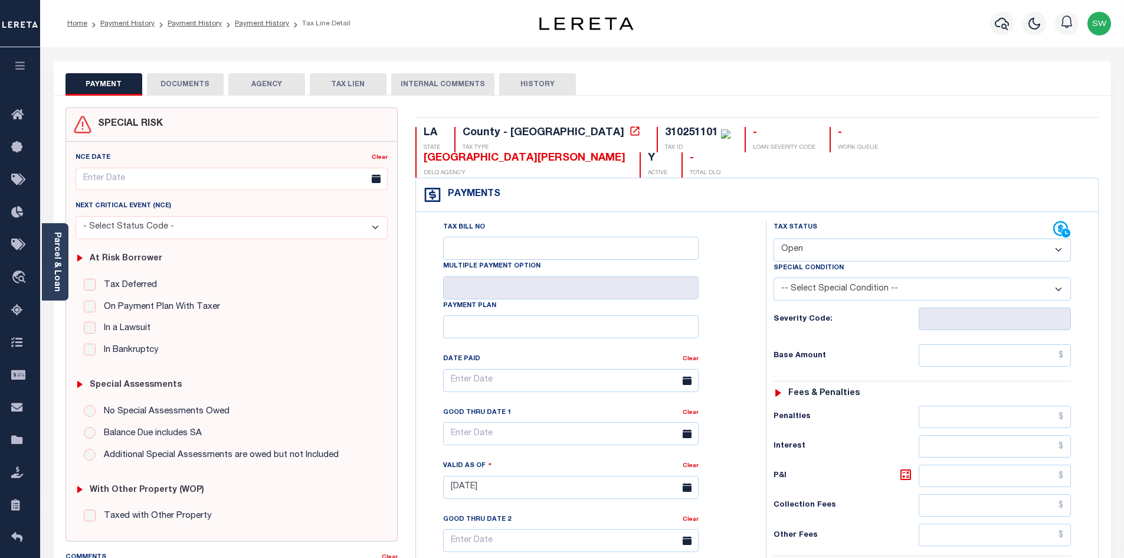
click at [1060, 238] on select "- Select Status Code - Open Due/Unpaid Paid Incomplete No Tax Due Internal Refu…" at bounding box center [922, 249] width 297 height 23
select select "PYD"
click at [774, 238] on select "- Select Status Code - Open Due/Unpaid Paid Incomplete No Tax Due Internal Refu…" at bounding box center [922, 249] width 297 height 23
type input "[DATE]"
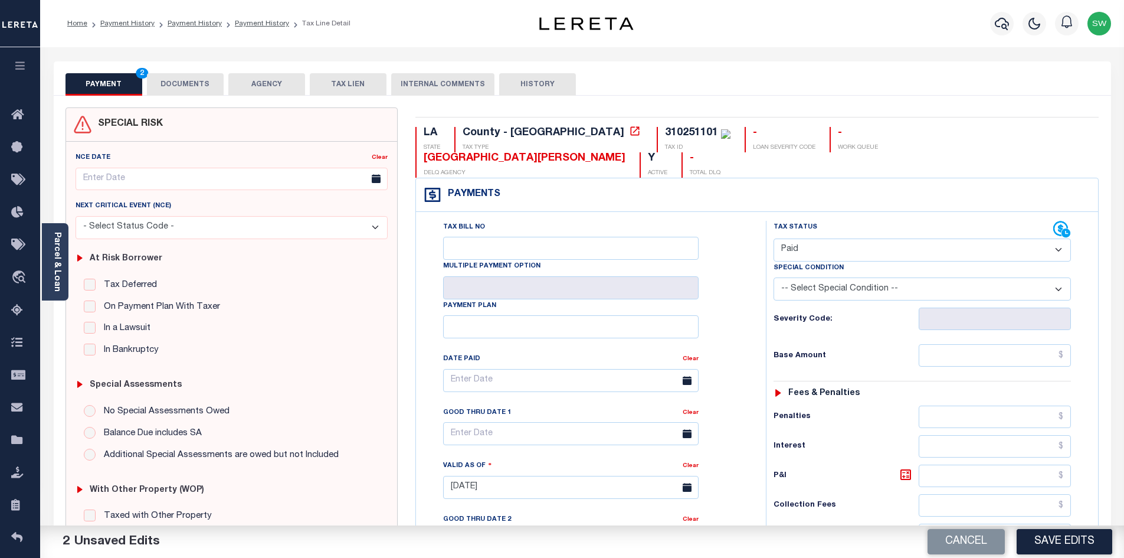
click at [746, 270] on div "Tax Bill No Multiple Payment Option Payment Plan Clear" at bounding box center [588, 386] width 320 height 331
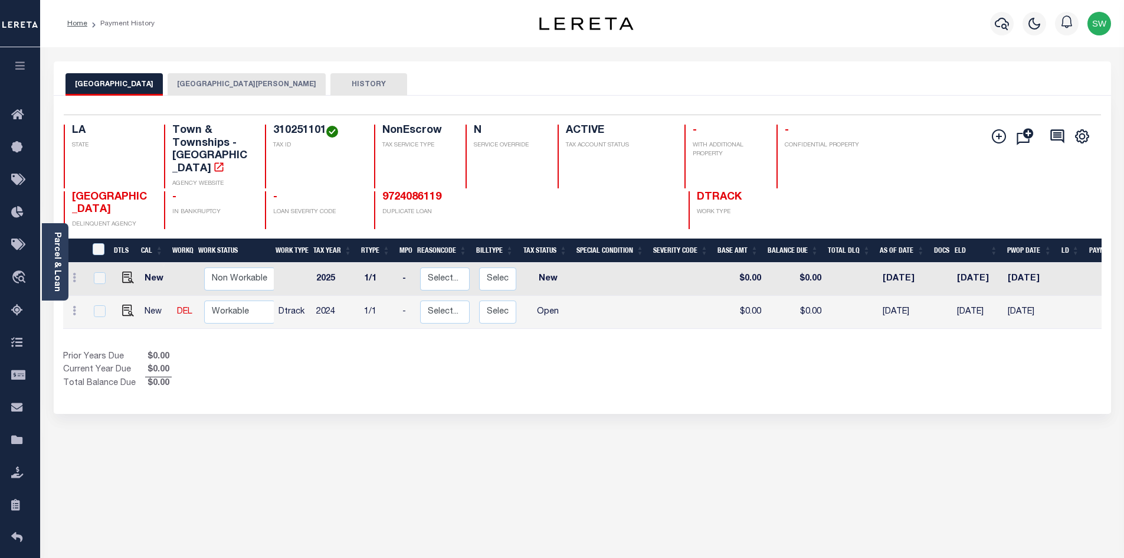
click at [702, 393] on div "Selected 2 Results 1 Items per page 25 50 100 LA STATE TAX ID N" at bounding box center [582, 255] width 1057 height 318
click at [222, 86] on button "[GEOGRAPHIC_DATA][PERSON_NAME]" at bounding box center [247, 84] width 158 height 22
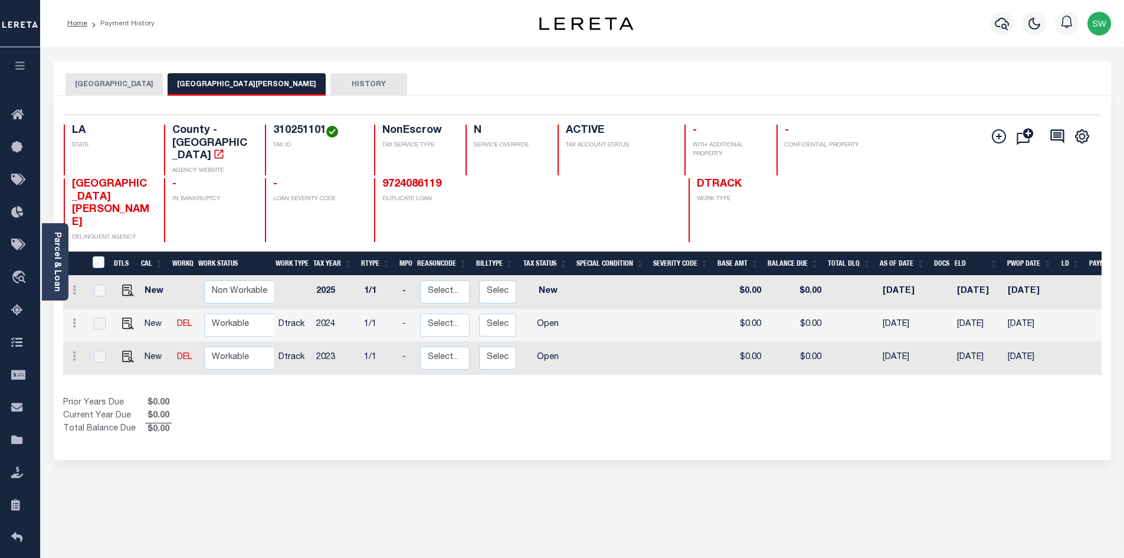
drag, startPoint x: 392, startPoint y: 384, endPoint x: 338, endPoint y: 340, distance: 70.1
click at [391, 397] on div "Prior Years Due $0.00 Current Year Due $0.00 Total Balance Due $0.00" at bounding box center [322, 417] width 519 height 40
click at [127, 317] on img "" at bounding box center [128, 323] width 12 height 12
checkbox input "true"
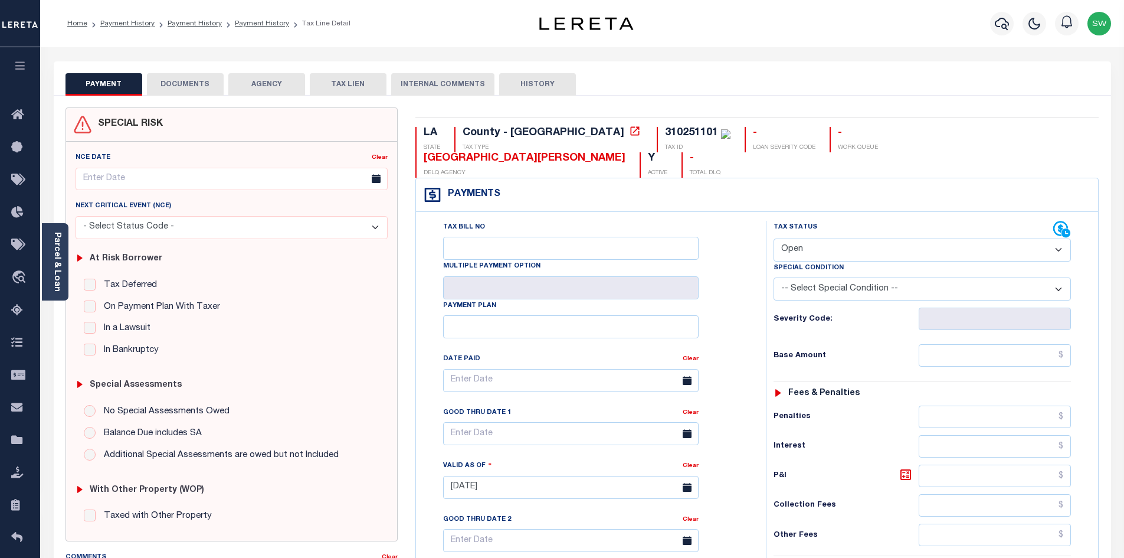
click at [1055, 238] on select "- Select Status Code - Open Due/Unpaid Paid Incomplete No Tax Due Internal Refu…" at bounding box center [922, 249] width 297 height 23
select select "PYD"
click at [774, 238] on select "- Select Status Code - Open Due/Unpaid Paid Incomplete No Tax Due Internal Refu…" at bounding box center [922, 249] width 297 height 23
type input "[DATE]"
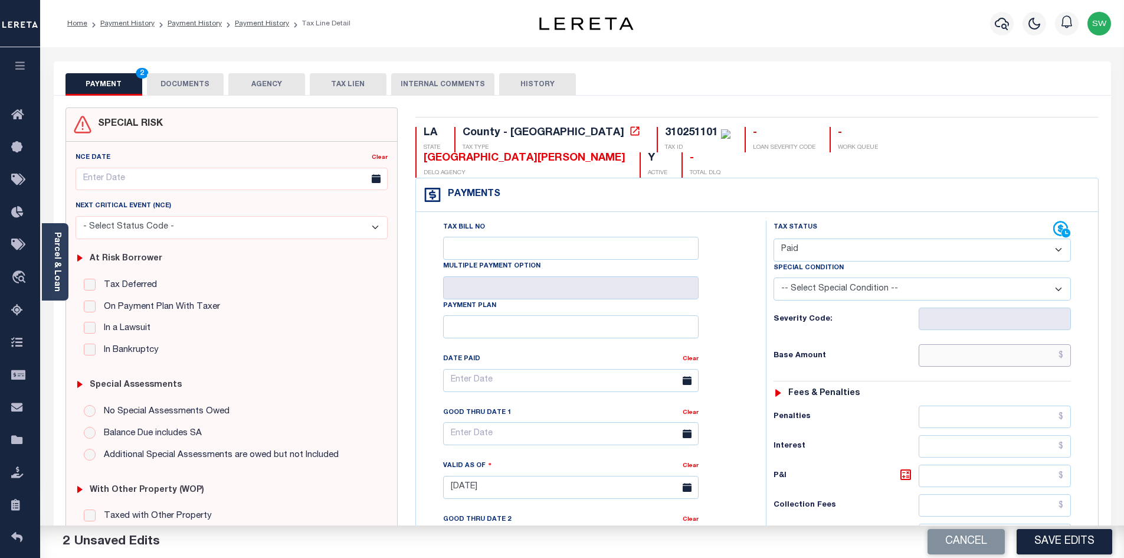
click at [961, 344] on input "text" at bounding box center [995, 355] width 153 height 22
paste input "3,331.79"
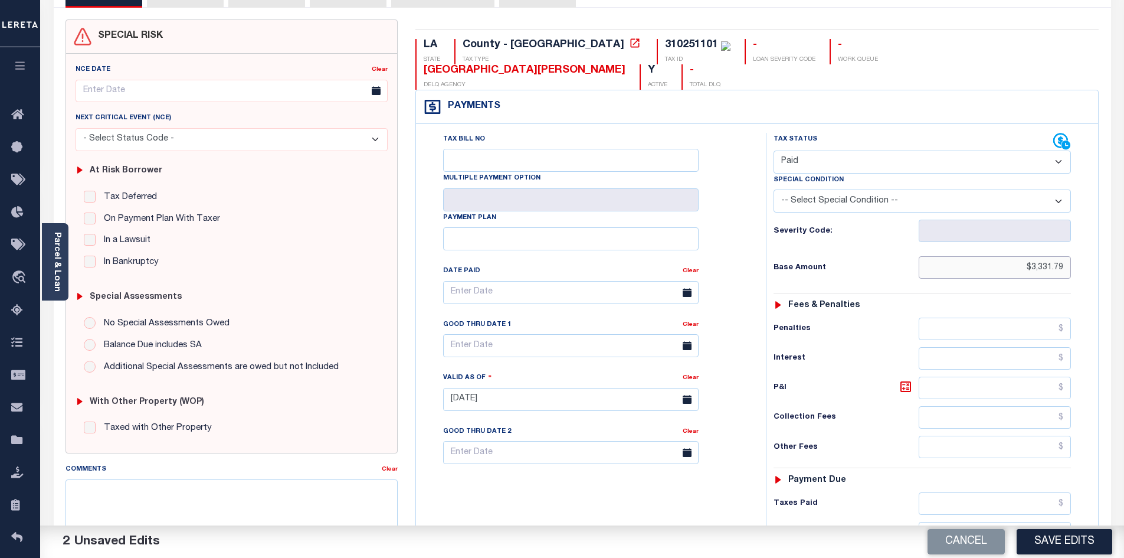
scroll to position [109, 0]
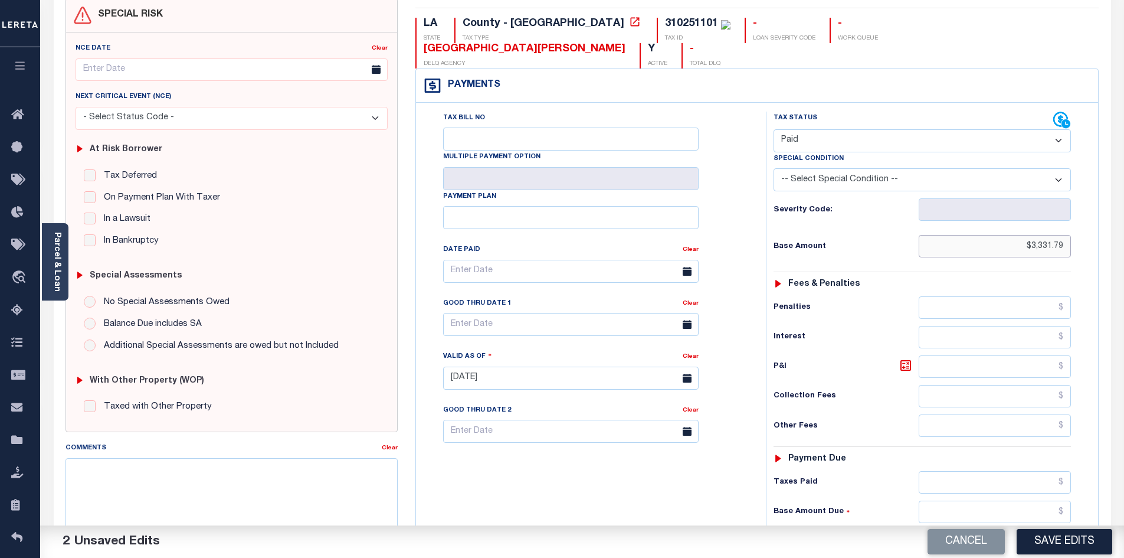
type input "$3,331.79"
click at [970, 471] on input "text" at bounding box center [995, 482] width 153 height 22
paste input "3,331.79"
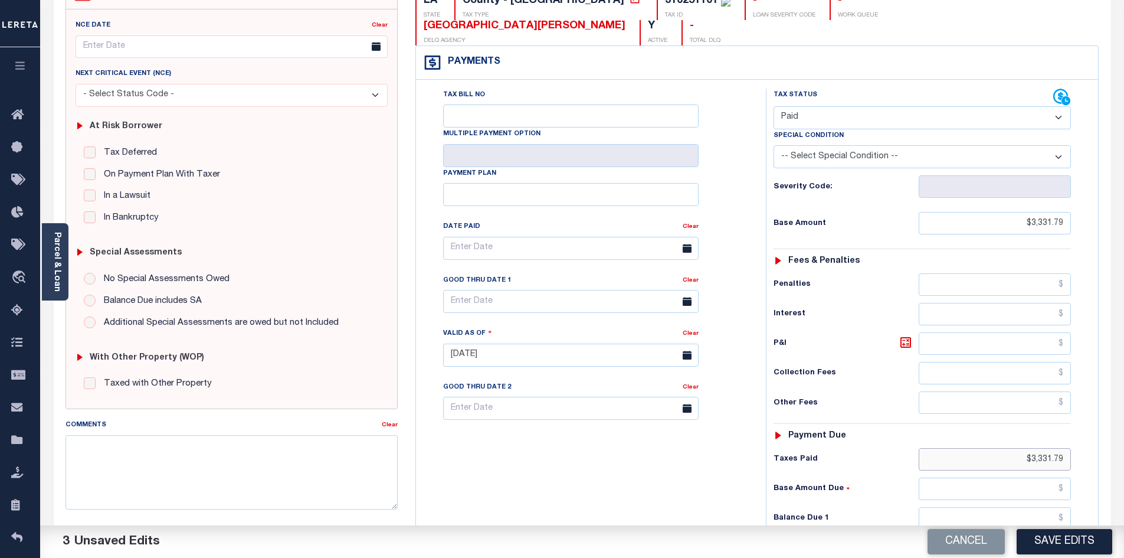
scroll to position [179, 0]
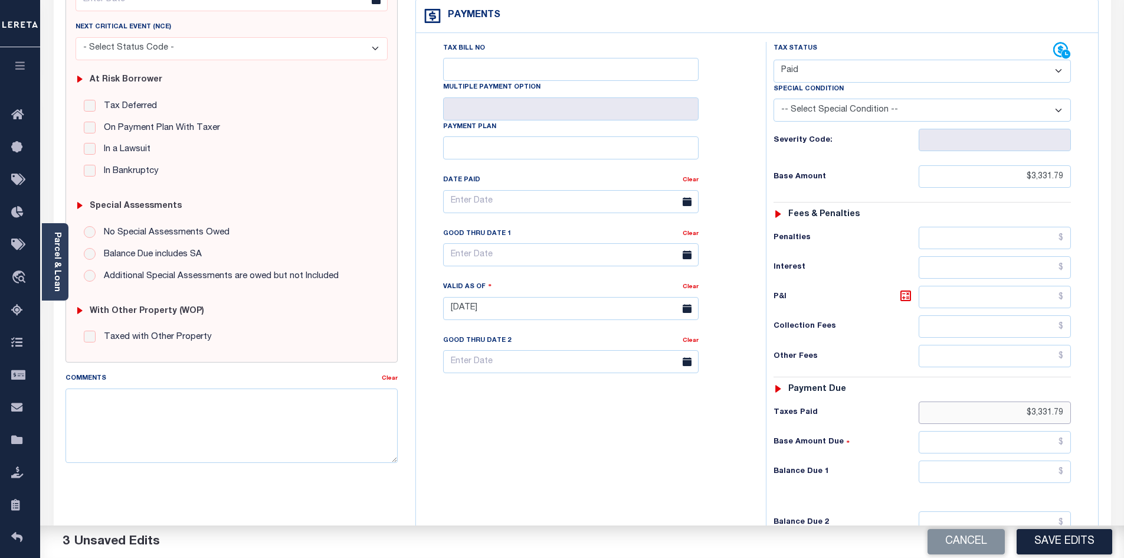
type input "$3,331.79"
click at [1037, 460] on input "text" at bounding box center [995, 471] width 153 height 22
type input "$0.00"
click at [719, 437] on div "Tax Bill No Multiple Payment Option Payment Plan Clear" at bounding box center [588, 302] width 338 height 521
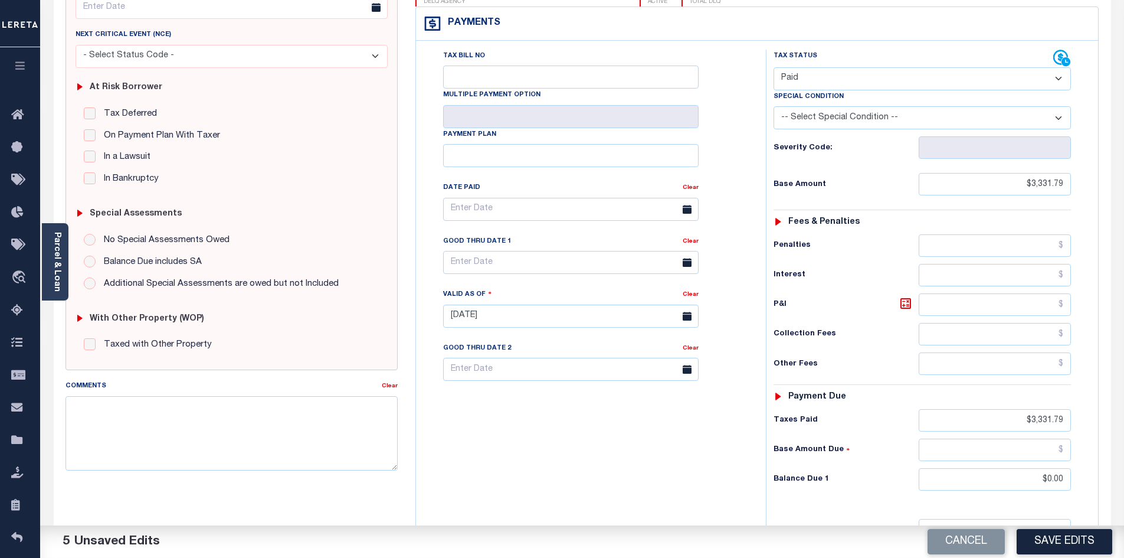
scroll to position [169, 0]
click at [1079, 538] on button "Save Edits" at bounding box center [1065, 541] width 96 height 25
checkbox input "false"
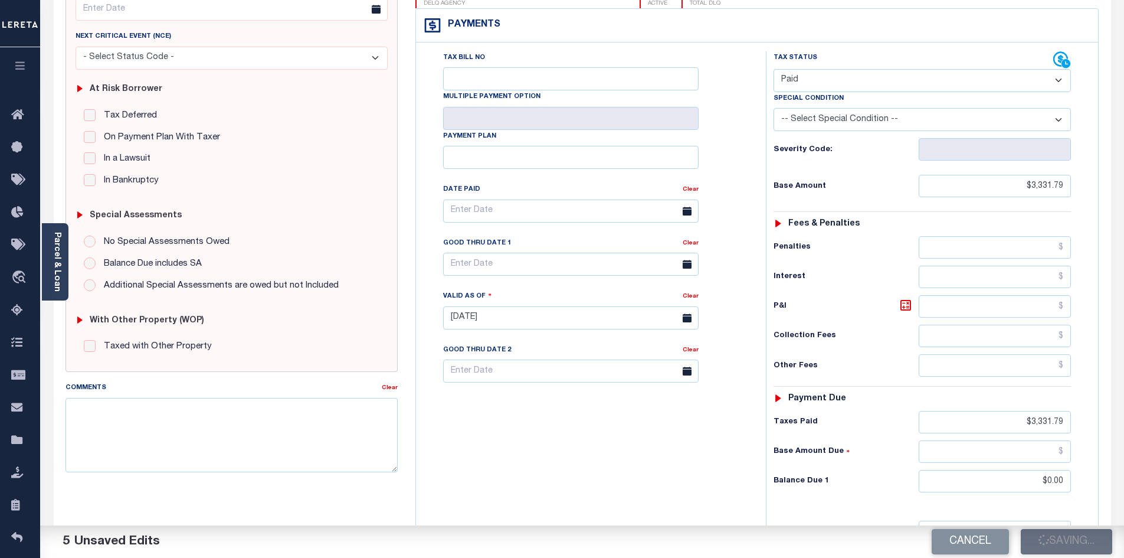
type input "$3,331.79"
type input "$0"
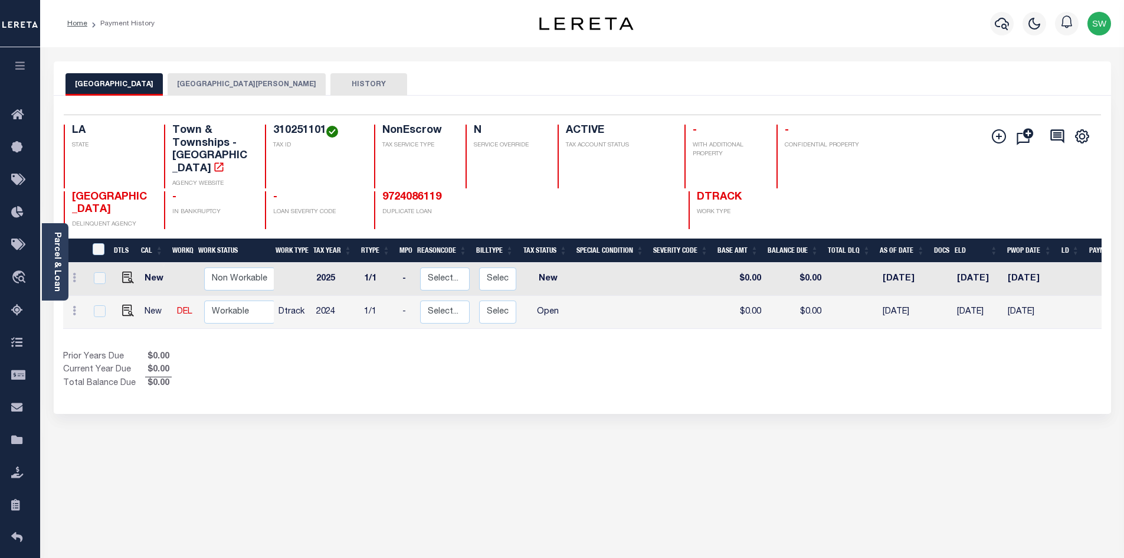
drag, startPoint x: 263, startPoint y: 84, endPoint x: 276, endPoint y: 95, distance: 16.8
click at [264, 85] on button "[GEOGRAPHIC_DATA][PERSON_NAME]" at bounding box center [247, 84] width 158 height 22
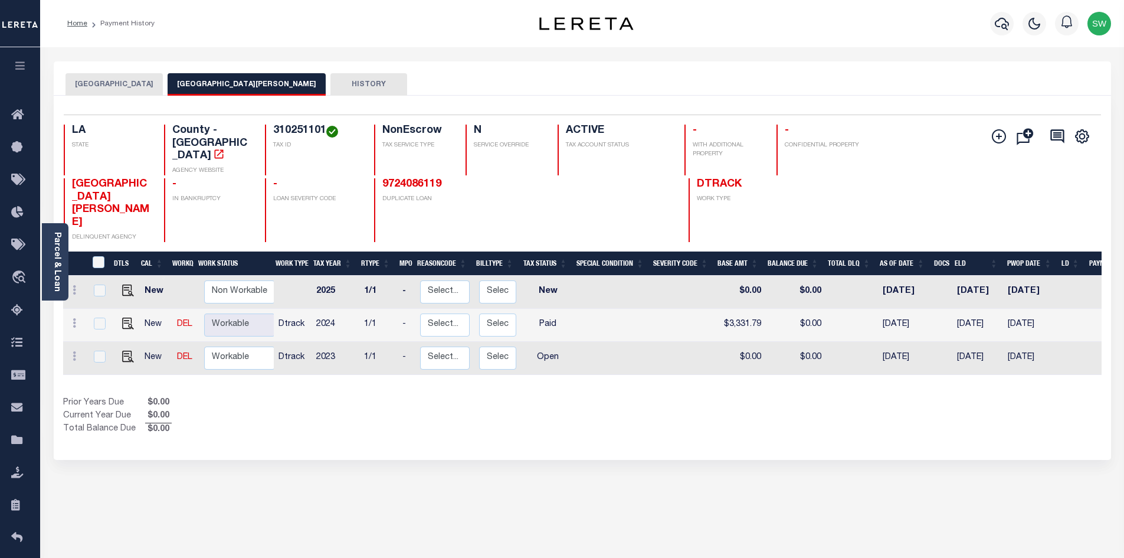
click at [604, 397] on div "Show Tax Lines before Bill Release Date Prior Years Due $0.00 Current Year Due …" at bounding box center [582, 417] width 1039 height 40
click at [125, 351] on img "" at bounding box center [128, 357] width 12 height 12
checkbox input "true"
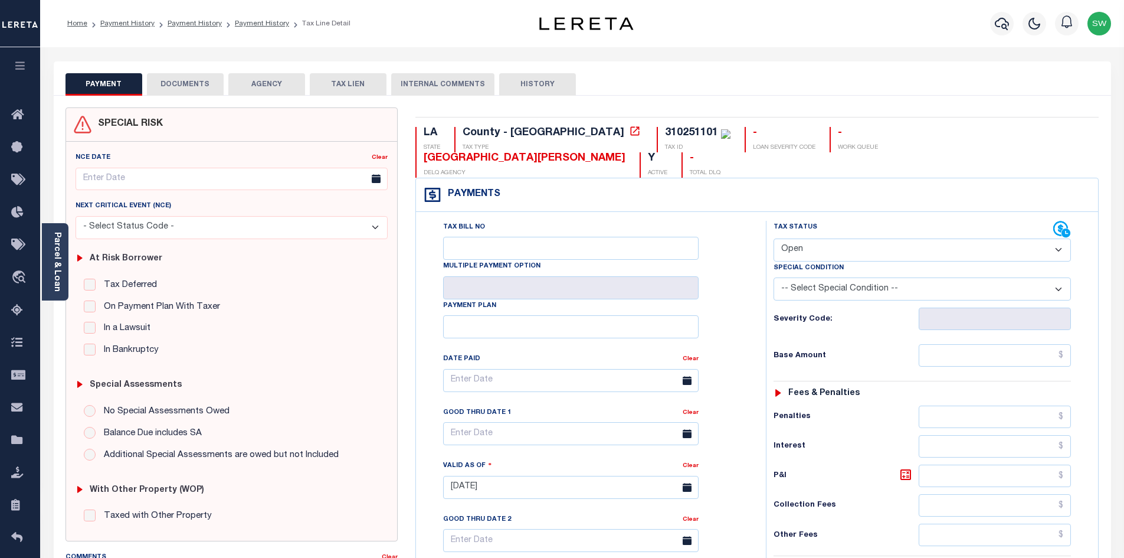
drag, startPoint x: 1057, startPoint y: 225, endPoint x: 1041, endPoint y: 233, distance: 17.7
click at [1057, 238] on select "- Select Status Code - Open Due/Unpaid Paid Incomplete No Tax Due Internal Refu…" at bounding box center [922, 249] width 297 height 23
select select "NTX"
click at [774, 238] on select "- Select Status Code - Open Due/Unpaid Paid Incomplete No Tax Due Internal Refu…" at bounding box center [922, 249] width 297 height 23
type input "[DATE]"
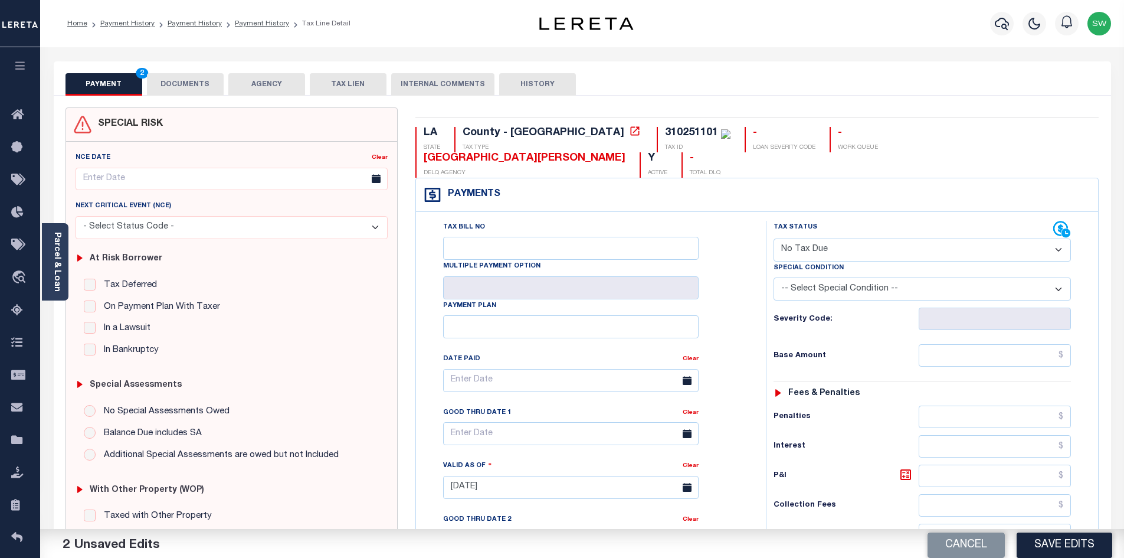
click at [758, 345] on div "Tax Status Status" at bounding box center [926, 481] width 338 height 521
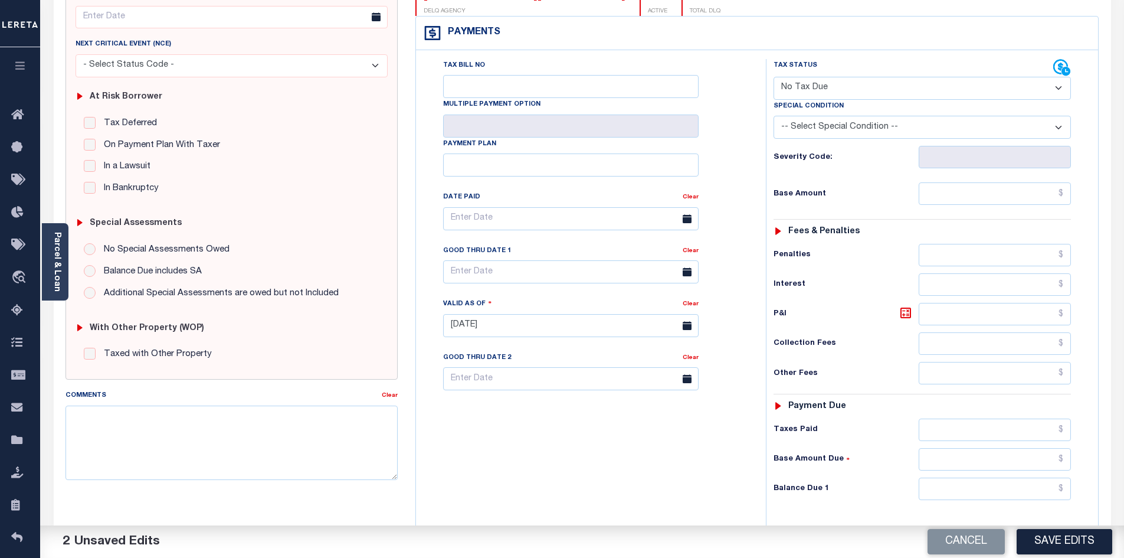
scroll to position [166, 0]
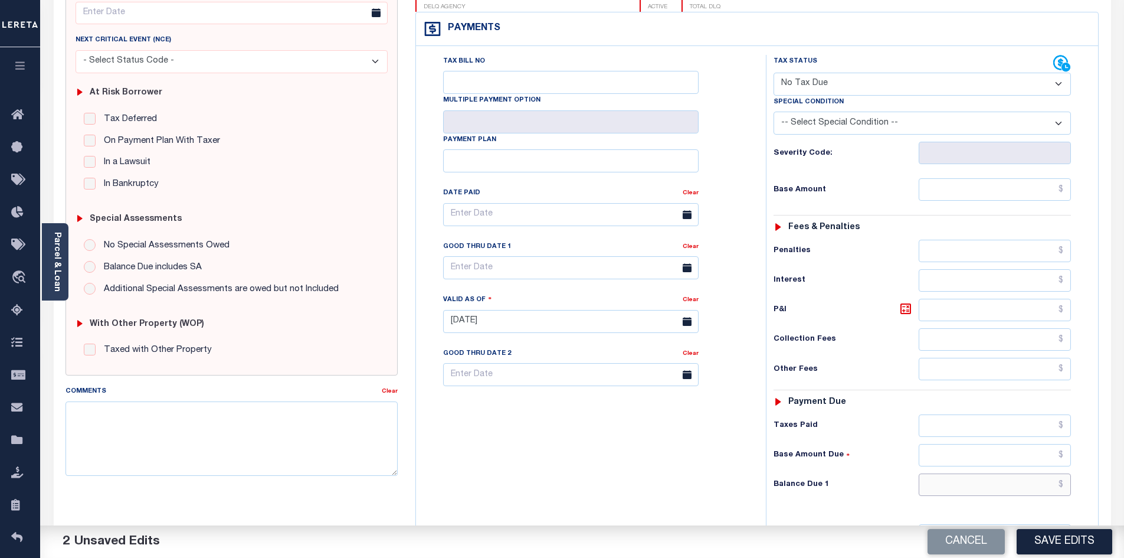
click at [1005, 473] on input "text" at bounding box center [995, 484] width 153 height 22
type input "$0.00"
drag, startPoint x: 592, startPoint y: 492, endPoint x: 615, endPoint y: 491, distance: 23.0
click at [595, 492] on div "Tax Bill No Multiple Payment Option Payment Plan Clear" at bounding box center [588, 315] width 338 height 521
click at [1071, 545] on button "Save Edits" at bounding box center [1065, 541] width 96 height 25
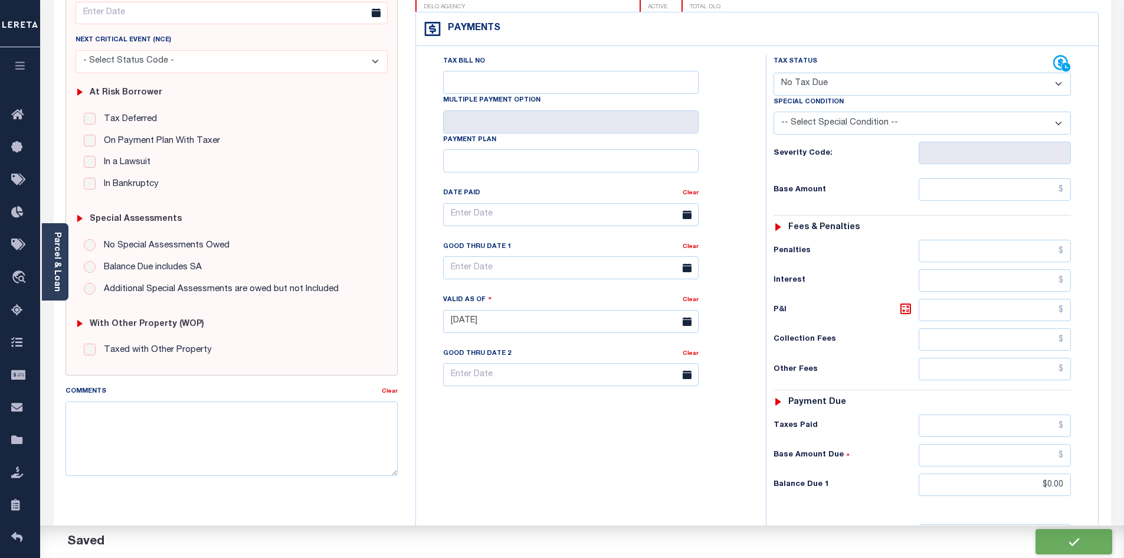
checkbox input "false"
type input "$0"
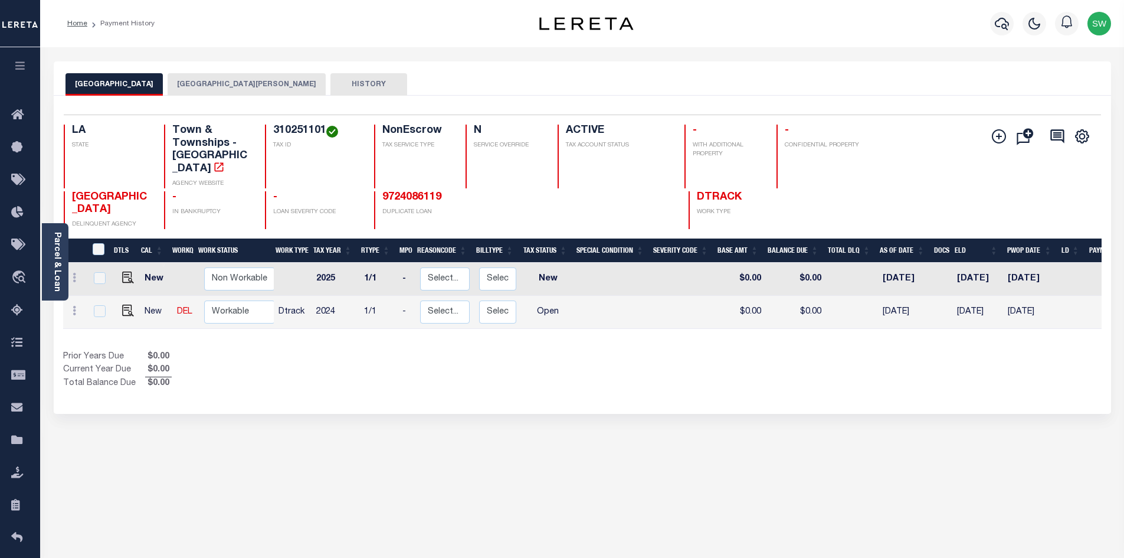
click at [526, 390] on div "Prior Years Due $0.00 Current Year Due $0.00 Total Balance Due $0.00" at bounding box center [322, 371] width 519 height 40
click at [238, 78] on button "[GEOGRAPHIC_DATA][PERSON_NAME]" at bounding box center [247, 84] width 158 height 22
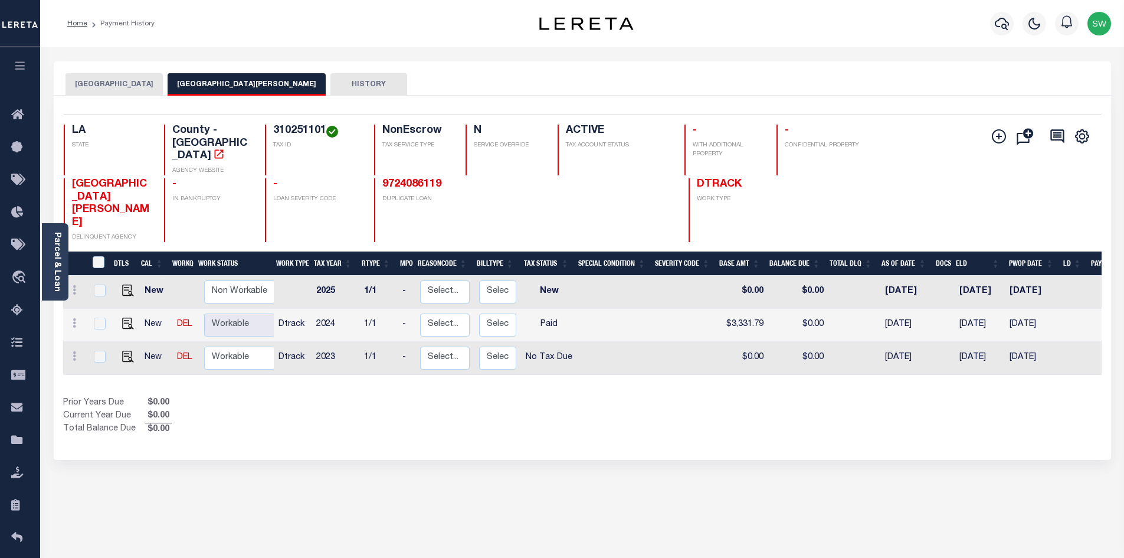
click at [507, 411] on div "Selected 3 Results 1 Items per page 25 50 100 LA STATE TAX ID N" at bounding box center [582, 278] width 1057 height 364
click at [224, 346] on select "Non Workable Workable" at bounding box center [239, 357] width 71 height 23
checkbox input "true"
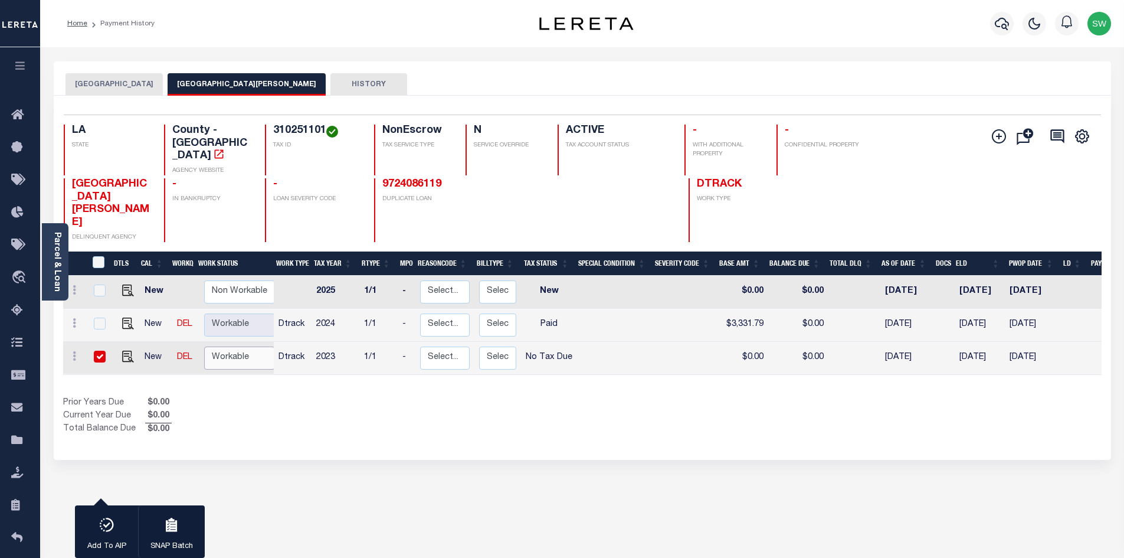
select select "true"
click at [204, 346] on select "Non Workable Workable" at bounding box center [239, 357] width 71 height 23
checkbox input "false"
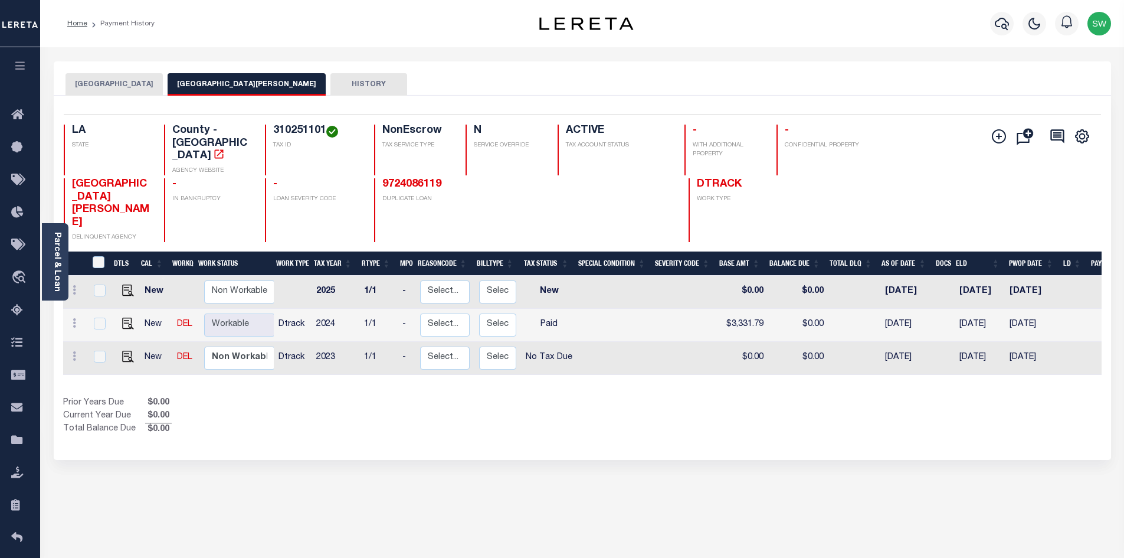
click at [311, 403] on div "Prior Years Due $0.00 Current Year Due $0.00 Total Balance Due $0.00" at bounding box center [322, 417] width 519 height 40
click at [605, 402] on div "Show Tax Lines before Bill Release Date Prior Years Due $0.00 Current Year Due …" at bounding box center [582, 417] width 1039 height 40
click at [1003, 24] on icon "button" at bounding box center [1002, 24] width 14 height 14
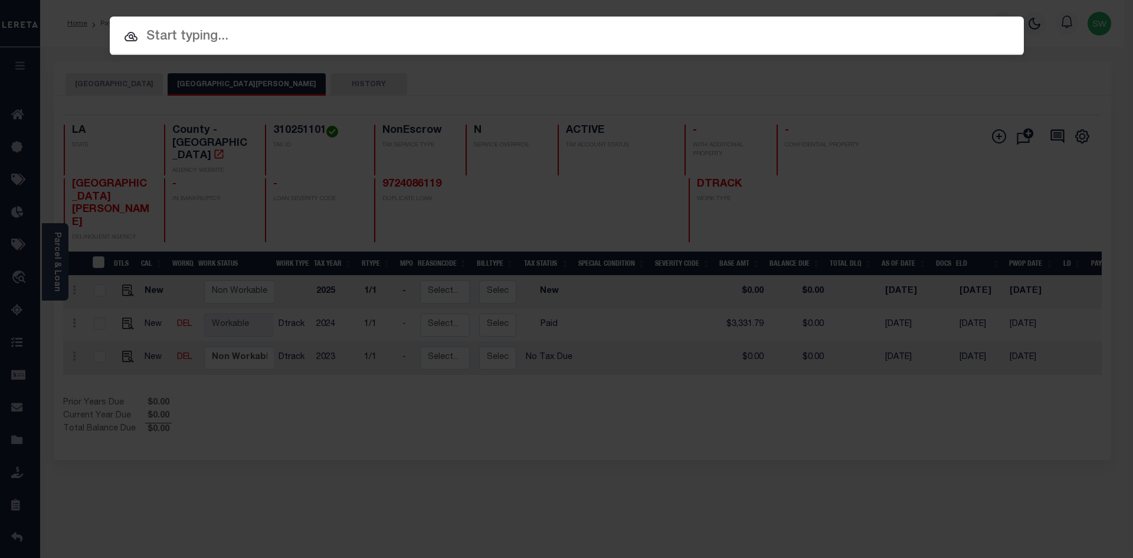
click at [158, 38] on input "text" at bounding box center [567, 37] width 914 height 21
paste input "972400003695"
type input "972400003695"
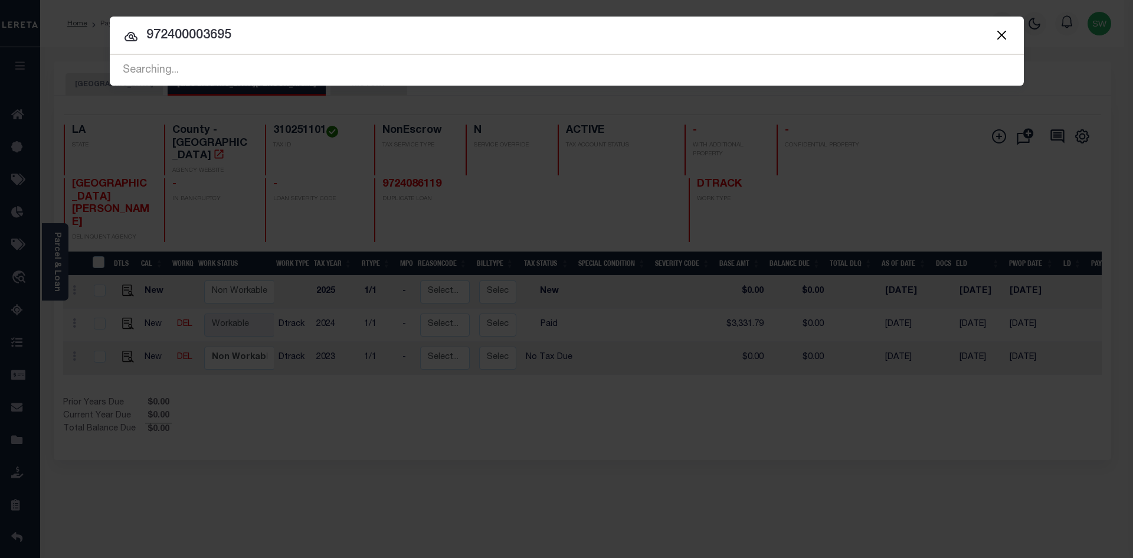
click at [129, 40] on icon at bounding box center [131, 36] width 13 height 9
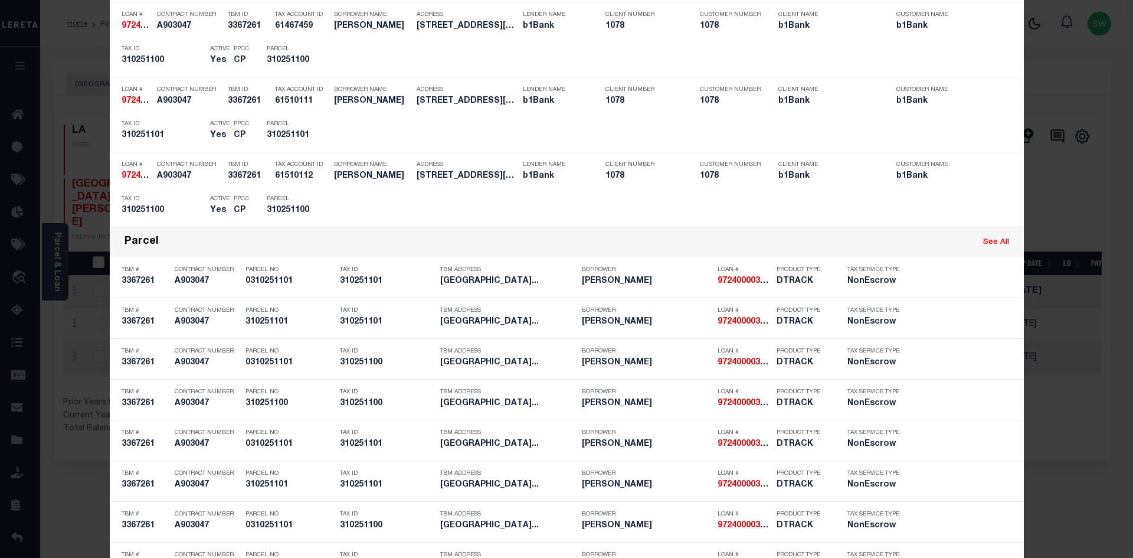
scroll to position [362, 0]
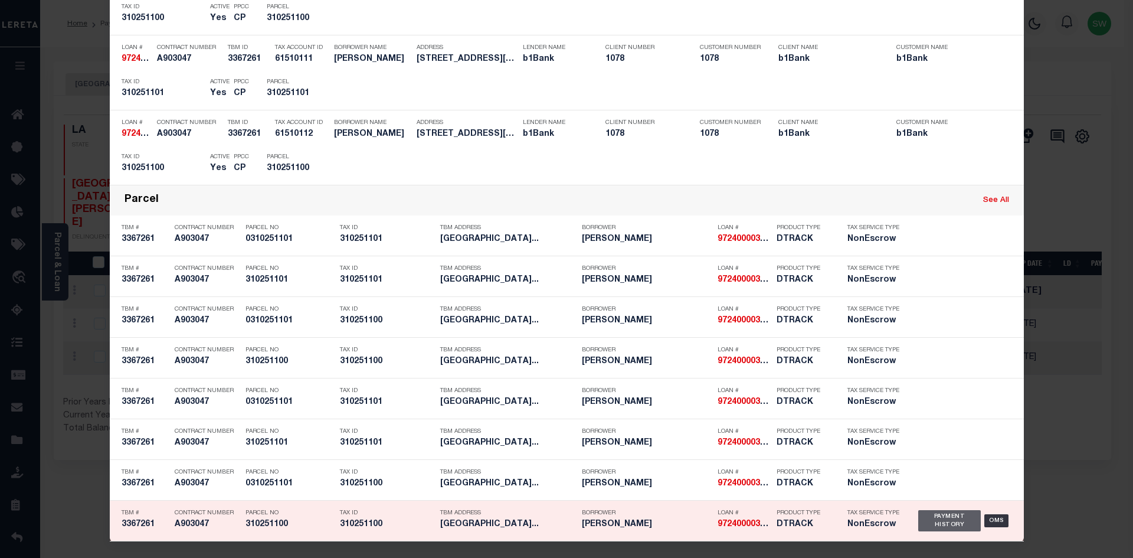
click at [940, 528] on div "Payment History" at bounding box center [949, 520] width 63 height 21
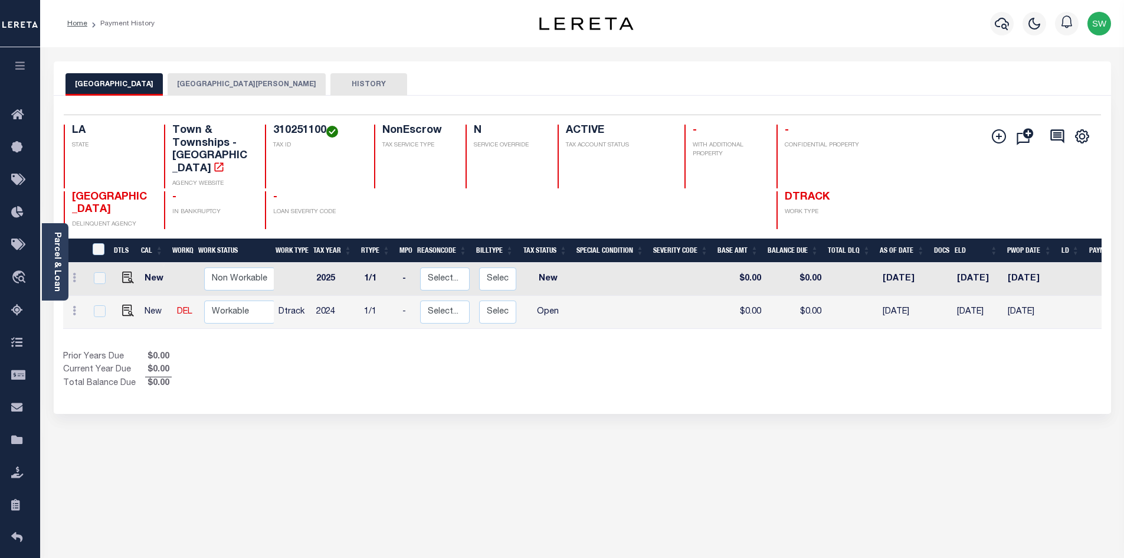
click at [261, 86] on button "[GEOGRAPHIC_DATA][PERSON_NAME]" at bounding box center [247, 84] width 158 height 22
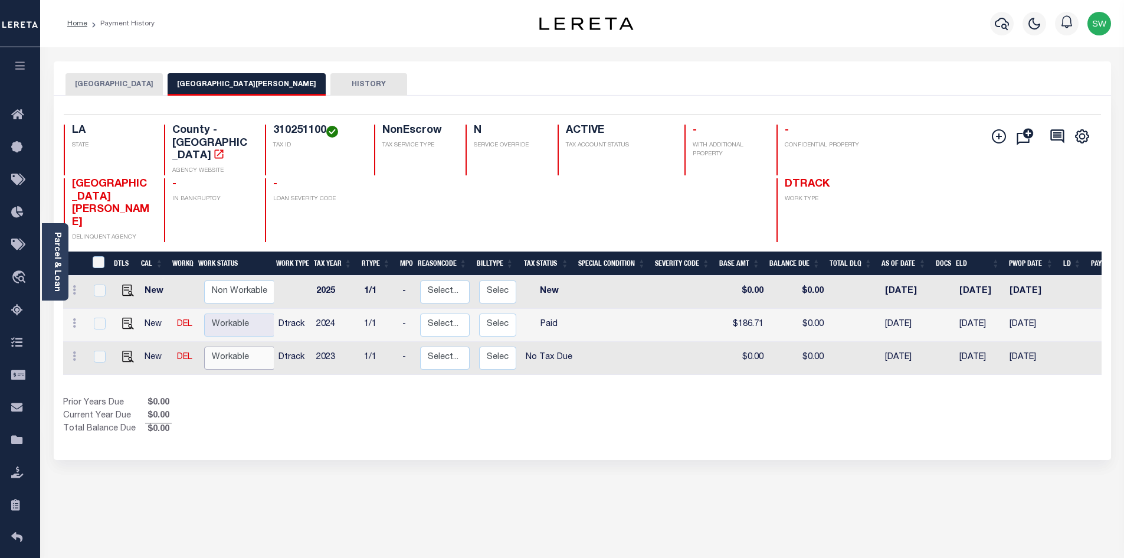
click at [240, 346] on select "Non Workable Workable" at bounding box center [239, 357] width 71 height 23
checkbox input "true"
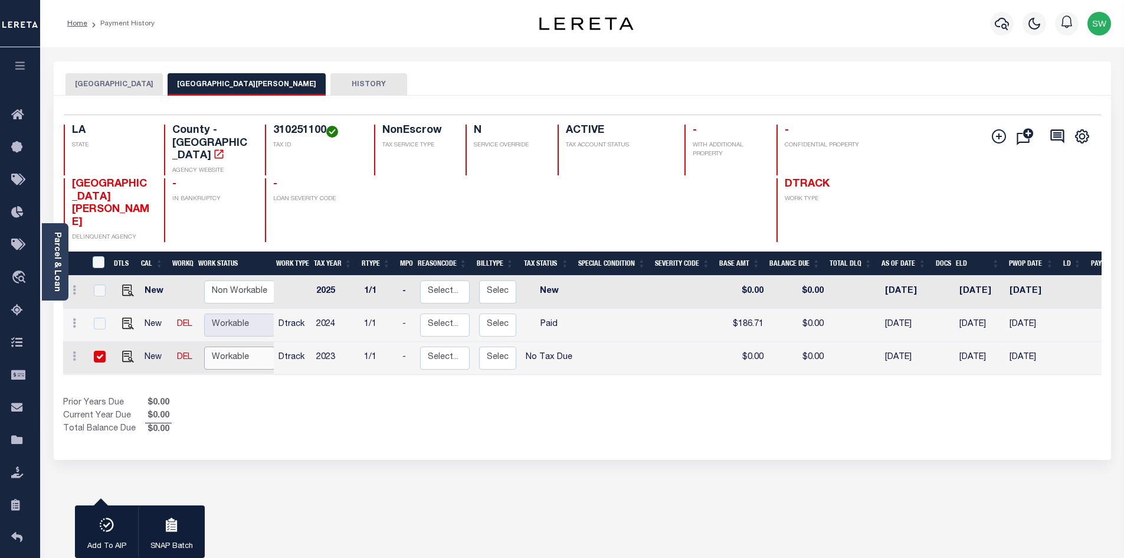
select select "true"
click at [204, 346] on select "Non Workable Workable" at bounding box center [239, 357] width 71 height 23
checkbox input "false"
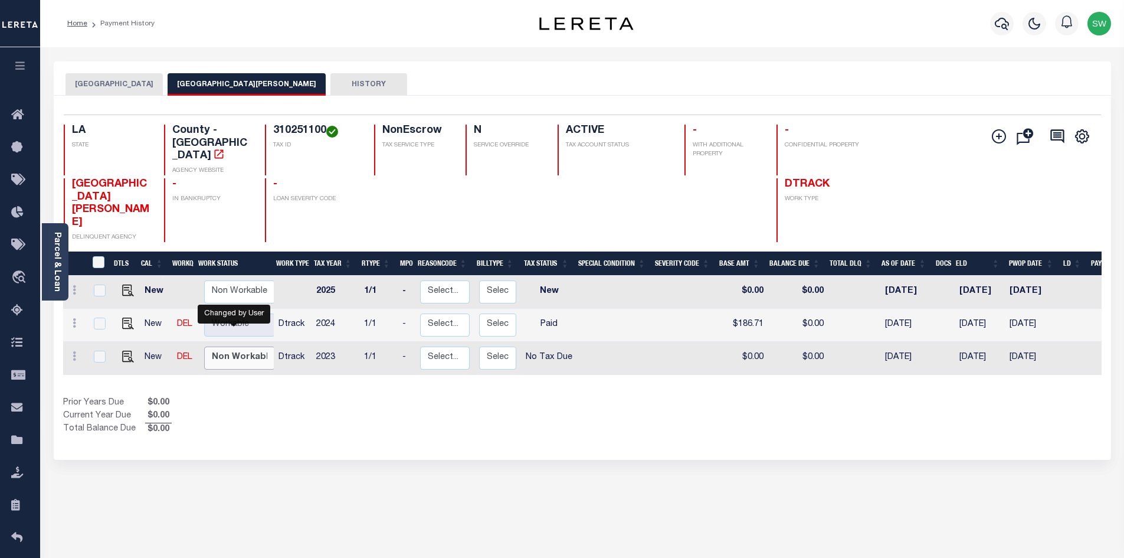
click at [244, 346] on select "Non Workable Workable" at bounding box center [239, 357] width 71 height 23
checkbox input "true"
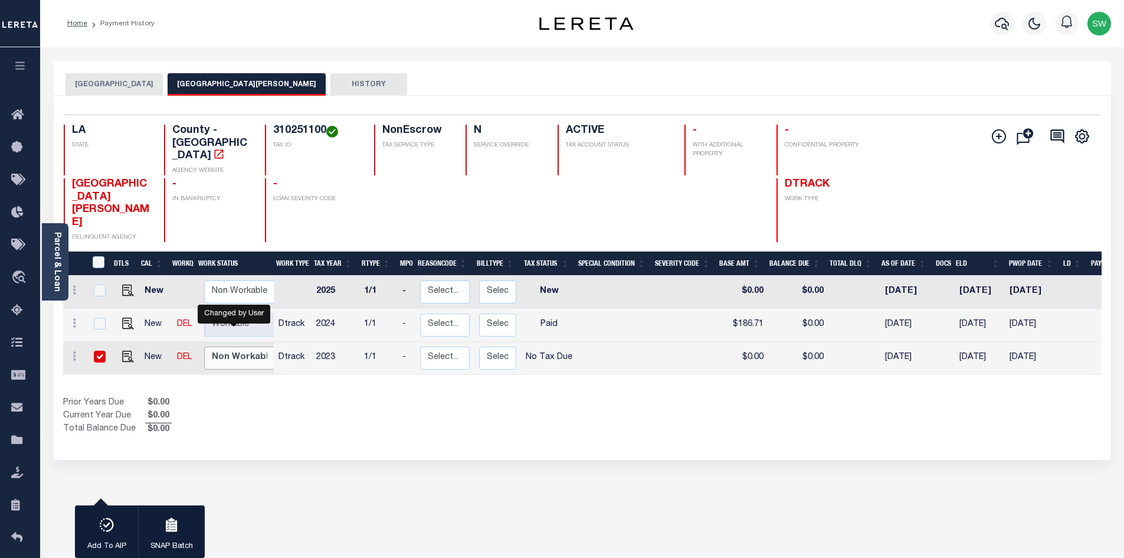
select select "false"
click at [204, 346] on select "Non Workable Workable" at bounding box center [239, 357] width 71 height 23
checkbox input "false"
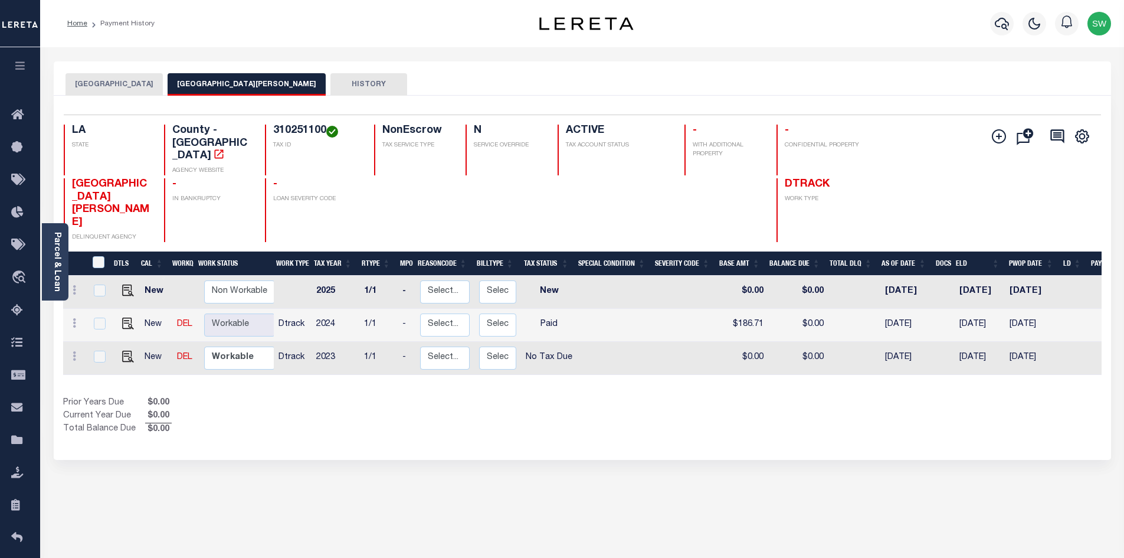
click at [338, 401] on div "Prior Years Due $0.00 Current Year Due $0.00 Total Balance Due $0.00" at bounding box center [322, 417] width 519 height 40
click at [472, 417] on div "1 Selected 3 Results 1 Items per page 25 50 100 LA STATE TAX ID" at bounding box center [582, 278] width 1057 height 364
drag, startPoint x: 529, startPoint y: 383, endPoint x: 535, endPoint y: 380, distance: 7.1
click at [529, 397] on div "Prior Years Due $0.00 Current Year Due $0.00 Total Balance Due $0.00" at bounding box center [322, 417] width 519 height 40
click at [700, 397] on div "Show Tax Lines before Bill Release Date Prior Years Due $0.00 Current Year Due …" at bounding box center [582, 417] width 1039 height 40
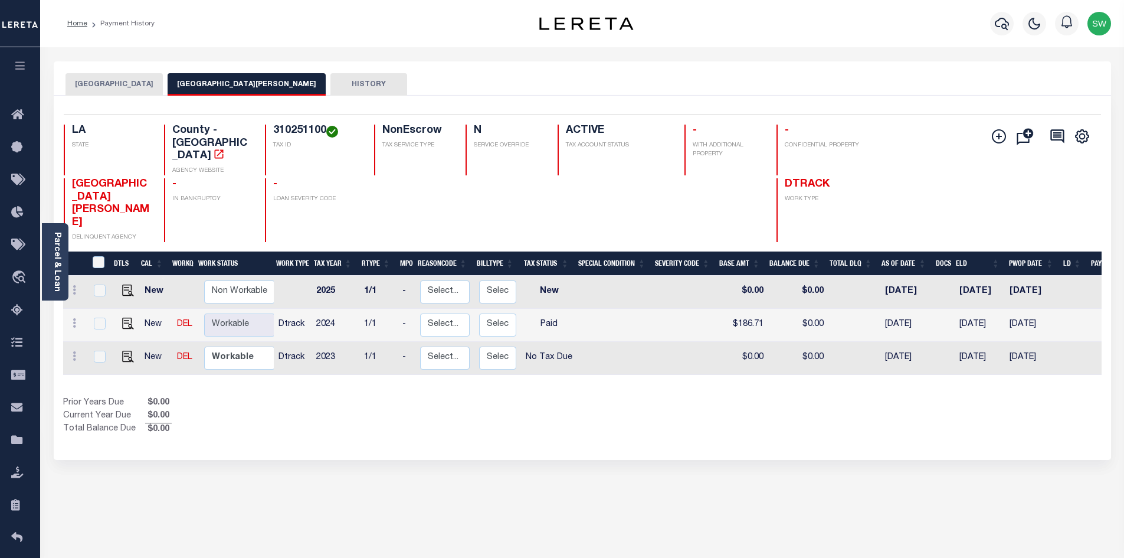
click at [561, 397] on div "Prior Years Due $0.00 Current Year Due $0.00 Total Balance Due $0.00" at bounding box center [322, 417] width 519 height 40
click at [231, 346] on select "Non Workable Workable" at bounding box center [239, 357] width 71 height 23
checkbox input "true"
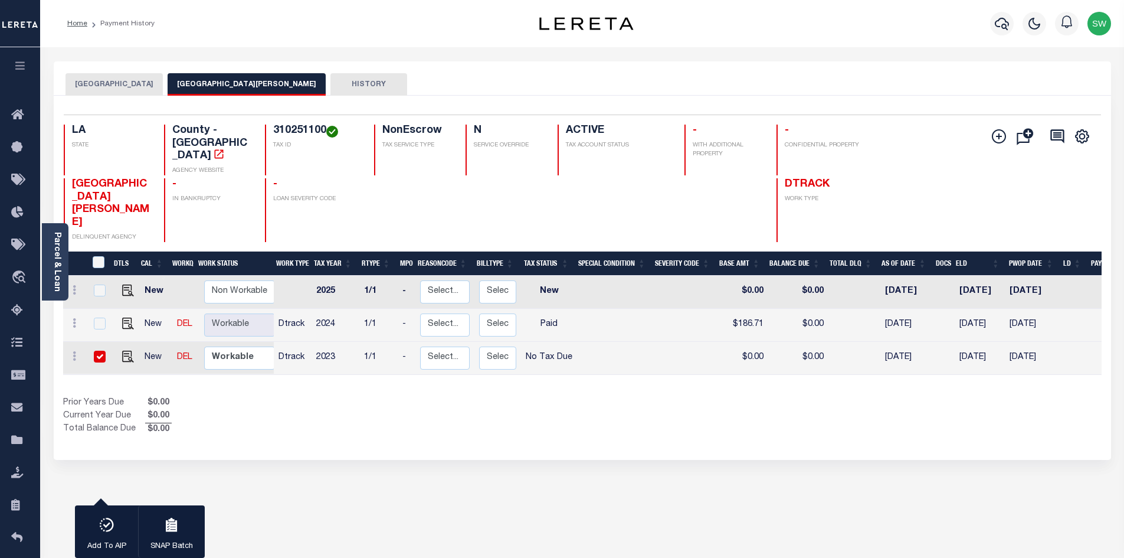
drag, startPoint x: 294, startPoint y: 374, endPoint x: 254, endPoint y: 344, distance: 49.3
click at [289, 397] on div "Prior Years Due $0.00 Current Year Due $0.00 Total Balance Due $0.00" at bounding box center [322, 417] width 519 height 40
click at [236, 346] on select "Non Workable Workable" at bounding box center [239, 357] width 71 height 23
checkbox input "false"
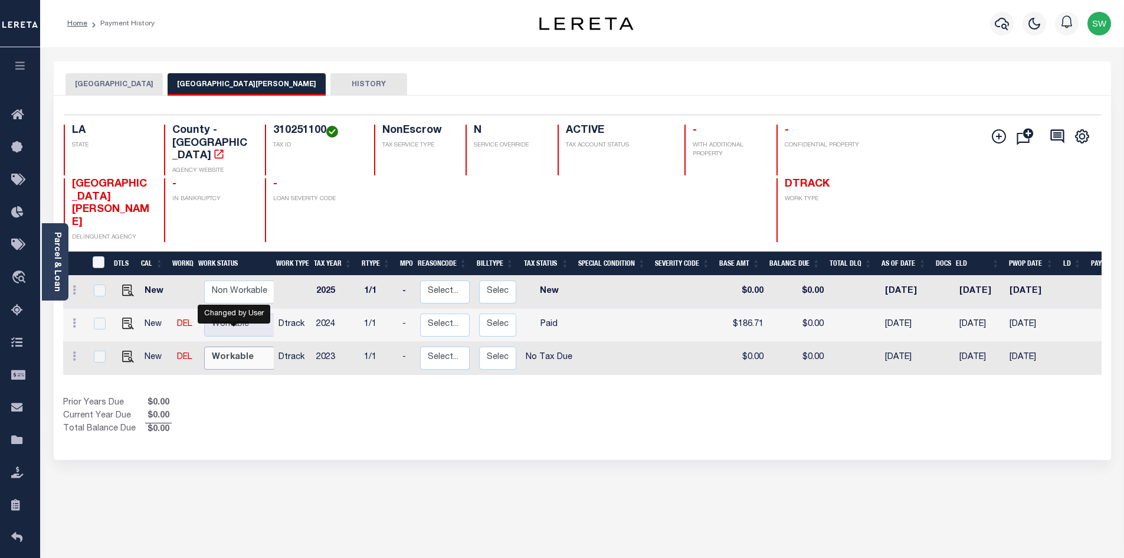
select select "true"
click at [204, 346] on select "Non Workable Workable" at bounding box center [239, 357] width 71 height 23
checkbox input "true"
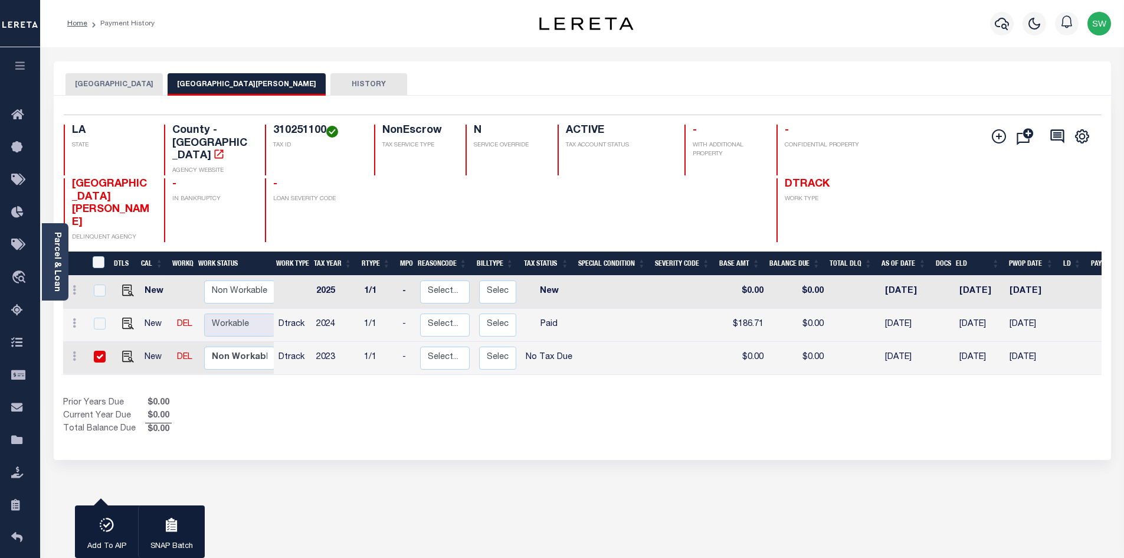
drag, startPoint x: 302, startPoint y: 375, endPoint x: 296, endPoint y: 372, distance: 6.4
click at [297, 397] on div "Prior Years Due $0.00 Current Year Due $0.00 Total Balance Due $0.00" at bounding box center [322, 417] width 519 height 40
click at [323, 397] on div "Prior Years Due $0.00 Current Year Due $0.00 Total Balance Due $0.00" at bounding box center [322, 417] width 519 height 40
click at [332, 397] on div "Prior Years Due $0.00 Current Year Due $0.00 Total Balance Due $0.00" at bounding box center [322, 417] width 519 height 40
click at [535, 397] on div "Prior Years Due $0.00 Current Year Due $0.00 Total Balance Due $0.00" at bounding box center [322, 417] width 519 height 40
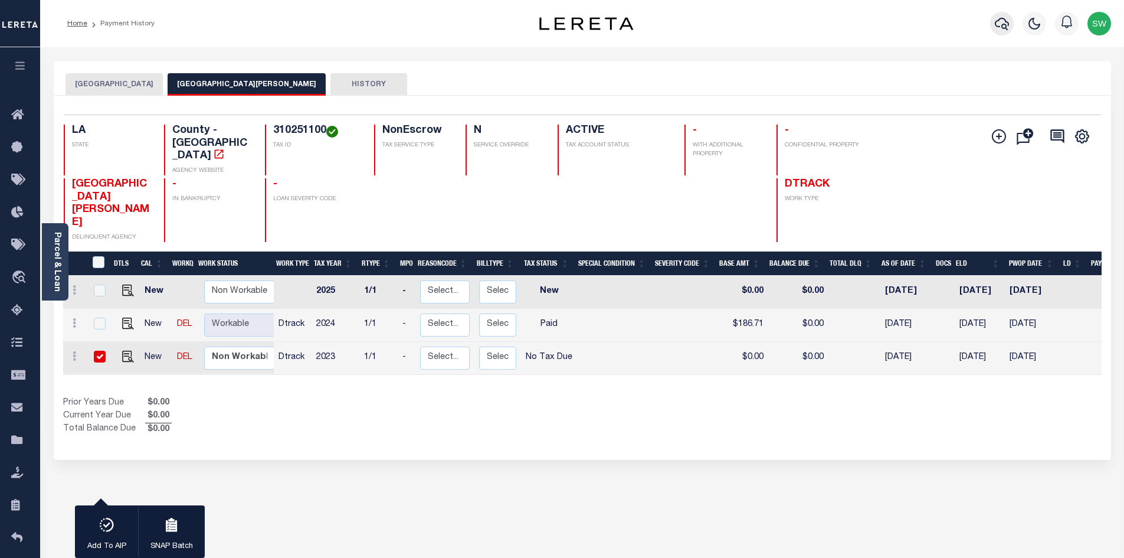
click at [1007, 30] on icon "button" at bounding box center [1002, 24] width 14 height 14
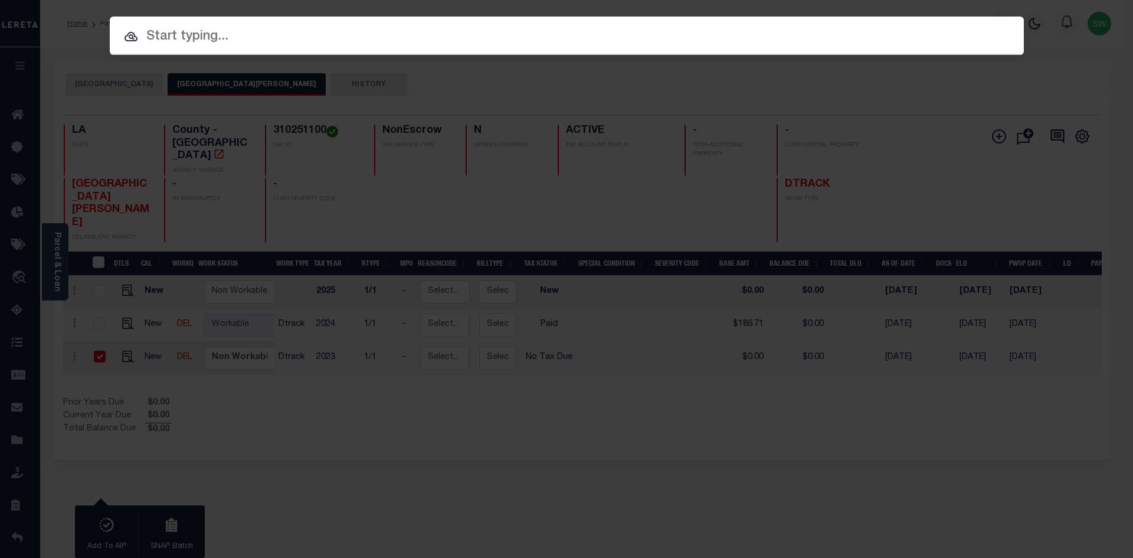
click at [154, 38] on input "text" at bounding box center [567, 37] width 914 height 21
paste input "942200030529"
type input "942200030529"
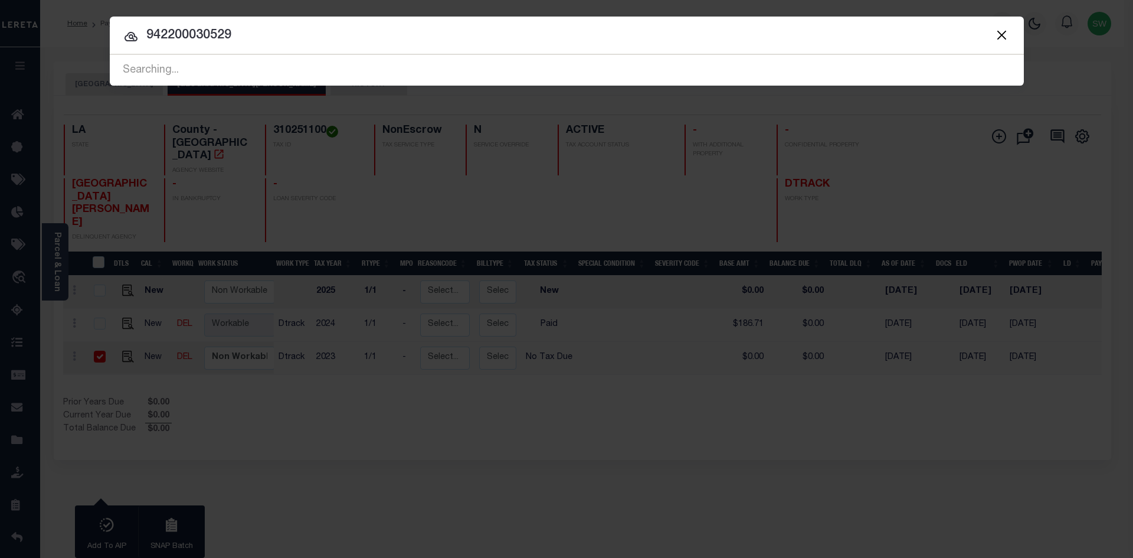
click at [132, 31] on icon at bounding box center [131, 37] width 14 height 14
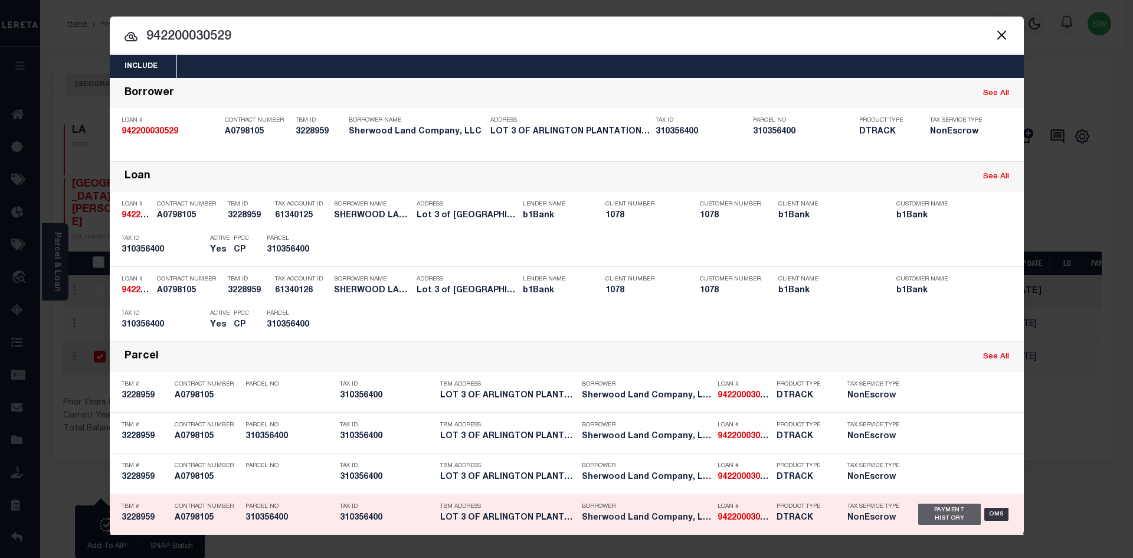
click at [931, 517] on div "Payment History" at bounding box center [949, 513] width 63 height 21
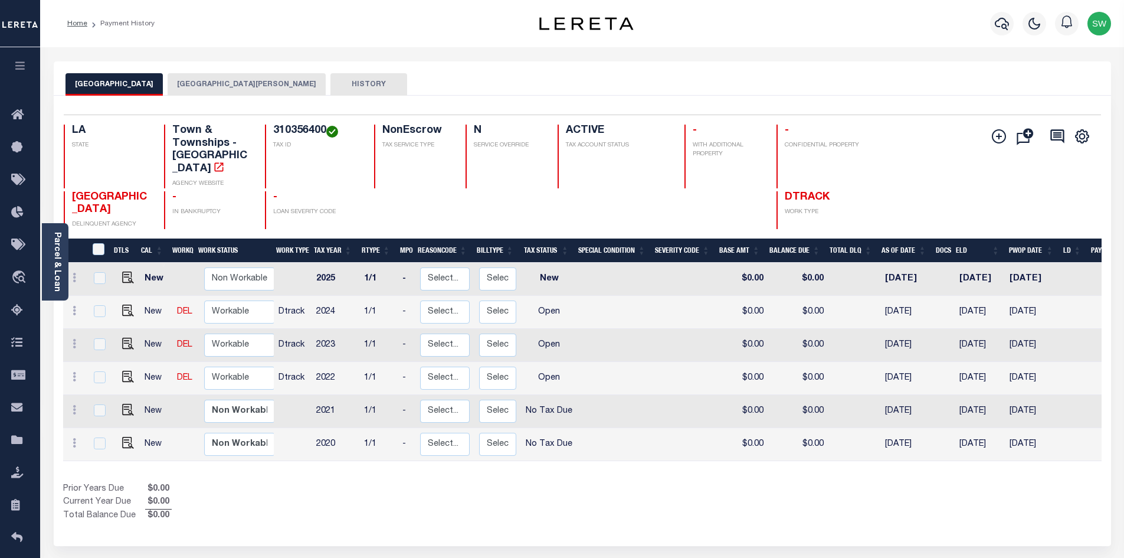
click at [237, 83] on button "[GEOGRAPHIC_DATA][PERSON_NAME]" at bounding box center [247, 84] width 158 height 22
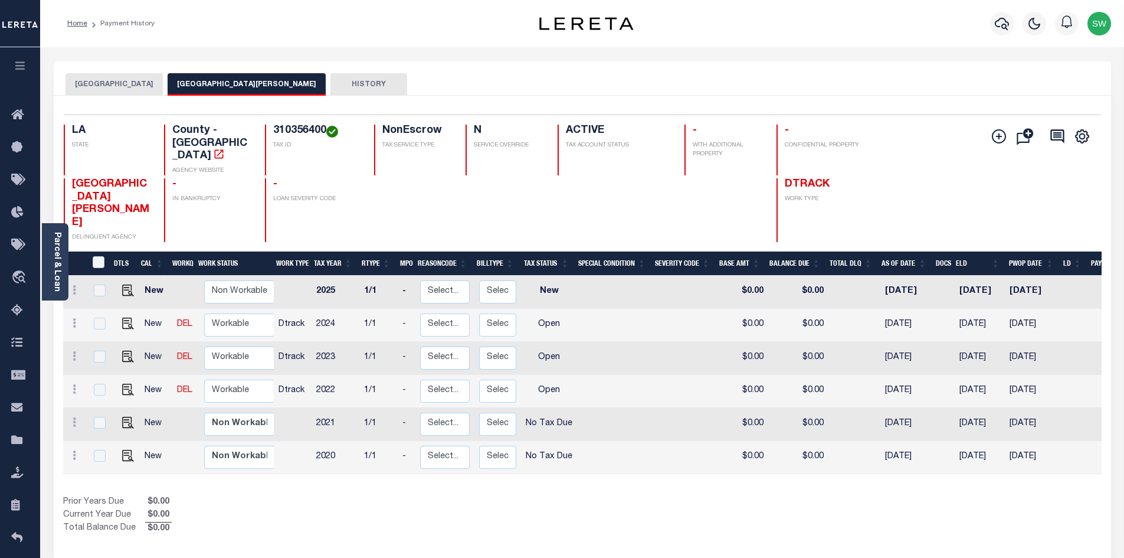
click at [586, 505] on div "Selected 6 Results 1 Items per page 25 50 100 LA STATE TAX ID N" at bounding box center [582, 327] width 1057 height 463
click at [128, 78] on button "[GEOGRAPHIC_DATA]" at bounding box center [114, 84] width 97 height 22
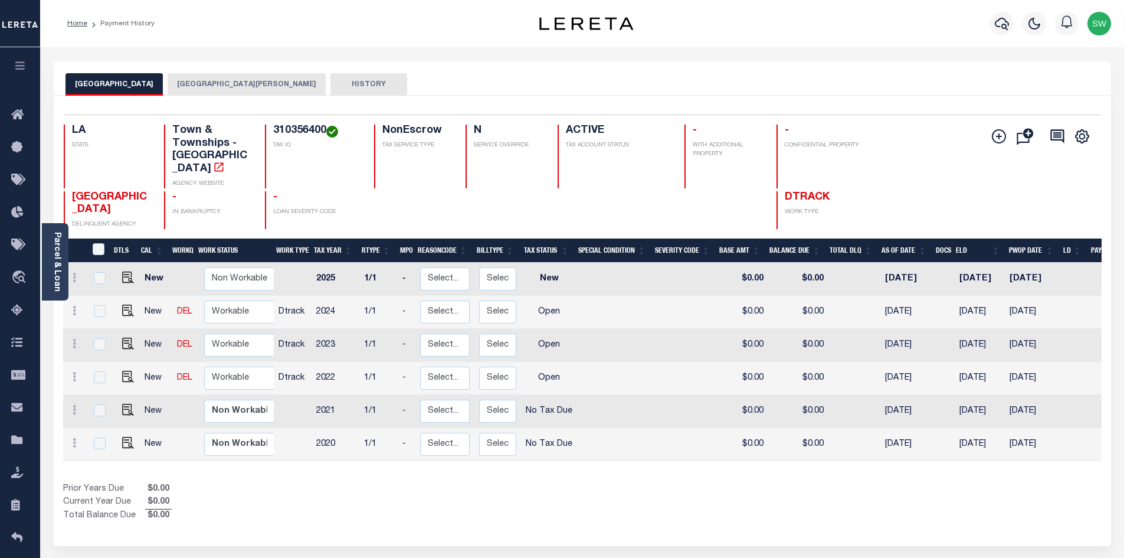
click at [220, 85] on button "[GEOGRAPHIC_DATA][PERSON_NAME]" at bounding box center [247, 84] width 158 height 22
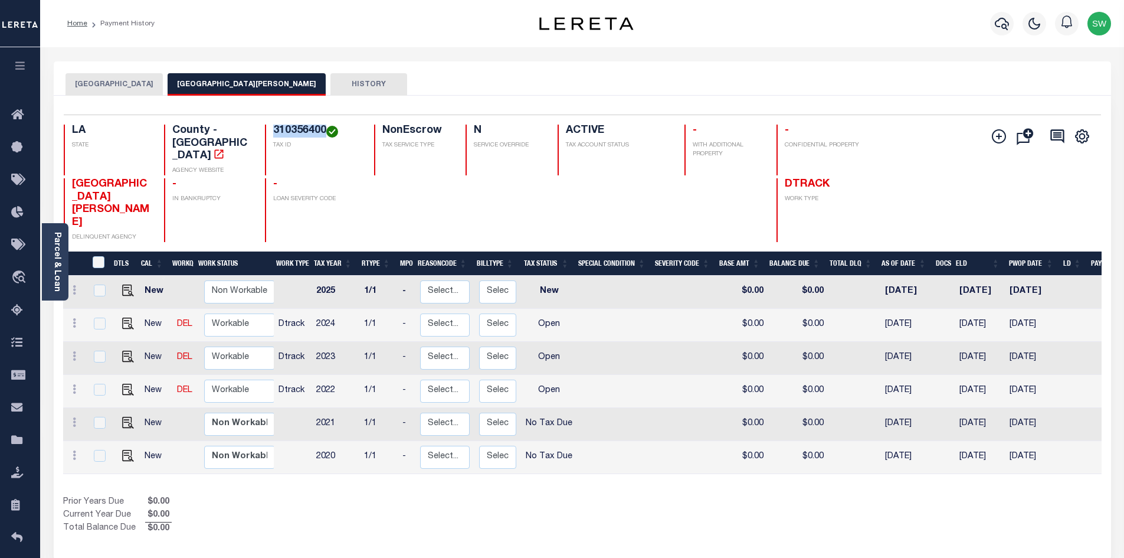
drag, startPoint x: 324, startPoint y: 129, endPoint x: 273, endPoint y: 129, distance: 50.8
click at [273, 129] on h4 "310356400" at bounding box center [316, 131] width 87 height 13
copy h4 "310356400"
click at [53, 265] on link "Parcel & Loan" at bounding box center [57, 262] width 8 height 60
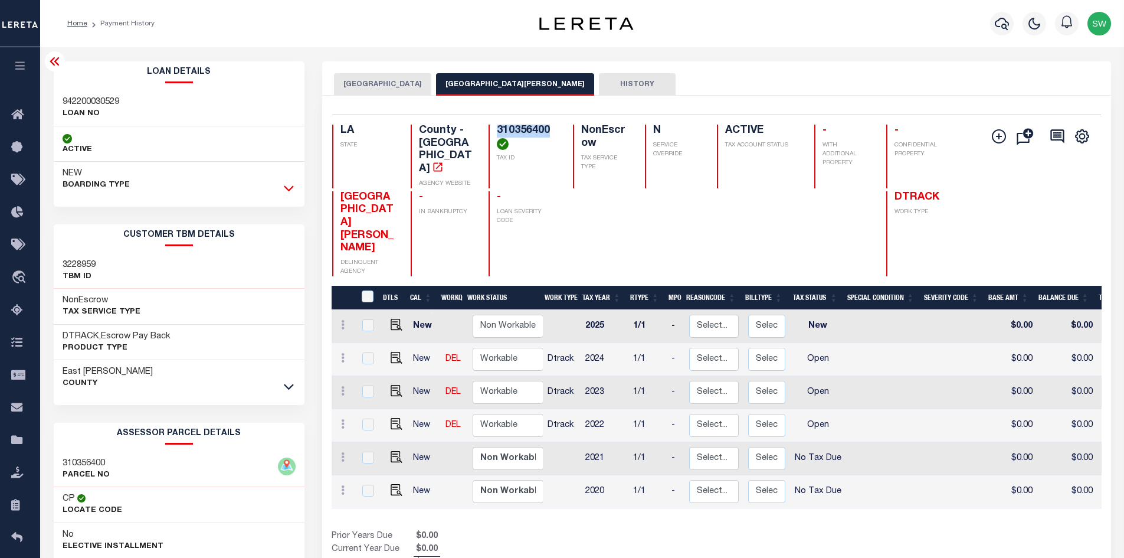
click at [290, 188] on icon at bounding box center [289, 188] width 10 height 12
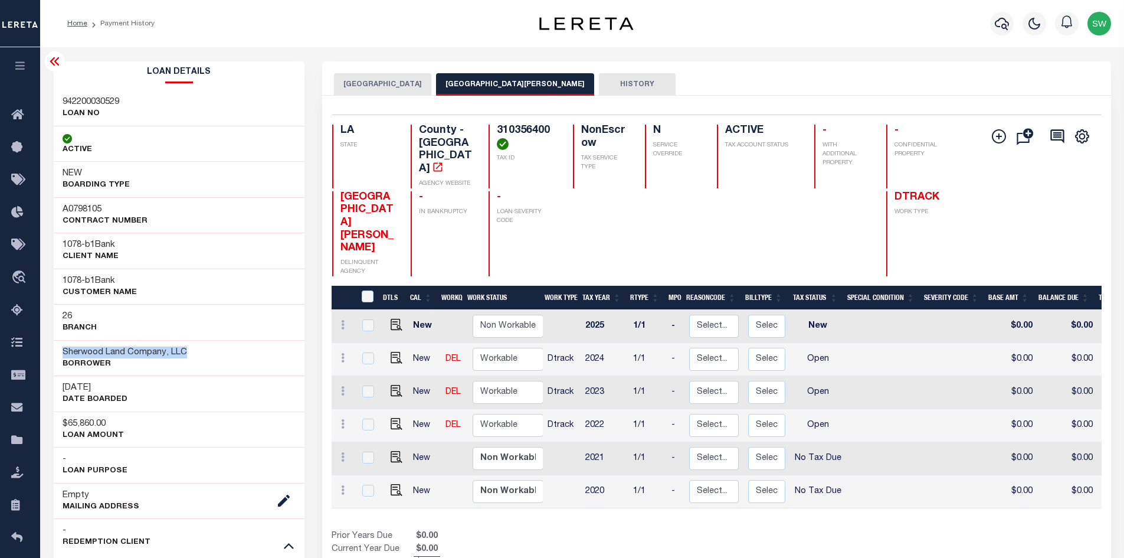
drag, startPoint x: 190, startPoint y: 353, endPoint x: 63, endPoint y: 351, distance: 126.9
click at [63, 351] on div "Sherwood Land Company, LLC Borrower" at bounding box center [179, 358] width 251 height 36
copy h3 "Sherwood Land Company, LLC"
click at [391, 418] on img "" at bounding box center [397, 424] width 12 height 12
checkbox input "true"
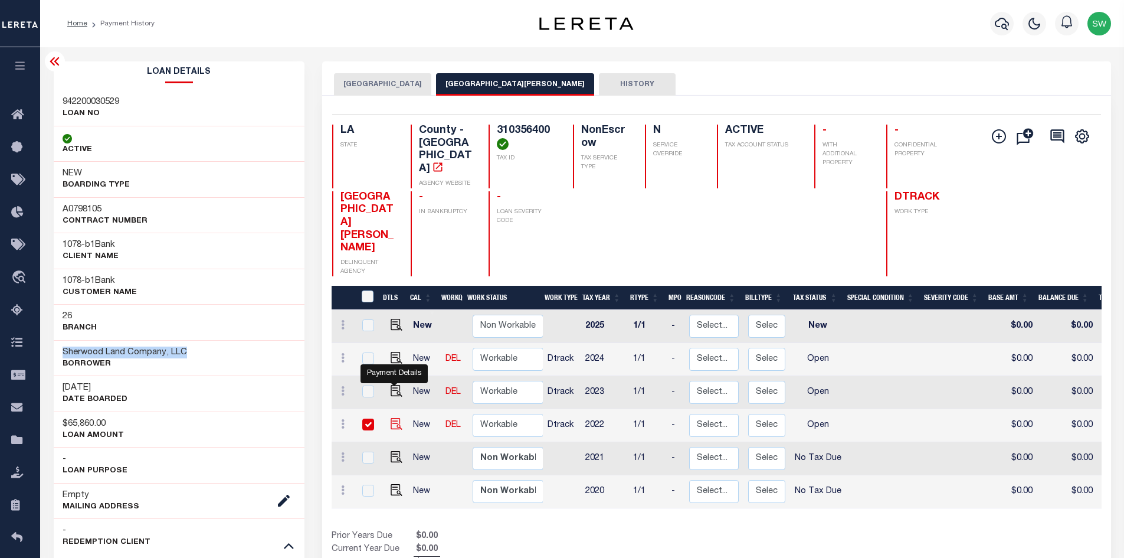
checkbox input "true"
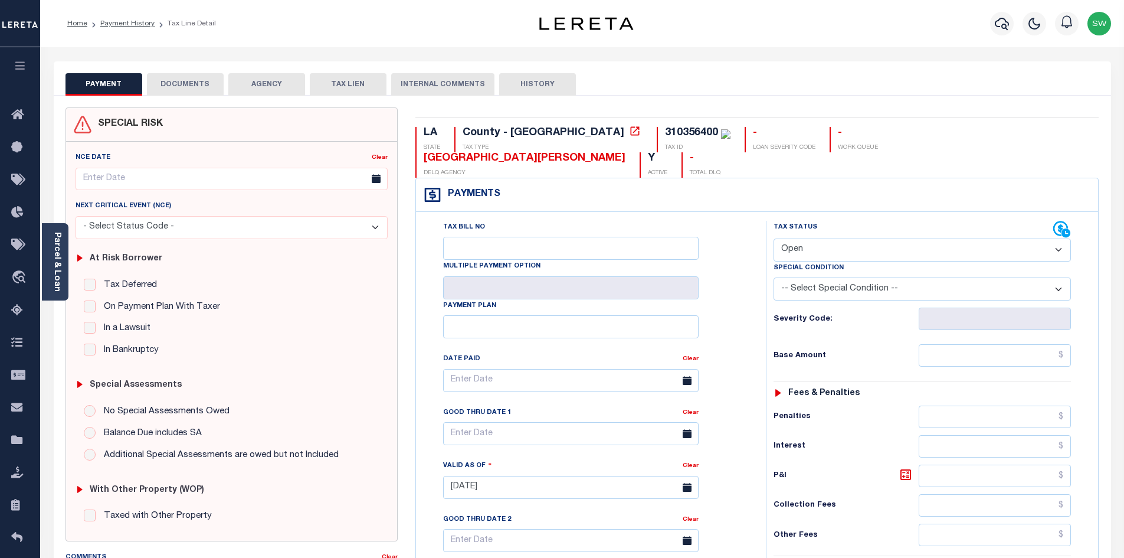
drag, startPoint x: 1057, startPoint y: 225, endPoint x: 1046, endPoint y: 234, distance: 13.8
click at [1057, 238] on select "- Select Status Code - Open Due/Unpaid Paid Incomplete No Tax Due Internal Refu…" at bounding box center [922, 249] width 297 height 23
select select "PYD"
click at [774, 238] on select "- Select Status Code - Open Due/Unpaid Paid Incomplete No Tax Due Internal Refu…" at bounding box center [922, 249] width 297 height 23
type input "[DATE]"
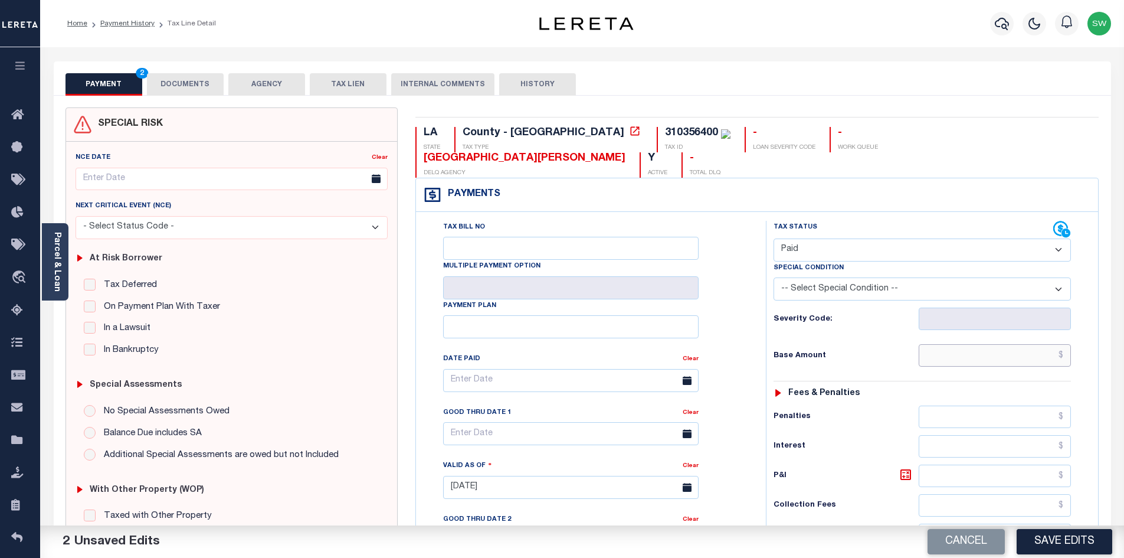
click at [952, 344] on input "text" at bounding box center [995, 355] width 153 height 22
paste input "1,518.68"
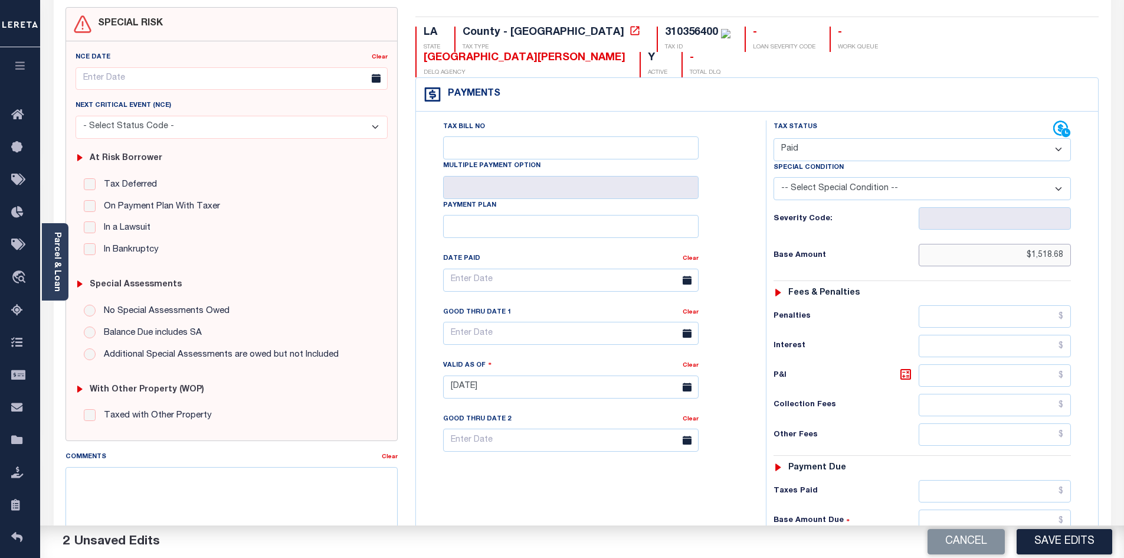
scroll to position [99, 0]
type input "$1,518.68"
click at [952, 482] on input "text" at bounding box center [995, 493] width 153 height 22
paste input "1,518.68"
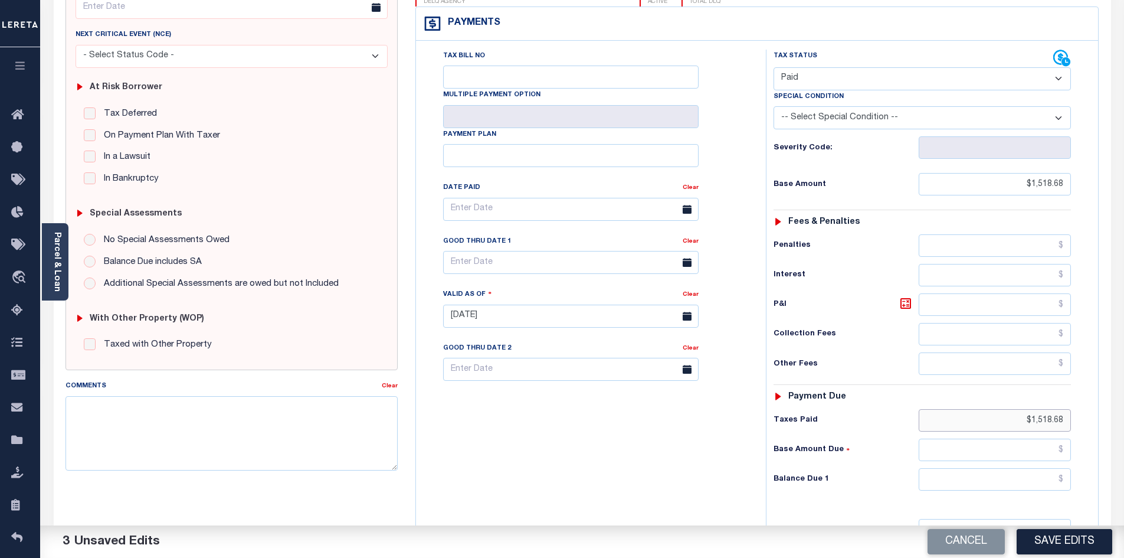
scroll to position [179, 0]
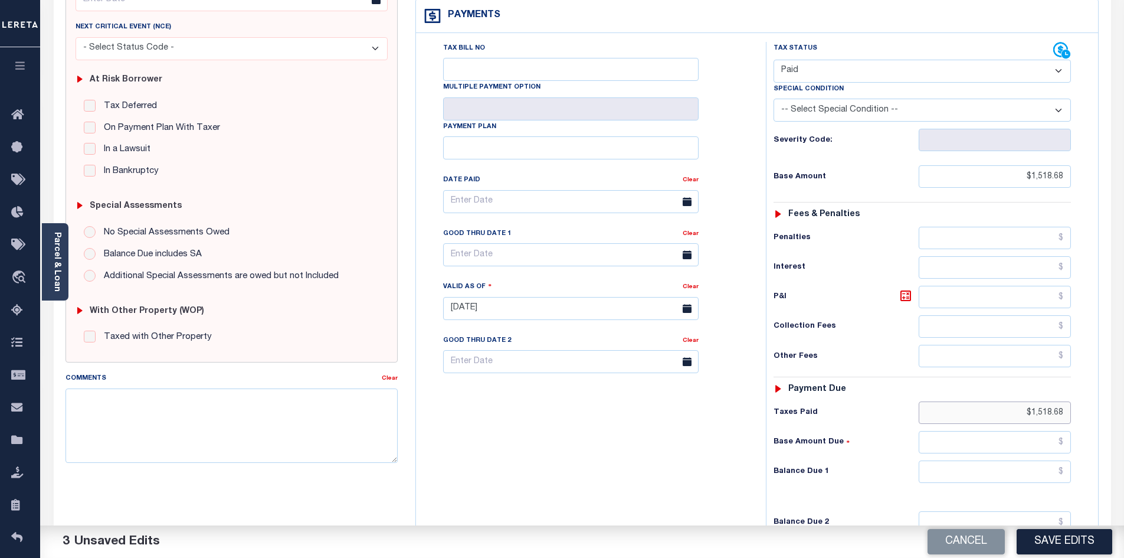
type input "$1,518.68"
click at [1029, 460] on input "text" at bounding box center [995, 471] width 153 height 22
type input "$0.00"
click at [708, 427] on div "Tax Bill No Multiple Payment Option Payment Plan Clear" at bounding box center [588, 302] width 338 height 521
click at [1032, 539] on button "Save Edits" at bounding box center [1065, 541] width 96 height 25
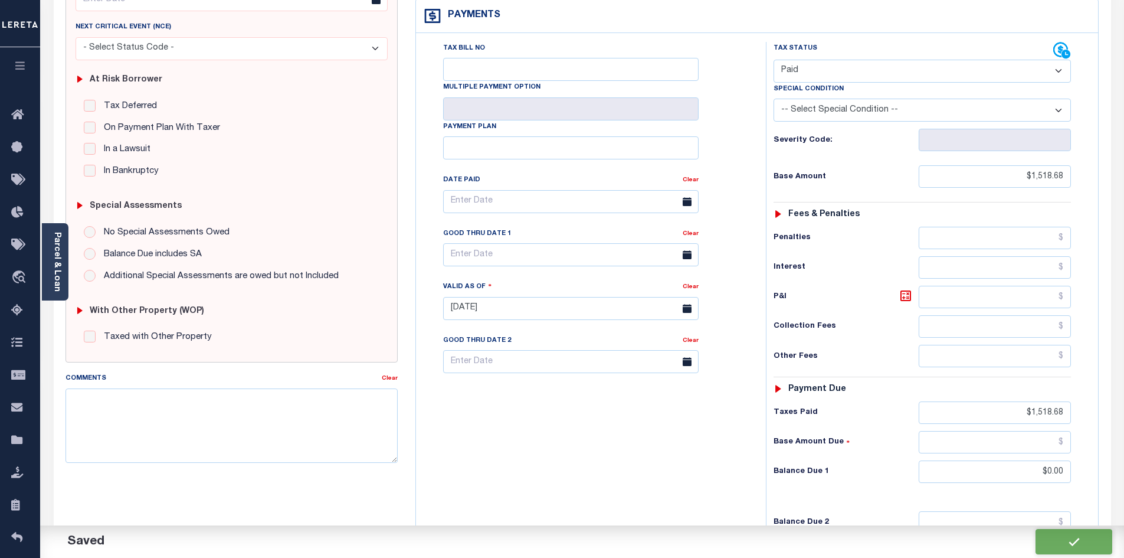
checkbox input "false"
type input "$1,518.68"
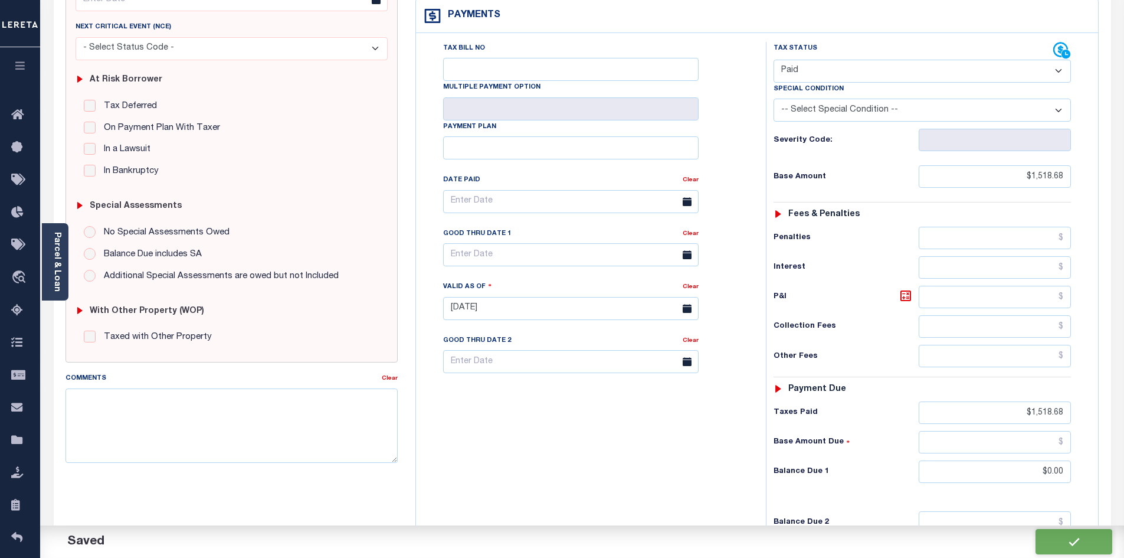
type input "$0"
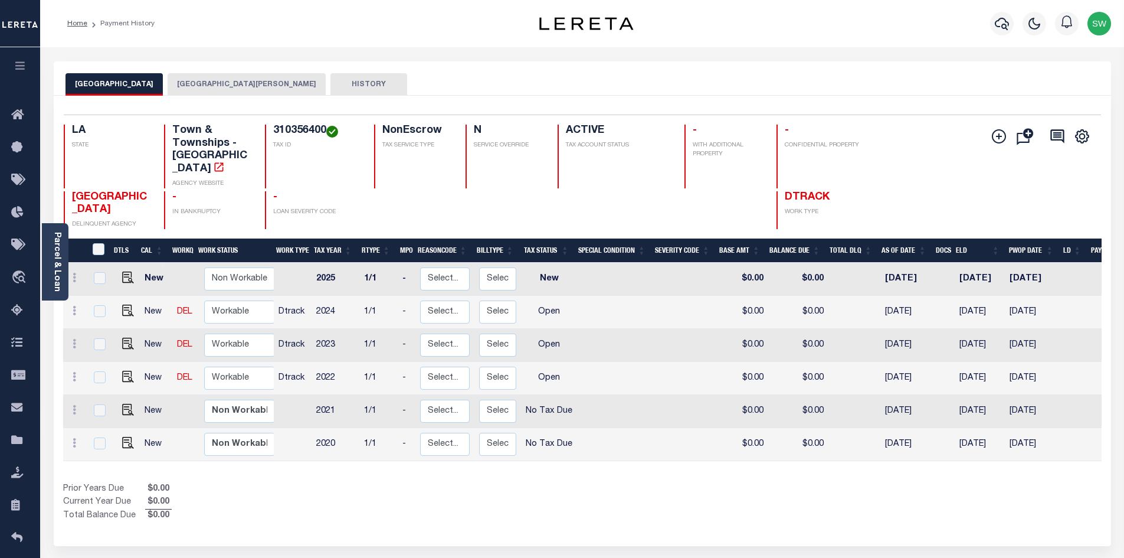
drag, startPoint x: 257, startPoint y: 83, endPoint x: 286, endPoint y: 88, distance: 28.7
click at [257, 83] on button "[GEOGRAPHIC_DATA][PERSON_NAME]" at bounding box center [247, 84] width 158 height 22
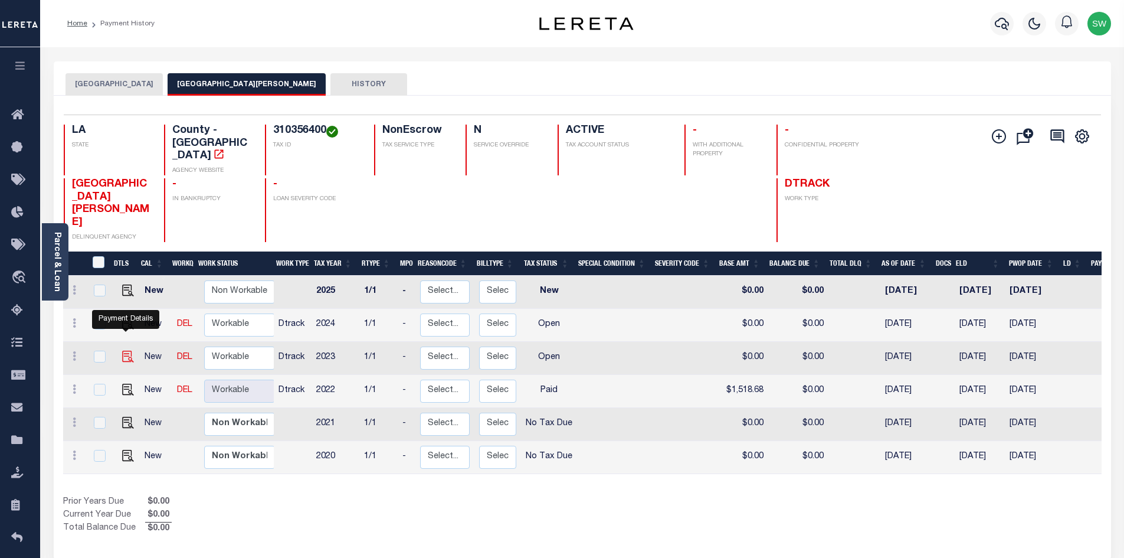
click at [127, 351] on img "" at bounding box center [128, 357] width 12 height 12
checkbox input "true"
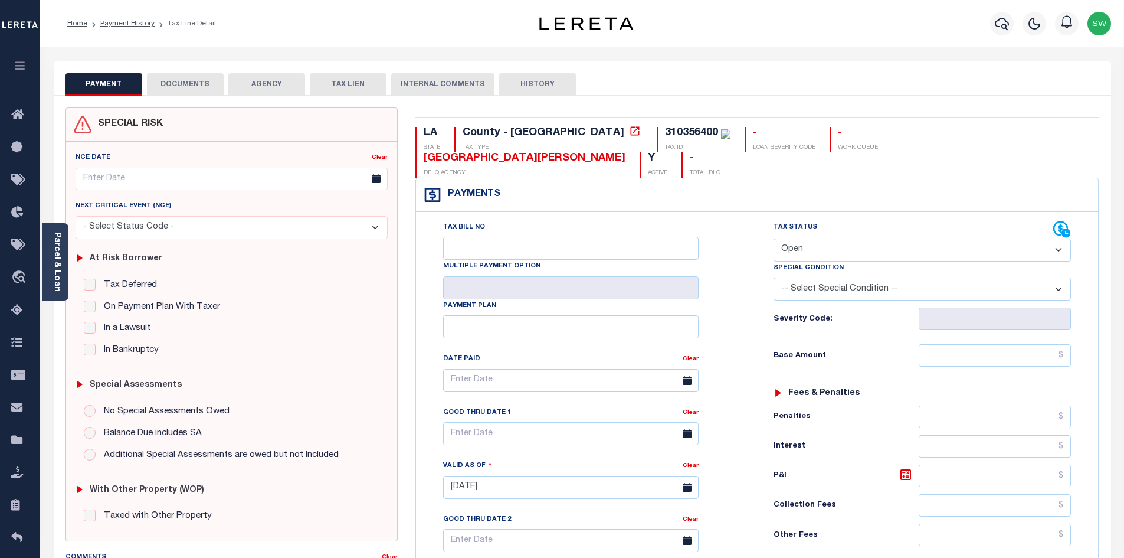
click at [1060, 238] on select "- Select Status Code - Open Due/Unpaid Paid Incomplete No Tax Due Internal Refu…" at bounding box center [922, 249] width 297 height 23
select select "PYD"
click at [774, 238] on select "- Select Status Code - Open Due/Unpaid Paid Incomplete No Tax Due Internal Refu…" at bounding box center [922, 249] width 297 height 23
type input "[DATE]"
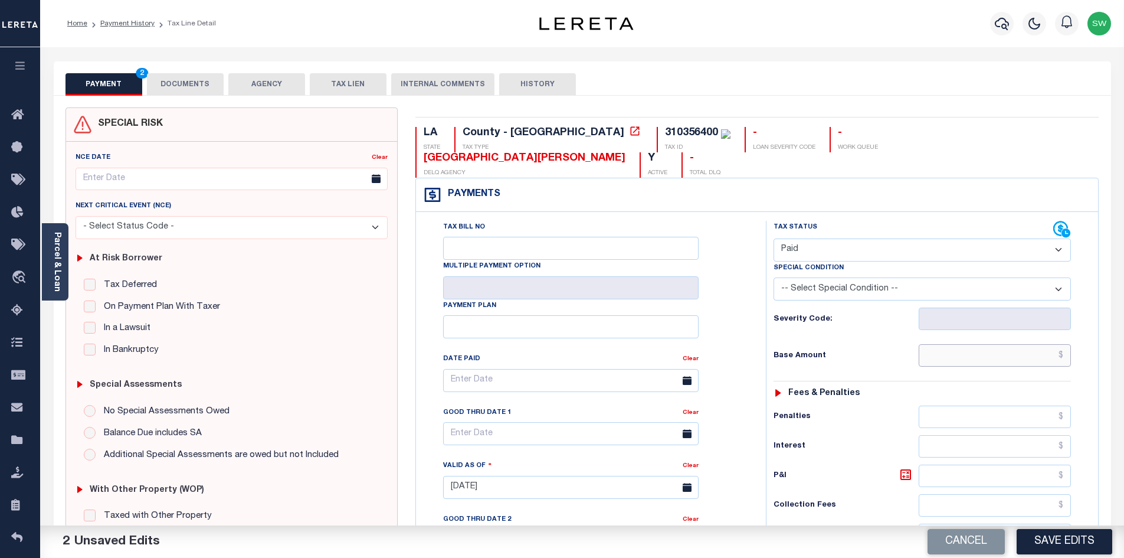
click at [962, 344] on input "text" at bounding box center [995, 355] width 153 height 22
paste input "1,518.68"
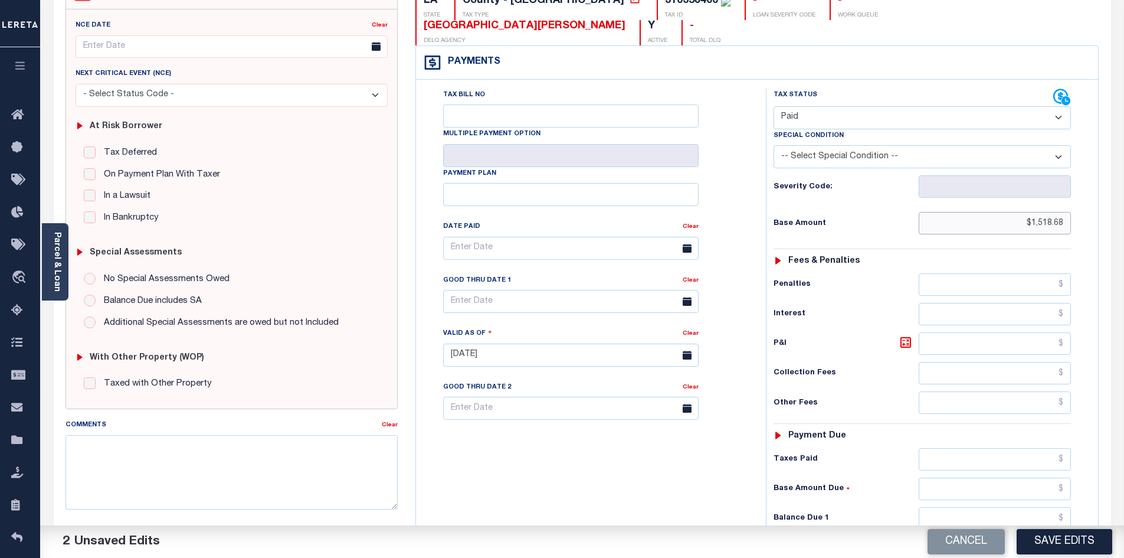
scroll to position [134, 0]
type input "$1,518.68"
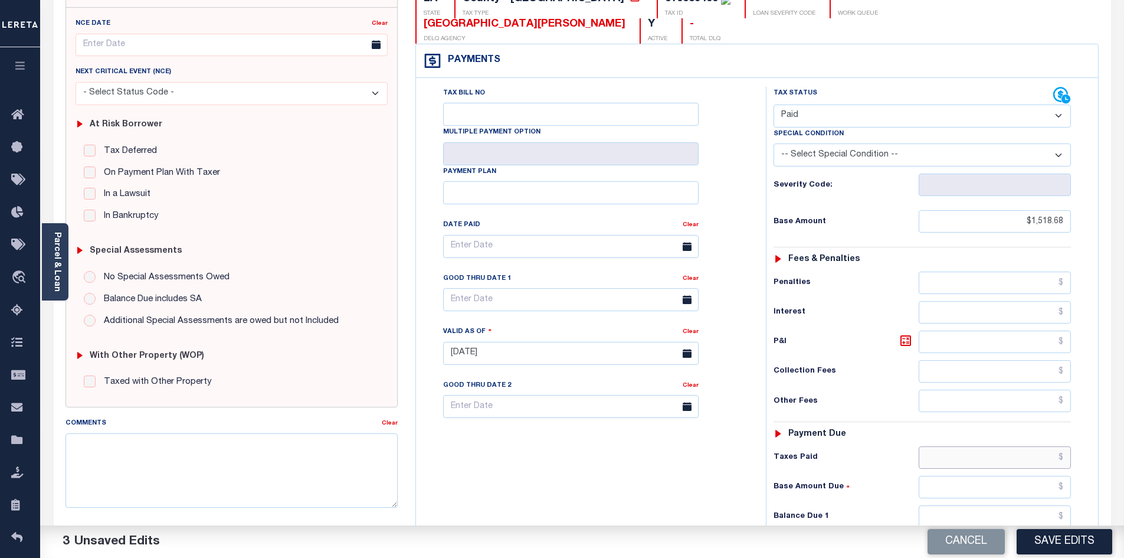
click at [985, 446] on input "text" at bounding box center [995, 457] width 153 height 22
paste input "1,518.68"
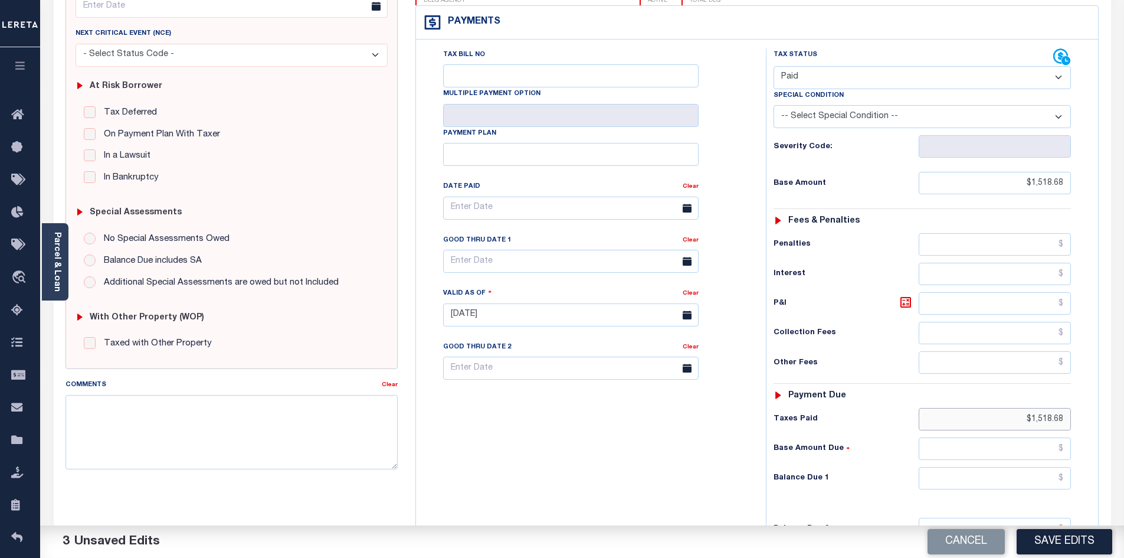
type input "$1,518.68"
drag, startPoint x: 1007, startPoint y: 459, endPoint x: 1017, endPoint y: 448, distance: 14.6
click at [1007, 467] on input "text" at bounding box center [995, 478] width 153 height 22
type input "$0.00"
click at [690, 440] on div "Tax Bill No Multiple Payment Option Payment Plan Clear" at bounding box center [588, 308] width 338 height 521
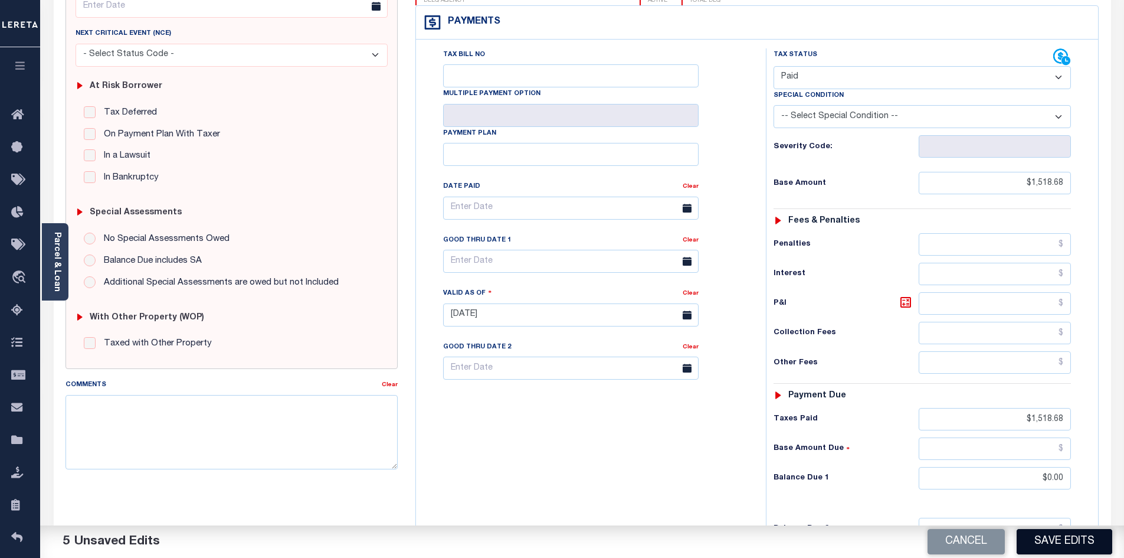
click at [1042, 545] on button "Save Edits" at bounding box center [1065, 541] width 96 height 25
checkbox input "false"
type input "$1,518.68"
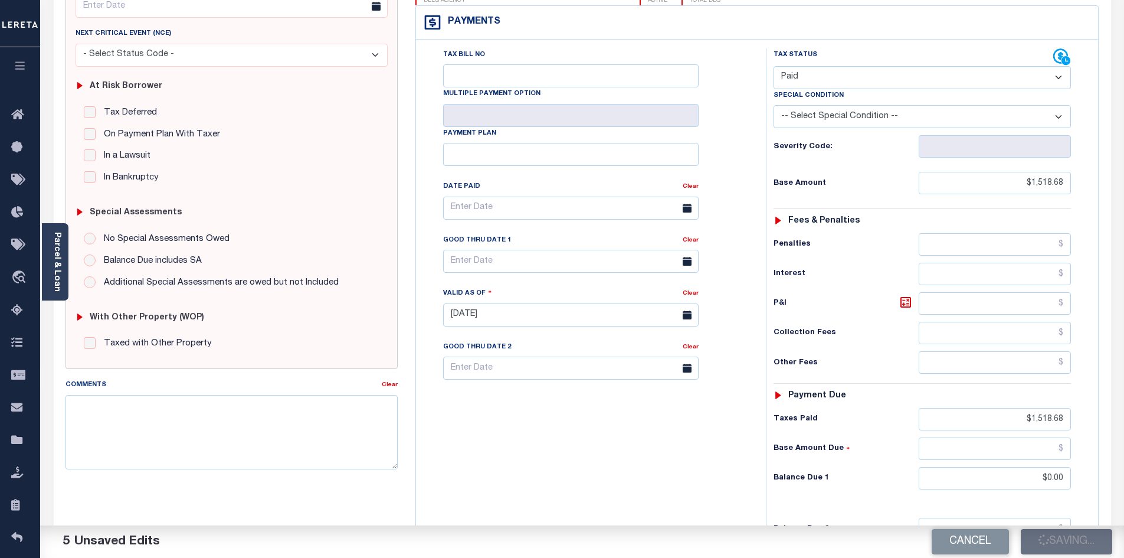
type input "$1,518.68"
type input "$0"
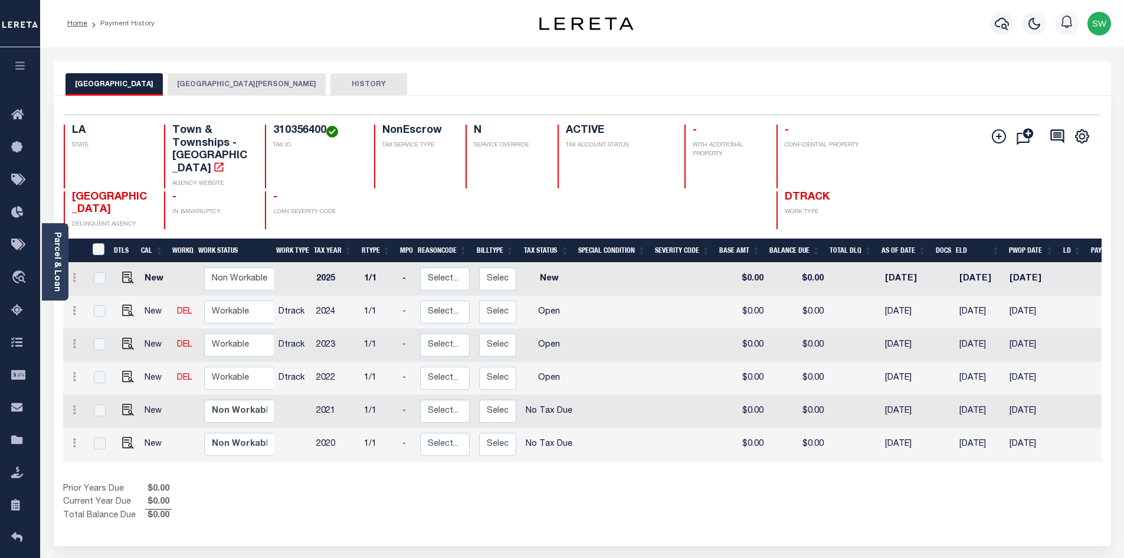
click at [254, 87] on button "[GEOGRAPHIC_DATA][PERSON_NAME]" at bounding box center [247, 84] width 158 height 22
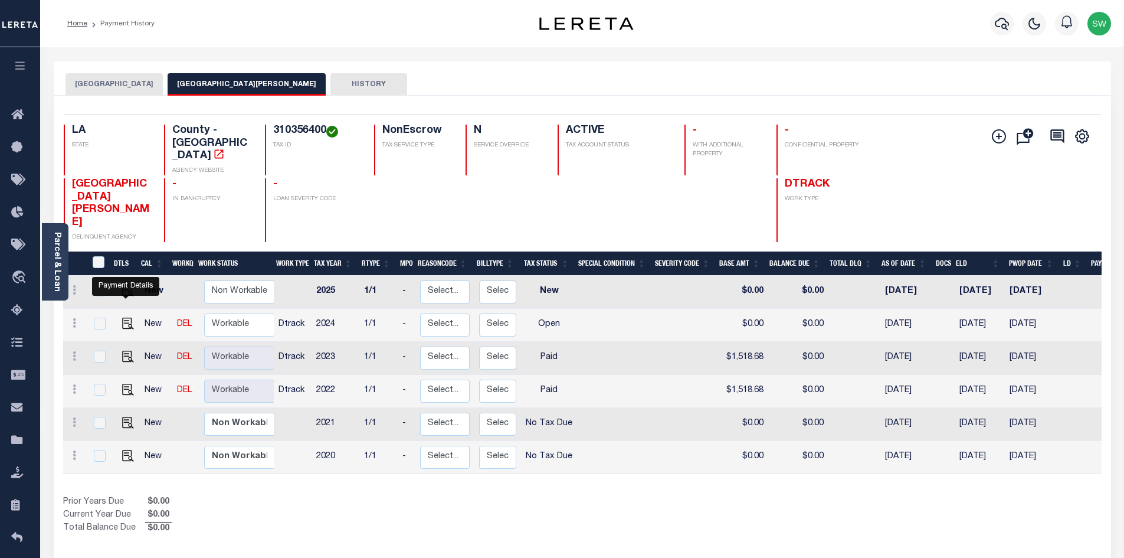
drag, startPoint x: 125, startPoint y: 292, endPoint x: 245, endPoint y: 238, distance: 131.3
click at [125, 317] on img "" at bounding box center [128, 323] width 12 height 12
checkbox input "true"
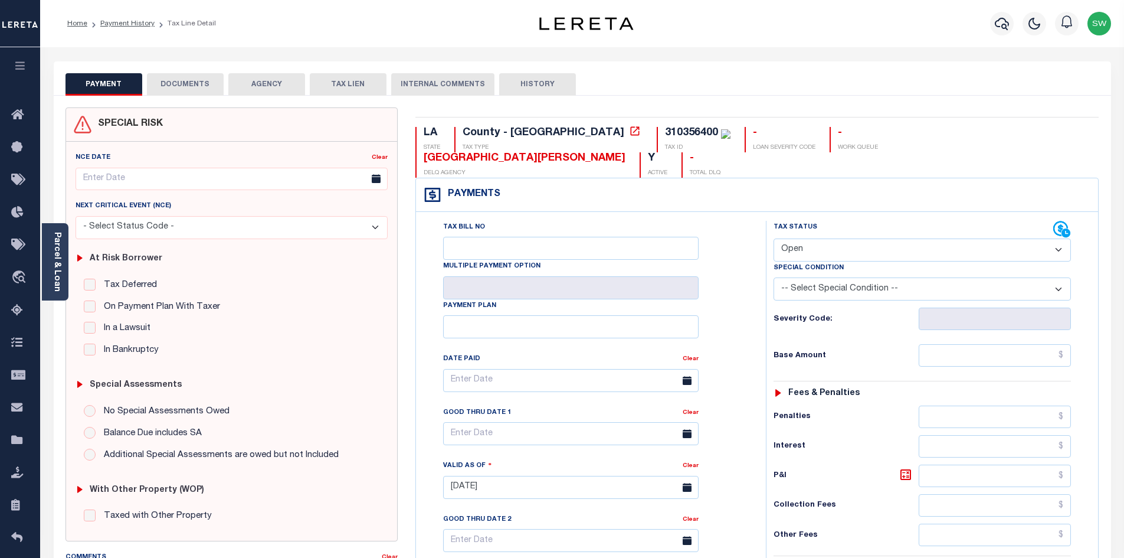
click at [1062, 238] on select "- Select Status Code - Open Due/Unpaid Paid Incomplete No Tax Due Internal Refu…" at bounding box center [922, 249] width 297 height 23
select select "PYD"
click at [774, 238] on select "- Select Status Code - Open Due/Unpaid Paid Incomplete No Tax Due Internal Refu…" at bounding box center [922, 249] width 297 height 23
type input "[DATE]"
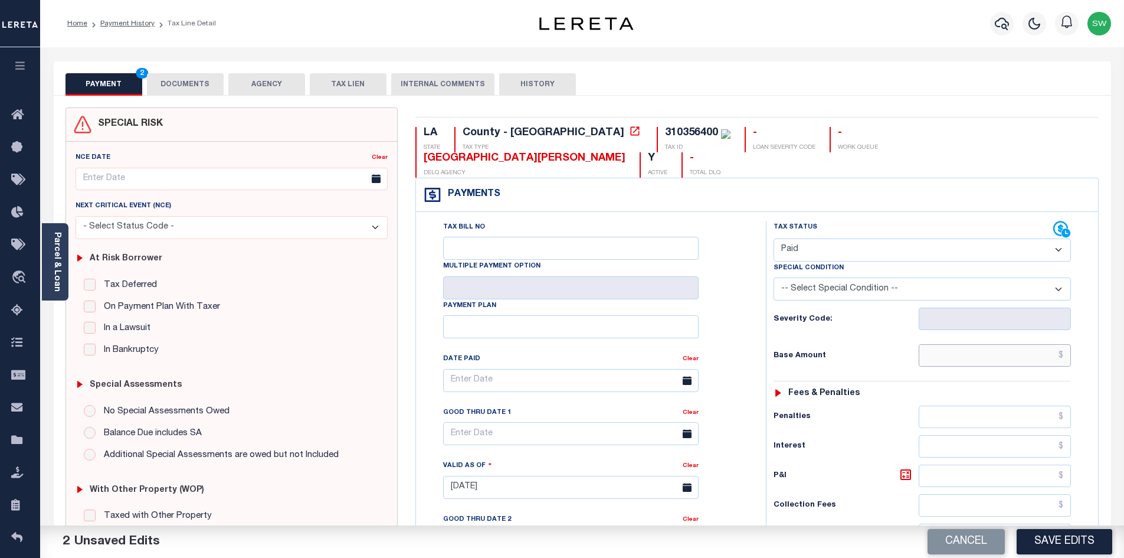
click at [984, 344] on input "text" at bounding box center [995, 355] width 153 height 22
paste input "1,977.22"
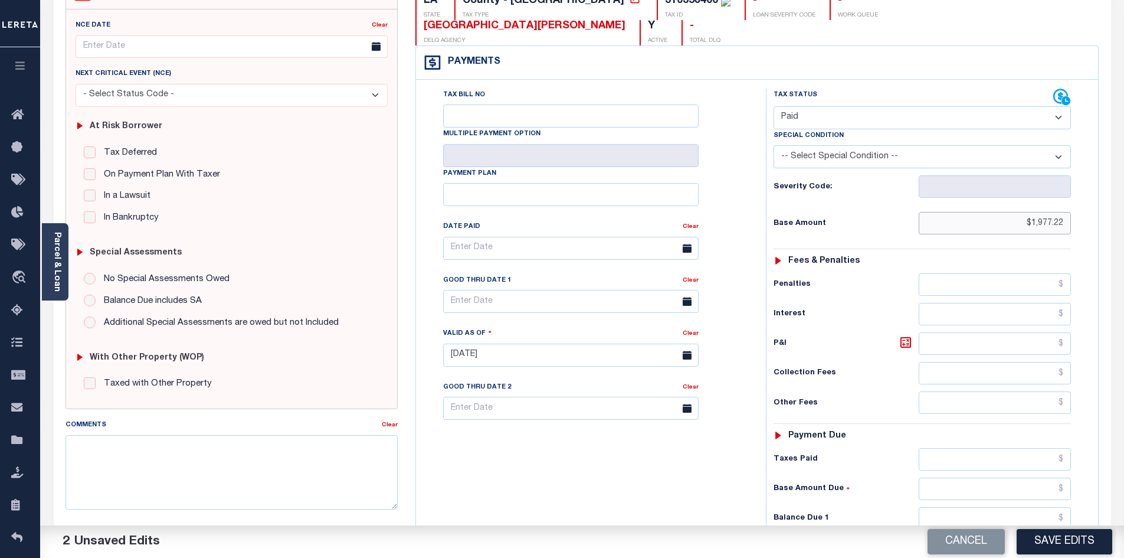
scroll to position [136, 0]
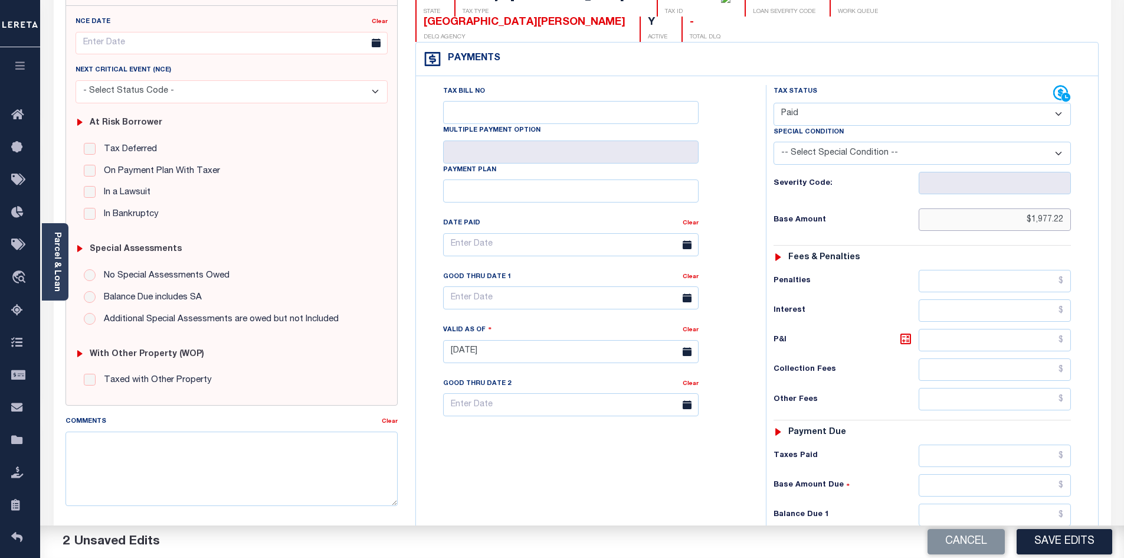
type input "$1,977.22"
click at [999, 444] on input "text" at bounding box center [995, 455] width 153 height 22
paste input "1,977.22"
type input "$1,977.22"
click at [1038, 503] on input "text" at bounding box center [995, 514] width 153 height 22
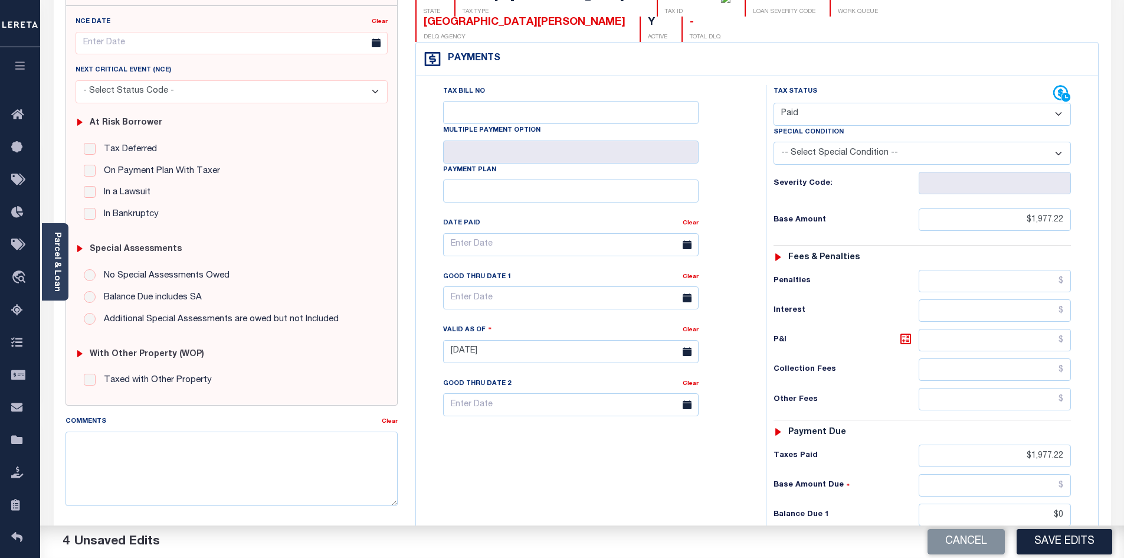
type input "$0.00"
drag, startPoint x: 712, startPoint y: 463, endPoint x: 924, endPoint y: 538, distance: 224.7
click at [720, 465] on div "Tax Bill No Multiple Payment Option Payment Plan Clear" at bounding box center [588, 345] width 338 height 521
click at [1051, 541] on button "Save Edits" at bounding box center [1065, 541] width 96 height 25
checkbox input "false"
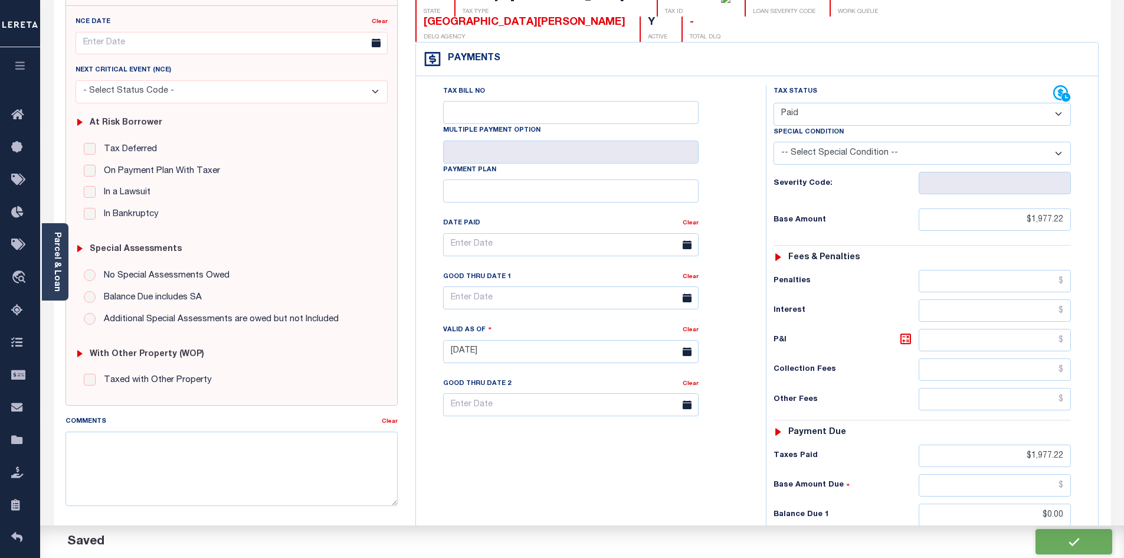
checkbox input "false"
type input "$1,977.22"
type input "$0"
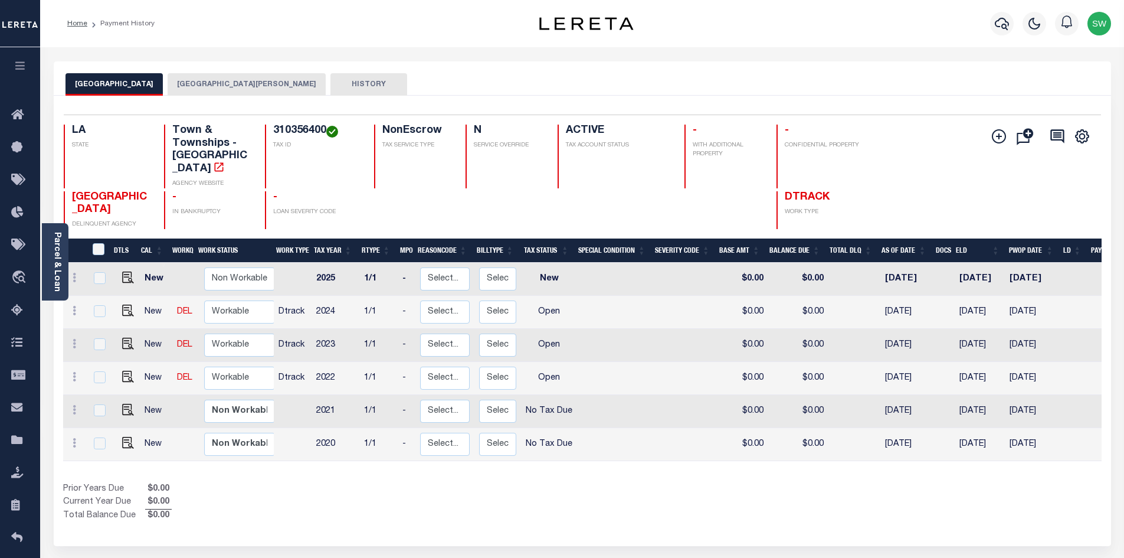
click at [239, 87] on button "[GEOGRAPHIC_DATA][PERSON_NAME]" at bounding box center [247, 84] width 158 height 22
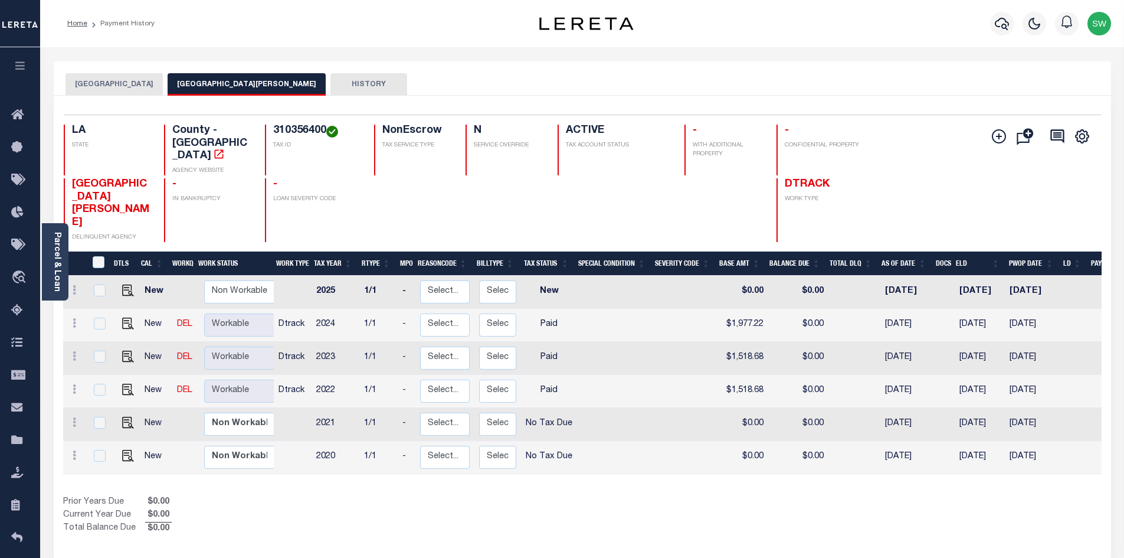
click at [588, 496] on div "Show Tax Lines before Bill Release Date Prior Years Due $0.00 Current Year Due …" at bounding box center [582, 516] width 1039 height 40
click at [997, 26] on icon "button" at bounding box center [1002, 24] width 14 height 14
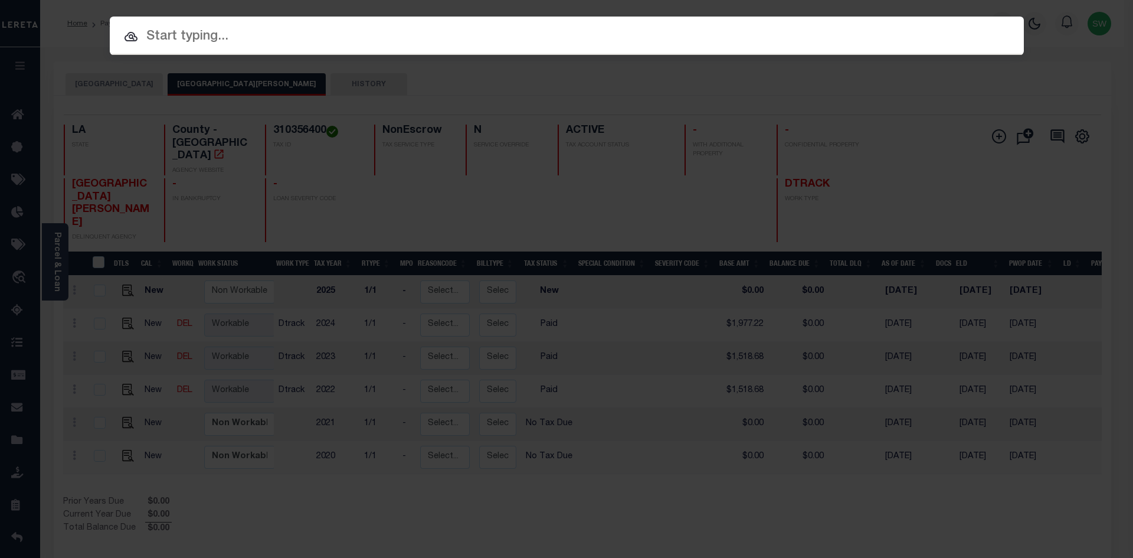
click at [162, 40] on input "text" at bounding box center [567, 37] width 914 height 21
paste input "47008059"
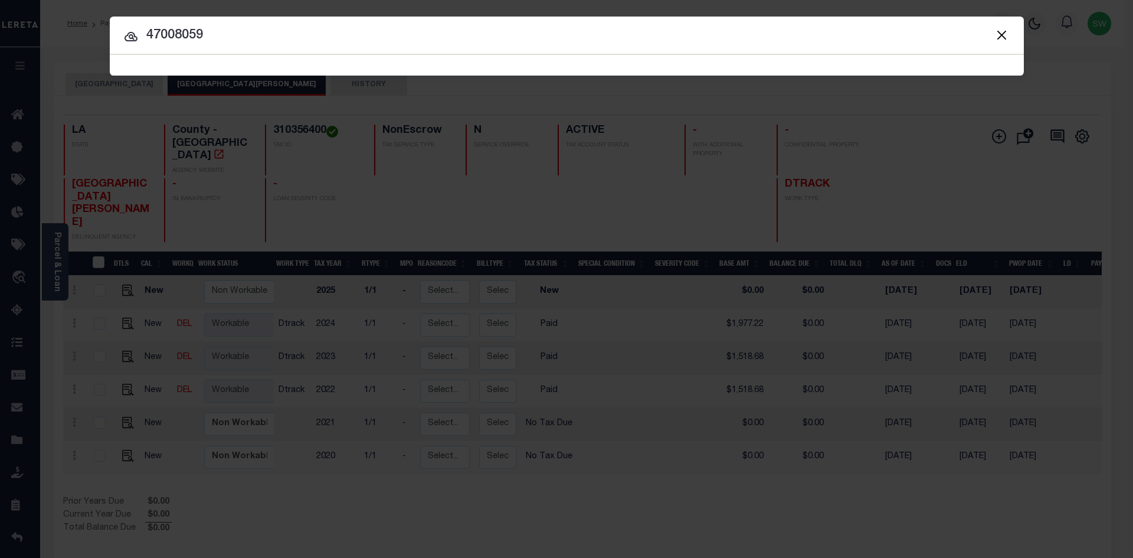
type input "47008059"
click at [132, 37] on icon at bounding box center [131, 36] width 13 height 9
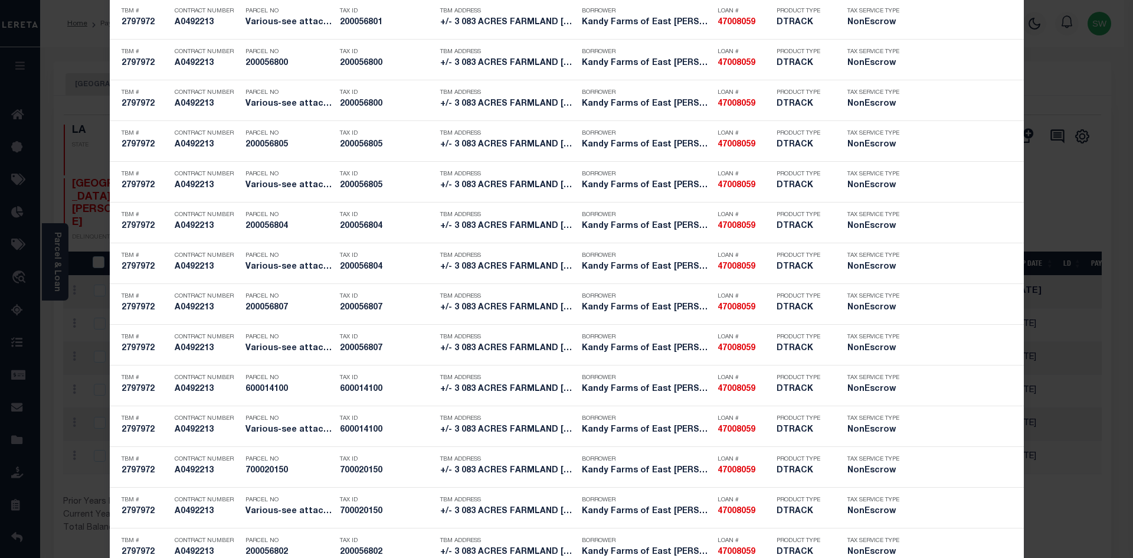
scroll to position [1888, 0]
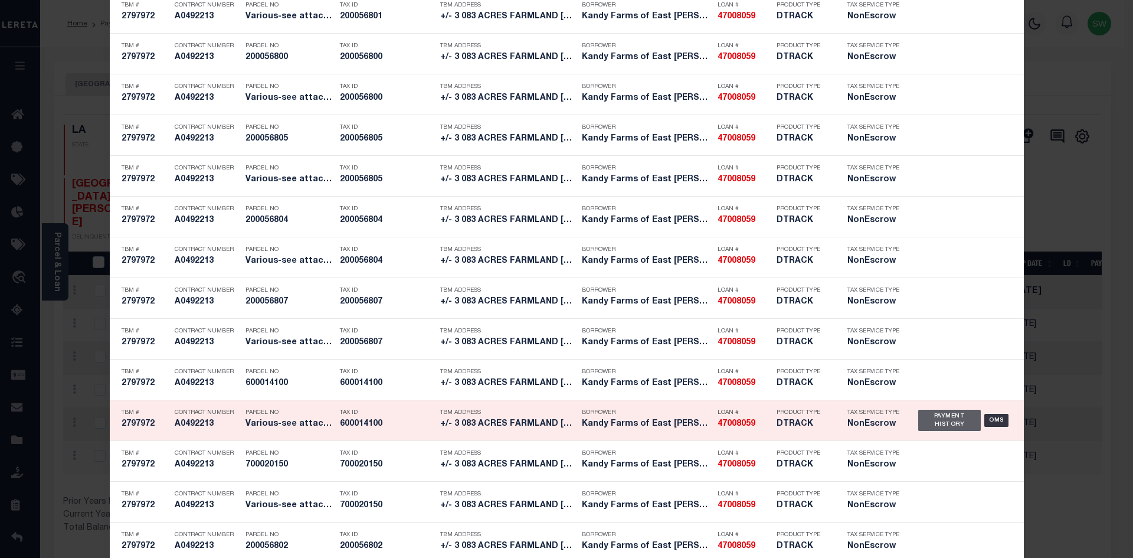
click at [935, 421] on div "Payment History" at bounding box center [949, 420] width 63 height 21
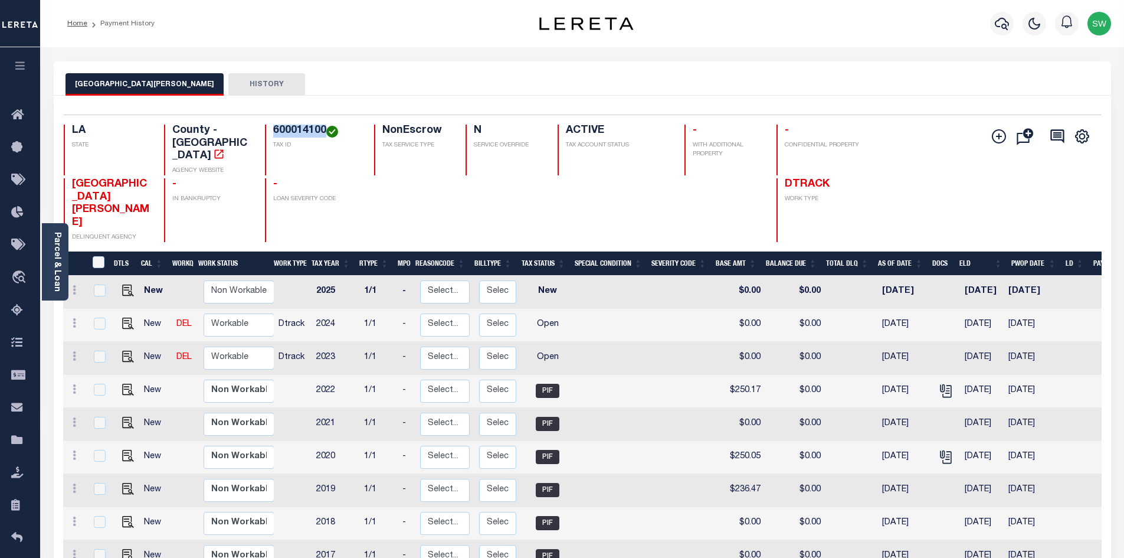
drag, startPoint x: 327, startPoint y: 131, endPoint x: 268, endPoint y: 129, distance: 58.4
click at [268, 129] on div "600014100 TAX ID" at bounding box center [312, 150] width 95 height 51
copy h4 "600014100"
click at [53, 261] on link "Parcel & Loan" at bounding box center [57, 262] width 8 height 60
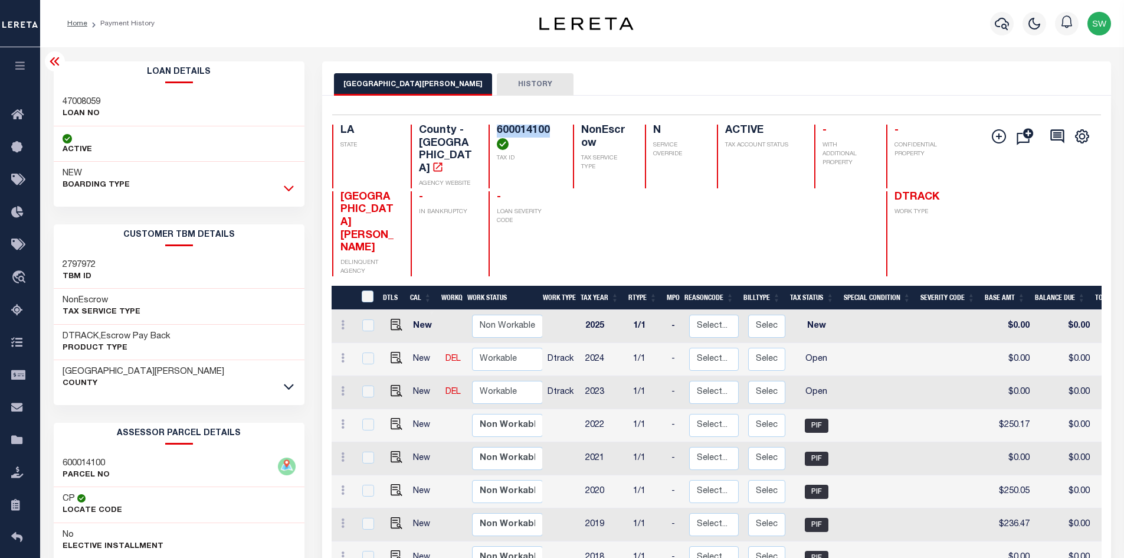
click at [285, 189] on icon at bounding box center [289, 188] width 10 height 12
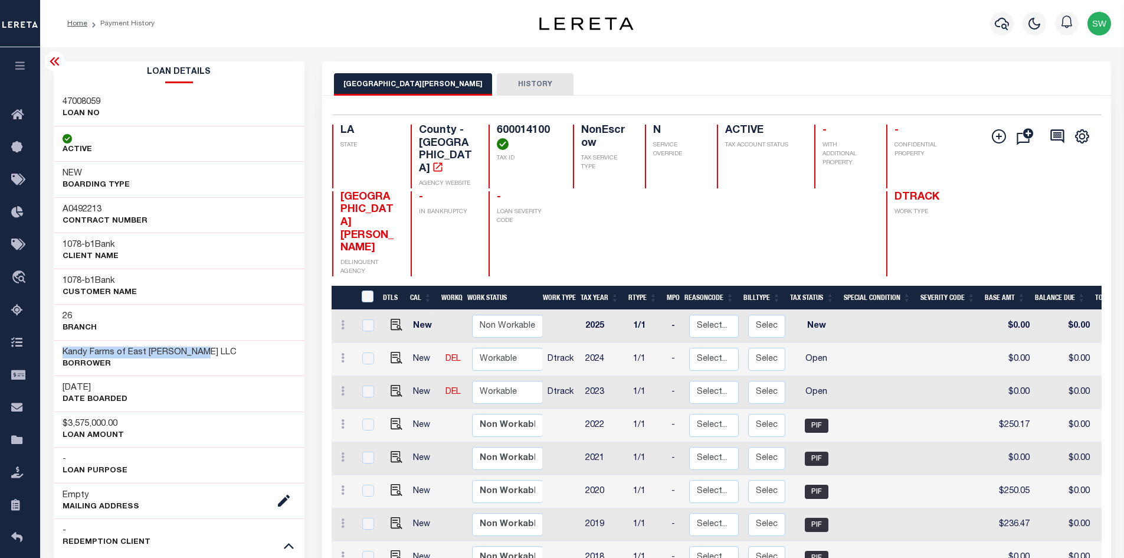
drag, startPoint x: 192, startPoint y: 356, endPoint x: 52, endPoint y: 355, distance: 139.9
copy h3 "Kandy Farms of East [PERSON_NAME] LLC"
click at [391, 385] on img "" at bounding box center [397, 391] width 12 height 12
checkbox input "true"
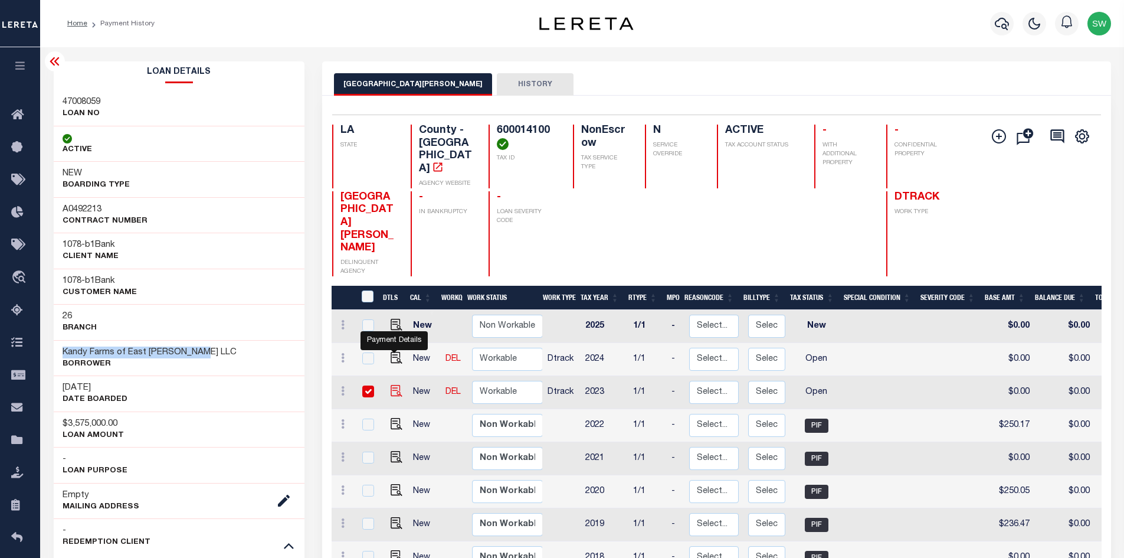
checkbox input "true"
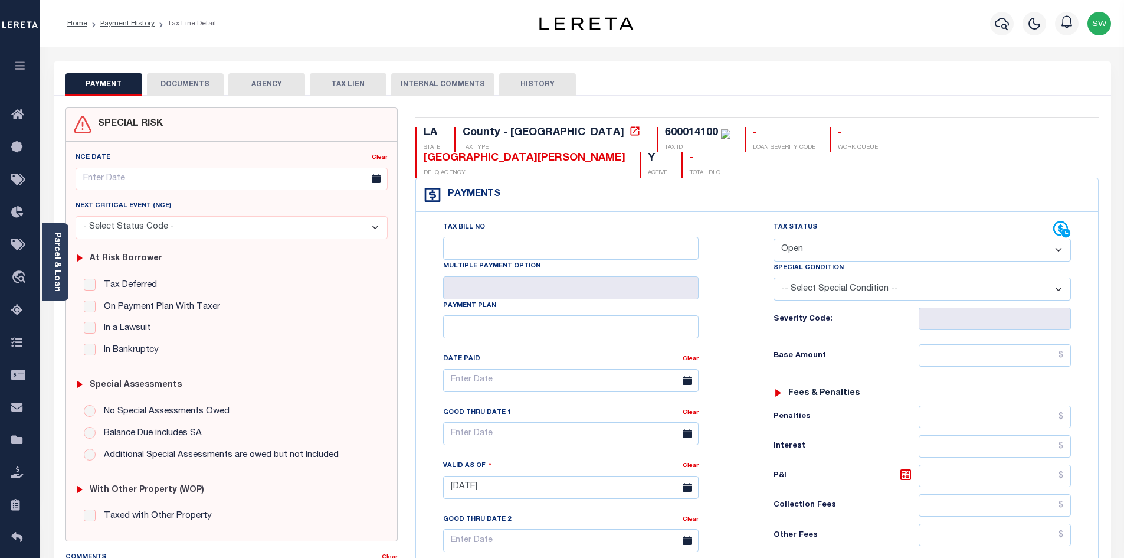
drag, startPoint x: 1056, startPoint y: 229, endPoint x: 1047, endPoint y: 229, distance: 8.9
click at [1056, 238] on select "- Select Status Code - Open Due/Unpaid Paid Incomplete No Tax Due Internal Refu…" at bounding box center [922, 249] width 297 height 23
select select "PYD"
click at [774, 238] on select "- Select Status Code - Open Due/Unpaid Paid Incomplete No Tax Due Internal Refu…" at bounding box center [922, 249] width 297 height 23
type input "[DATE]"
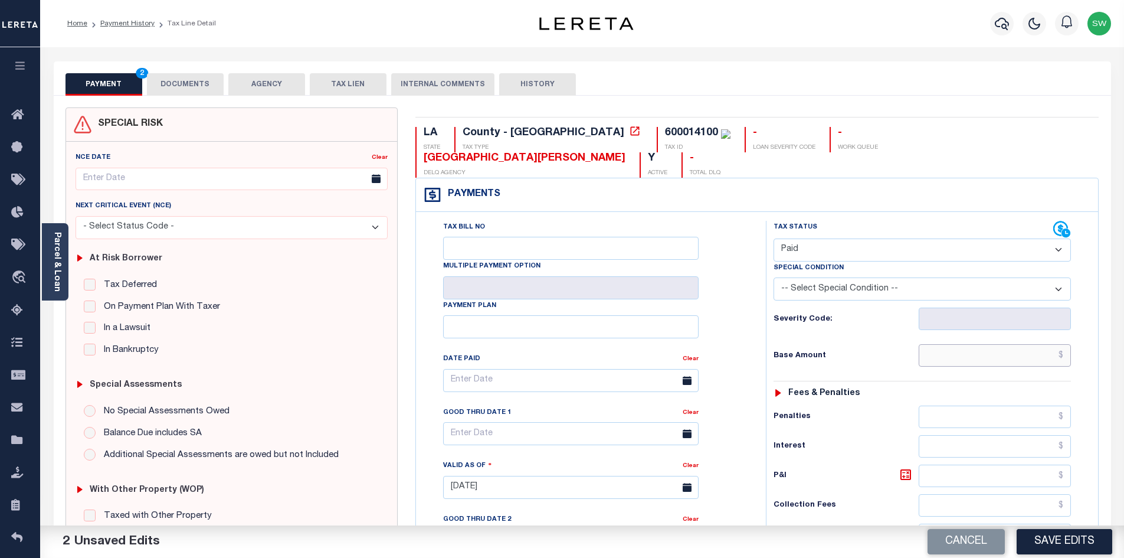
click at [966, 344] on input "text" at bounding box center [995, 355] width 153 height 22
paste input "250.17"
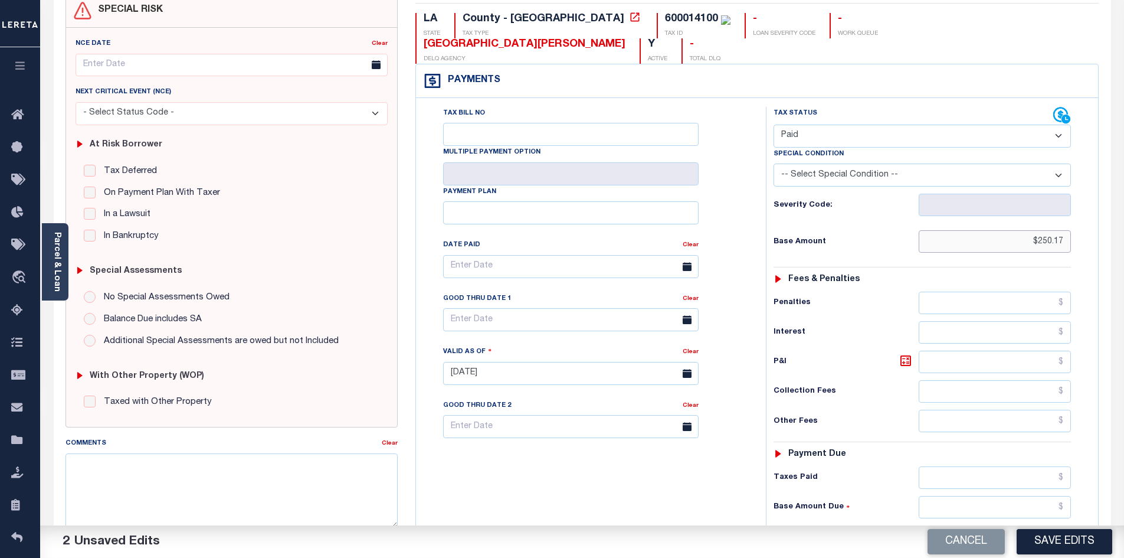
scroll to position [116, 0]
type input "$250.17"
click at [1008, 464] on input "text" at bounding box center [995, 475] width 153 height 22
paste input "250.17"
type input "$250.17"
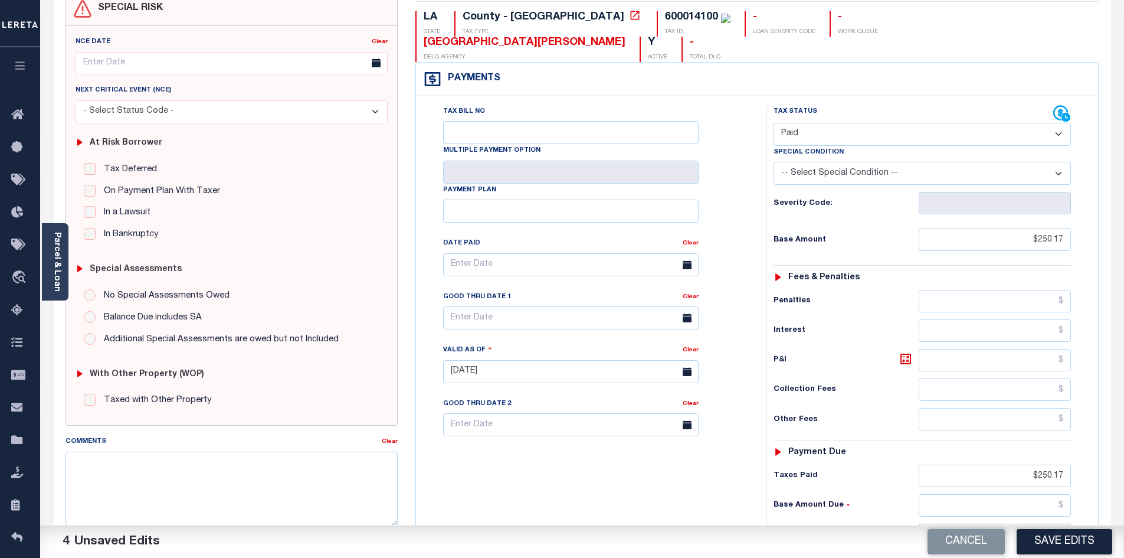
click at [1012, 523] on input "text" at bounding box center [995, 534] width 153 height 22
type input "$0.00"
click at [692, 468] on div "Tax Bill No Multiple Payment Option Payment Plan Clear" at bounding box center [588, 365] width 338 height 521
click at [1075, 540] on button "Save Edits" at bounding box center [1065, 541] width 96 height 25
checkbox input "false"
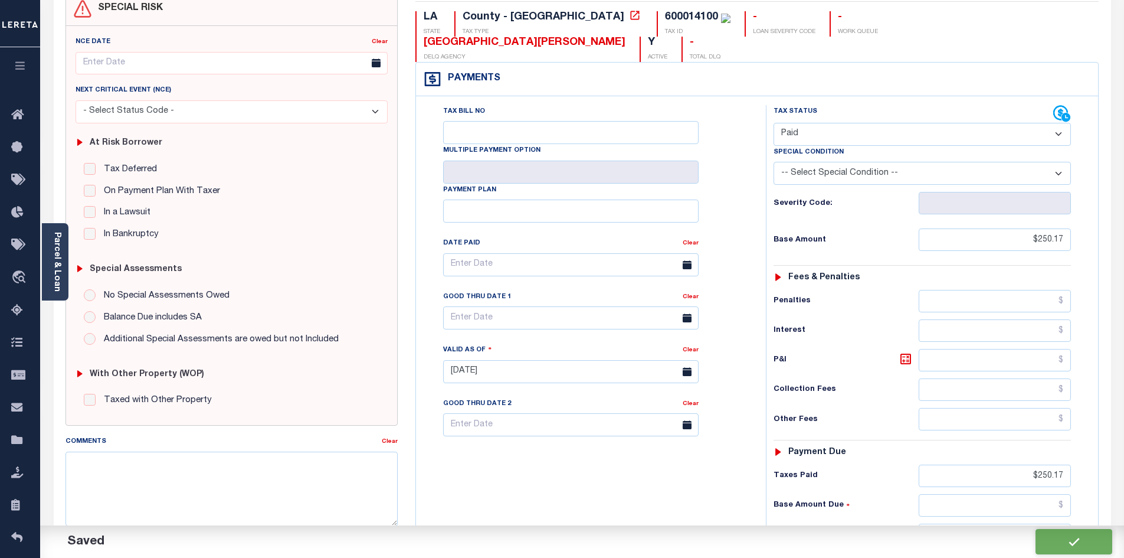
type input "$250.17"
type input "$0"
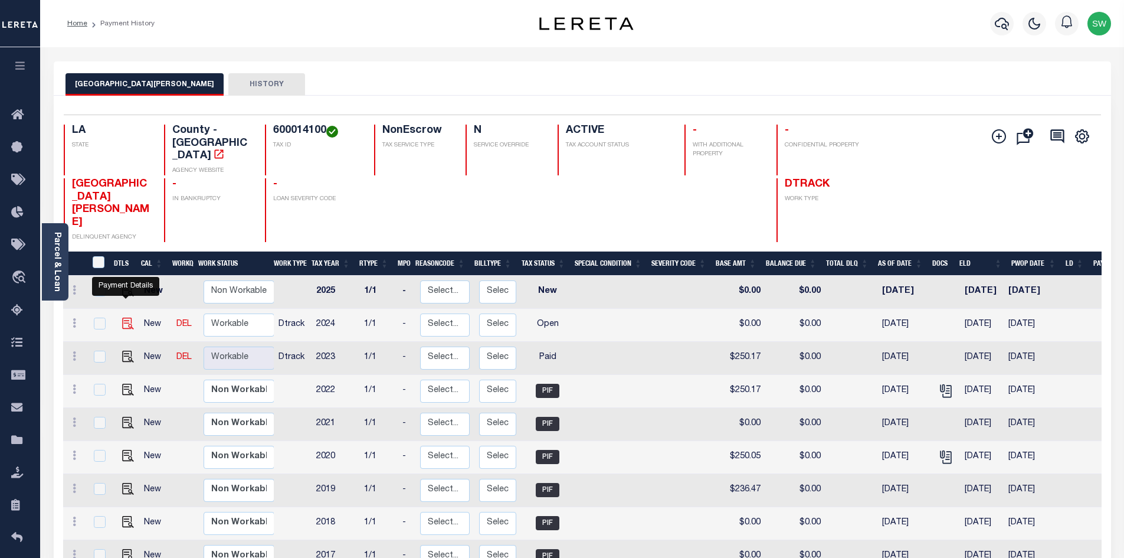
click at [128, 317] on img "" at bounding box center [128, 323] width 12 height 12
checkbox input "true"
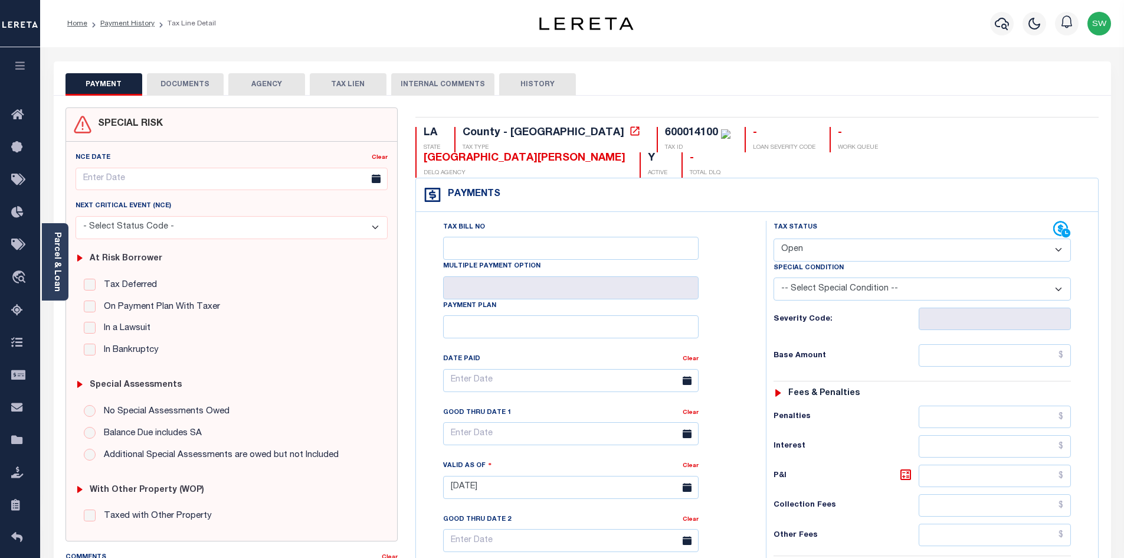
drag, startPoint x: 1059, startPoint y: 225, endPoint x: 1041, endPoint y: 232, distance: 19.6
click at [1059, 238] on select "- Select Status Code - Open Due/Unpaid Paid Incomplete No Tax Due Internal Refu…" at bounding box center [922, 249] width 297 height 23
select select "PYD"
click at [774, 238] on select "- Select Status Code - Open Due/Unpaid Paid Incomplete No Tax Due Internal Refu…" at bounding box center [922, 249] width 297 height 23
type input "10/06/2025"
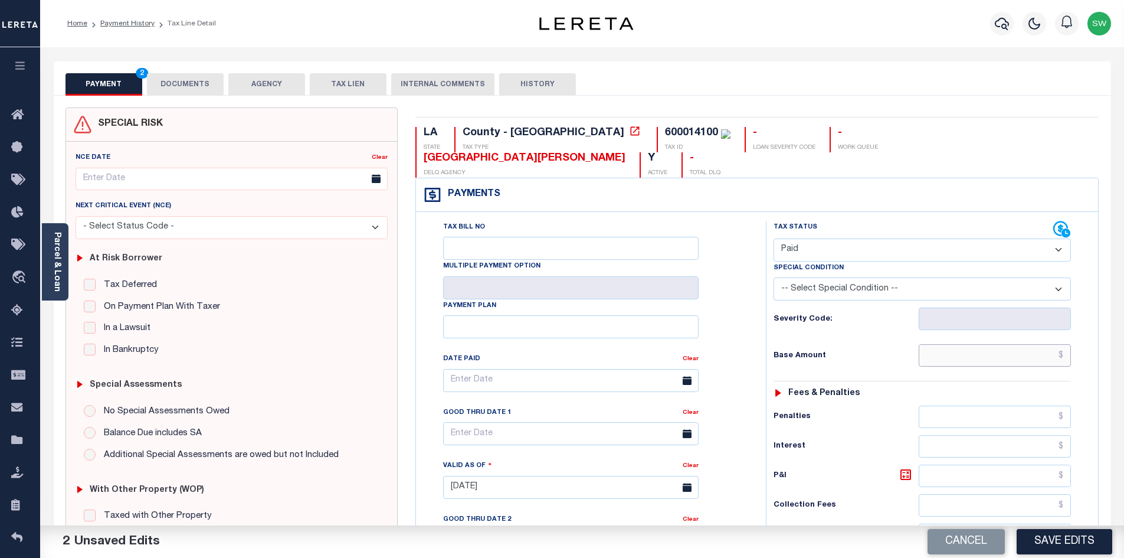
click at [973, 344] on input "text" at bounding box center [995, 355] width 153 height 22
paste input "285.99"
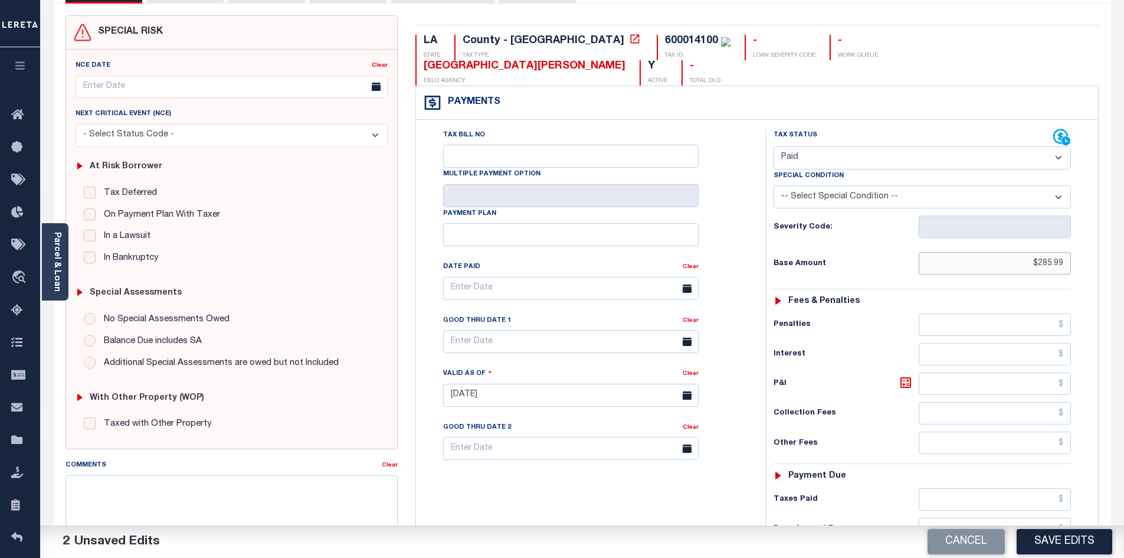
scroll to position [93, 0]
type input "$285.99"
click at [998, 487] on input "text" at bounding box center [995, 498] width 153 height 22
paste input "285.99"
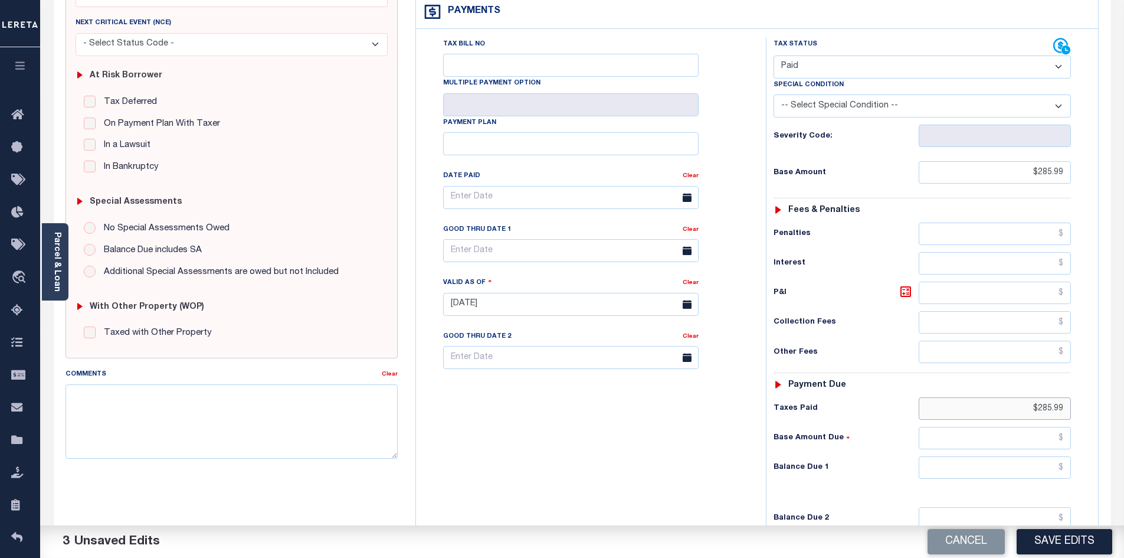
scroll to position [199, 0]
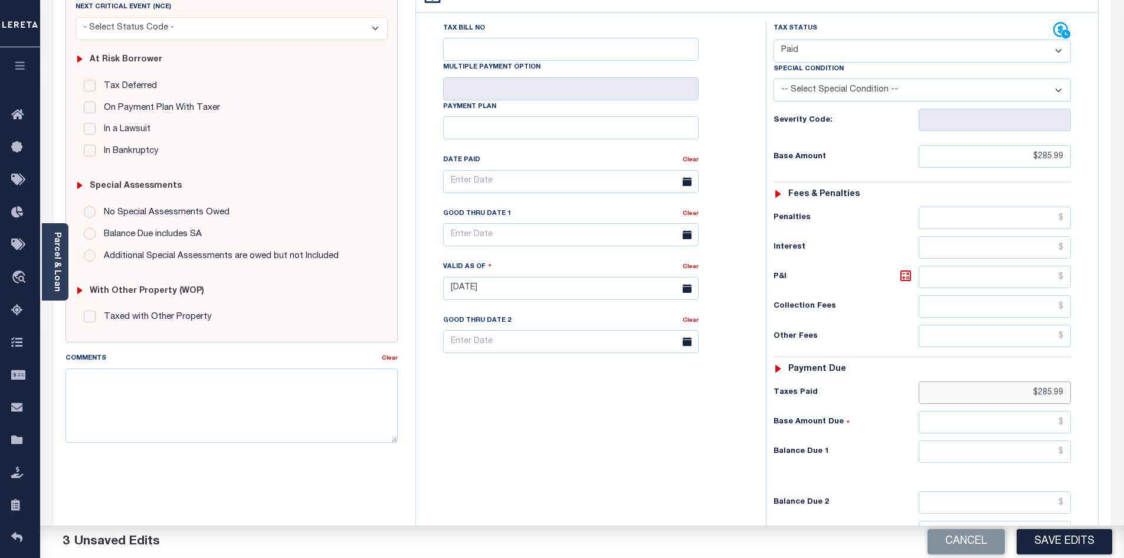
type input "$285.99"
drag, startPoint x: 999, startPoint y: 430, endPoint x: 993, endPoint y: 428, distance: 6.2
click at [999, 440] on input "text" at bounding box center [995, 451] width 153 height 22
type input "$0.00"
drag, startPoint x: 698, startPoint y: 398, endPoint x: 839, endPoint y: 384, distance: 141.2
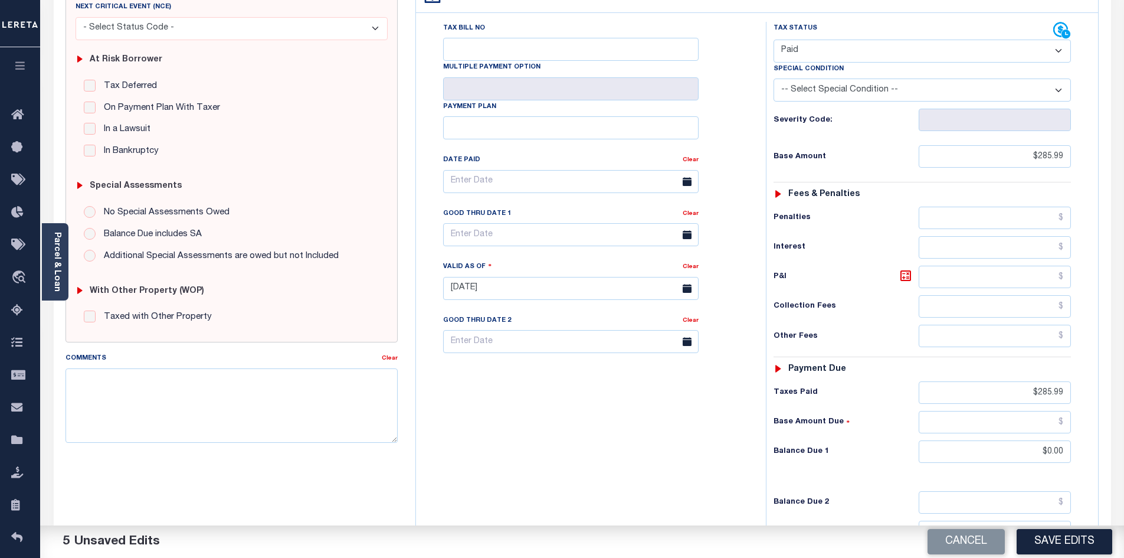
click at [696, 403] on div "Tax Bill No Multiple Payment Option Payment Plan Clear" at bounding box center [588, 282] width 338 height 521
drag, startPoint x: 1050, startPoint y: 526, endPoint x: 1044, endPoint y: 532, distance: 7.9
click at [1049, 528] on div "Cancel Save Edits" at bounding box center [853, 541] width 542 height 33
click at [1047, 541] on button "Save Edits" at bounding box center [1065, 541] width 96 height 25
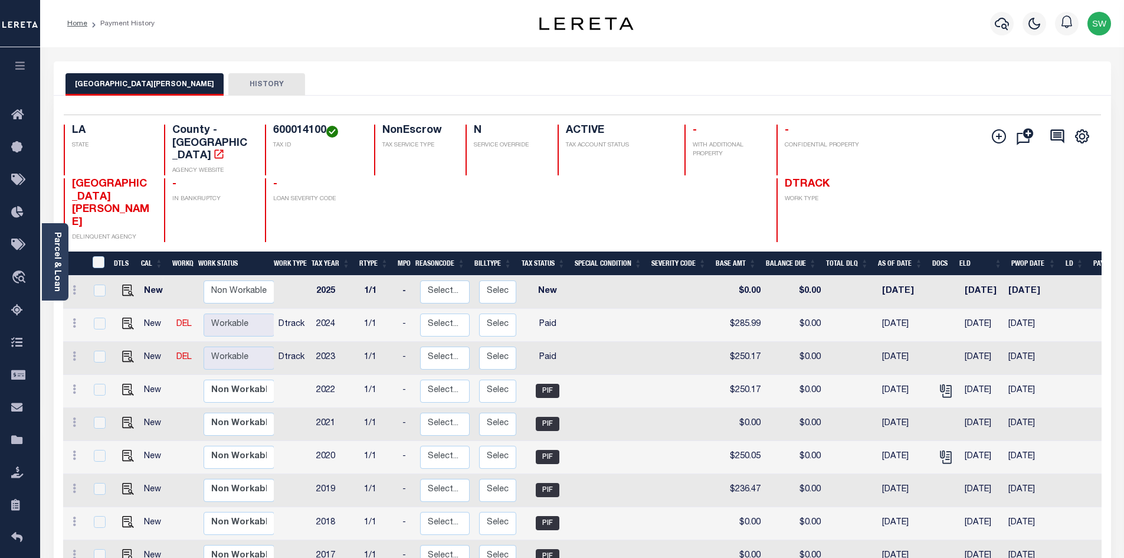
click at [641, 80] on div "EAST [PERSON_NAME] HISTORY" at bounding box center [583, 84] width 1034 height 22
click at [997, 21] on icon "button" at bounding box center [1002, 24] width 14 height 14
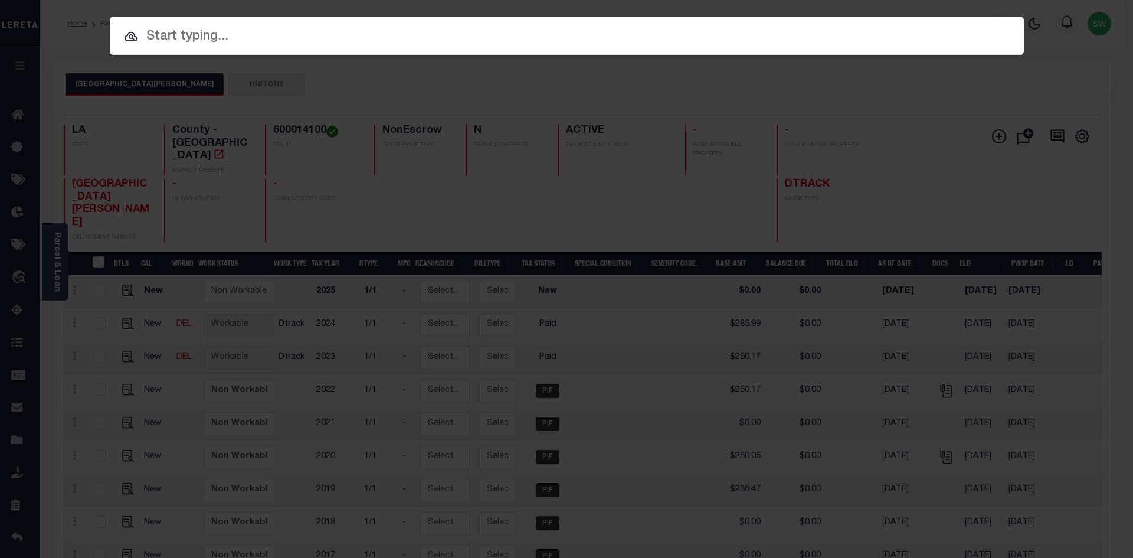
click at [230, 28] on input "text" at bounding box center [567, 37] width 914 height 21
click at [216, 40] on input "text" at bounding box center [567, 37] width 914 height 21
paste input "47008059"
type input "47008059"
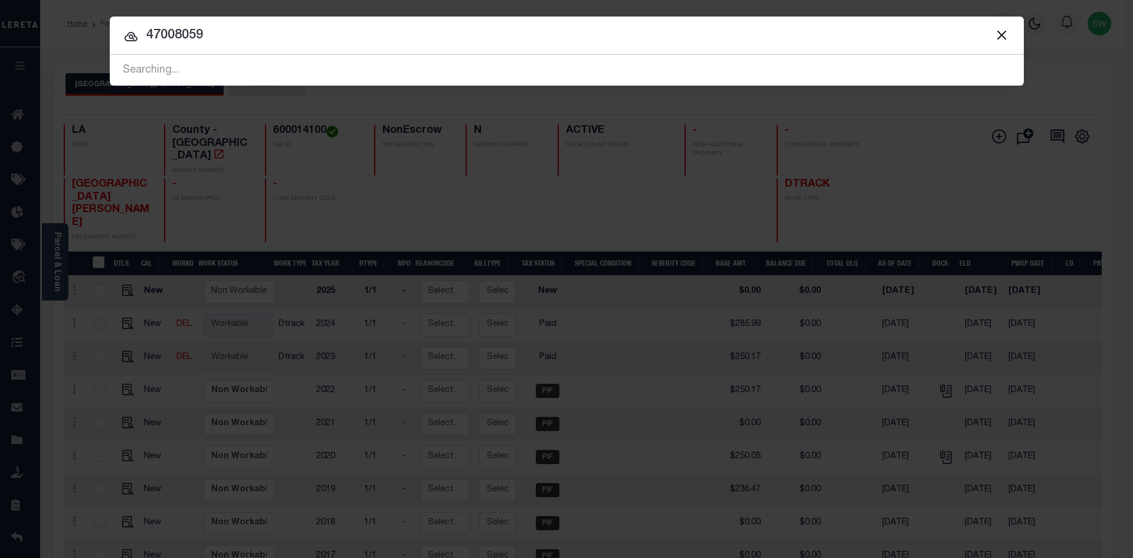
click at [132, 40] on icon at bounding box center [131, 37] width 14 height 14
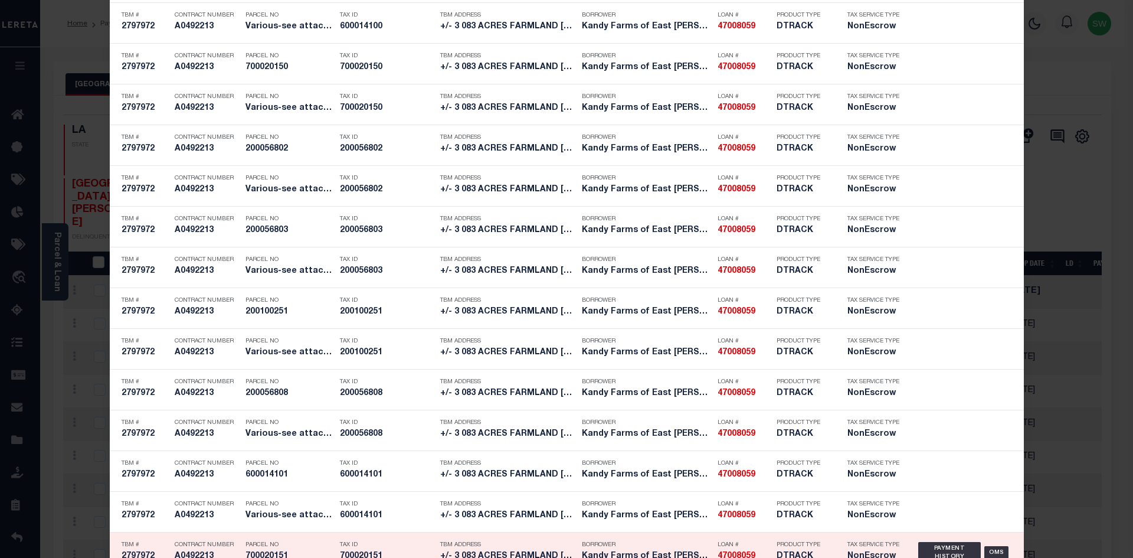
scroll to position [2290, 0]
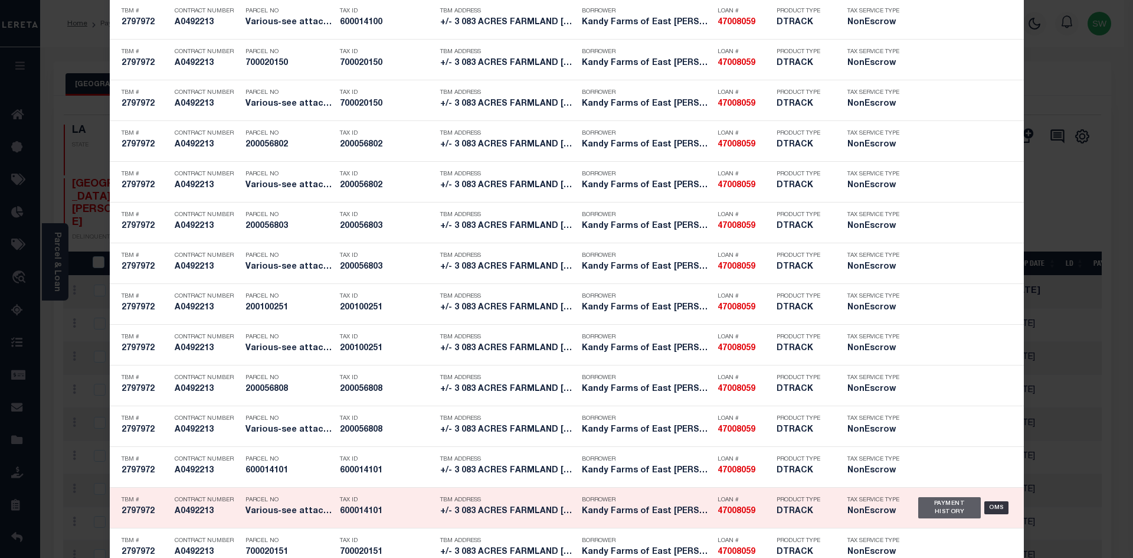
click at [933, 518] on div "Payment History" at bounding box center [949, 507] width 63 height 21
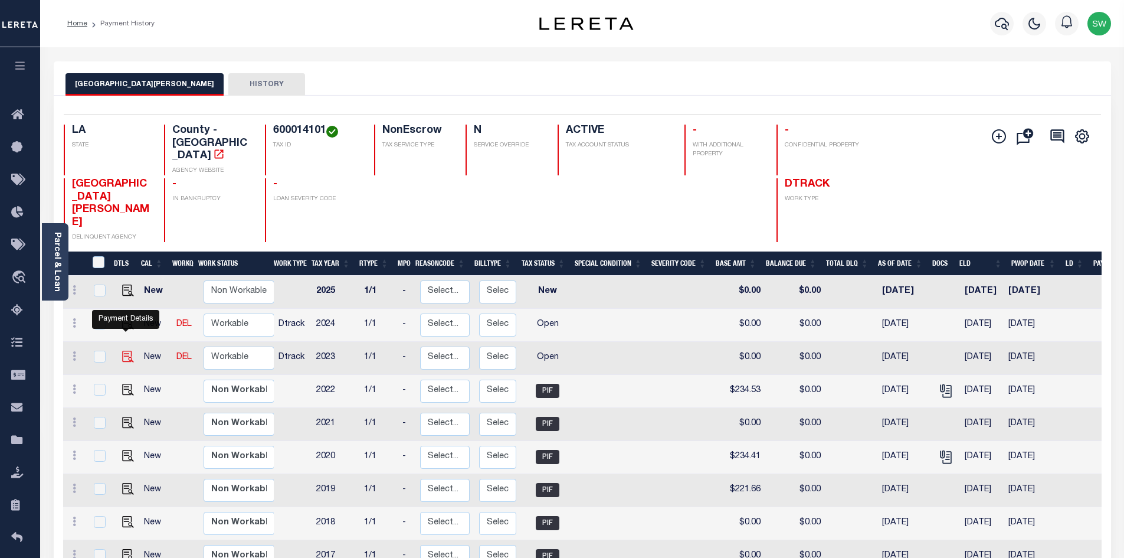
click at [130, 351] on img "" at bounding box center [128, 357] width 12 height 12
checkbox input "true"
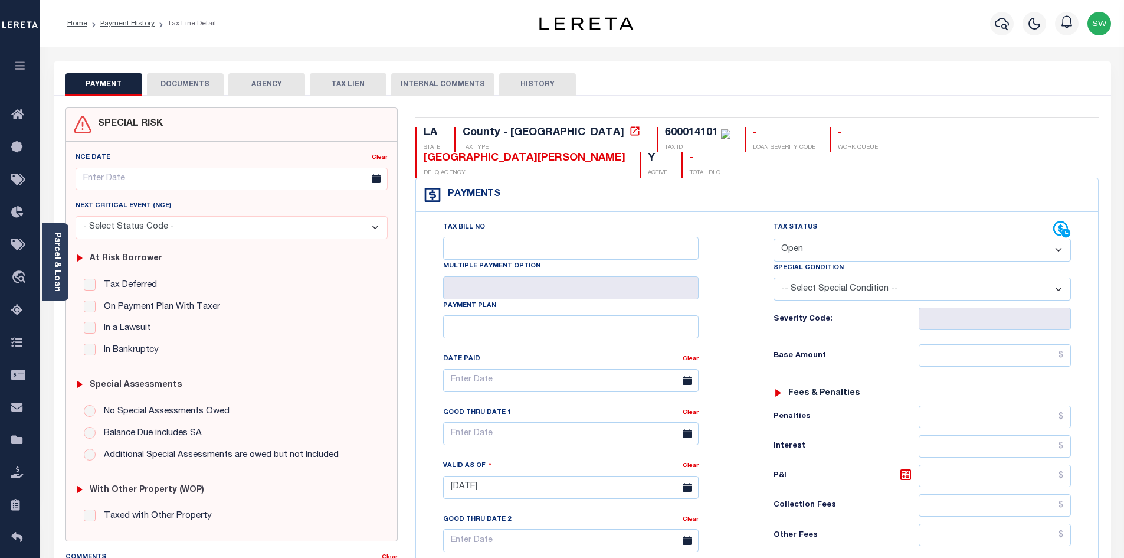
drag, startPoint x: 1057, startPoint y: 227, endPoint x: 1008, endPoint y: 236, distance: 49.9
click at [1057, 238] on select "- Select Status Code - Open Due/Unpaid Paid Incomplete No Tax Due Internal Refu…" at bounding box center [922, 249] width 297 height 23
select select "PYD"
click at [774, 238] on select "- Select Status Code - Open Due/Unpaid Paid Incomplete No Tax Due Internal Refu…" at bounding box center [922, 249] width 297 height 23
type input "[DATE]"
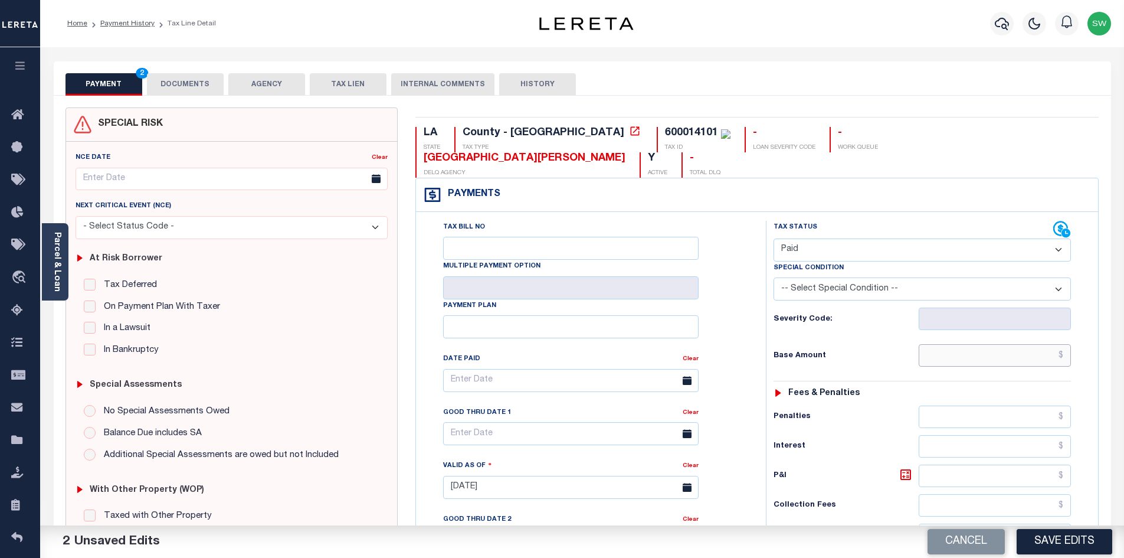
click at [948, 344] on input "text" at bounding box center [995, 355] width 153 height 22
paste input "234.53"
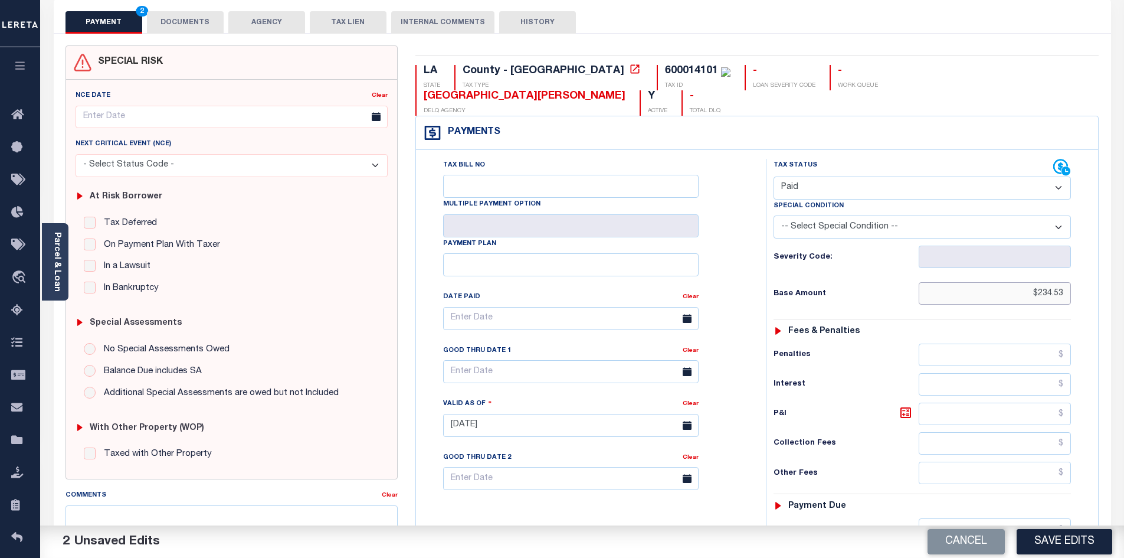
scroll to position [90, 0]
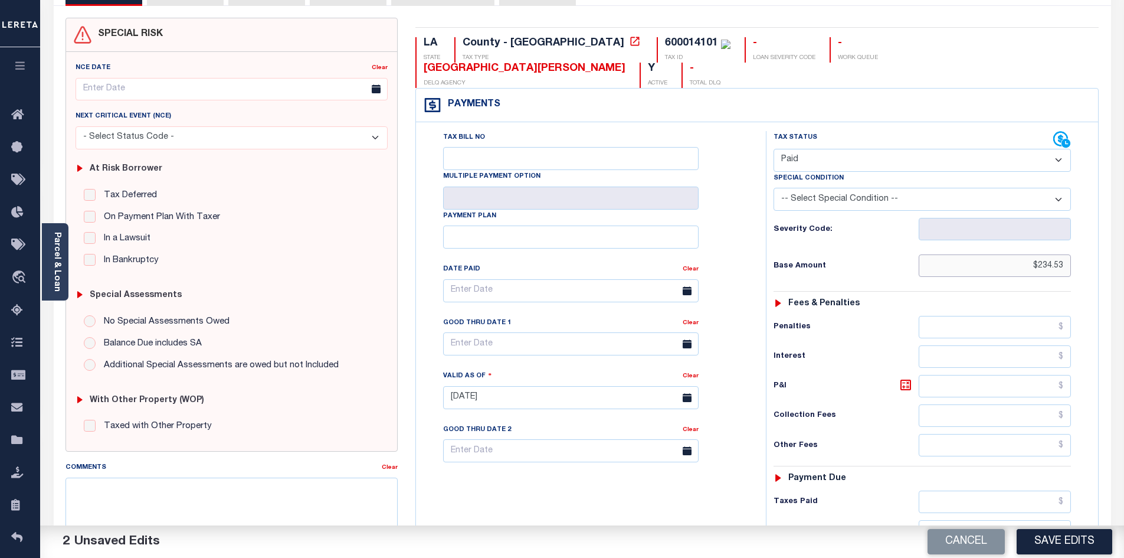
type input "$234.53"
click at [977, 490] on input "text" at bounding box center [995, 501] width 153 height 22
paste input "234.53"
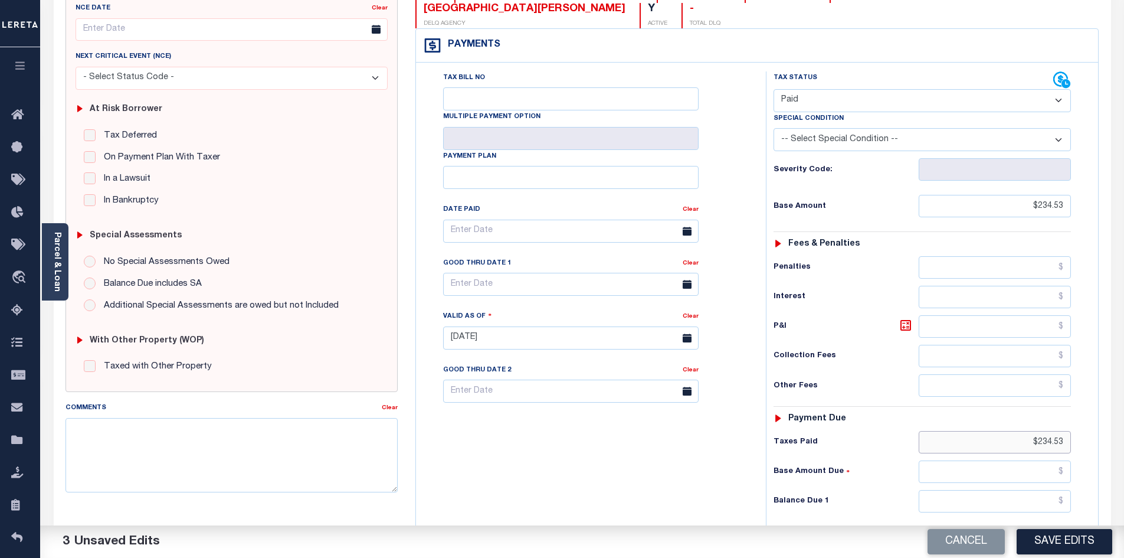
scroll to position [183, 0]
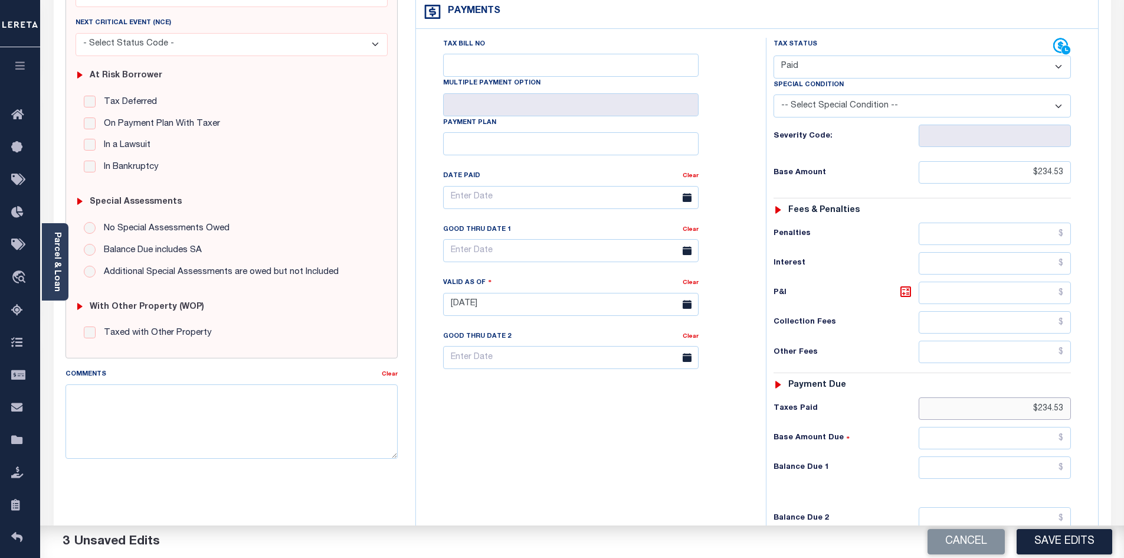
type input "$234.53"
click at [1015, 456] on input "text" at bounding box center [995, 467] width 153 height 22
type input "$0.00"
click at [645, 427] on div "Tax Bill No Multiple Payment Option Payment Plan Clear" at bounding box center [588, 298] width 338 height 521
click at [1038, 539] on button "Save Edits" at bounding box center [1065, 541] width 96 height 25
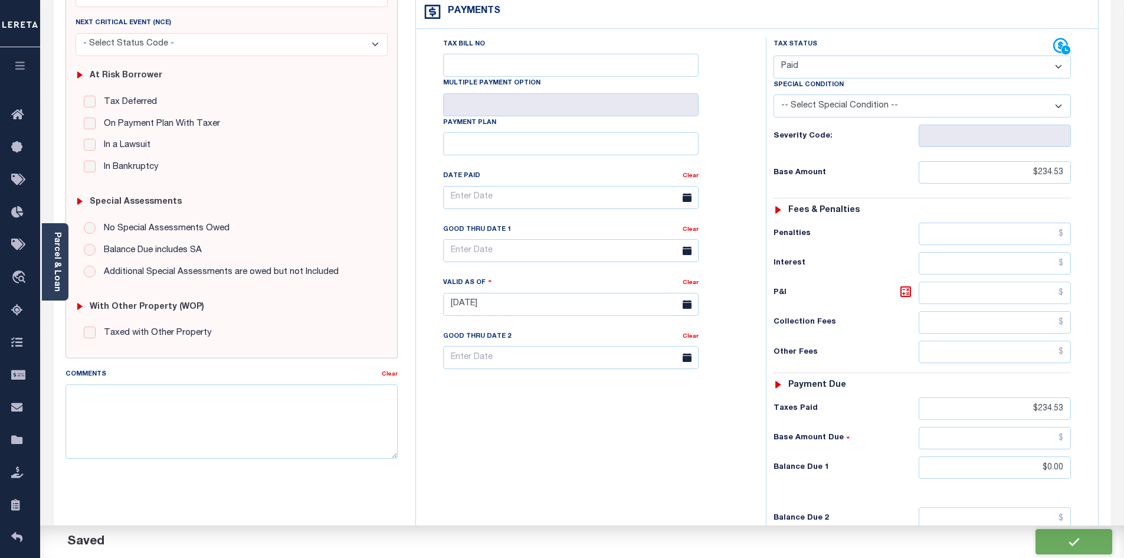
checkbox input "false"
type input "$234.53"
type input "$0"
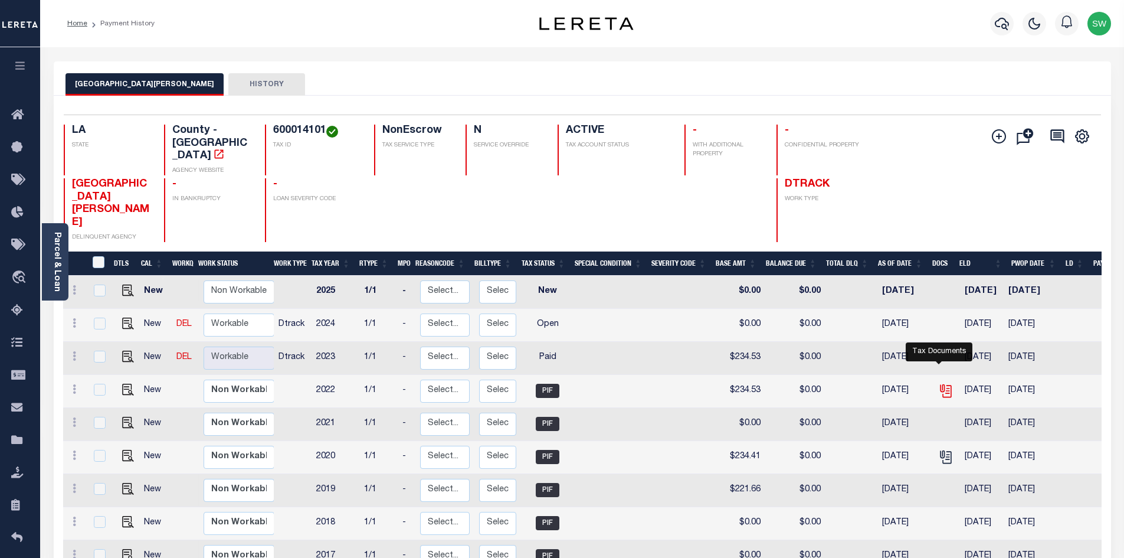
click at [940, 384] on icon "" at bounding box center [944, 388] width 9 height 9
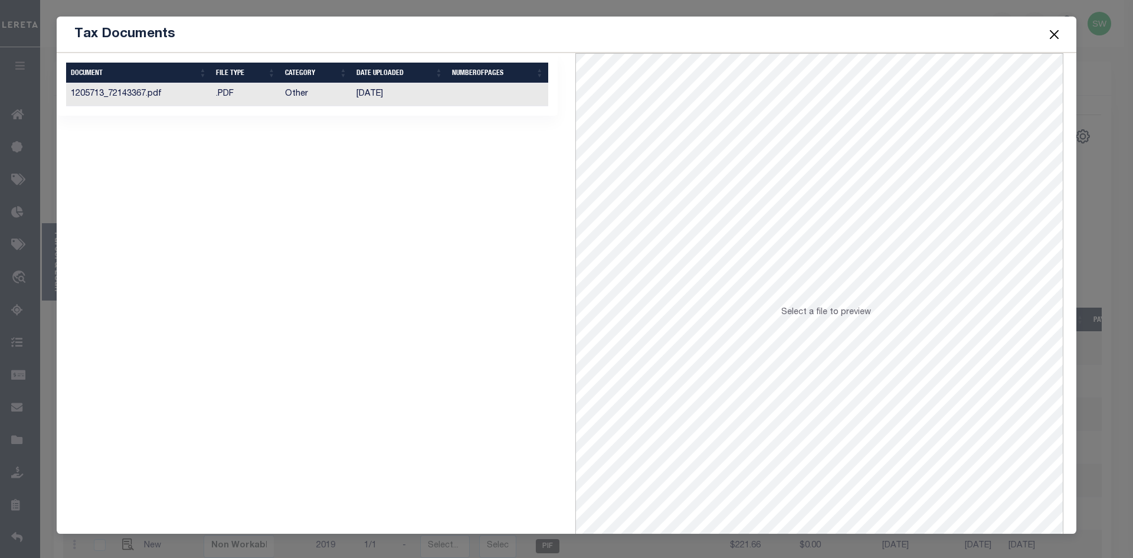
click at [384, 95] on td "[DATE]" at bounding box center [400, 94] width 96 height 23
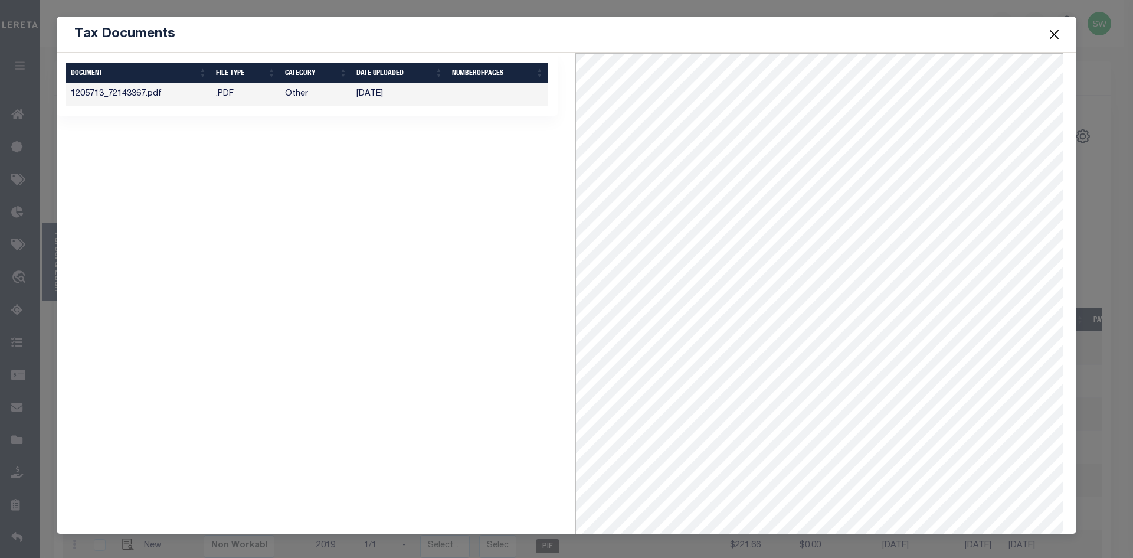
click at [1052, 32] on button "Close" at bounding box center [1054, 34] width 15 height 15
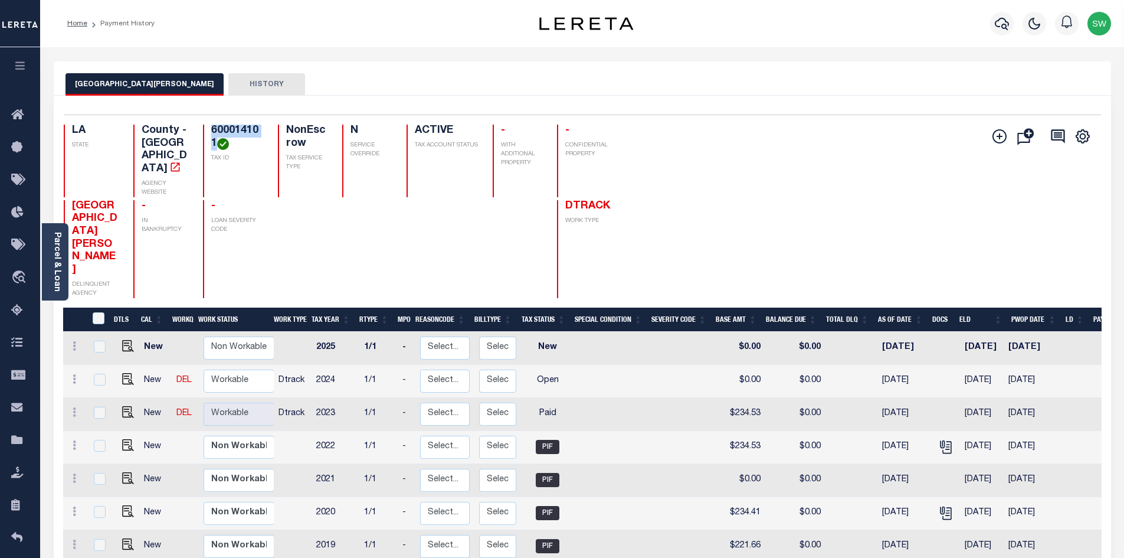
drag, startPoint x: 205, startPoint y: 129, endPoint x: 207, endPoint y: 140, distance: 10.9
click at [211, 140] on h4 "600014101" at bounding box center [237, 137] width 53 height 25
copy h4 "600014101"
click at [125, 406] on img "" at bounding box center [128, 412] width 12 height 12
checkbox input "true"
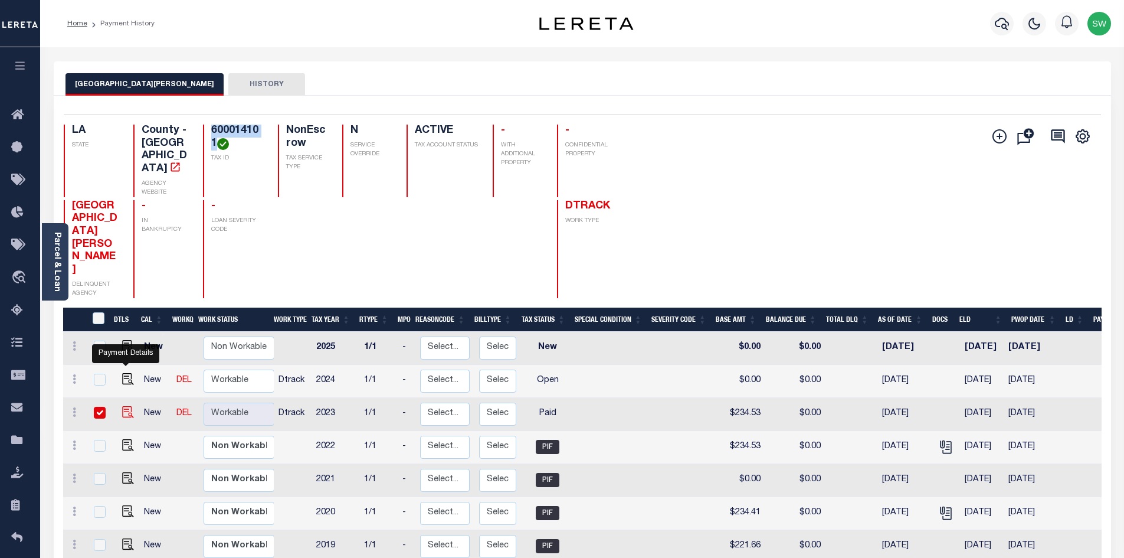
checkbox input "true"
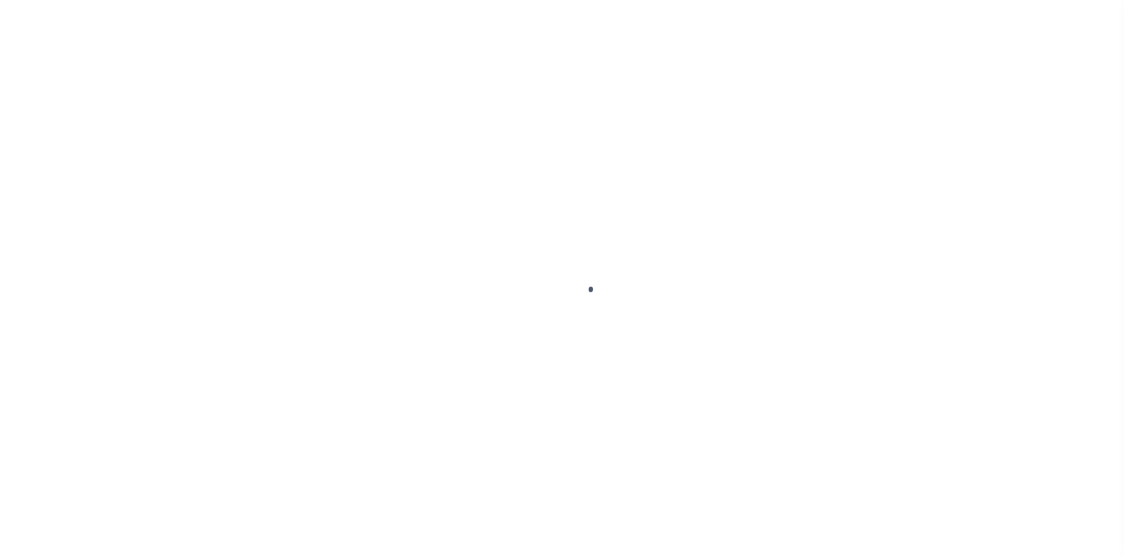
select select "PYD"
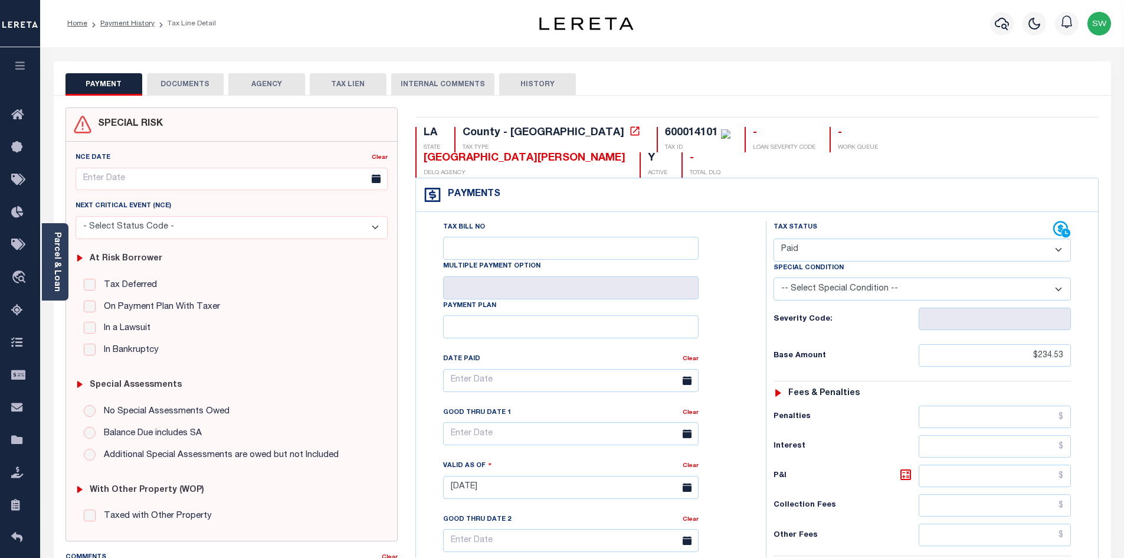
click at [201, 91] on button "DOCUMENTS" at bounding box center [185, 84] width 77 height 22
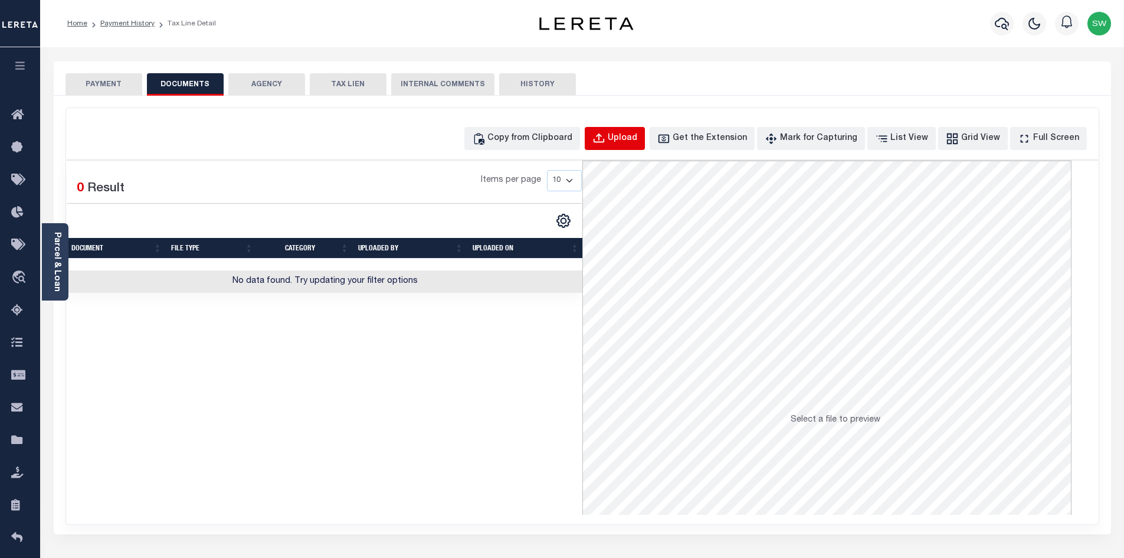
click at [637, 139] on div "Upload" at bounding box center [623, 138] width 30 height 13
select select "POP"
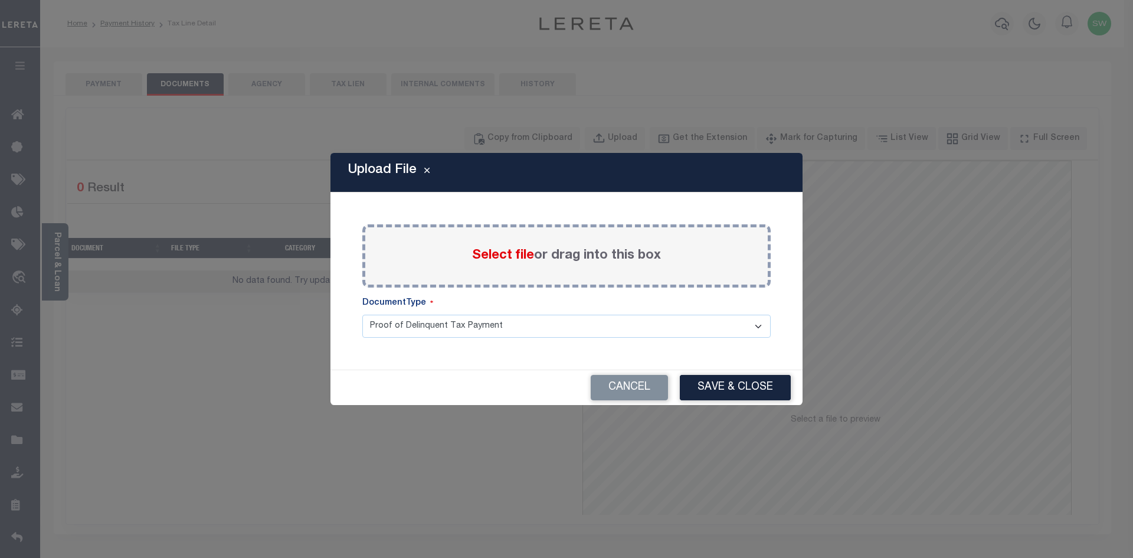
click at [504, 254] on span "Select file" at bounding box center [503, 255] width 62 height 13
click at [0, 0] on input "Select file or drag into this box" at bounding box center [0, 0] width 0 height 0
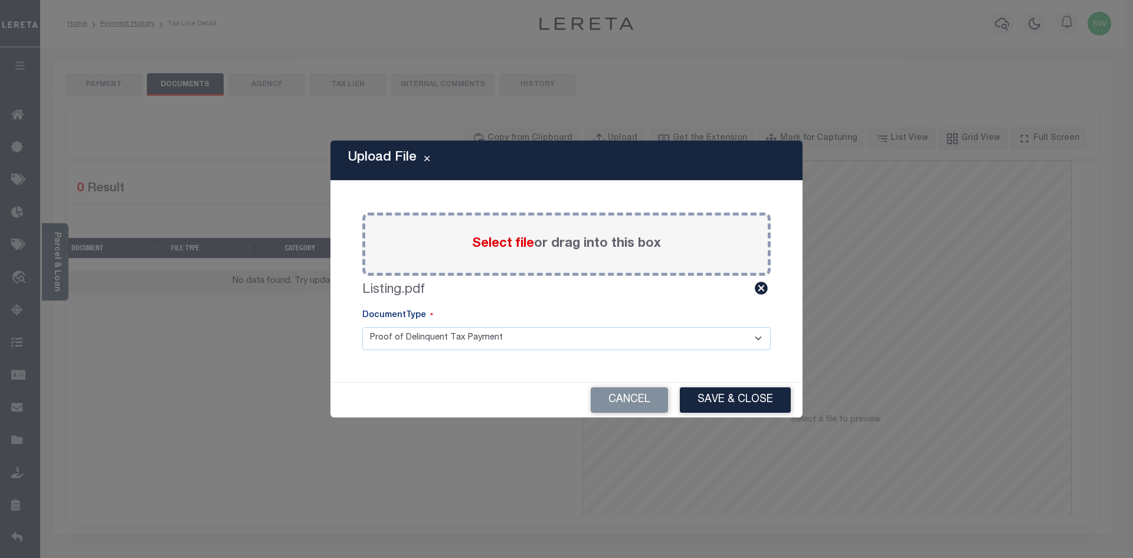
drag, startPoint x: 735, startPoint y: 396, endPoint x: 804, endPoint y: 404, distance: 69.5
click at [735, 397] on button "Save & Close" at bounding box center [735, 399] width 111 height 25
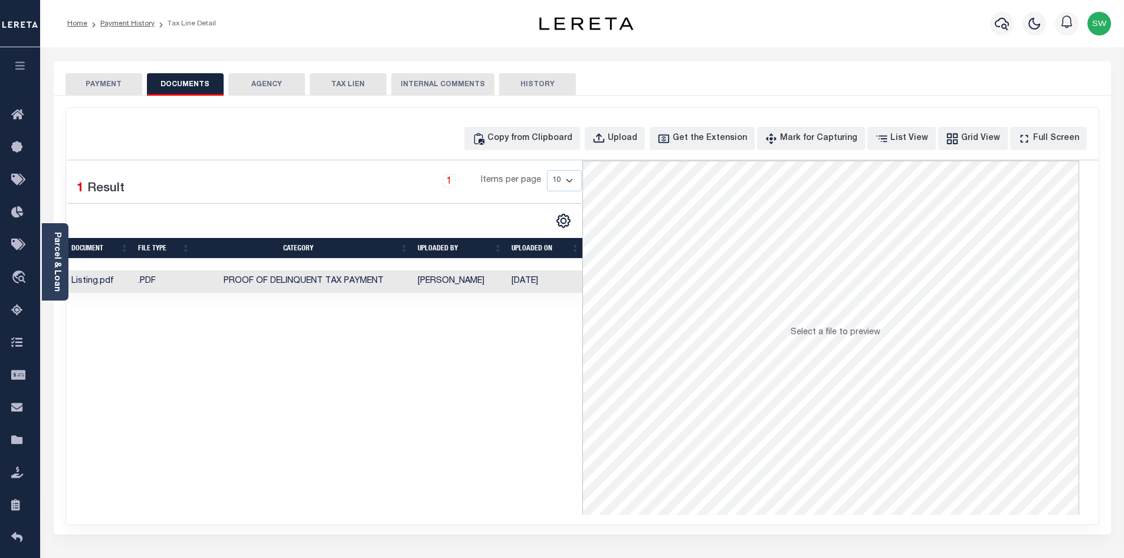
click at [512, 405] on div "Selected 1 Result 1 Items per page 10 25 50 100" at bounding box center [325, 338] width 516 height 354
click at [110, 81] on button "PAYMENT" at bounding box center [104, 84] width 77 height 22
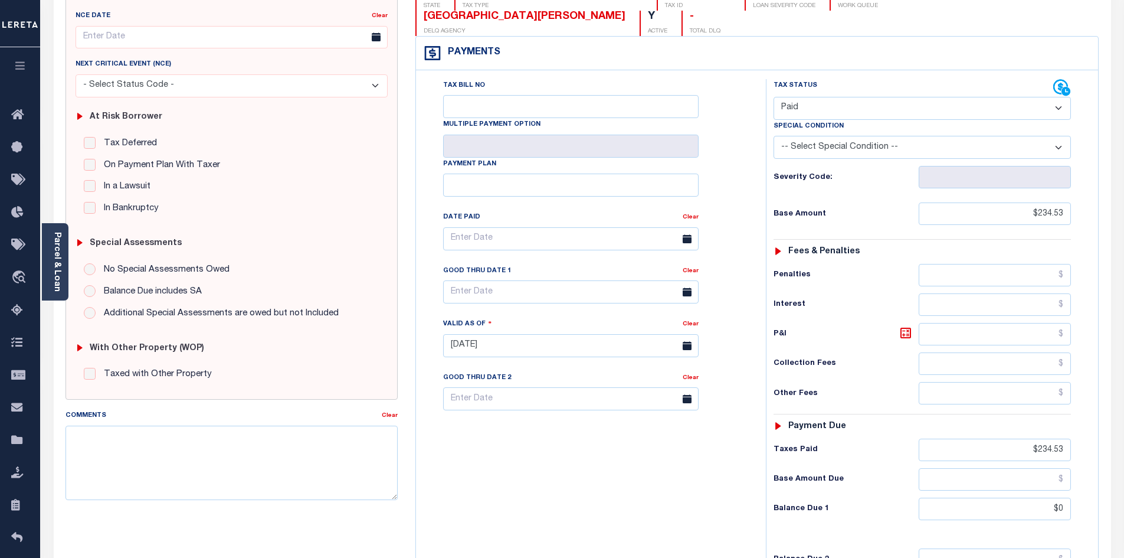
scroll to position [143, 0]
click at [677, 467] on div "Tax Bill No Multiple Payment Option Payment Plan Clear" at bounding box center [588, 338] width 338 height 521
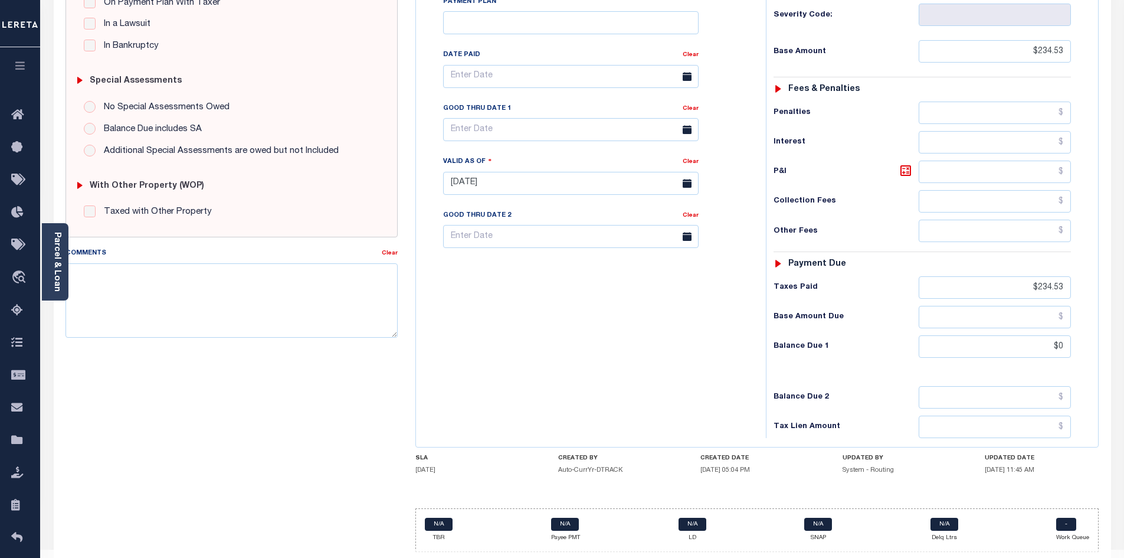
scroll to position [307, 0]
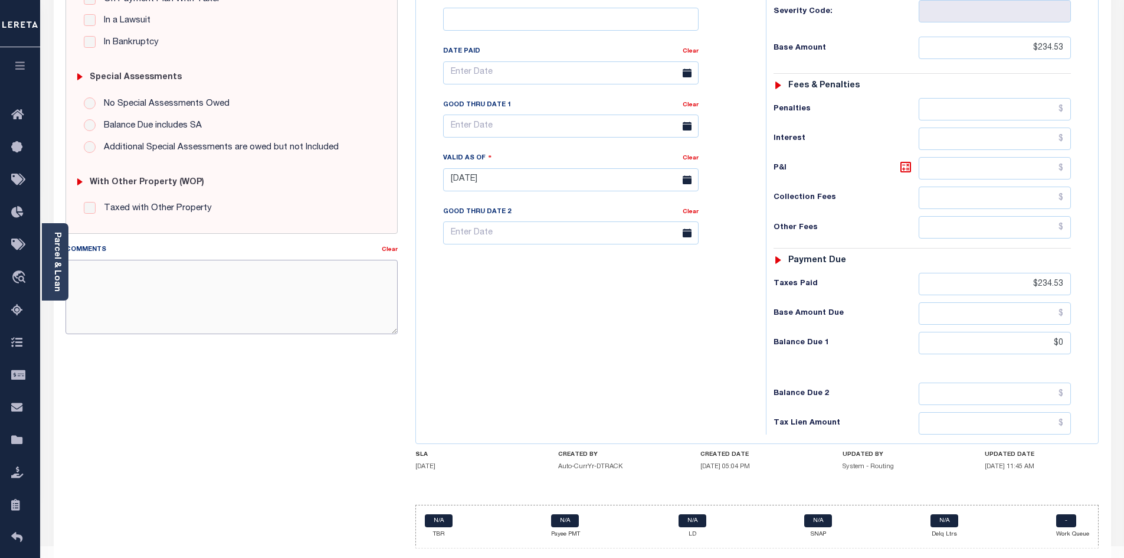
click at [209, 308] on textarea "Comments" at bounding box center [232, 297] width 333 height 74
click at [578, 369] on div "Tax Bill No Multiple Payment Option Payment Plan Clear" at bounding box center [588, 173] width 338 height 521
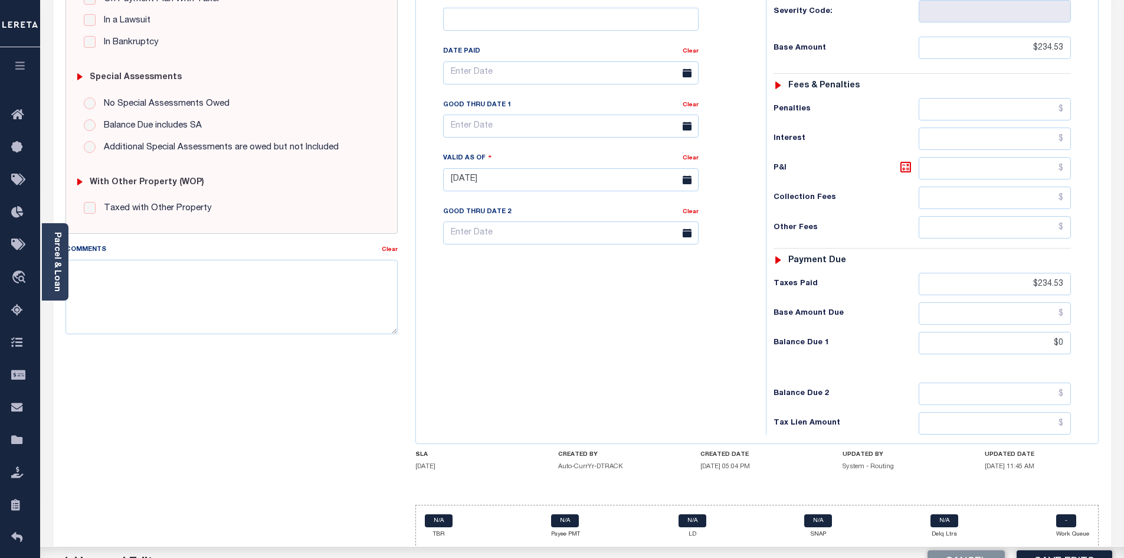
click at [586, 362] on div "Tax Bill No Multiple Payment Option Payment Plan Clear" at bounding box center [588, 173] width 338 height 521
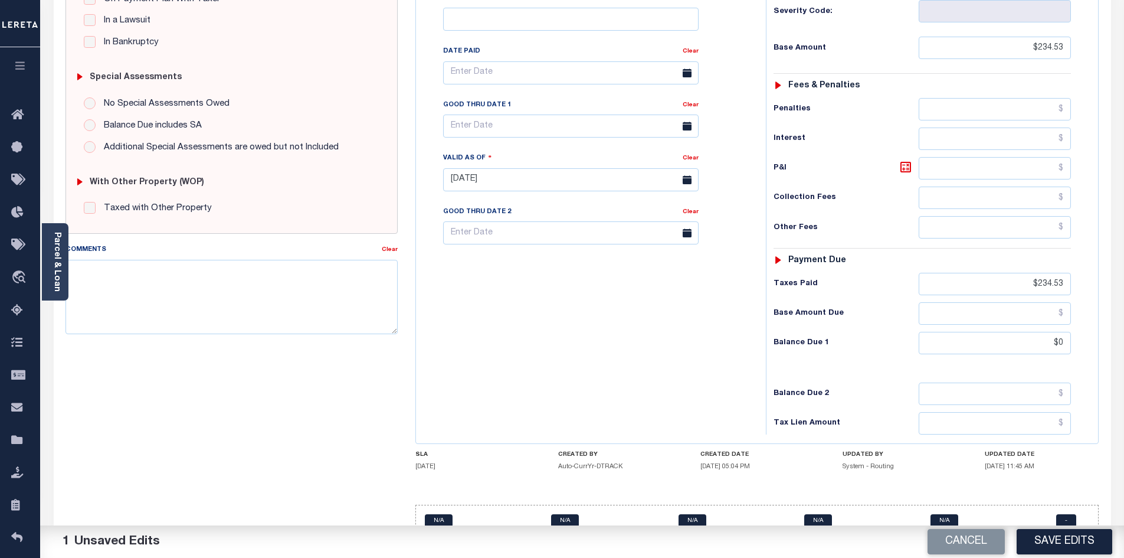
click at [1053, 543] on button "Save Edits" at bounding box center [1065, 541] width 96 height 25
checkbox input "false"
type input "$234.53"
type input "$0"
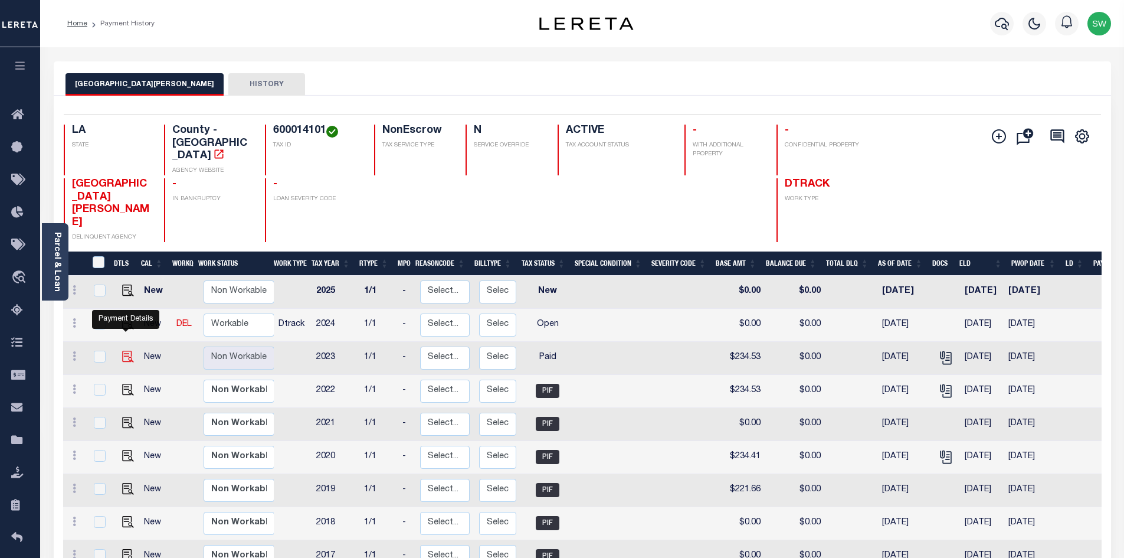
click at [126, 351] on img "" at bounding box center [128, 357] width 12 height 12
checkbox input "true"
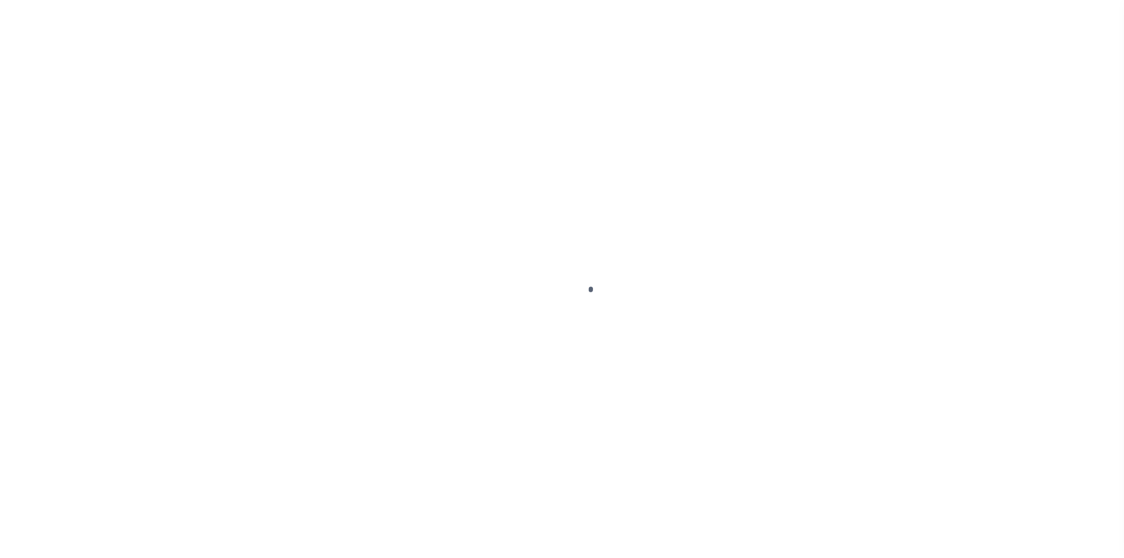
select select "PYD"
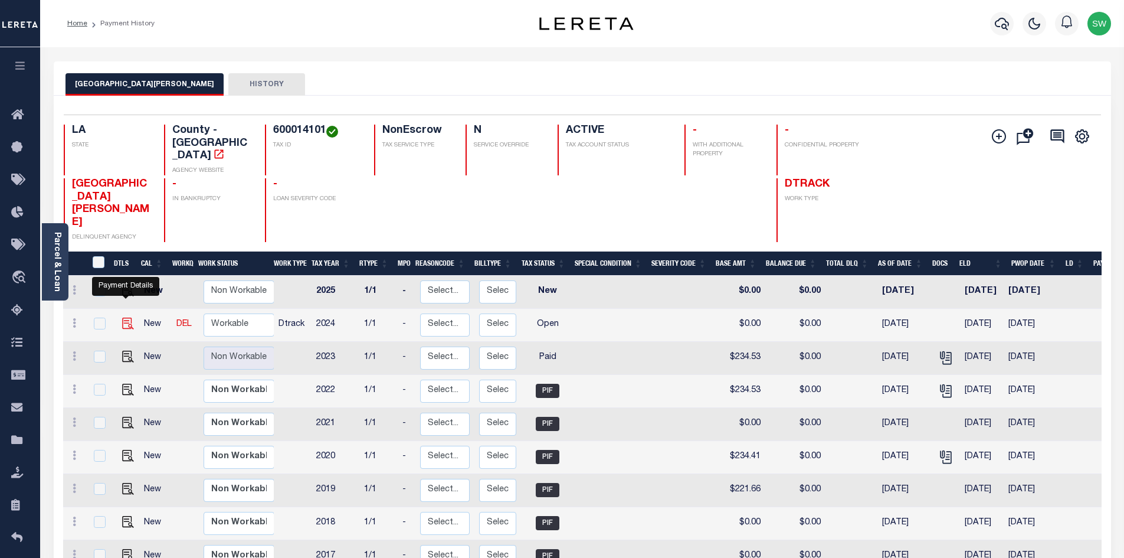
click at [127, 317] on img "" at bounding box center [128, 323] width 12 height 12
checkbox input "true"
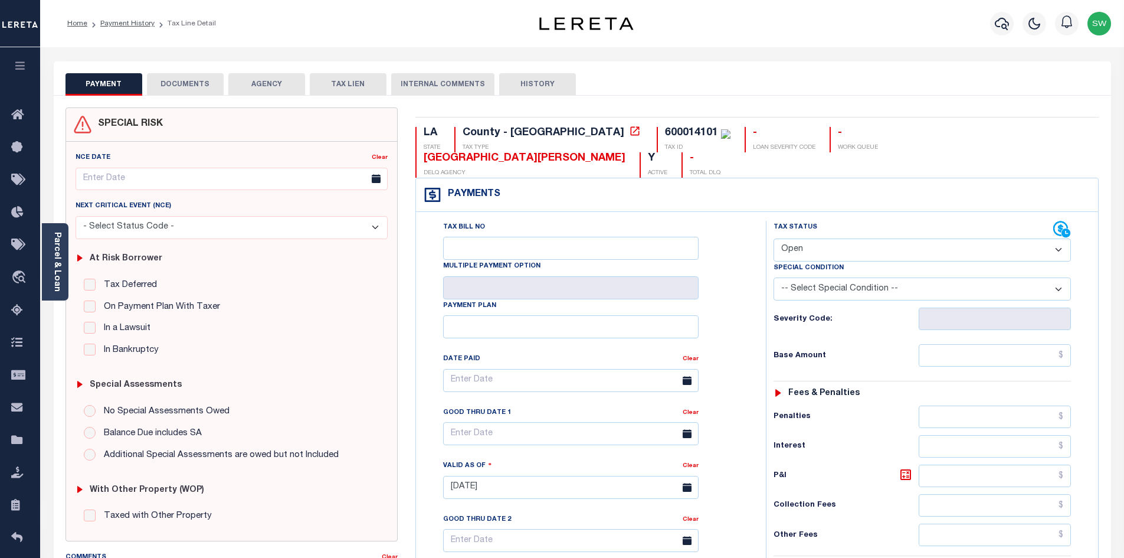
click at [1060, 238] on select "- Select Status Code - Open Due/Unpaid Paid Incomplete No Tax Due Internal Refu…" at bounding box center [922, 249] width 297 height 23
select select "NTX"
click at [774, 238] on select "- Select Status Code - Open Due/Unpaid Paid Incomplete No Tax Due Internal Refu…" at bounding box center [922, 249] width 297 height 23
type input "[DATE]"
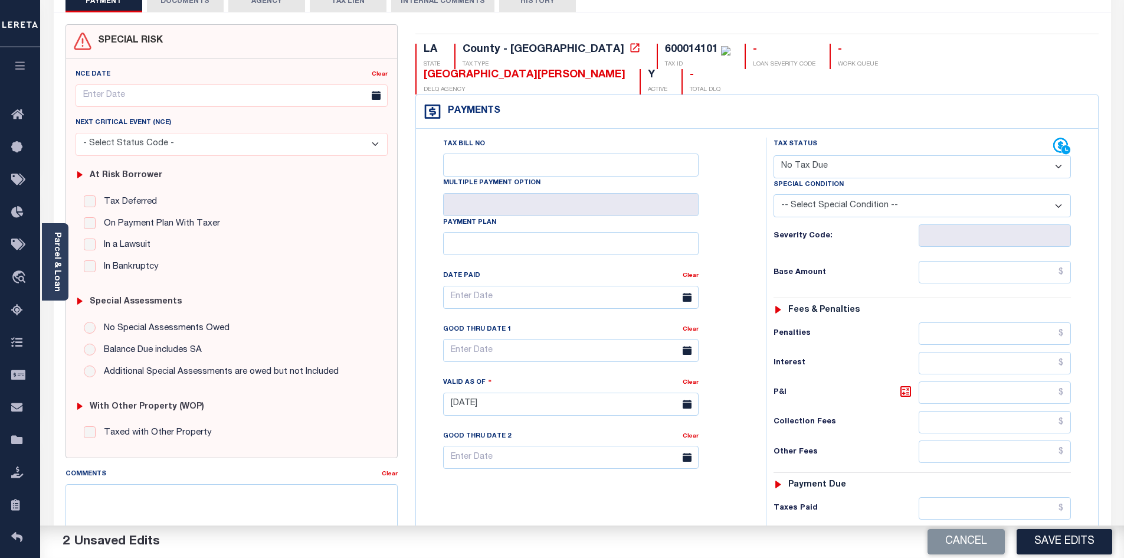
scroll to position [87, 0]
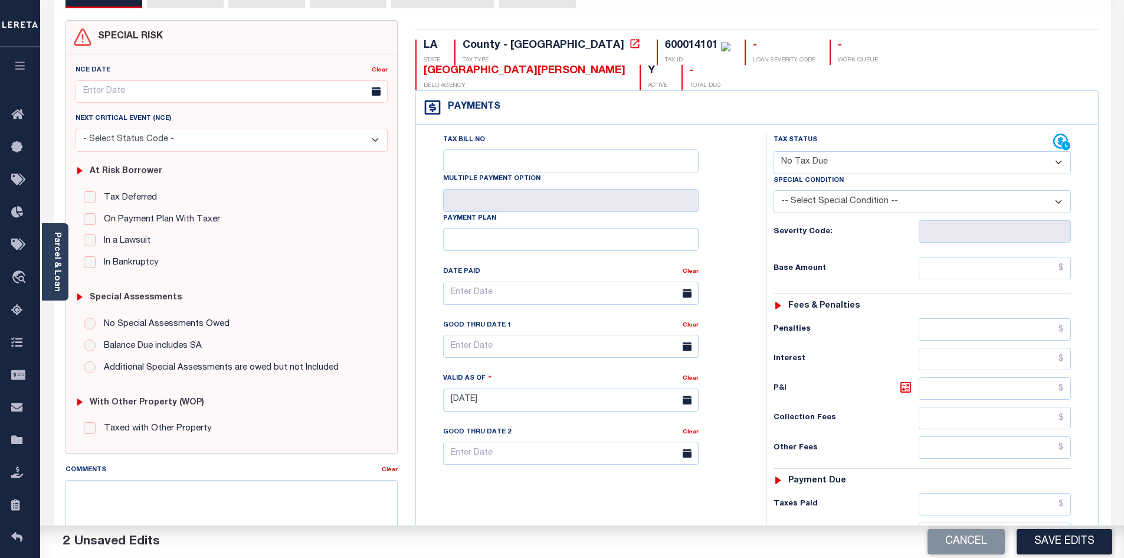
click at [746, 487] on div "Tax Bill No Multiple Payment Option Payment Plan Clear" at bounding box center [588, 393] width 338 height 521
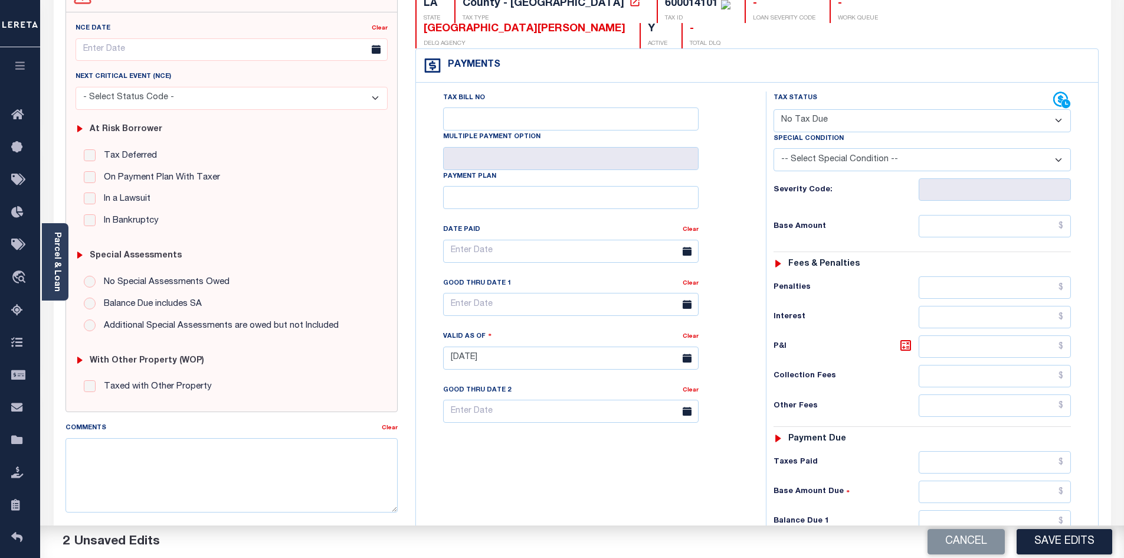
scroll to position [135, 0]
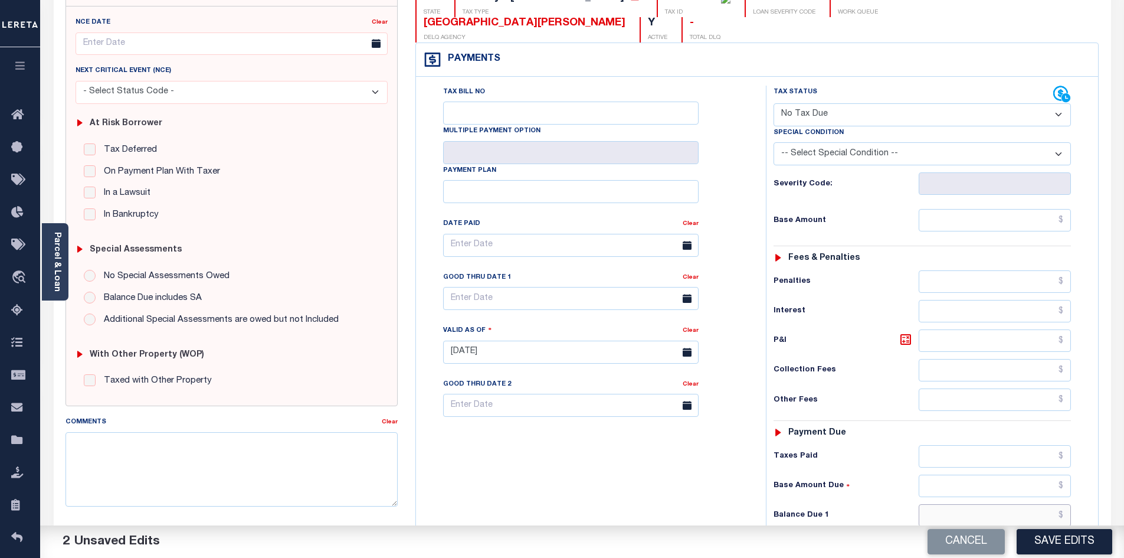
click at [1022, 504] on input "text" at bounding box center [995, 515] width 153 height 22
type input "$0.00"
click at [637, 459] on div "Tax Bill No Multiple Payment Option Payment Plan Clear" at bounding box center [588, 346] width 338 height 521
click at [1059, 531] on button "Save Edits" at bounding box center [1065, 541] width 96 height 25
checkbox input "false"
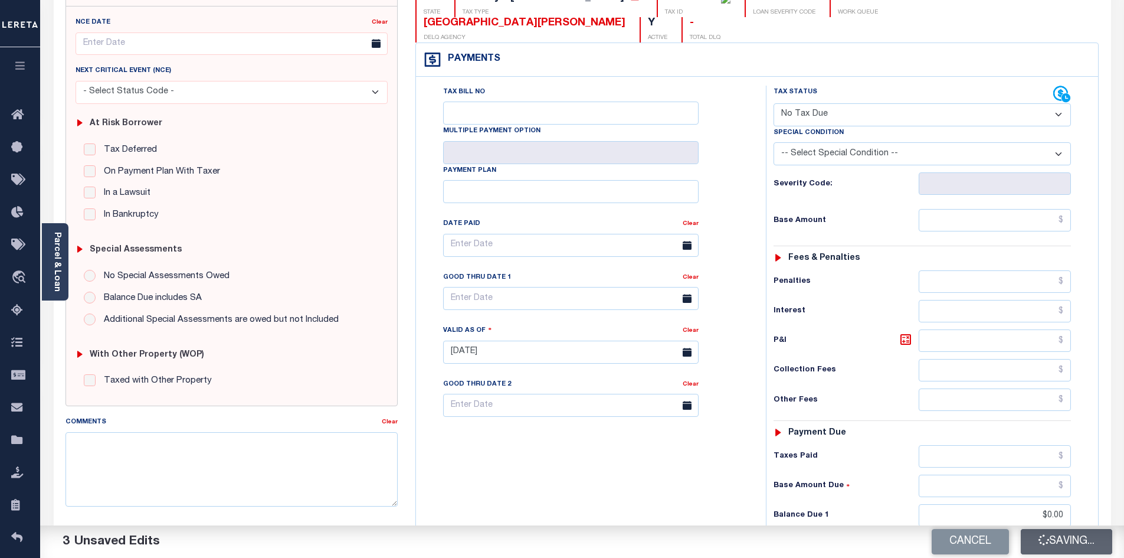
type input "$0"
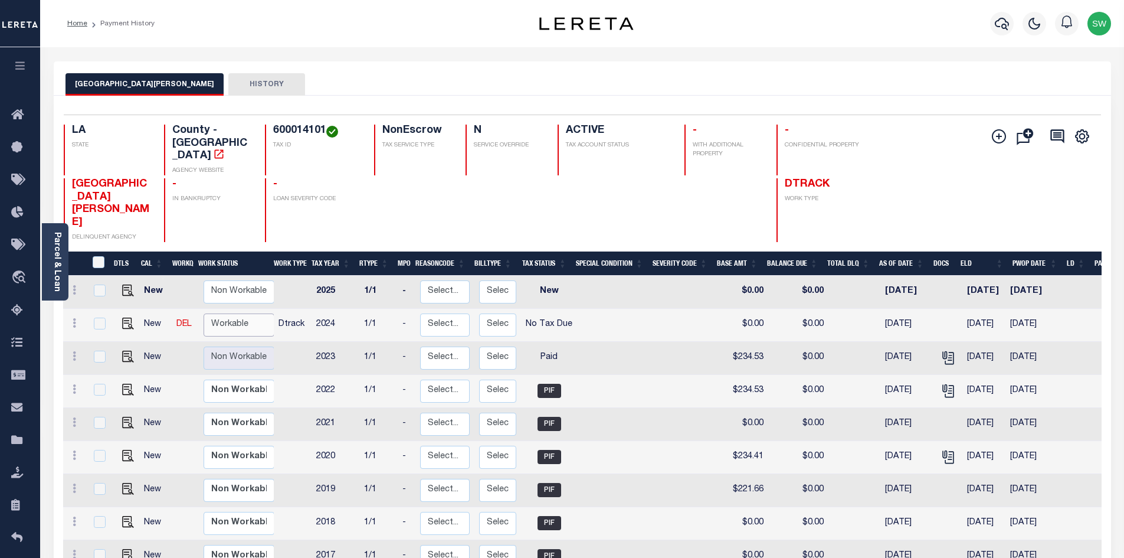
click at [227, 313] on select "Non Workable Workable" at bounding box center [239, 324] width 71 height 23
checkbox input "true"
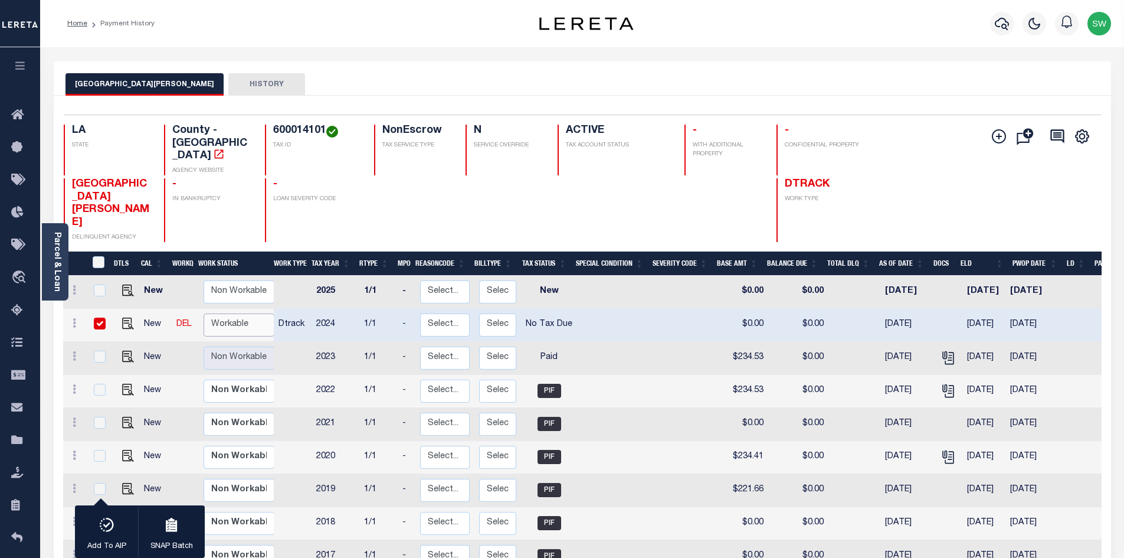
select select "true"
click at [204, 313] on select "Non Workable Workable" at bounding box center [239, 324] width 71 height 23
checkbox input "false"
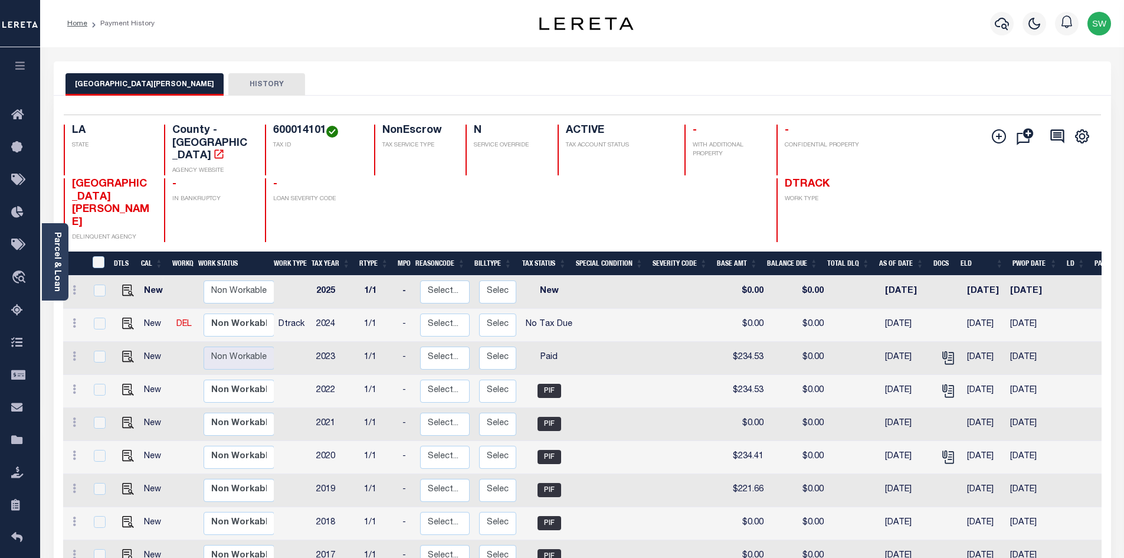
click at [331, 80] on div "EAST CARROLL PARISH HISTORY" at bounding box center [583, 84] width 1034 height 22
click at [1006, 22] on icon "button" at bounding box center [1002, 24] width 14 height 14
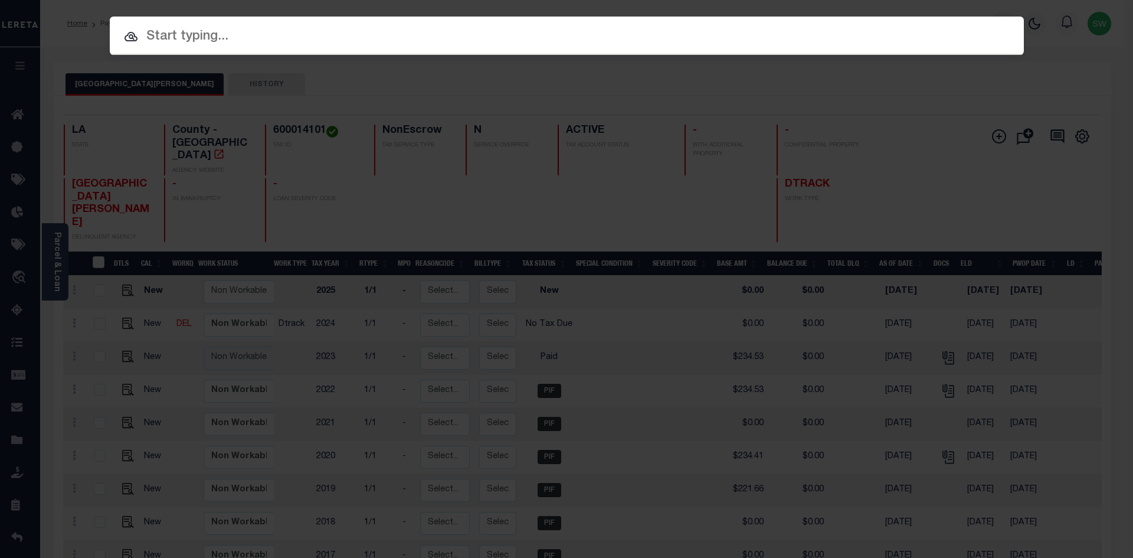
click at [180, 37] on input "text" at bounding box center [567, 37] width 914 height 21
paste input "47010079"
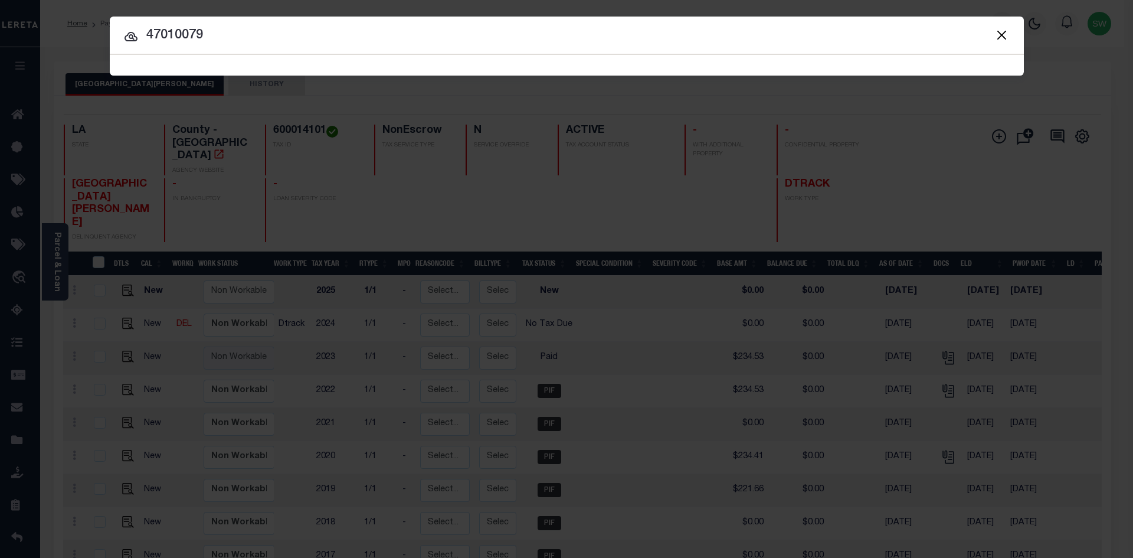
type input "47010079"
click at [130, 37] on icon at bounding box center [131, 36] width 13 height 9
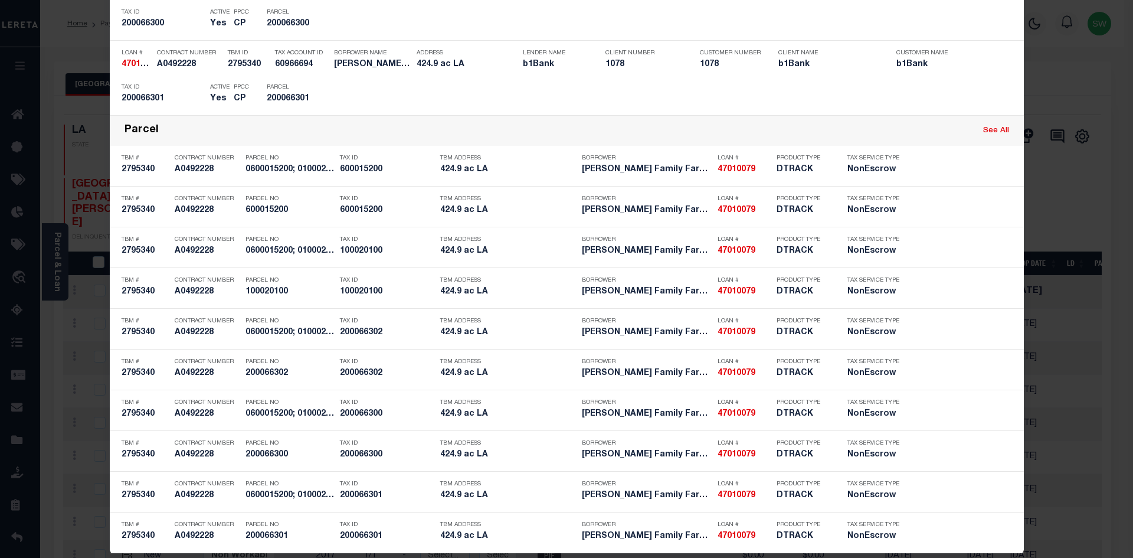
scroll to position [679, 0]
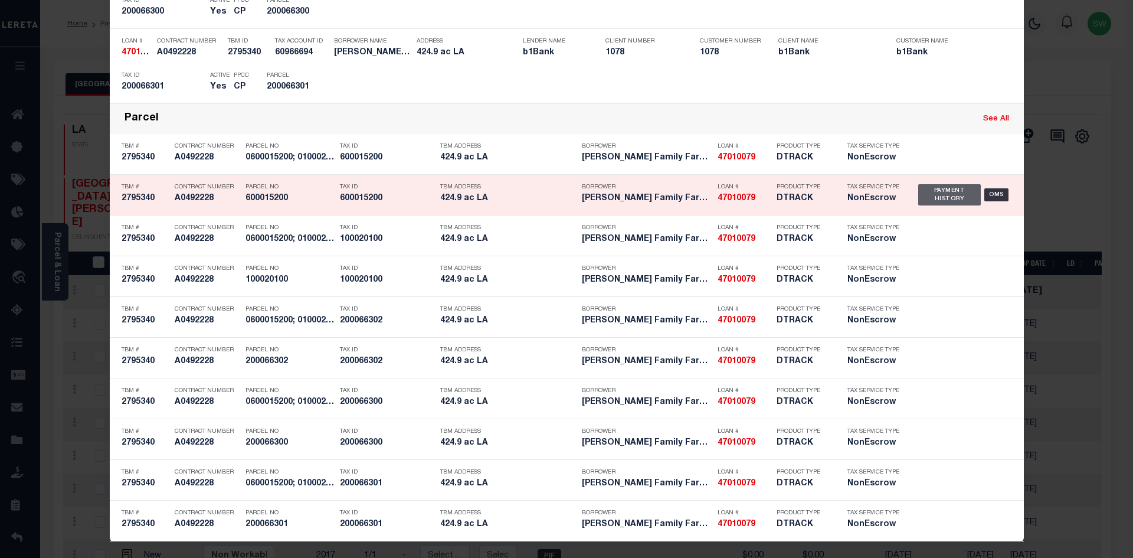
click at [948, 199] on div "Payment History" at bounding box center [949, 194] width 63 height 21
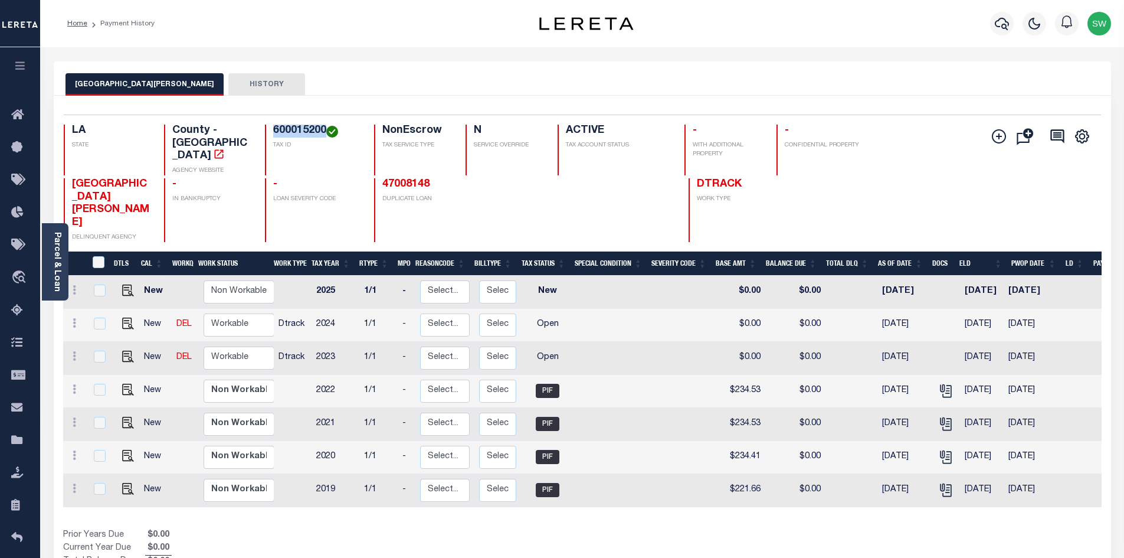
drag, startPoint x: 326, startPoint y: 132, endPoint x: 271, endPoint y: 127, distance: 55.0
click at [271, 127] on div "600015200 TAX ID" at bounding box center [312, 150] width 95 height 51
copy h4 "600015200"
click at [53, 263] on link "Parcel & Loan" at bounding box center [57, 262] width 8 height 60
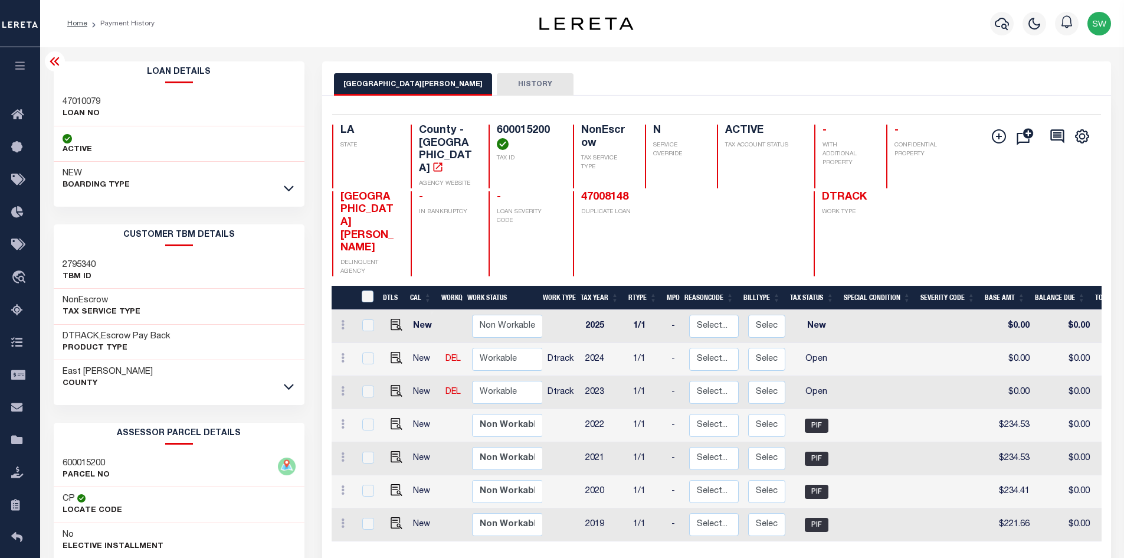
click at [296, 190] on div "NEW BOARDING TYPE" at bounding box center [179, 179] width 251 height 35
click at [293, 185] on icon at bounding box center [289, 188] width 10 height 12
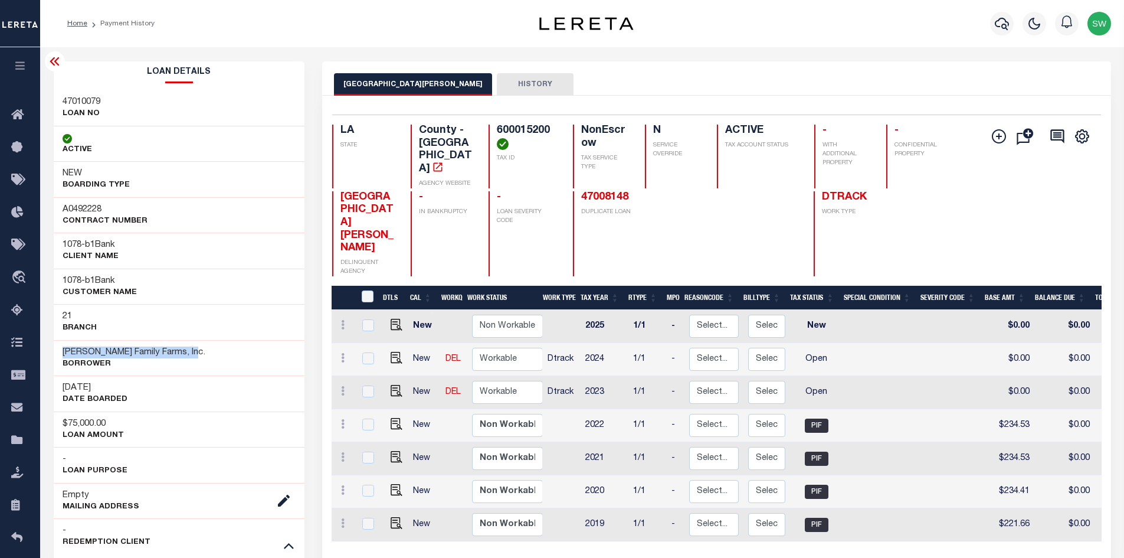
drag, startPoint x: 197, startPoint y: 355, endPoint x: 59, endPoint y: 352, distance: 138.1
click at [59, 352] on div "Lee Johnson Family Farms, Inc. Borrower" at bounding box center [179, 358] width 251 height 36
copy h3 "[PERSON_NAME] Family Farms, Inc."
click at [392, 385] on img "" at bounding box center [397, 391] width 12 height 12
checkbox input "true"
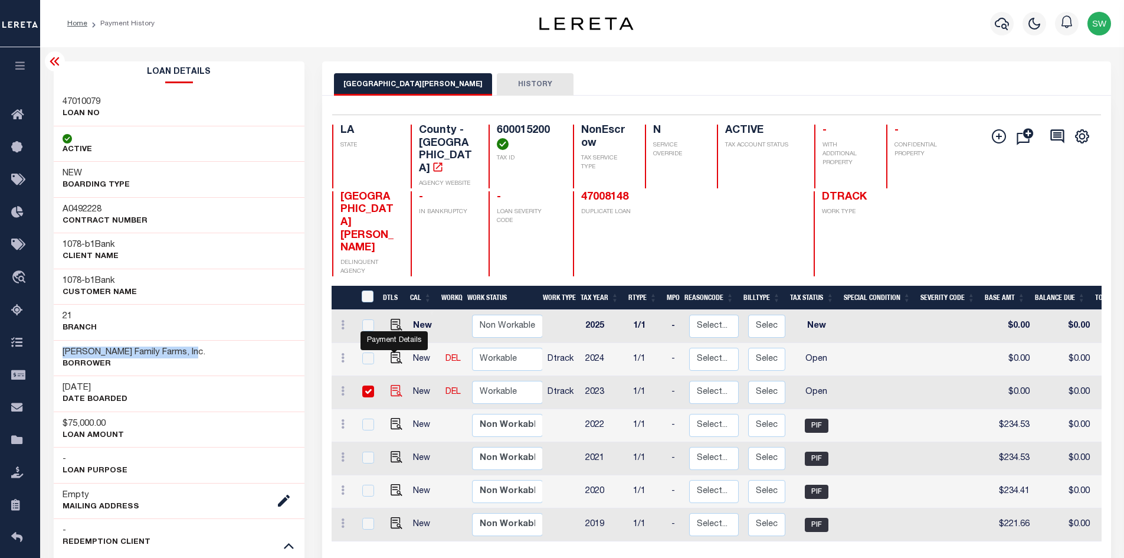
checkbox input "true"
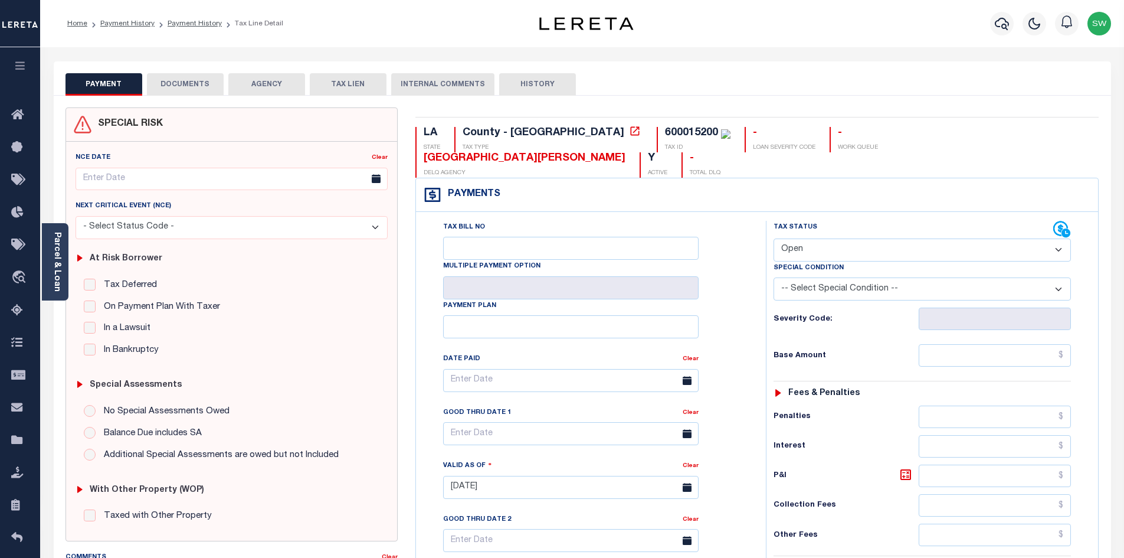
click at [1060, 238] on select "- Select Status Code - Open Due/Unpaid Paid Incomplete No Tax Due Internal Refu…" at bounding box center [922, 249] width 297 height 23
select select "PYD"
click at [774, 238] on select "- Select Status Code - Open Due/Unpaid Paid Incomplete No Tax Due Internal Refu…" at bounding box center [922, 249] width 297 height 23
type input "[DATE]"
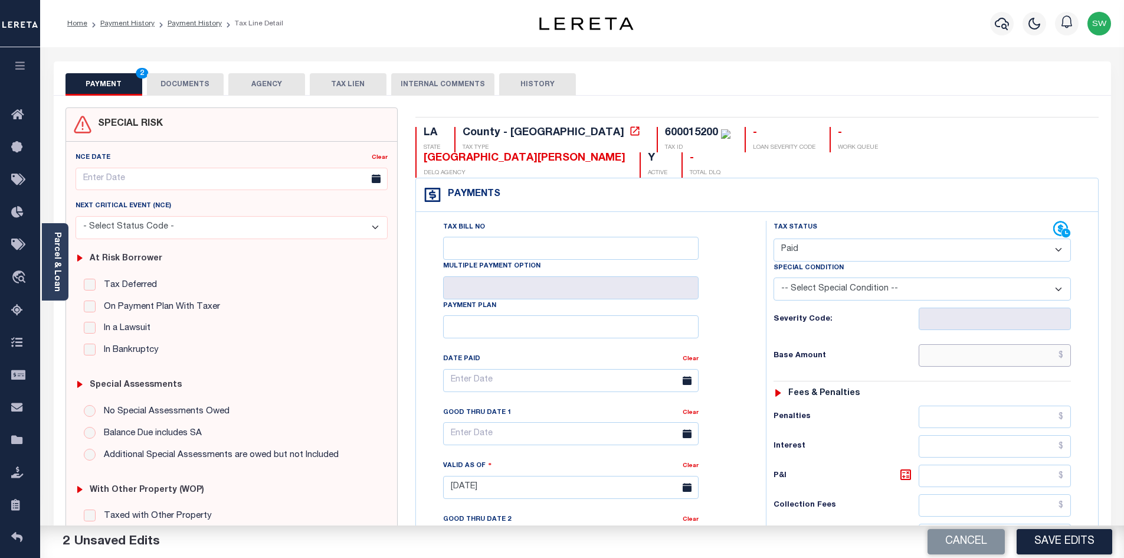
click at [990, 344] on input "text" at bounding box center [995, 355] width 153 height 22
paste input "234.53"
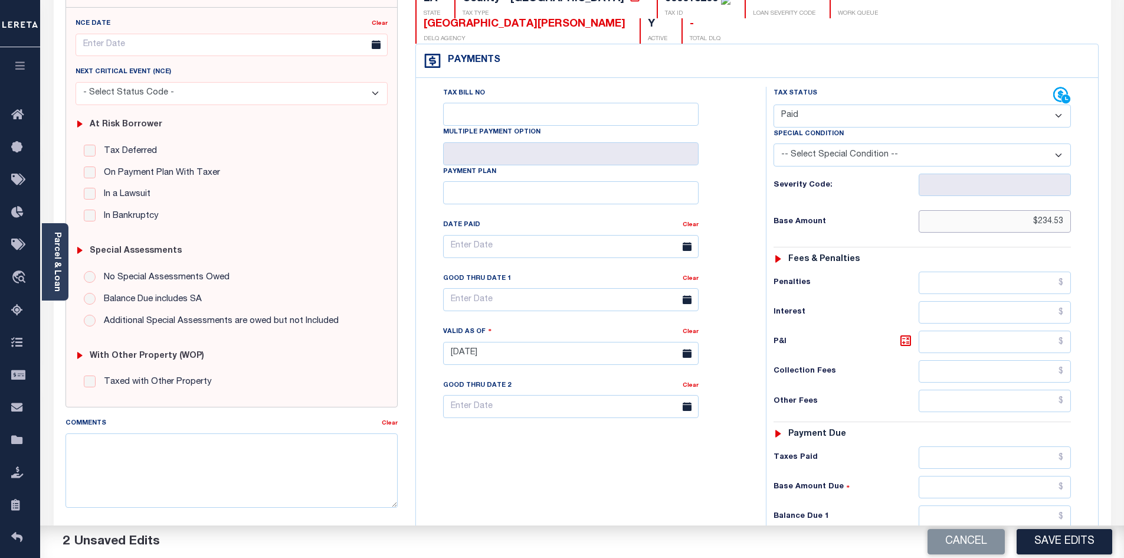
scroll to position [136, 0]
type input "$234.53"
click at [970, 444] on input "text" at bounding box center [995, 455] width 153 height 22
paste input "234.53"
type input "$234.53"
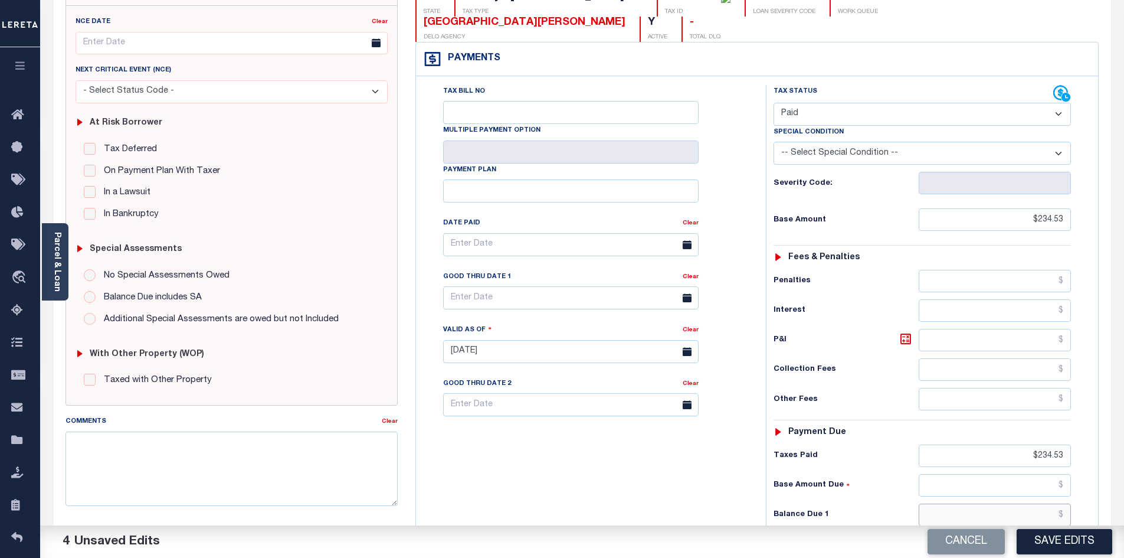
click at [1031, 503] on input "text" at bounding box center [995, 514] width 153 height 22
type input "$0.00"
click at [719, 467] on div "Tax Bill No Multiple Payment Option Payment Plan Clear" at bounding box center [588, 345] width 338 height 521
click at [1047, 543] on button "Save Edits" at bounding box center [1065, 541] width 96 height 25
checkbox input "false"
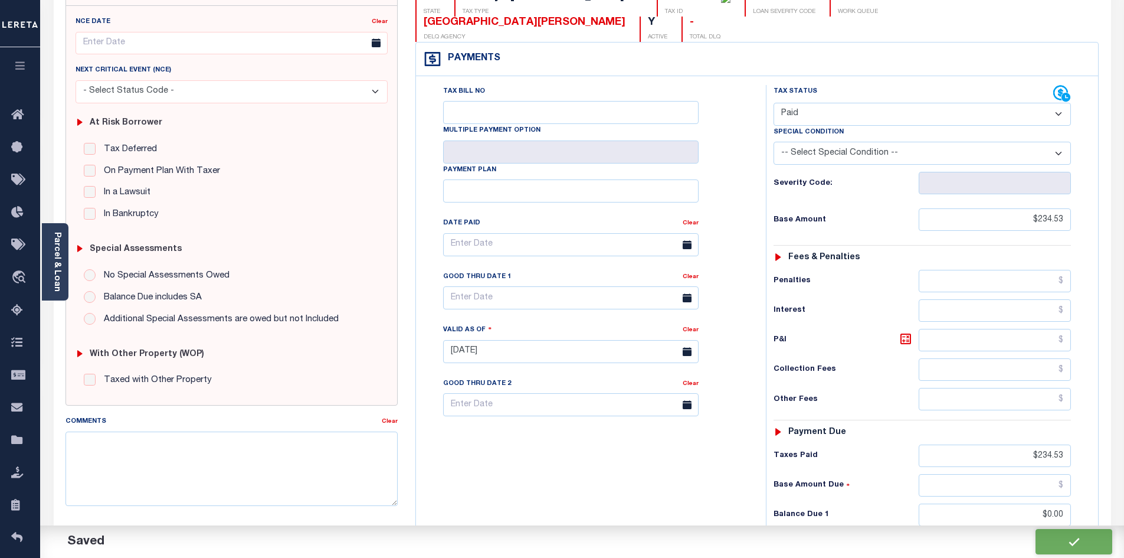
type input "$234.53"
type input "$0"
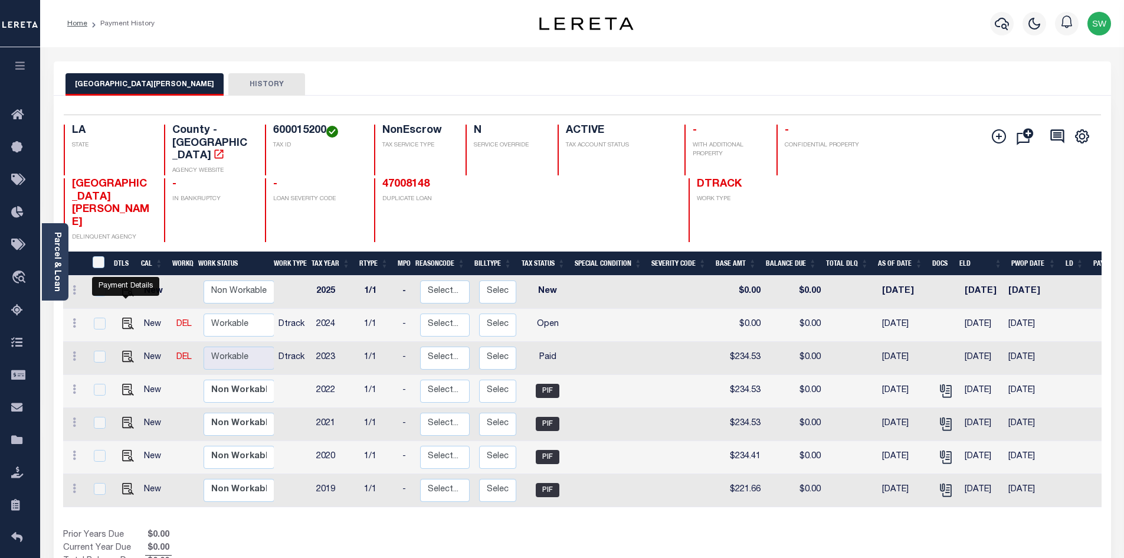
drag, startPoint x: 124, startPoint y: 293, endPoint x: 145, endPoint y: 293, distance: 20.7
click at [124, 317] on img "" at bounding box center [128, 323] width 12 height 12
checkbox input "true"
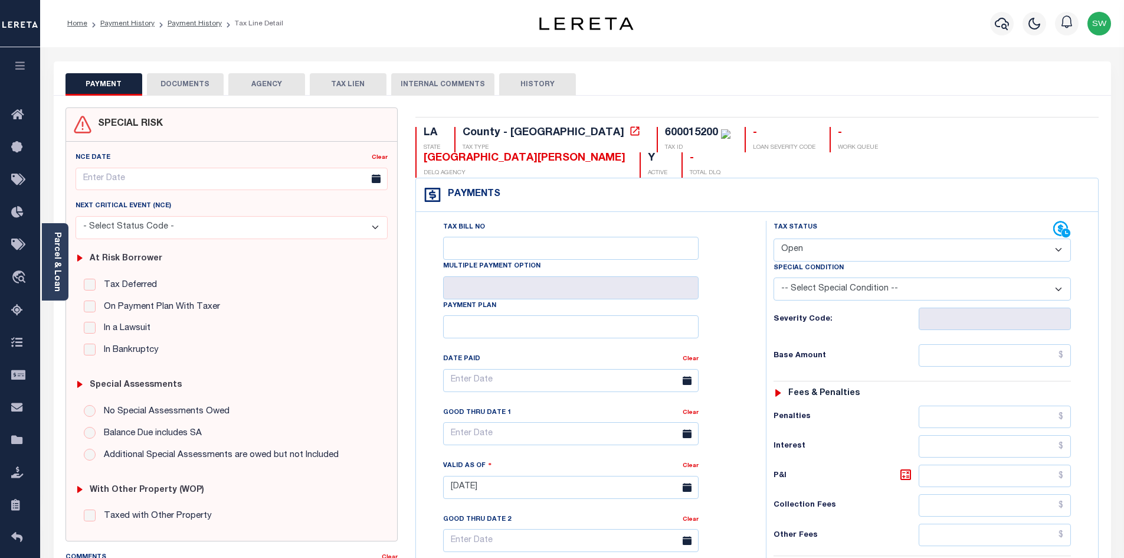
click at [1056, 238] on select "- Select Status Code - Open Due/Unpaid Paid Incomplete No Tax Due Internal Refu…" at bounding box center [922, 249] width 297 height 23
select select "PYD"
click at [774, 238] on select "- Select Status Code - Open Due/Unpaid Paid Incomplete No Tax Due Internal Refu…" at bounding box center [922, 249] width 297 height 23
type input "[DATE]"
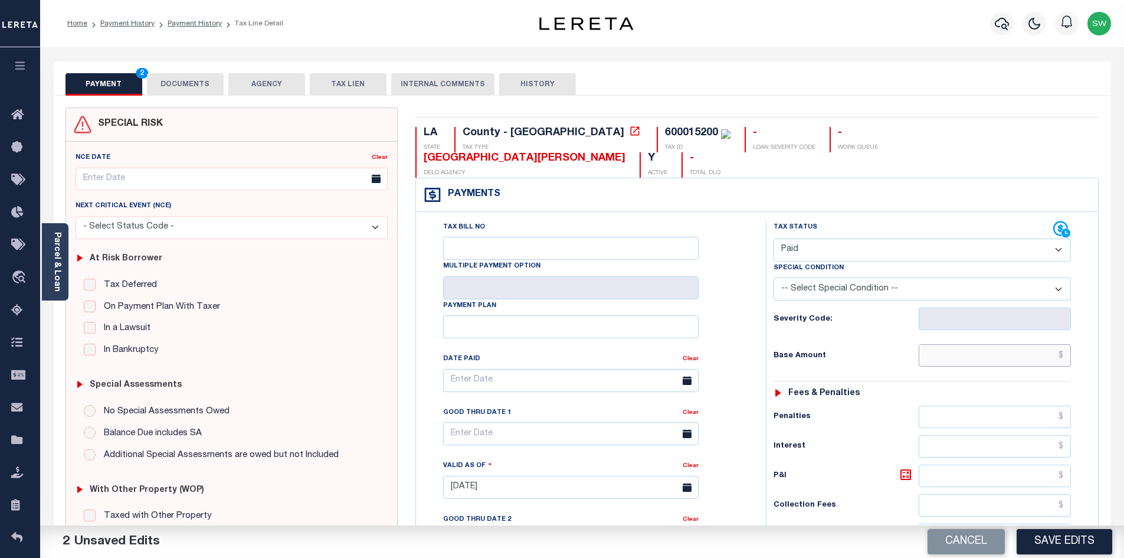
click at [980, 344] on input "text" at bounding box center [995, 355] width 153 height 22
paste input "268.17"
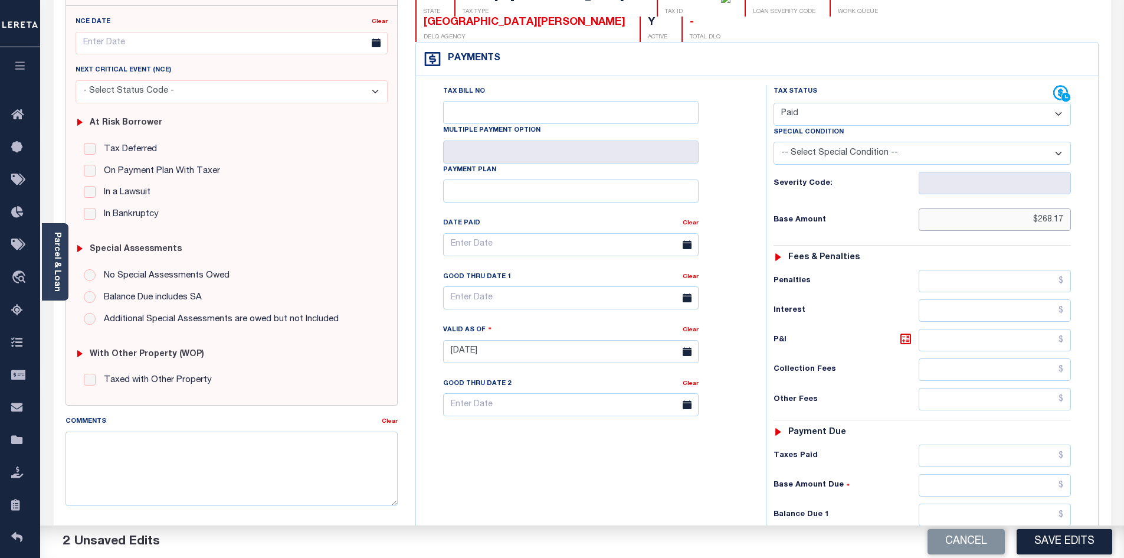
scroll to position [168, 0]
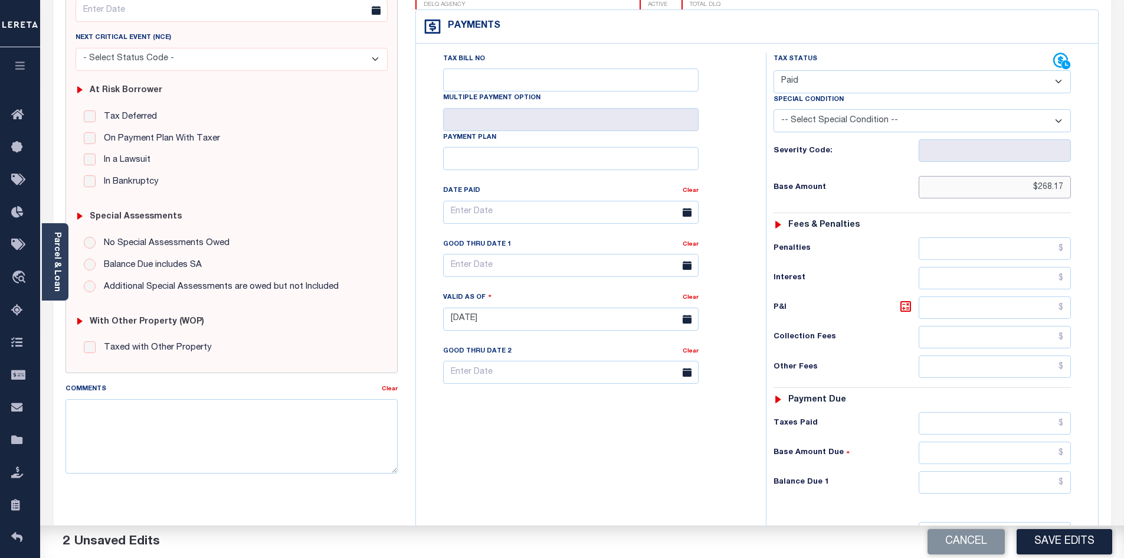
type input "$268.17"
click at [991, 412] on input "text" at bounding box center [995, 423] width 153 height 22
paste input "268.17"
type input "$268.17"
click at [1023, 471] on input "text" at bounding box center [995, 482] width 153 height 22
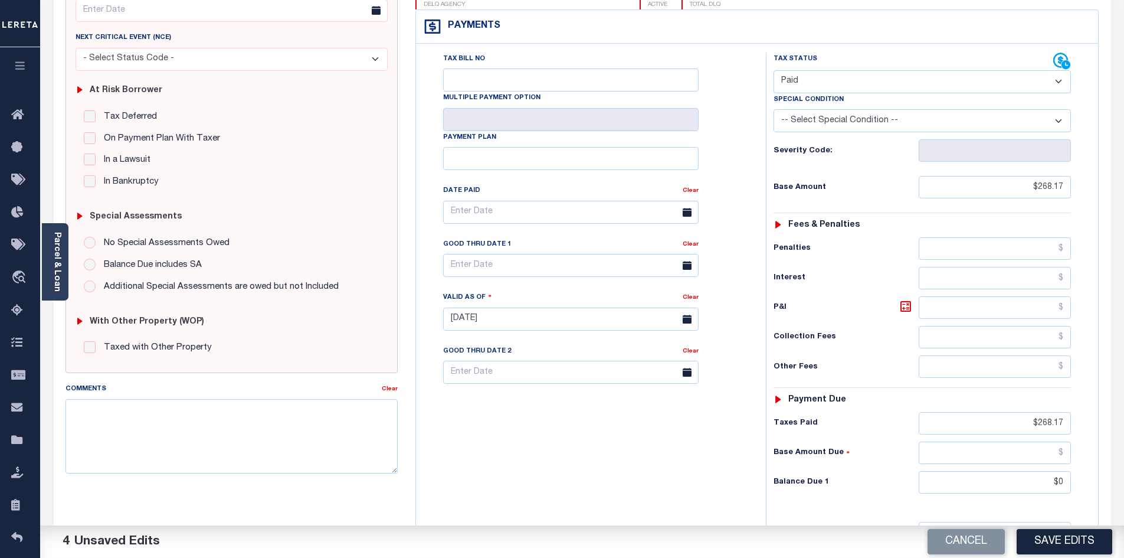
type input "$0.00"
click at [676, 487] on div "Tax Bill No Multiple Payment Option Payment Plan Clear" at bounding box center [588, 313] width 338 height 521
click at [1059, 535] on button "Save Edits" at bounding box center [1065, 541] width 96 height 25
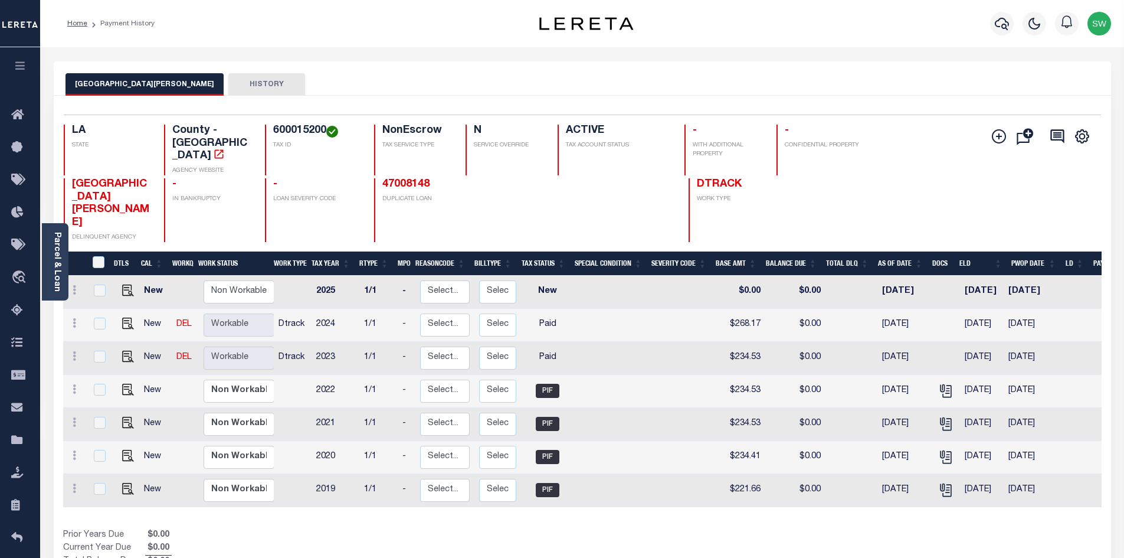
drag, startPoint x: 557, startPoint y: 499, endPoint x: 515, endPoint y: 415, distance: 94.2
click at [556, 499] on div "DTLS CAL WorkQ Work Status Work Type Tax Year RType MPO ReasonCode BillType Tax…" at bounding box center [582, 409] width 1039 height 317
click at [19, 114] on icon at bounding box center [20, 115] width 19 height 15
